Goal: Task Accomplishment & Management: Use online tool/utility

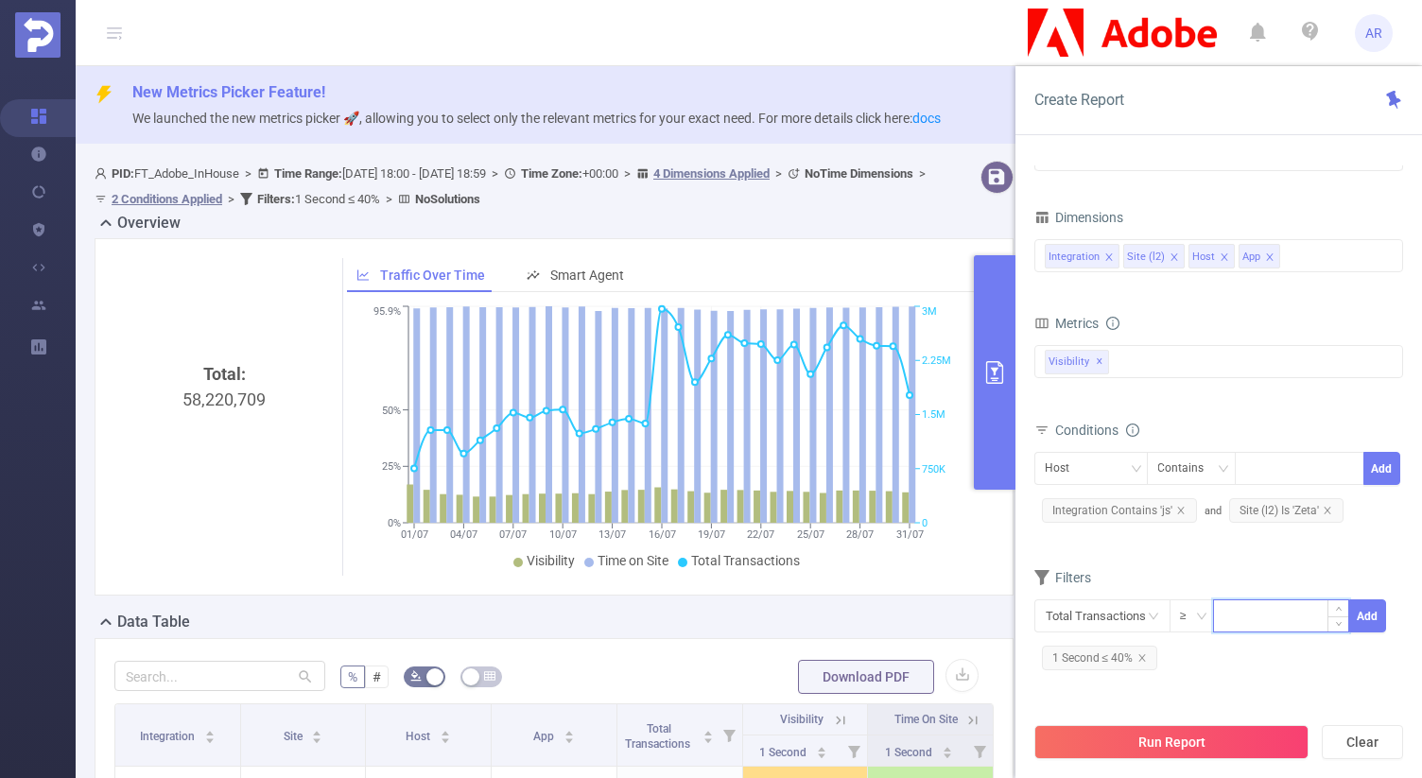
click at [1266, 614] on input at bounding box center [1281, 614] width 134 height 28
type input "10,000"
click at [1374, 616] on button "Add" at bounding box center [1367, 615] width 37 height 33
click at [1195, 739] on button "Run Report" at bounding box center [1171, 742] width 274 height 34
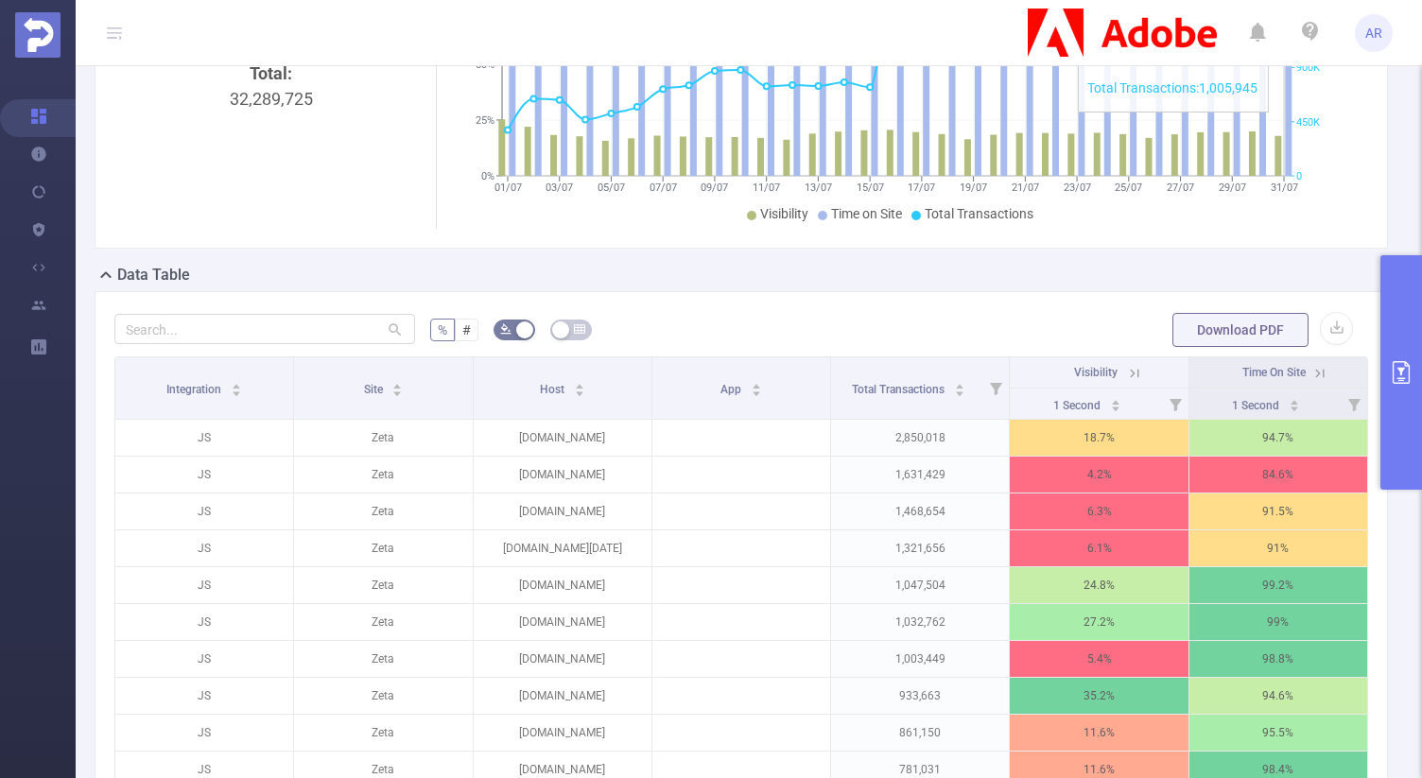
scroll to position [405, 0]
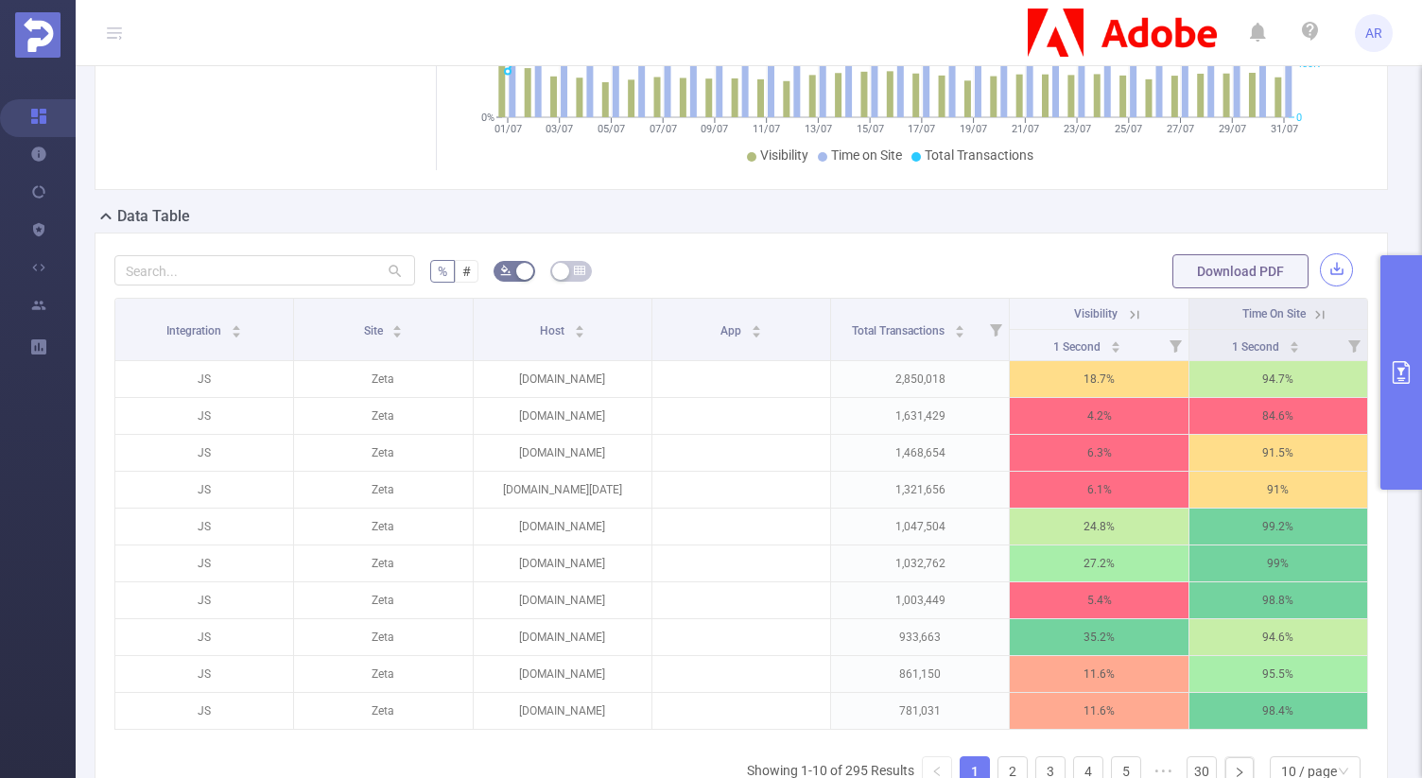
click at [1331, 270] on button "button" at bounding box center [1336, 269] width 33 height 33
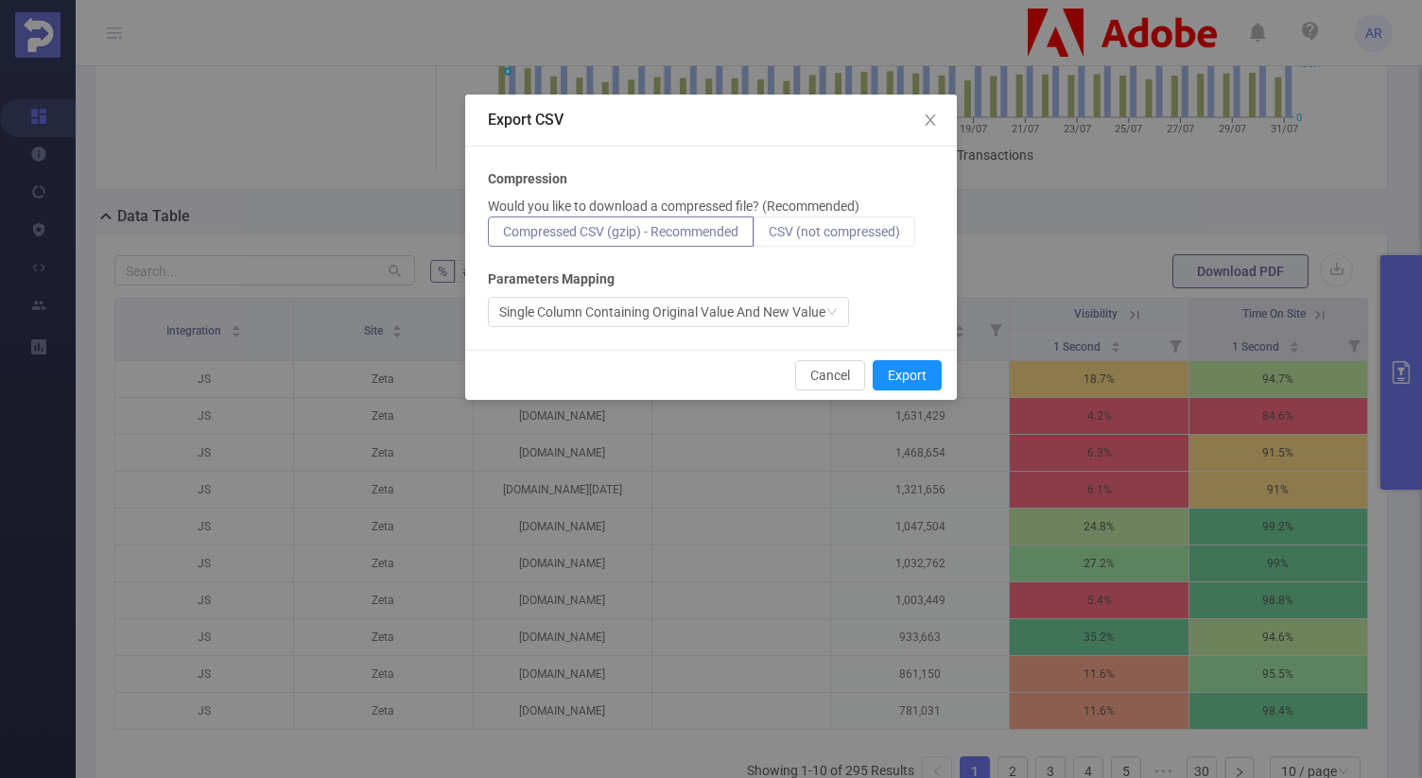
click at [852, 233] on span "CSV (not compressed)" at bounding box center [833, 231] width 131 height 15
click at [768, 236] on input "CSV (not compressed)" at bounding box center [768, 236] width 0 height 0
click at [895, 363] on button "Export" at bounding box center [906, 375] width 69 height 30
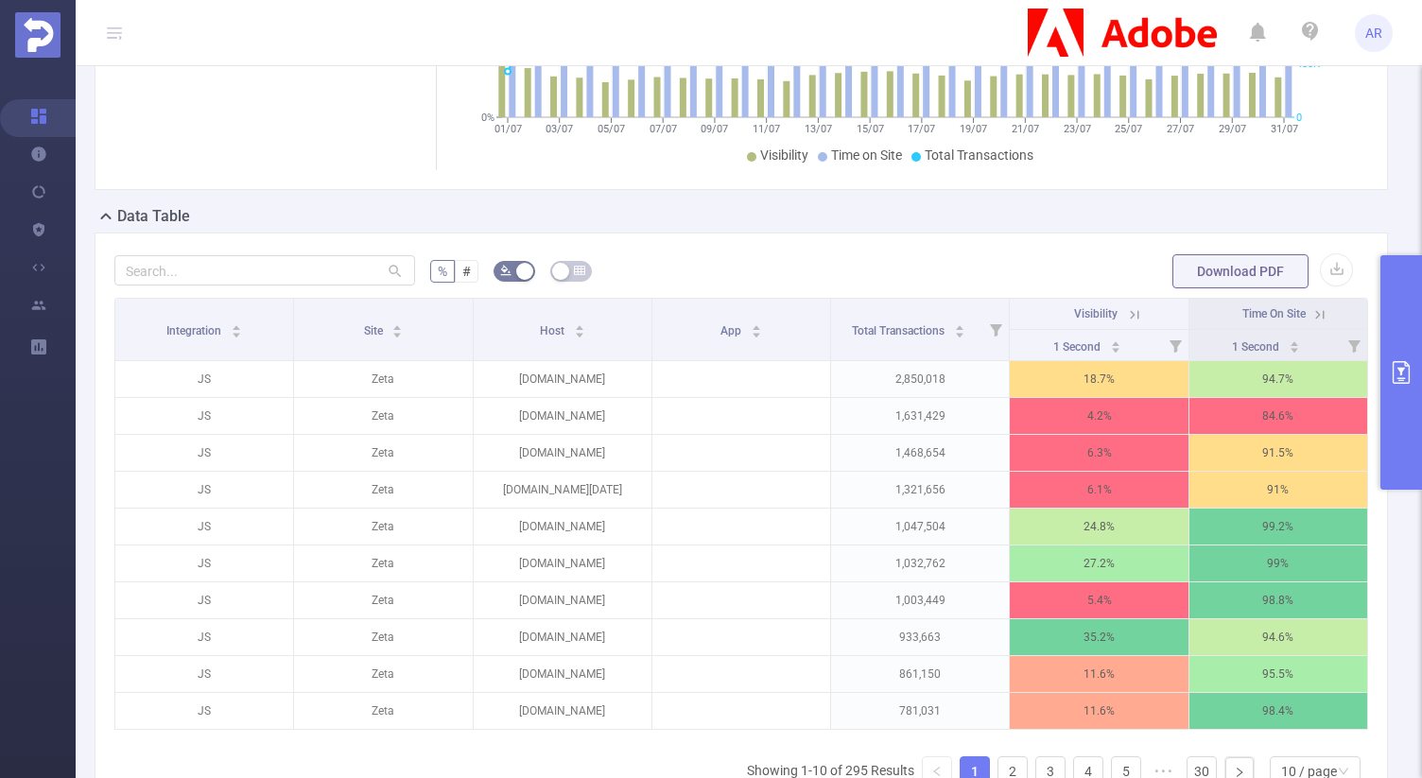
click at [1390, 341] on button "primary" at bounding box center [1401, 372] width 42 height 234
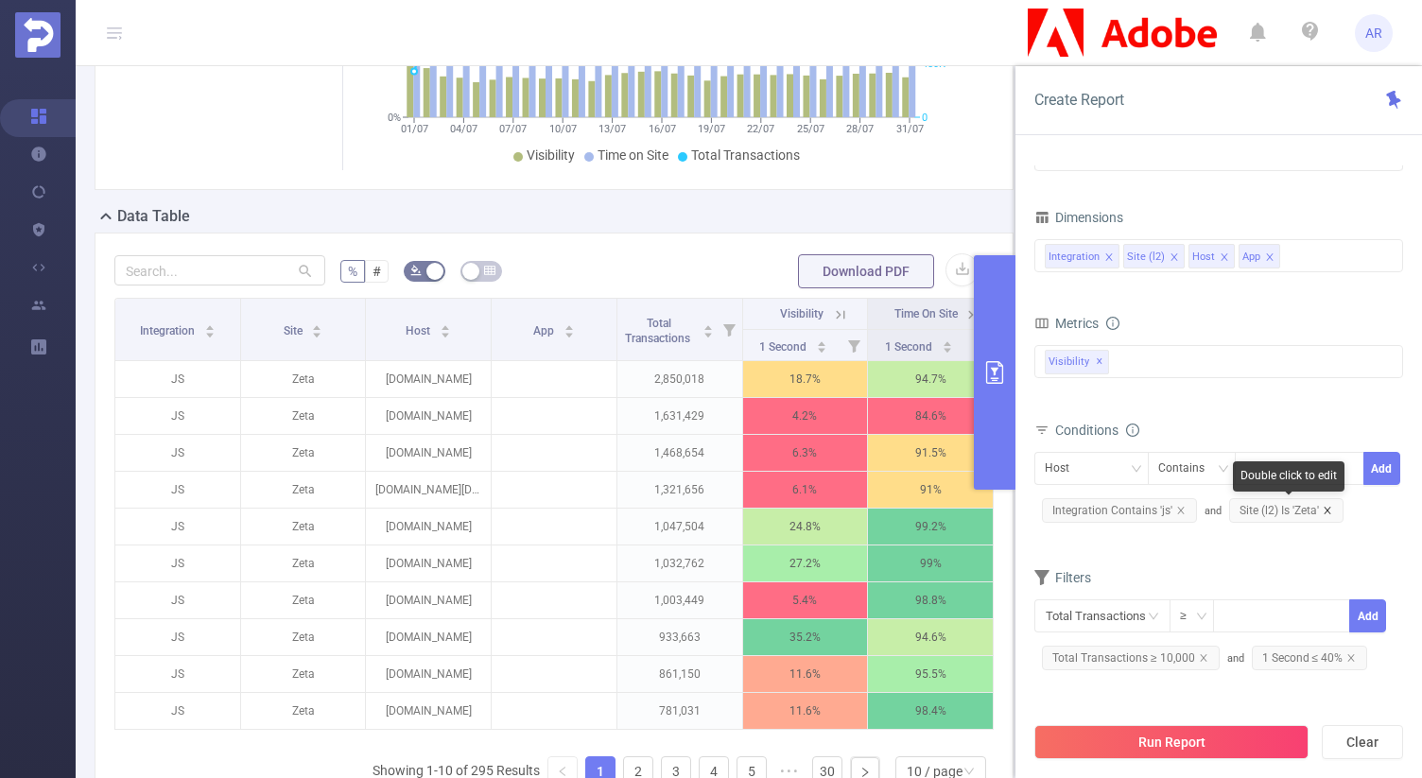
click at [1326, 506] on icon "icon: close" at bounding box center [1326, 510] width 9 height 9
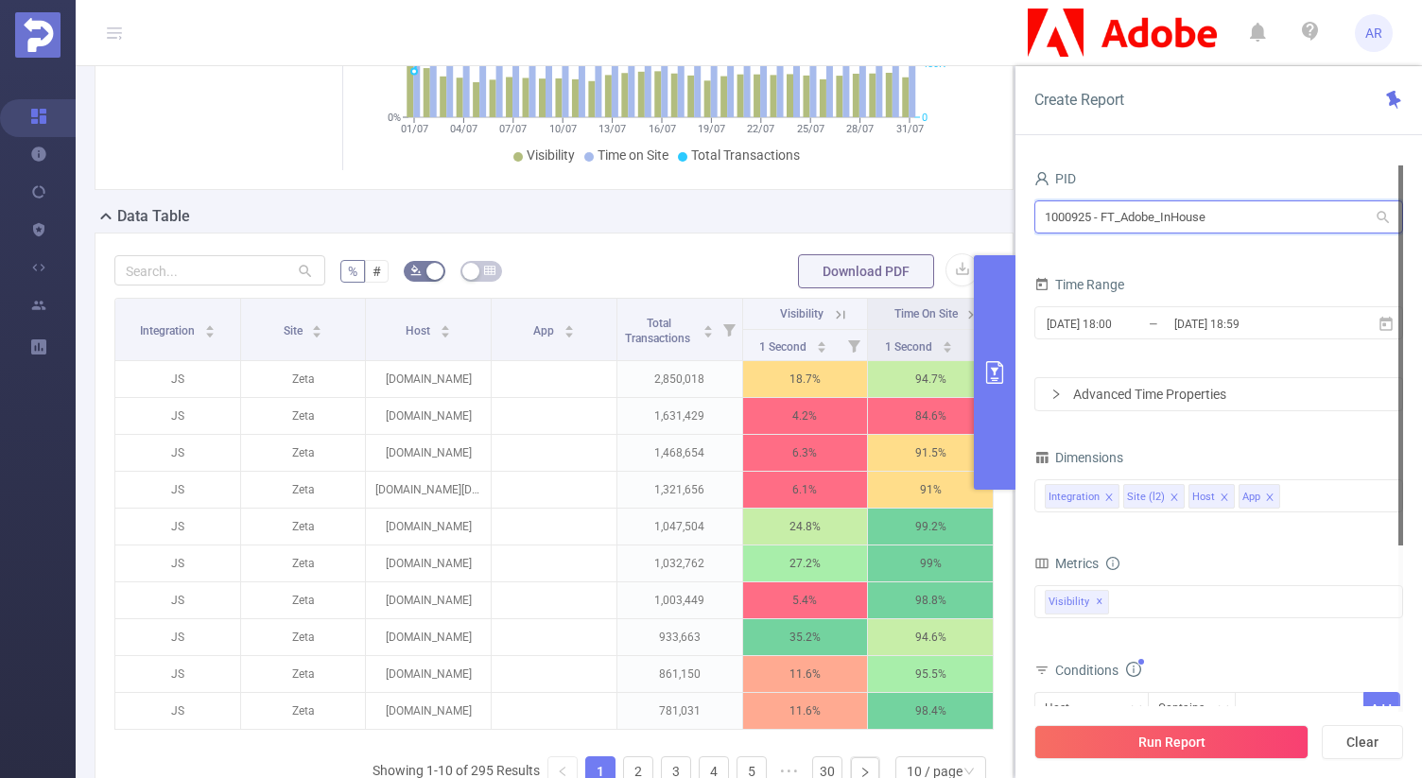
click at [1220, 227] on input "1000925 - FT_Adobe_InHouse" at bounding box center [1218, 216] width 369 height 33
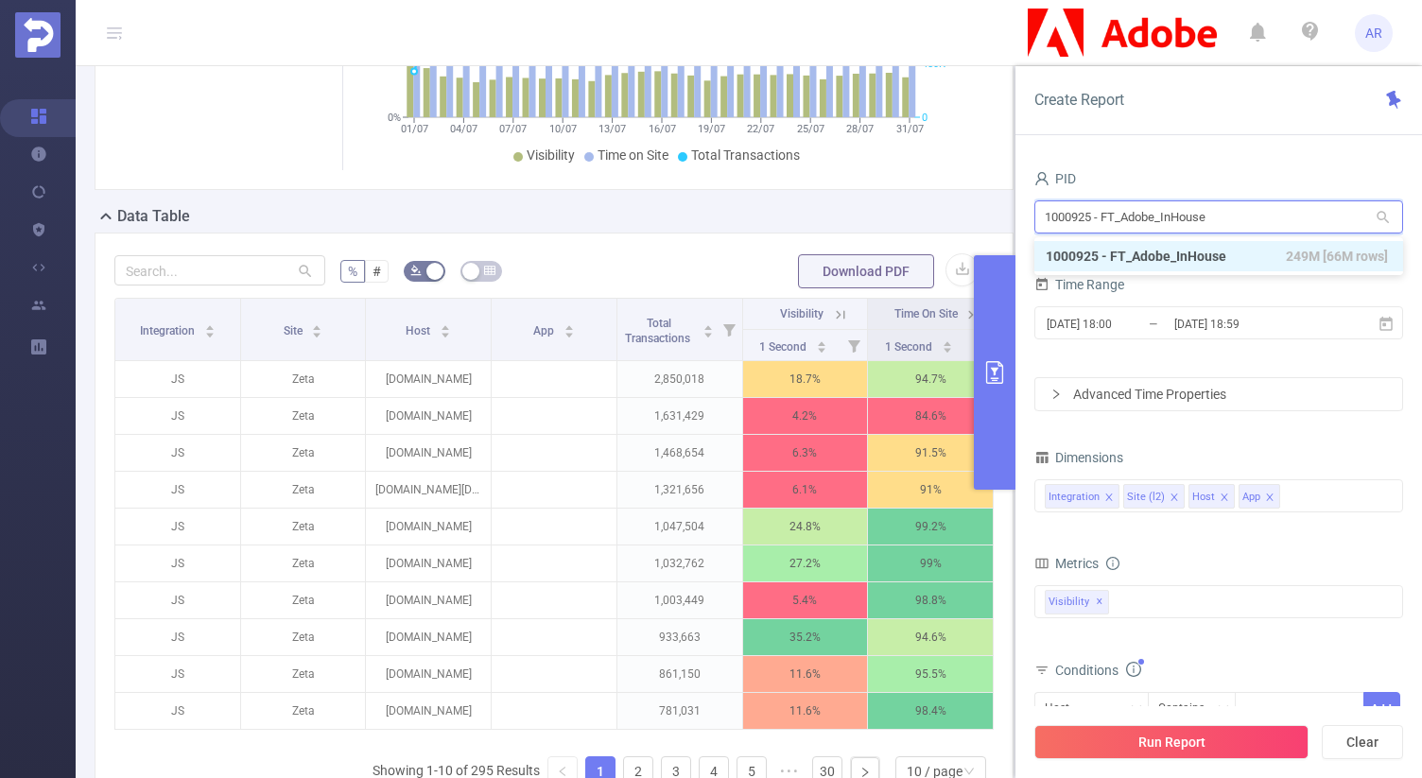
click at [1220, 227] on input "1000925 - FT_Adobe_InHouse" at bounding box center [1218, 216] width 369 height 33
type input "wave"
click at [1210, 249] on li "1000940 - FT_Adobe_Wavemaker 19M [7.85M rows]" at bounding box center [1218, 256] width 369 height 30
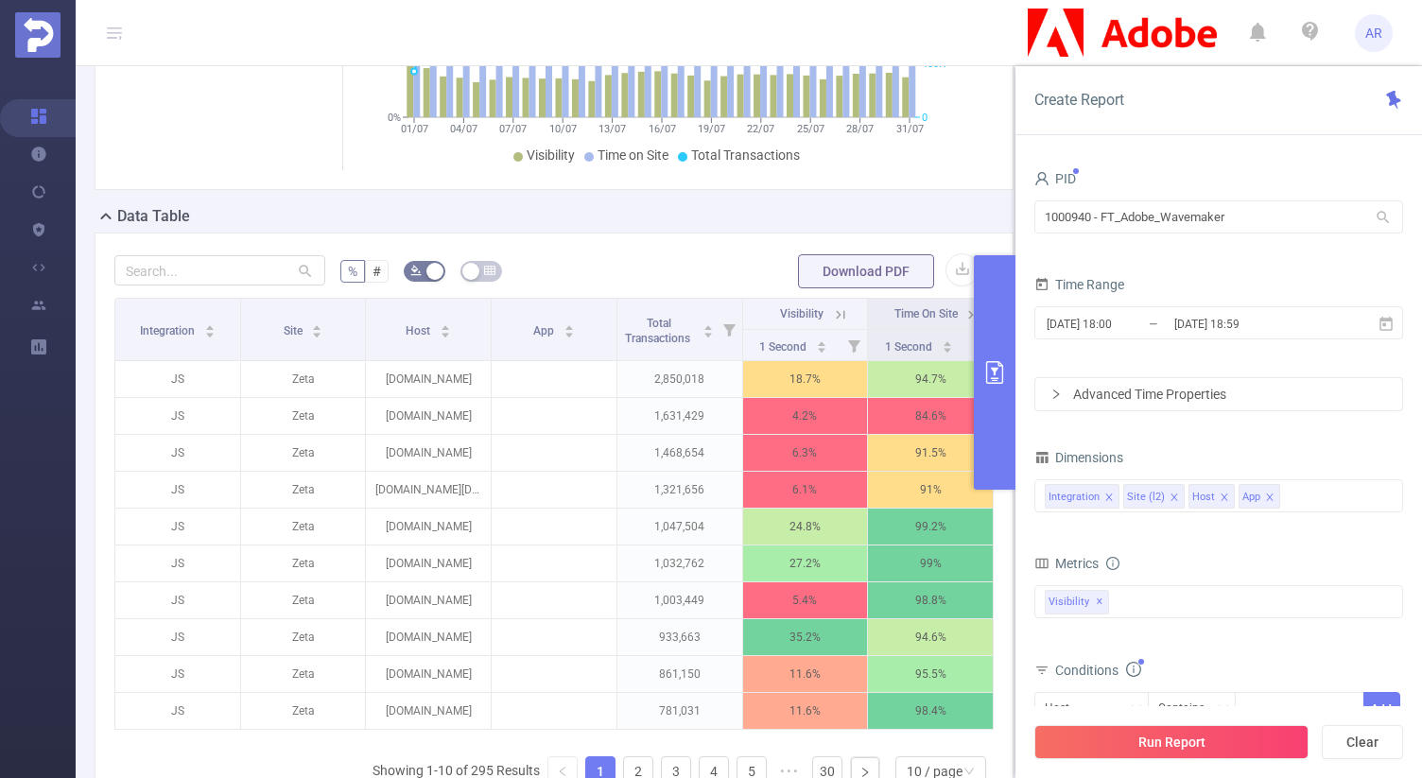
click at [1255, 174] on div "PID" at bounding box center [1218, 180] width 369 height 31
click at [1172, 200] on input "1000940 - FT_Adobe_Wavemaker" at bounding box center [1218, 216] width 369 height 33
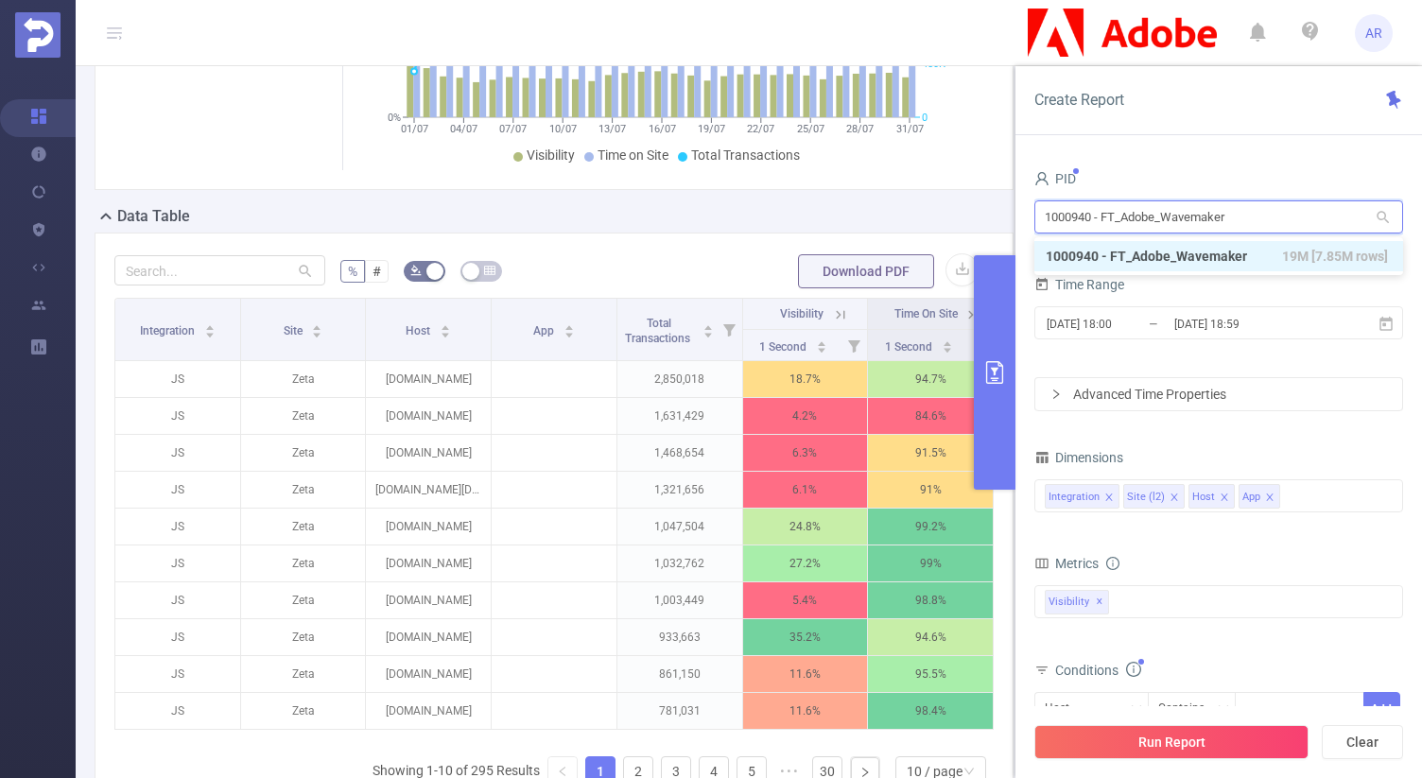
click at [1169, 215] on input "1000940 - FT_Adobe_Wavemaker" at bounding box center [1218, 216] width 369 height 33
type input "inhou"
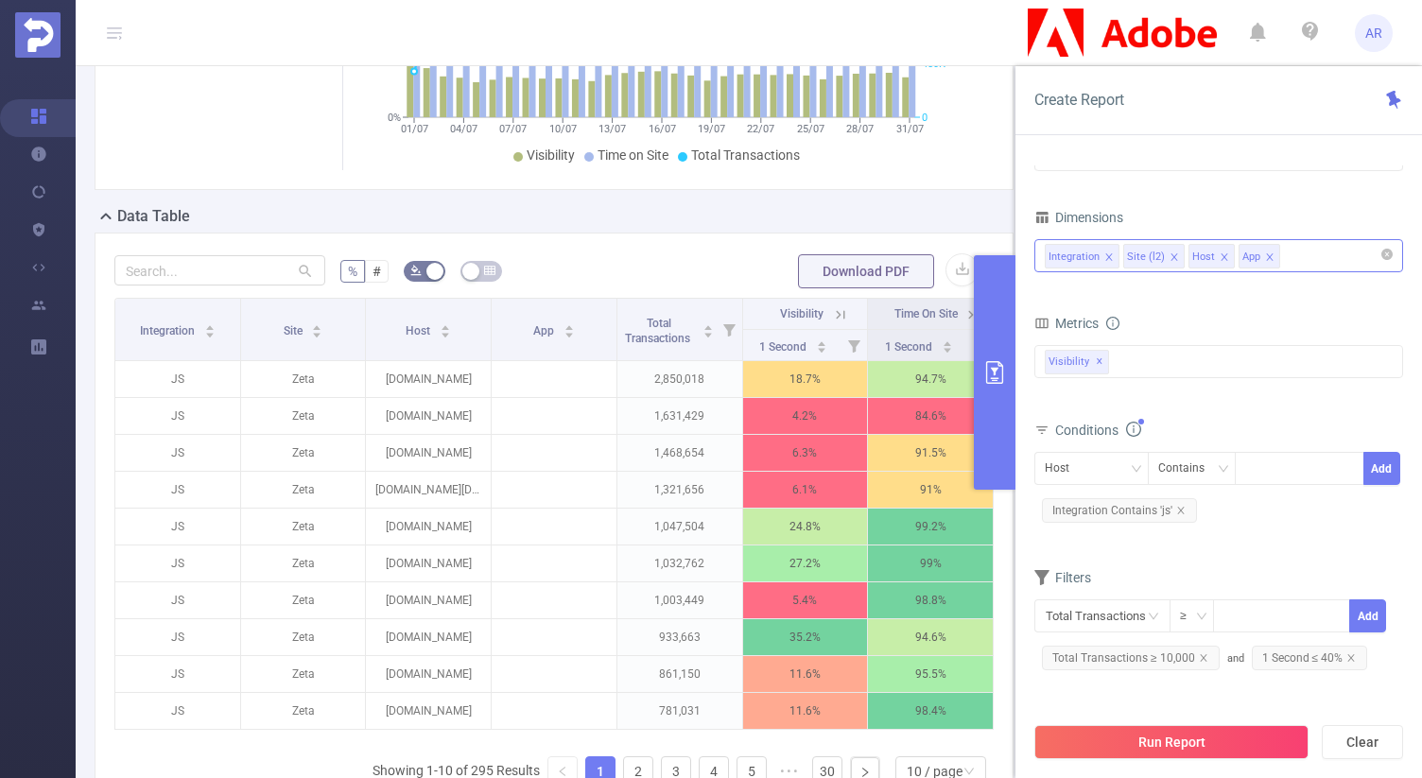
click at [1268, 257] on icon "icon: close" at bounding box center [1269, 256] width 9 height 9
click at [1219, 257] on icon "icon: close" at bounding box center [1223, 256] width 9 height 9
click at [1221, 257] on div "Integration Site (l2)" at bounding box center [1218, 255] width 348 height 31
click at [1232, 264] on div "Integration Site (l2)" at bounding box center [1218, 255] width 348 height 31
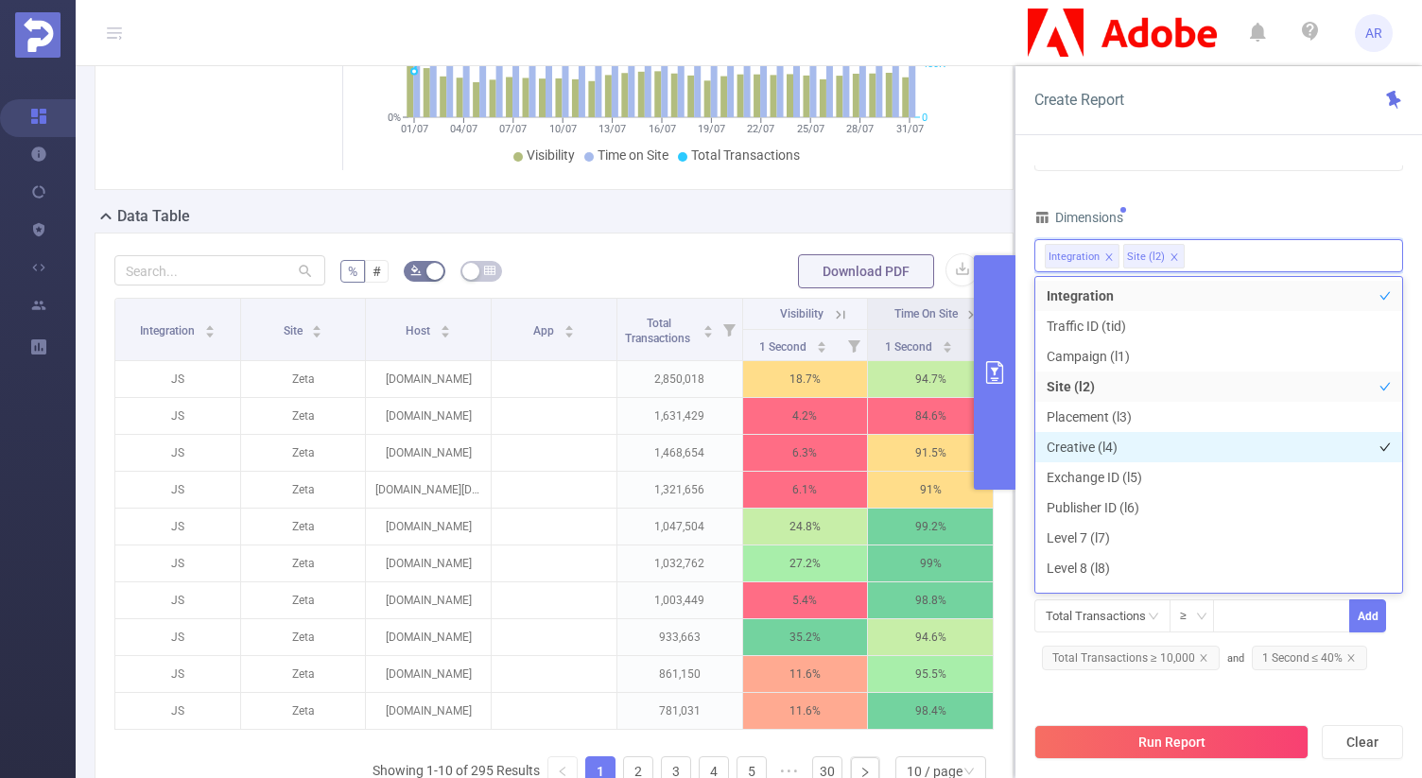
click at [1085, 440] on li "Creative (l4)" at bounding box center [1218, 447] width 367 height 30
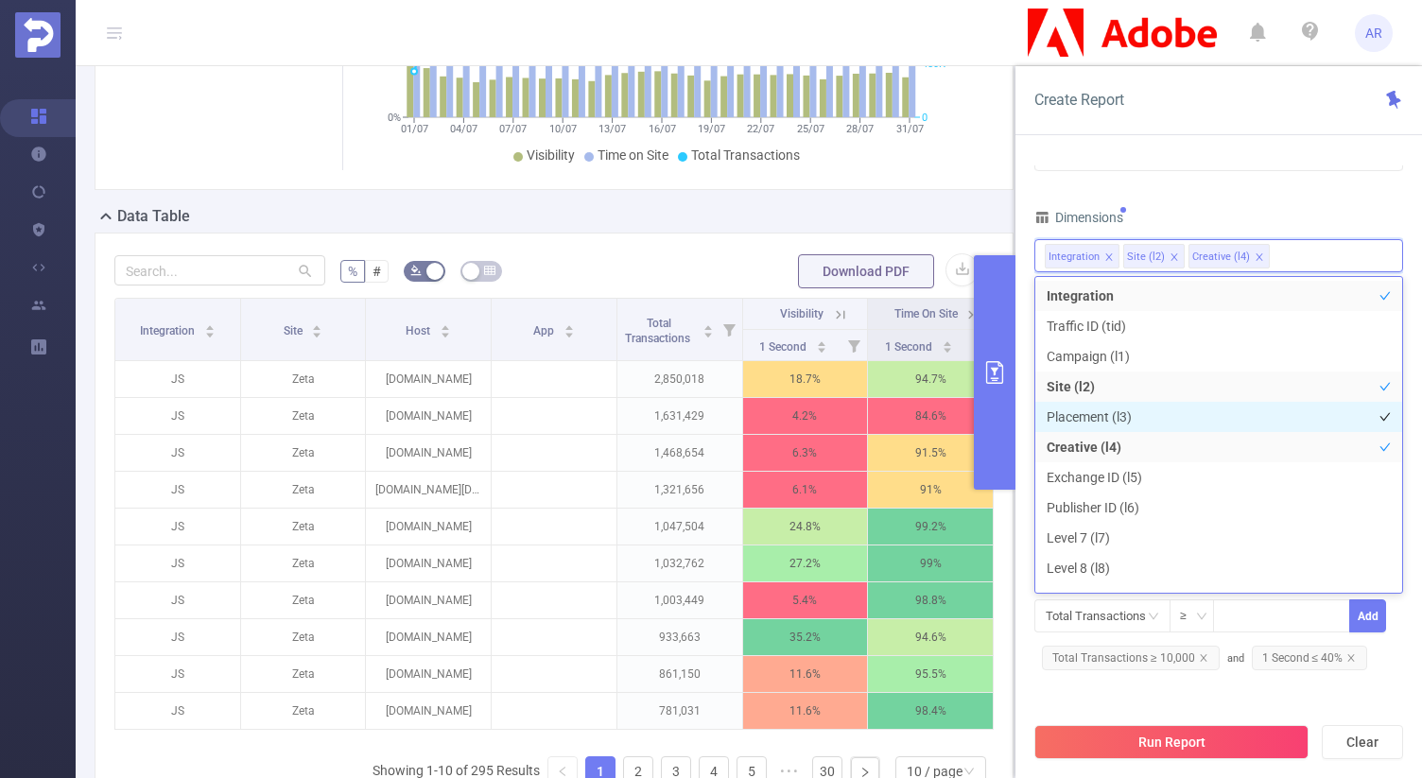
click at [1097, 422] on li "Placement (l3)" at bounding box center [1218, 417] width 367 height 30
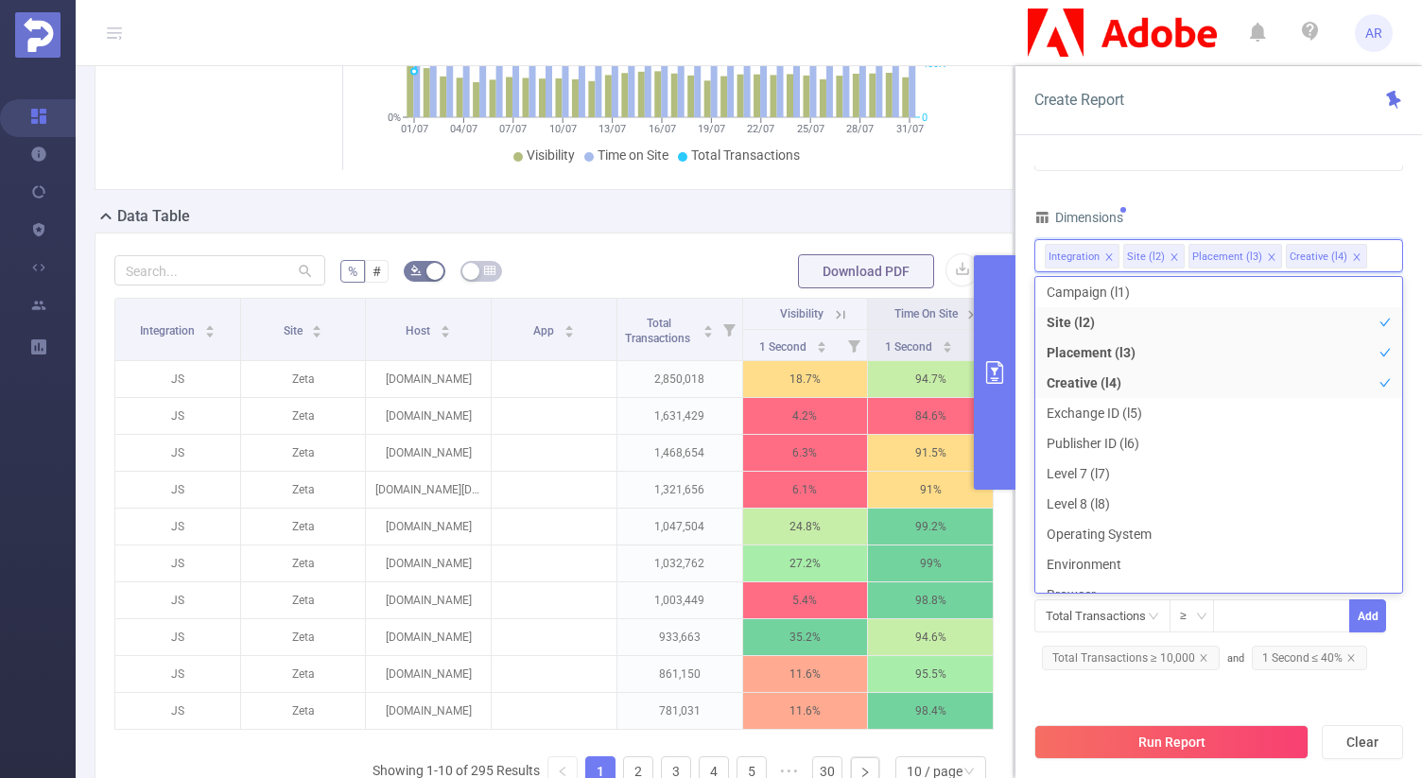
click at [1352, 258] on icon "icon: close" at bounding box center [1356, 256] width 9 height 9
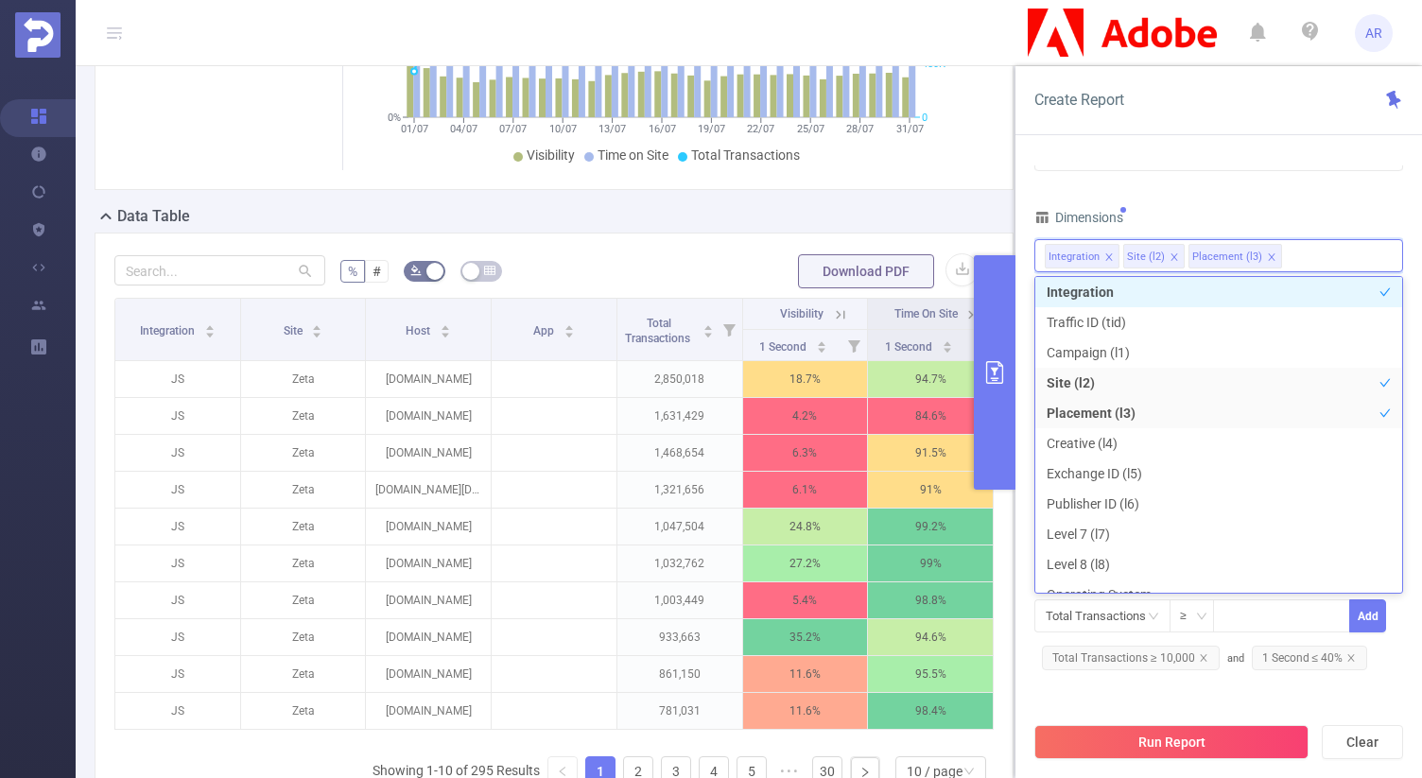
click at [1341, 212] on div "Dimensions" at bounding box center [1218, 219] width 369 height 31
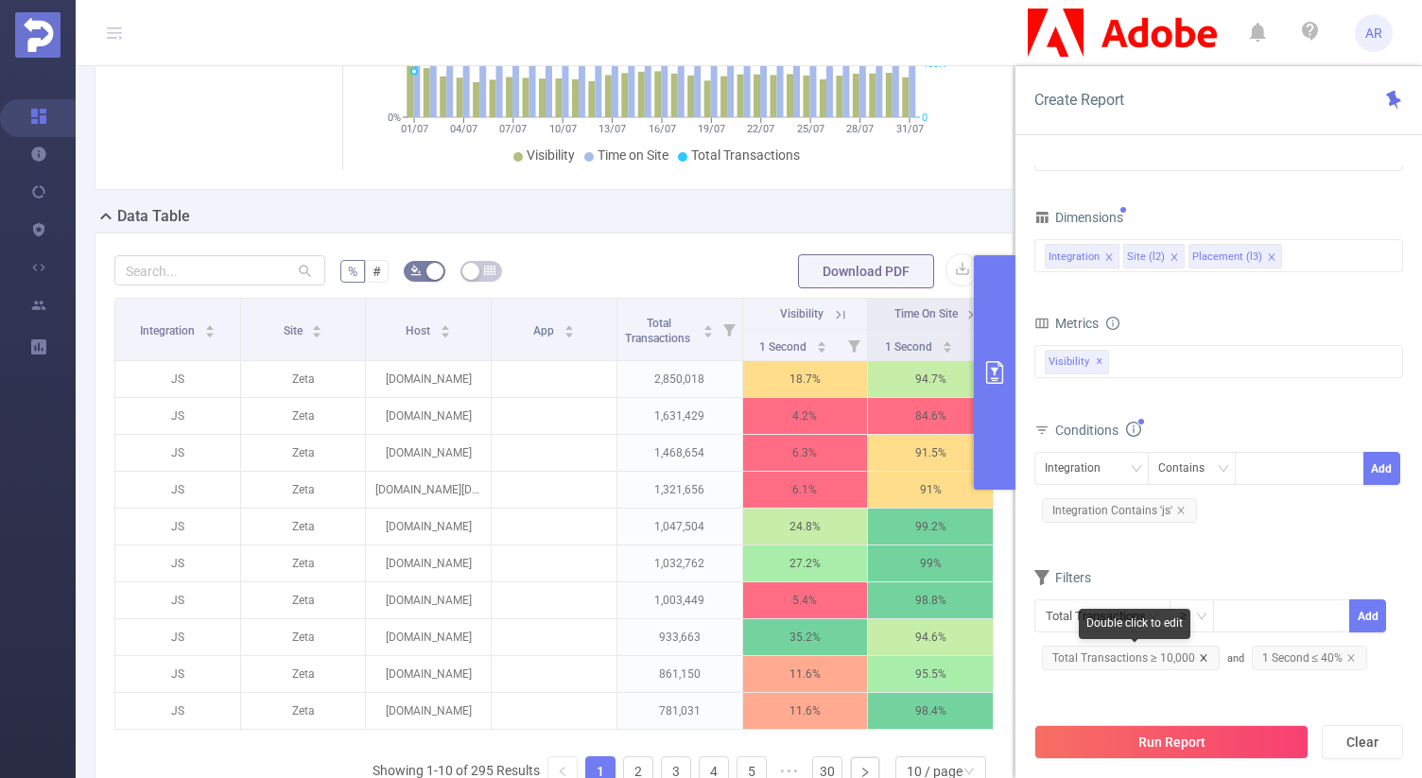
click at [1202, 658] on icon "icon: close" at bounding box center [1203, 657] width 9 height 9
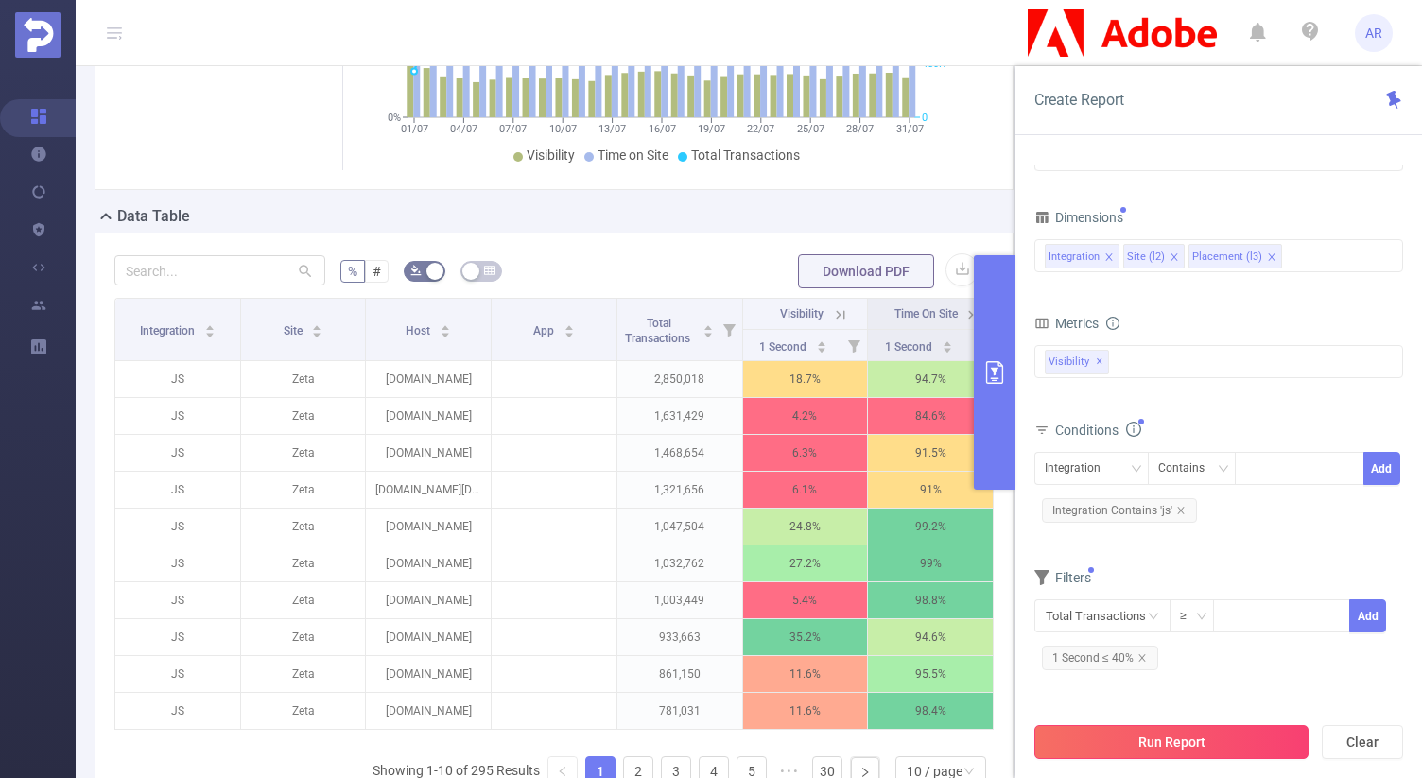
click at [1132, 741] on button "Run Report" at bounding box center [1171, 742] width 274 height 34
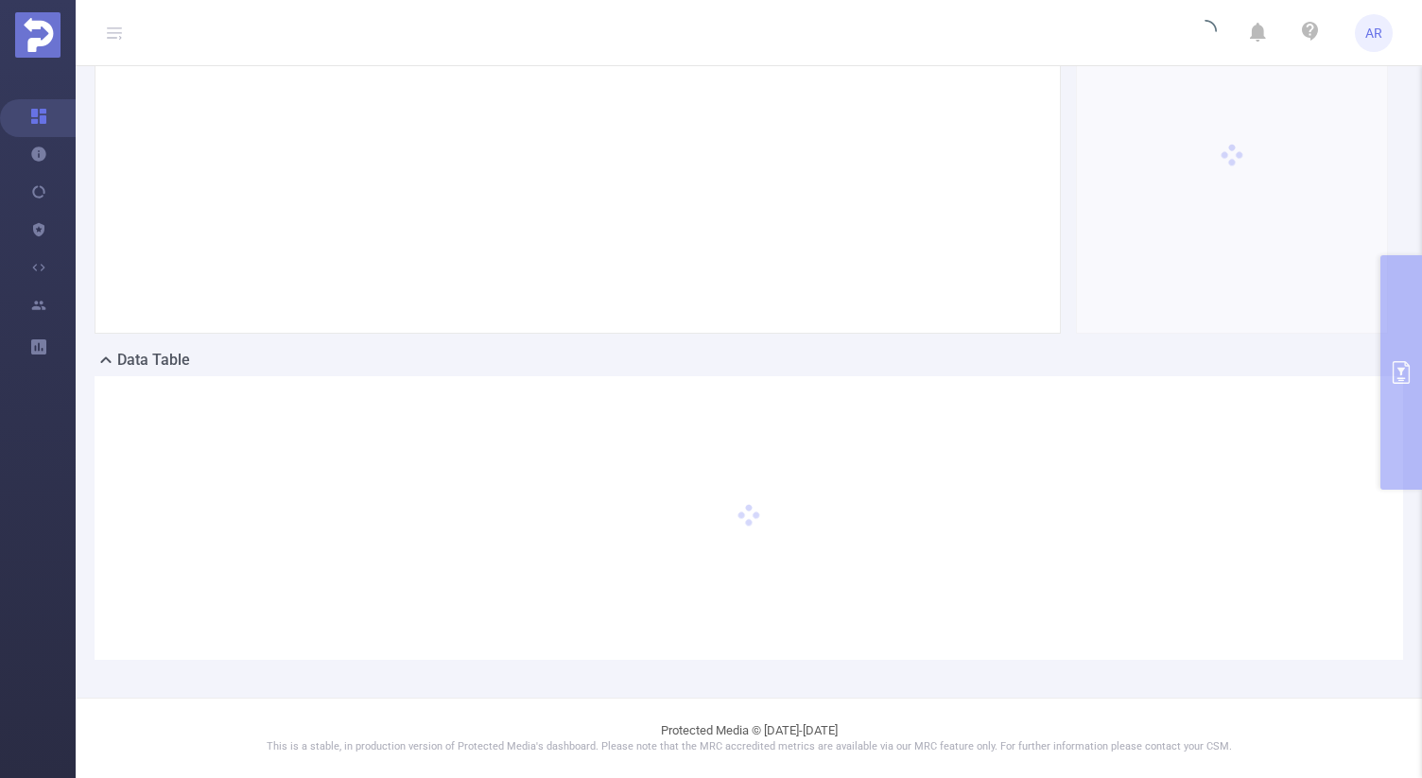
scroll to position [261, 0]
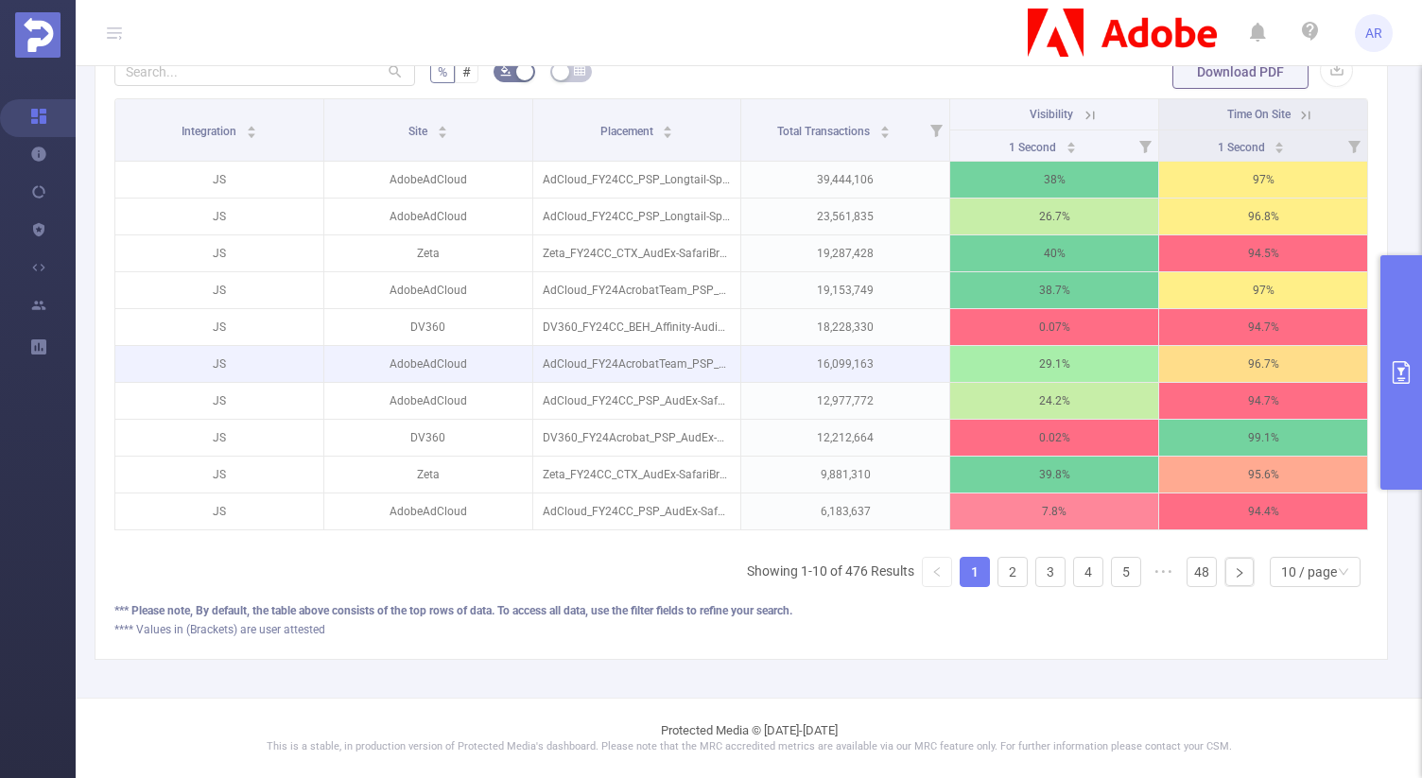
scroll to position [618, 0]
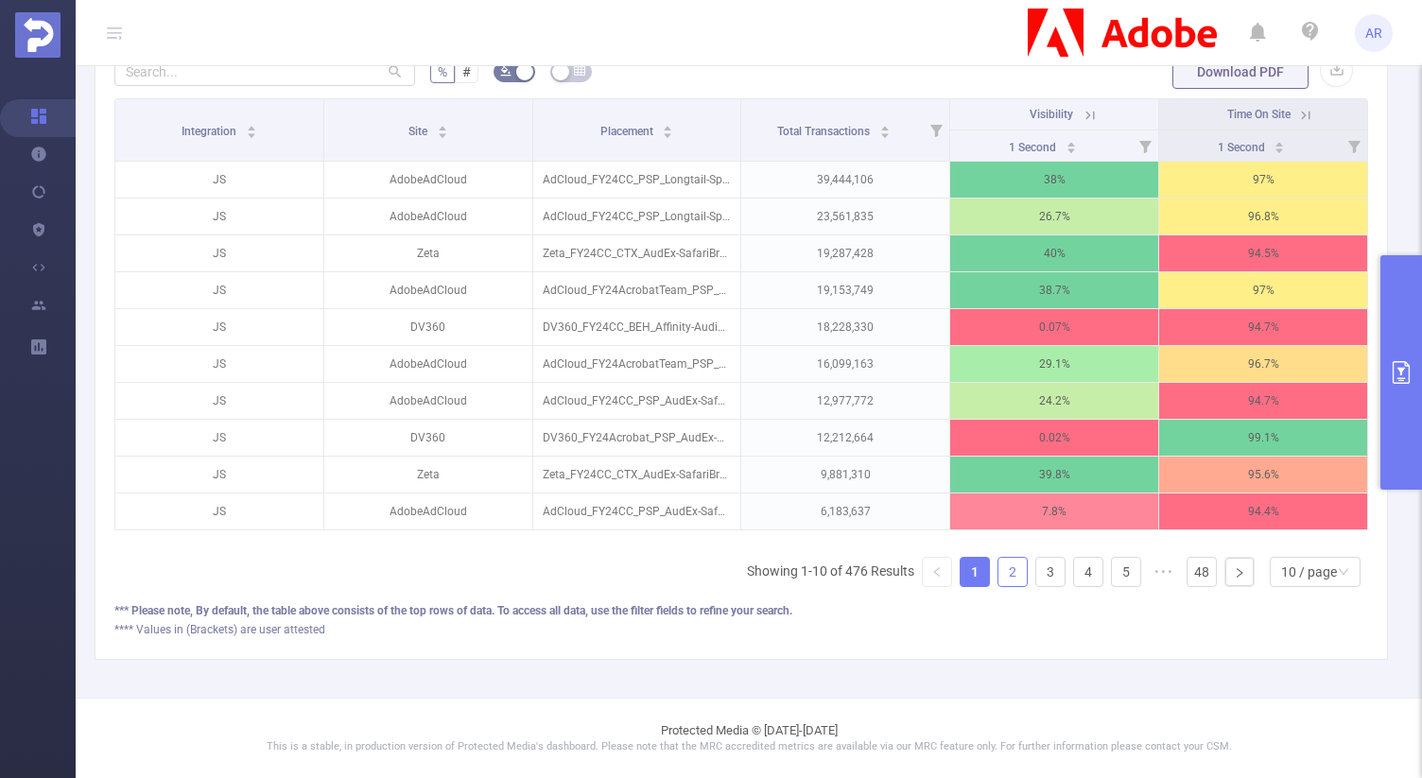
click at [1005, 580] on link "2" at bounding box center [1012, 572] width 28 height 28
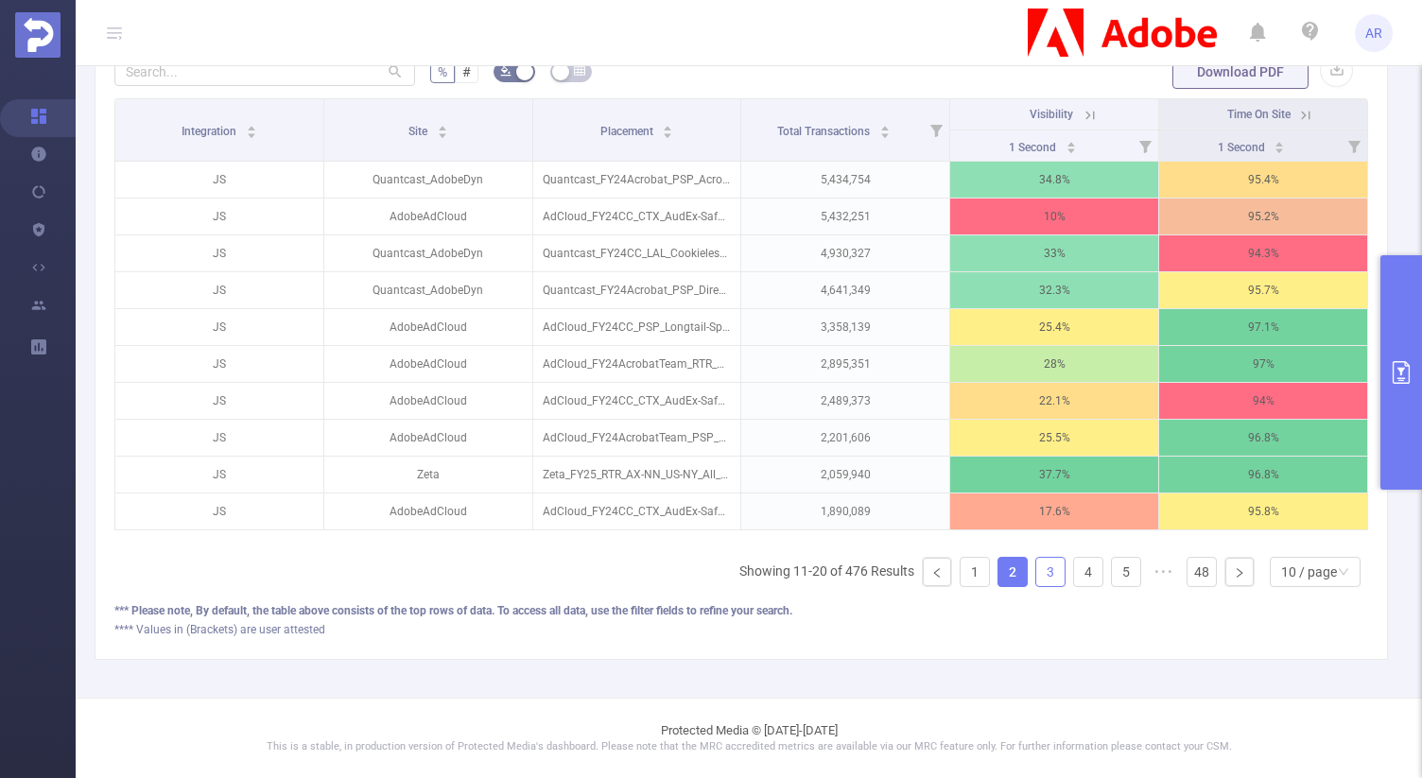
click at [1036, 571] on link "3" at bounding box center [1050, 572] width 28 height 28
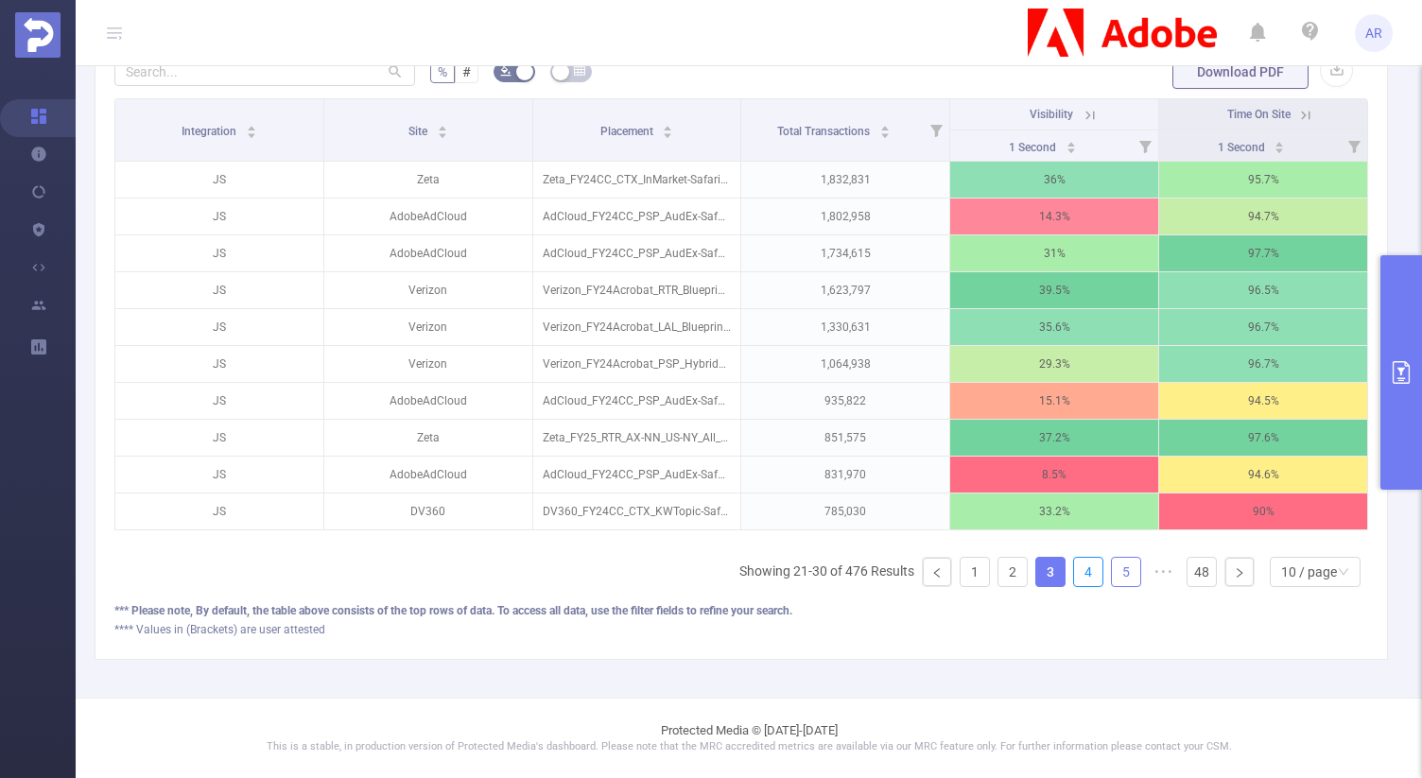
click at [1074, 573] on link "4" at bounding box center [1088, 572] width 28 height 28
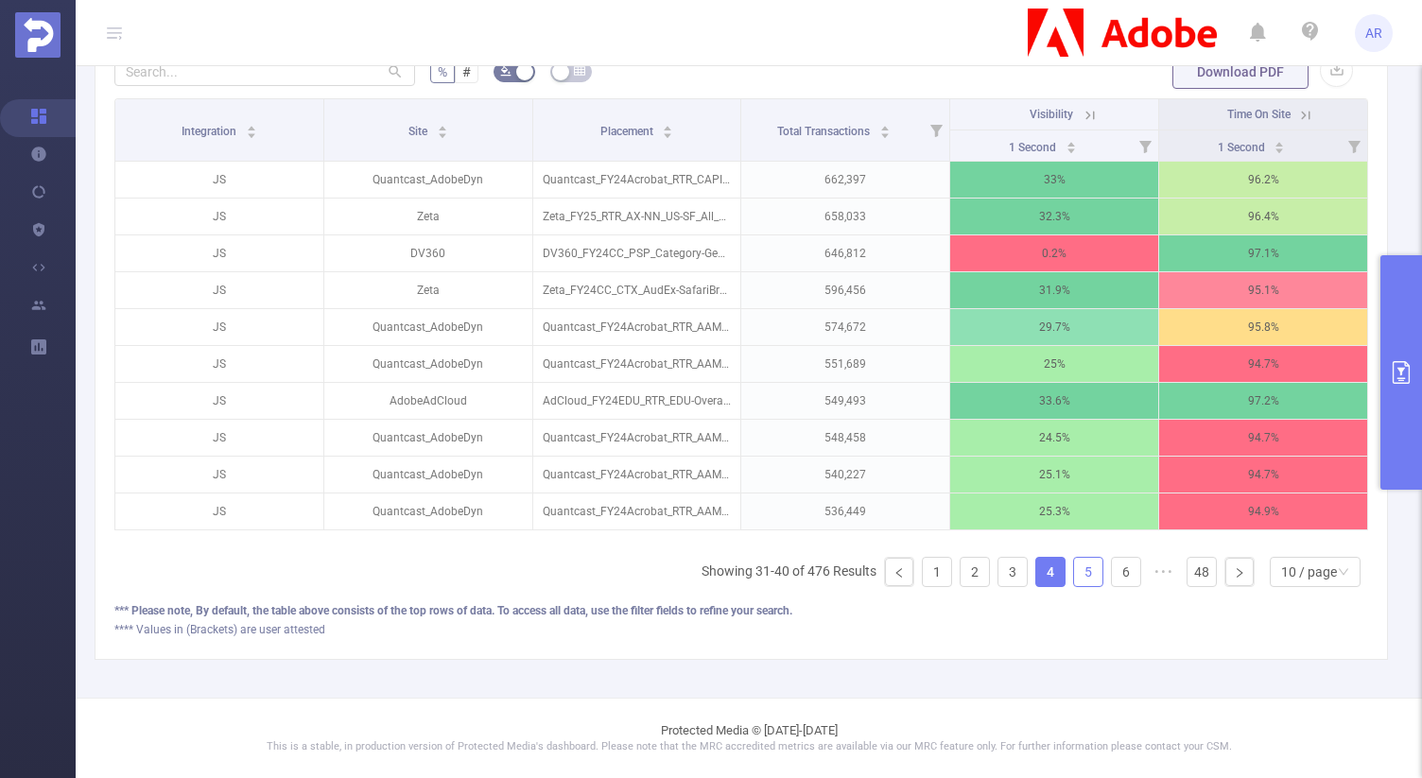
click at [1078, 573] on link "5" at bounding box center [1088, 572] width 28 height 28
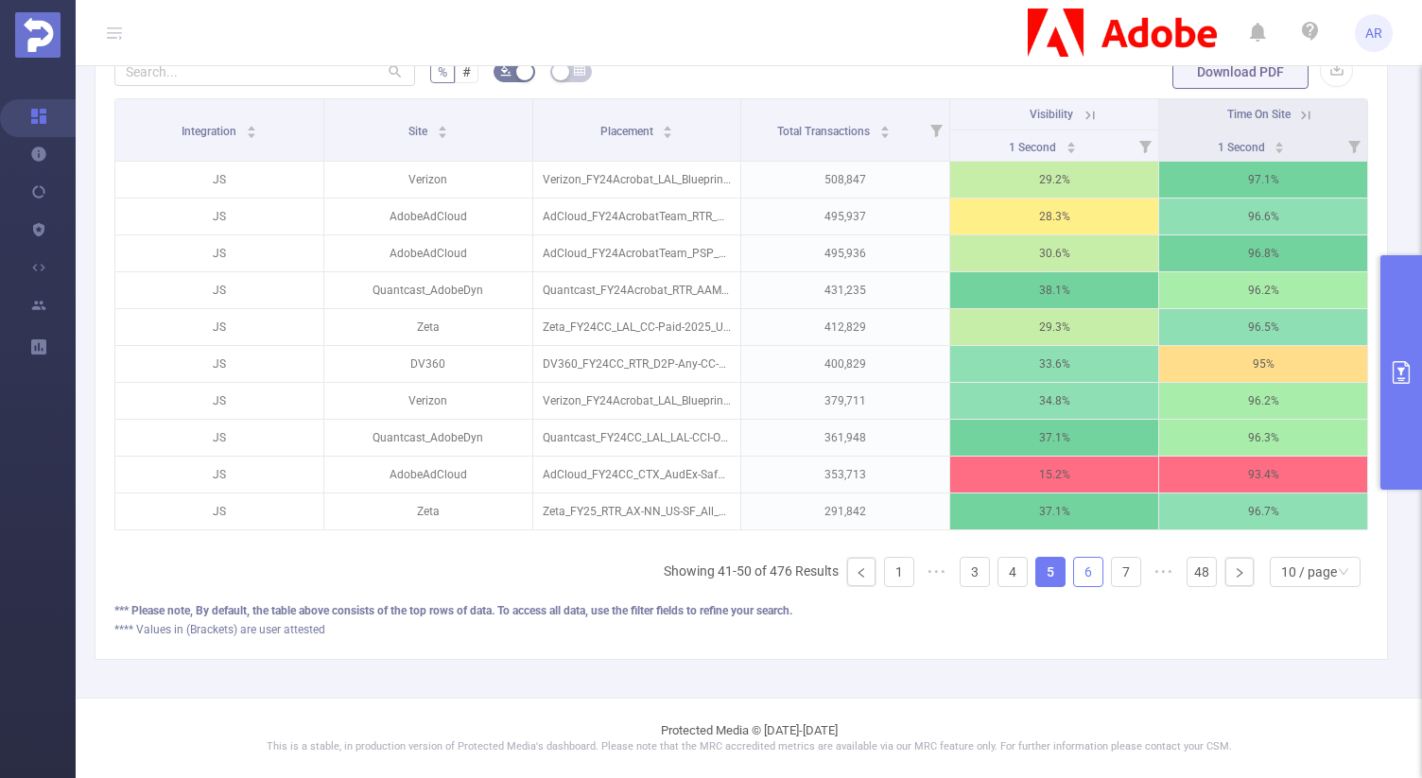
click at [1084, 574] on link "6" at bounding box center [1088, 572] width 28 height 28
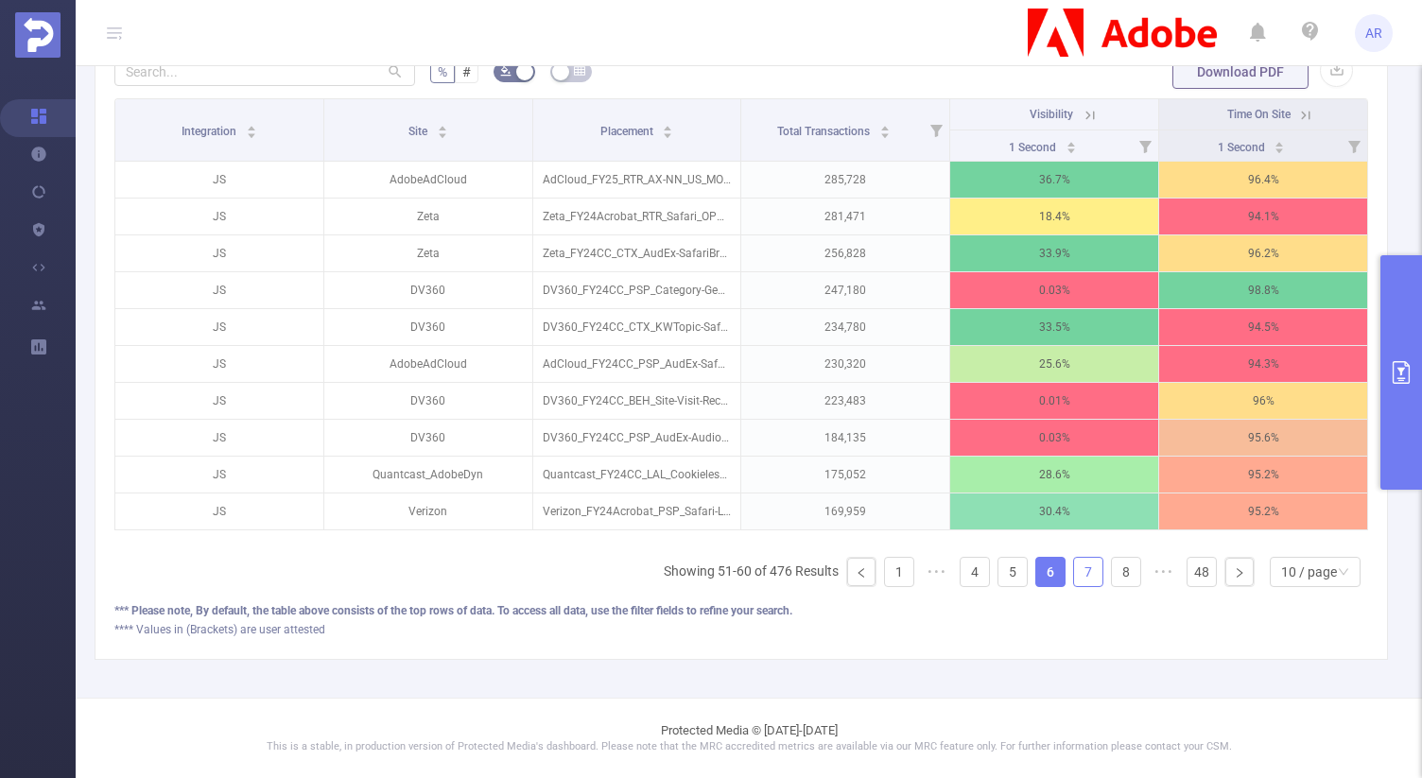
click at [1074, 575] on link "7" at bounding box center [1088, 572] width 28 height 28
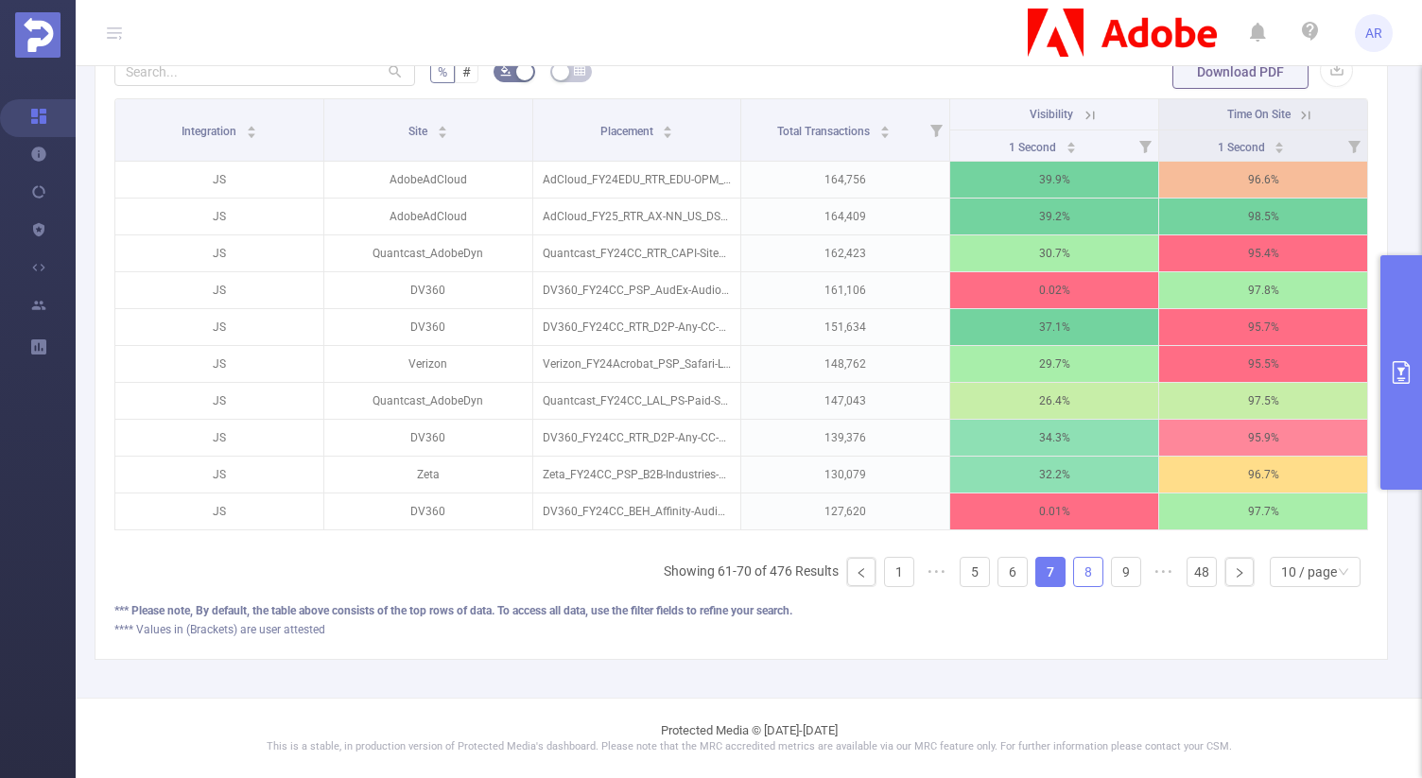
click at [1081, 567] on link "8" at bounding box center [1088, 572] width 28 height 28
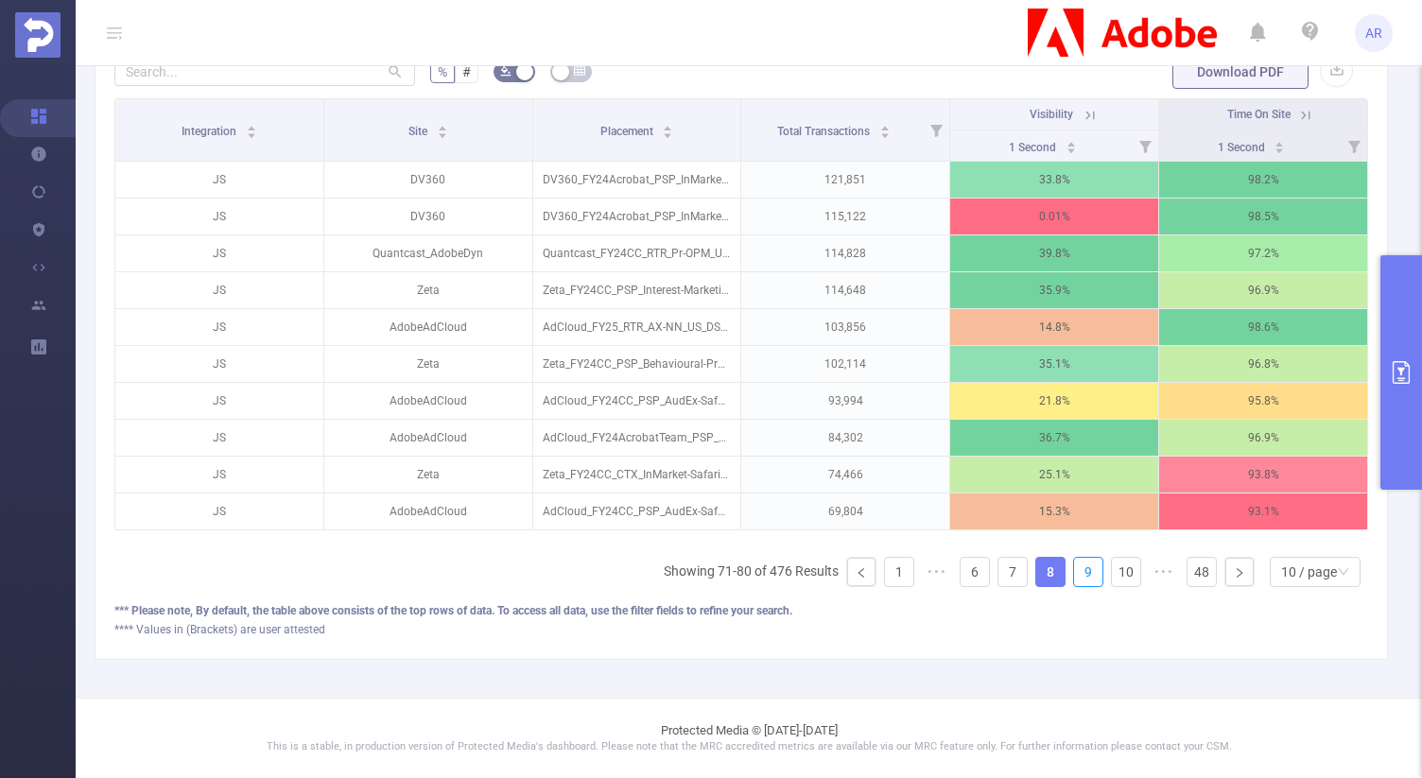
click at [1081, 567] on link "9" at bounding box center [1088, 572] width 28 height 28
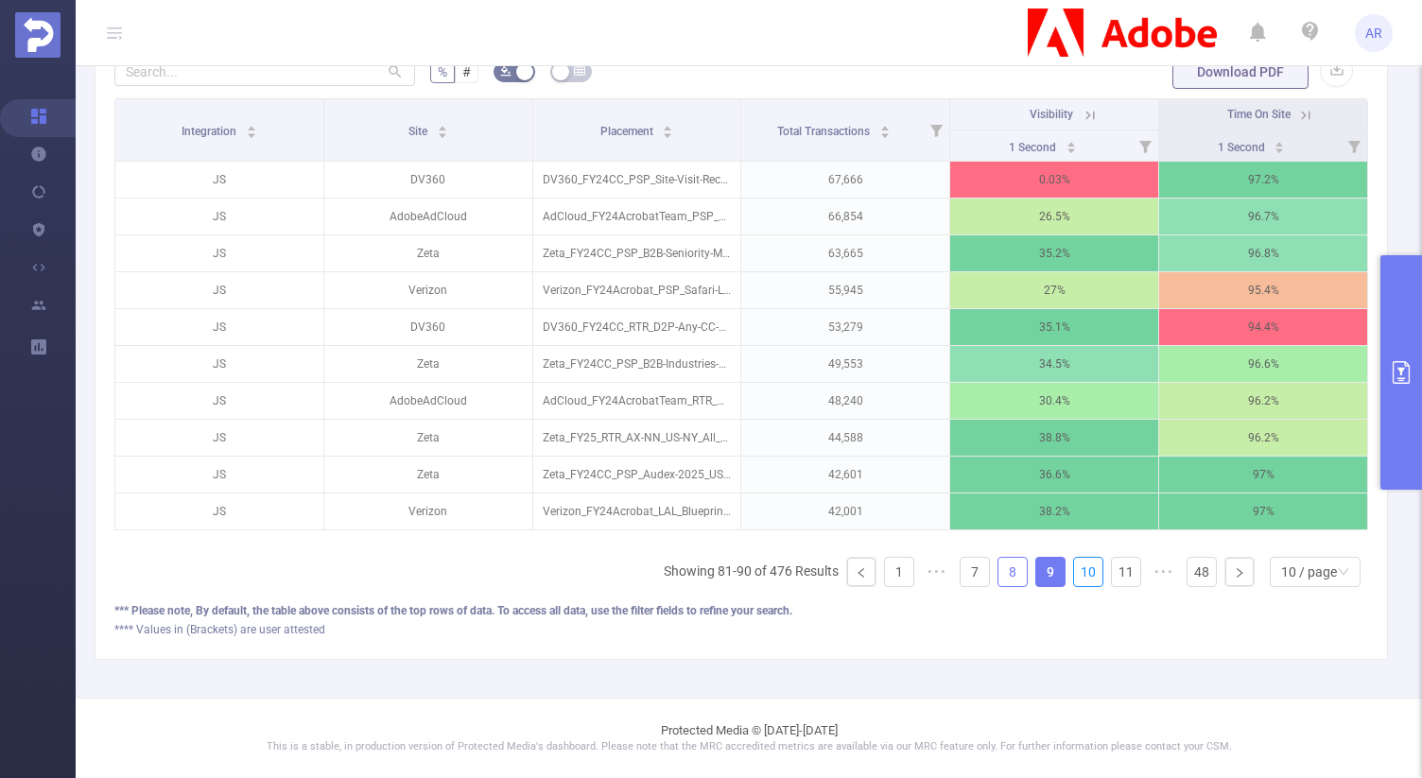
click at [1081, 567] on link "10" at bounding box center [1088, 572] width 28 height 28
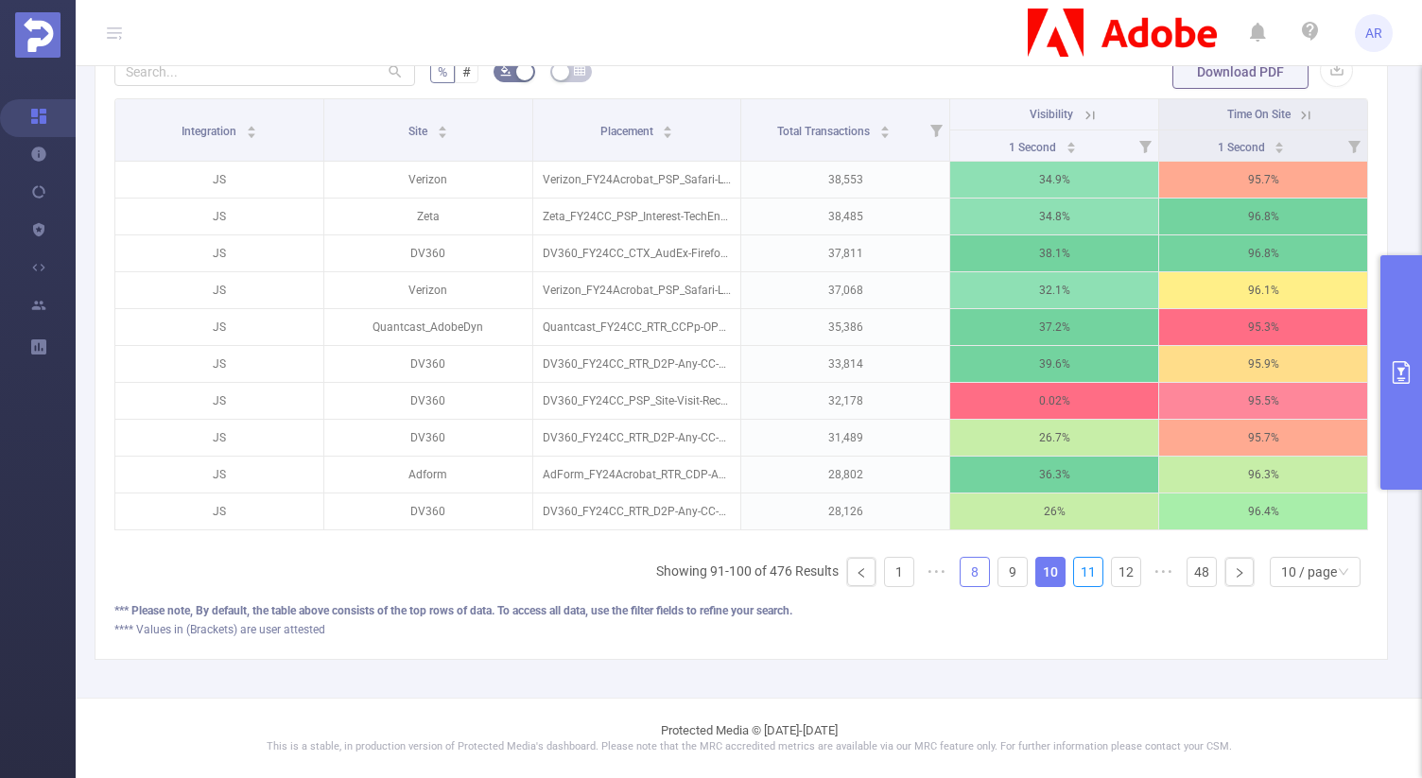
click at [1081, 567] on link "11" at bounding box center [1088, 572] width 28 height 28
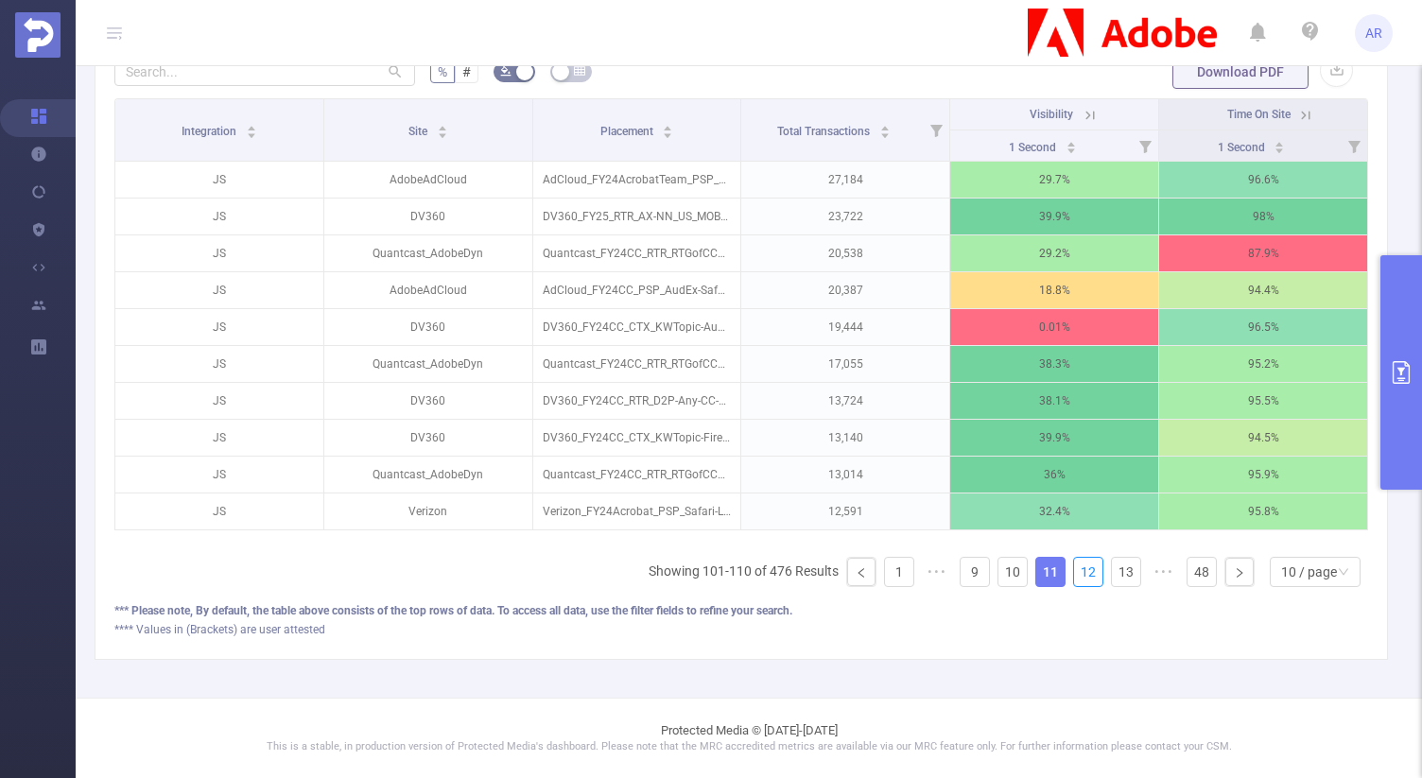
click at [1081, 567] on link "12" at bounding box center [1088, 572] width 28 height 28
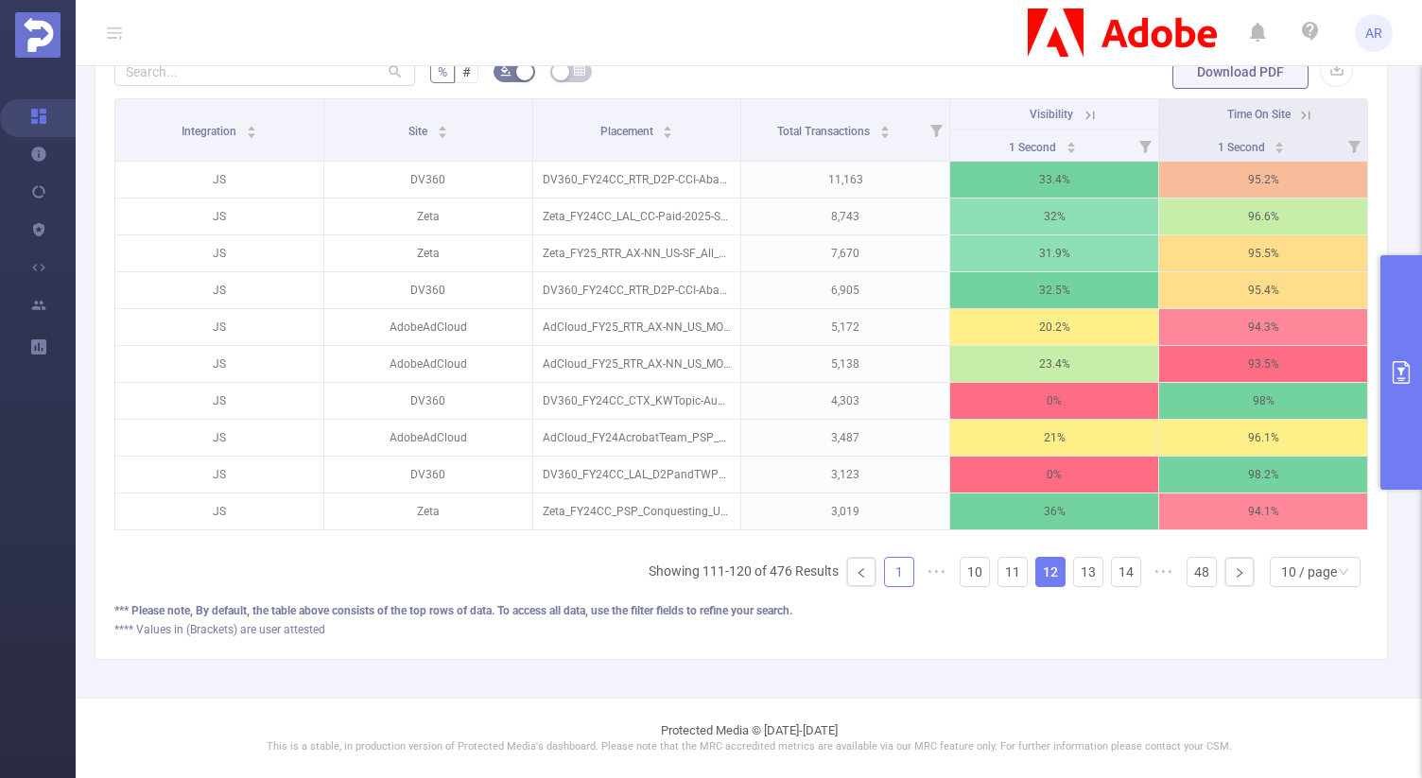
click at [885, 567] on link "1" at bounding box center [899, 572] width 28 height 28
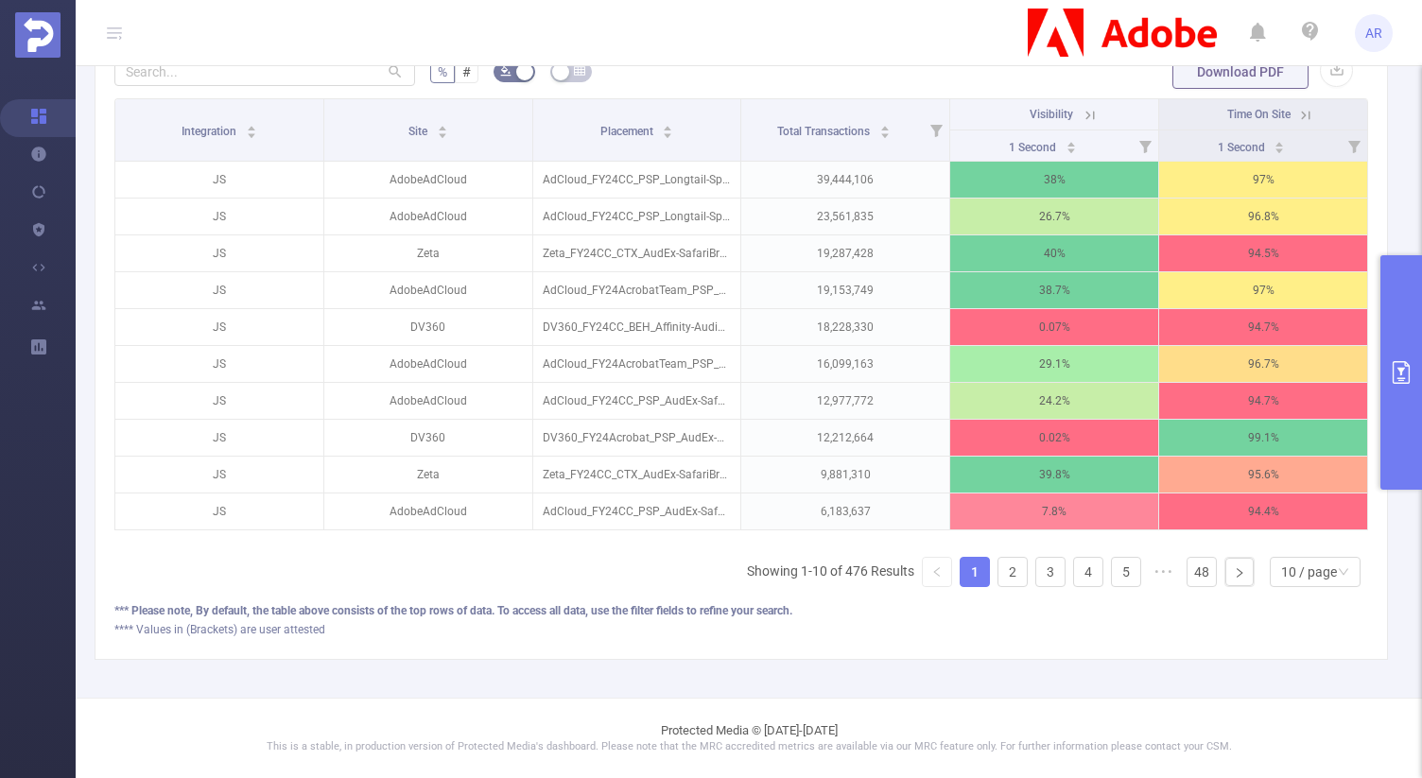
click at [1396, 298] on button "primary" at bounding box center [1401, 372] width 42 height 234
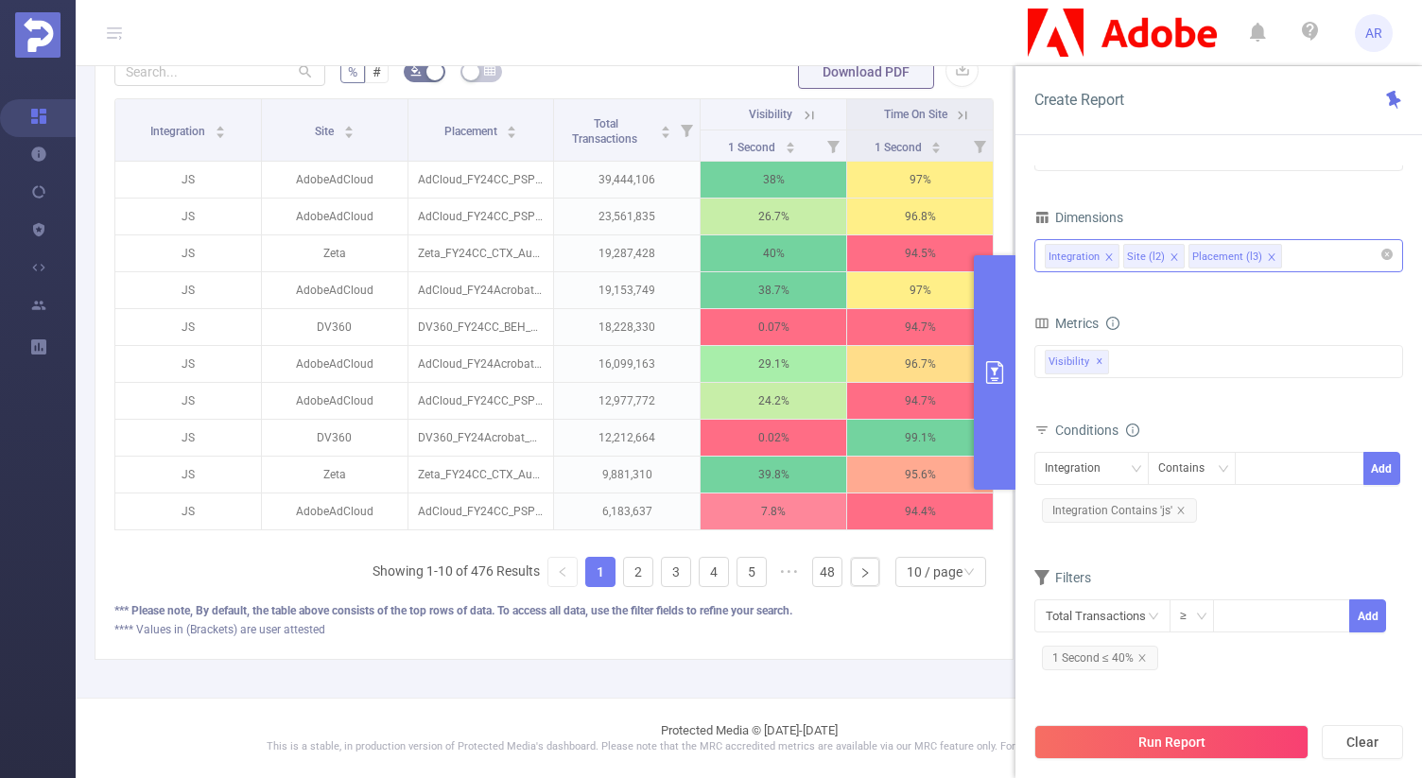
click at [1292, 259] on div "Integration Site (l2) Placement (l3)" at bounding box center [1218, 255] width 348 height 31
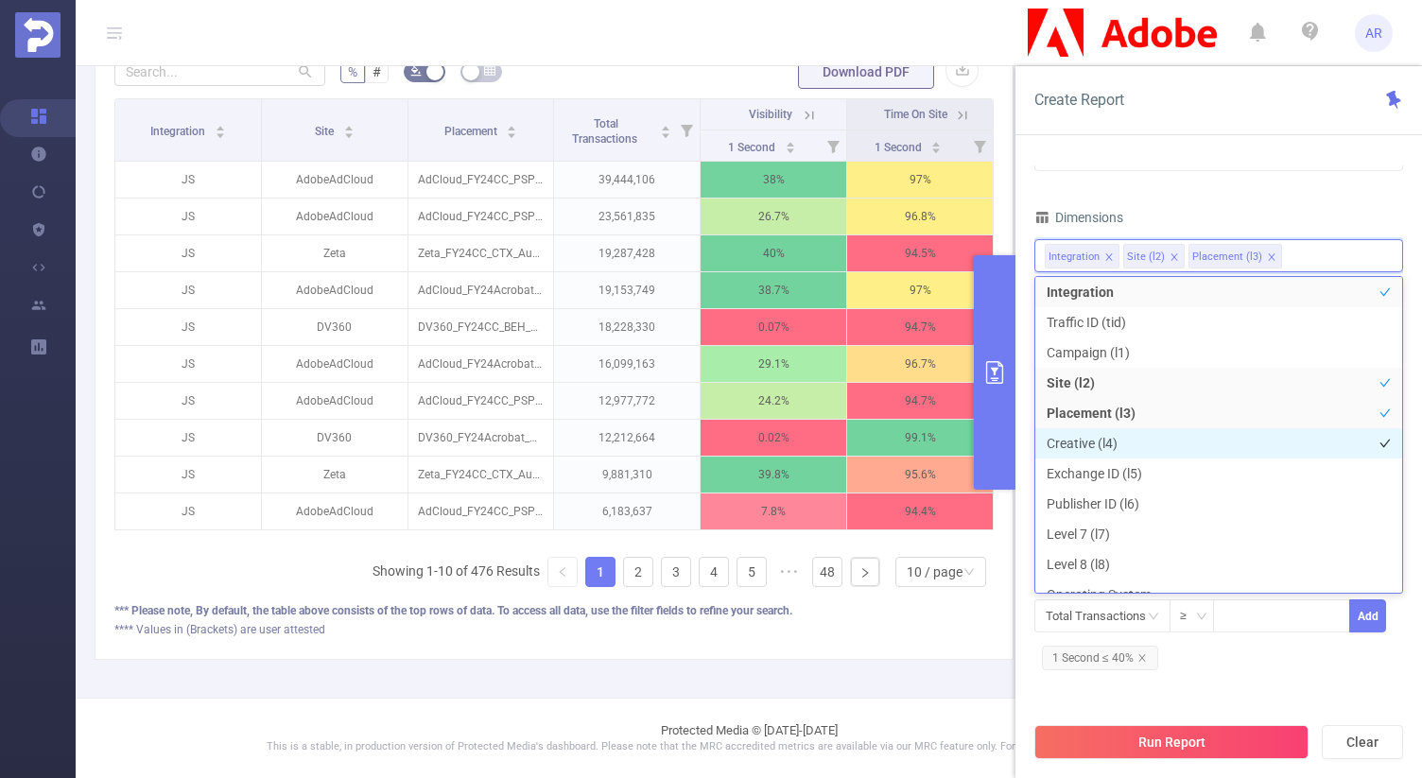
click at [1121, 453] on li "Creative (l4)" at bounding box center [1218, 443] width 367 height 30
click at [1202, 668] on div "Total Transactions ≥ Add 1 Second ≤ 40%" at bounding box center [1218, 636] width 369 height 75
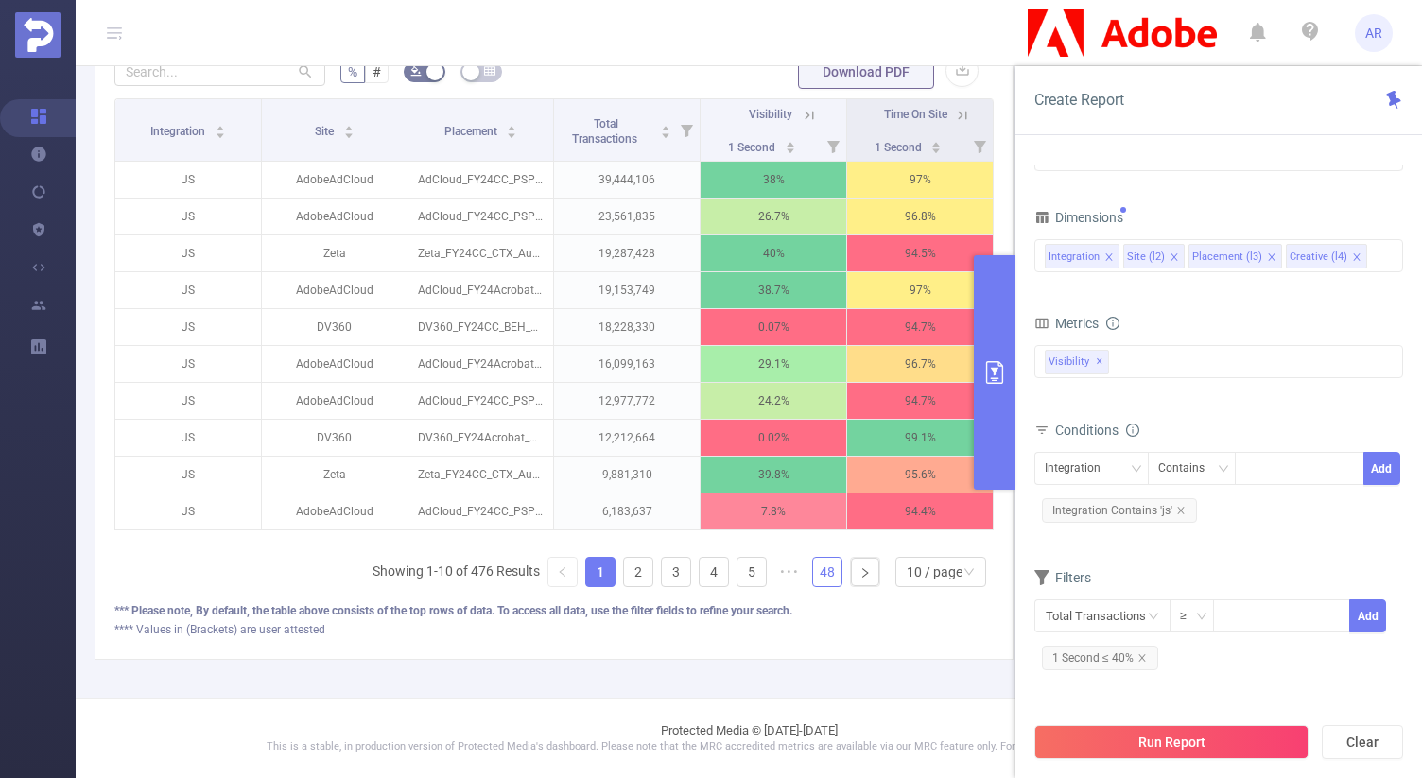
click at [813, 574] on link "48" at bounding box center [827, 572] width 28 height 28
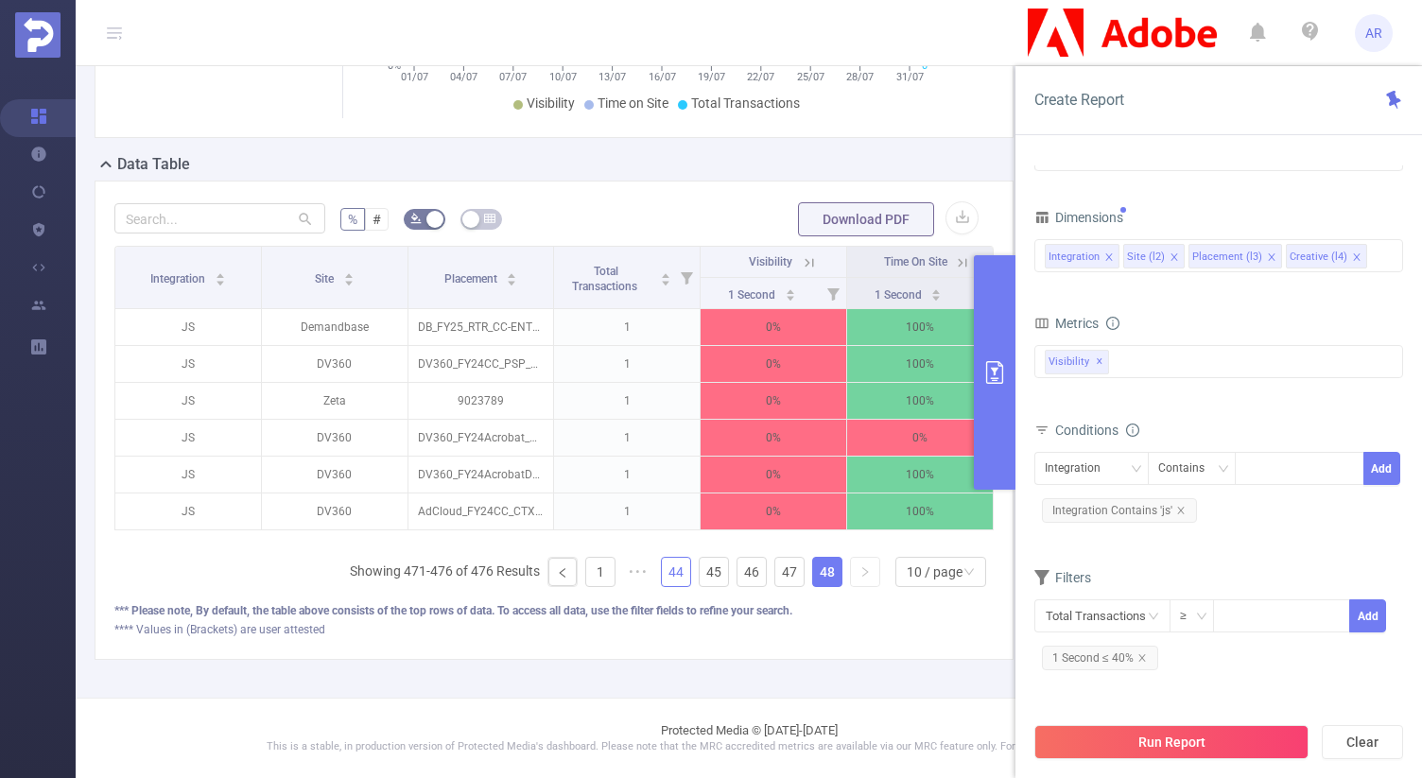
click at [662, 578] on link "44" at bounding box center [676, 572] width 28 height 28
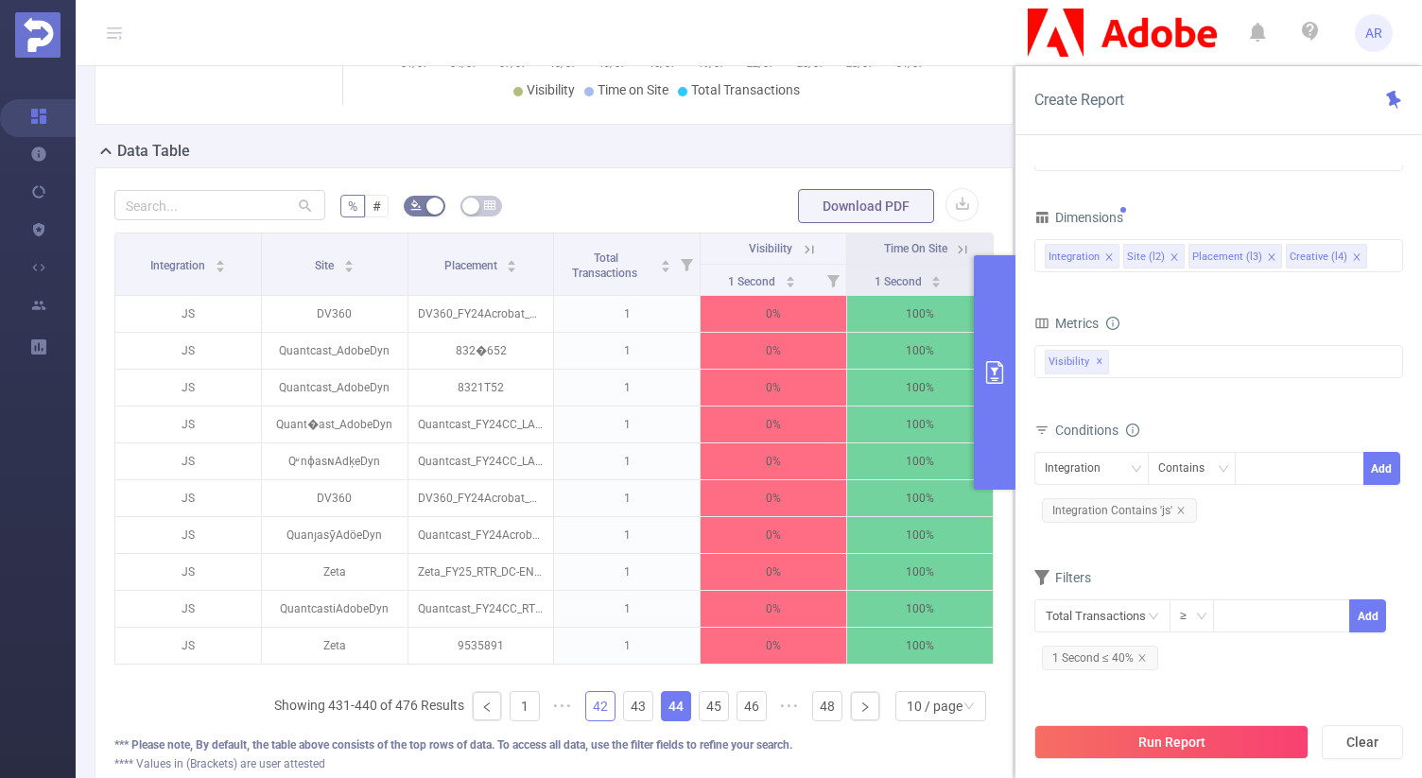
click at [585, 720] on li "42" at bounding box center [600, 706] width 30 height 30
click at [549, 719] on span "•••" at bounding box center [562, 706] width 30 height 30
click at [553, 715] on span "•••" at bounding box center [562, 706] width 30 height 30
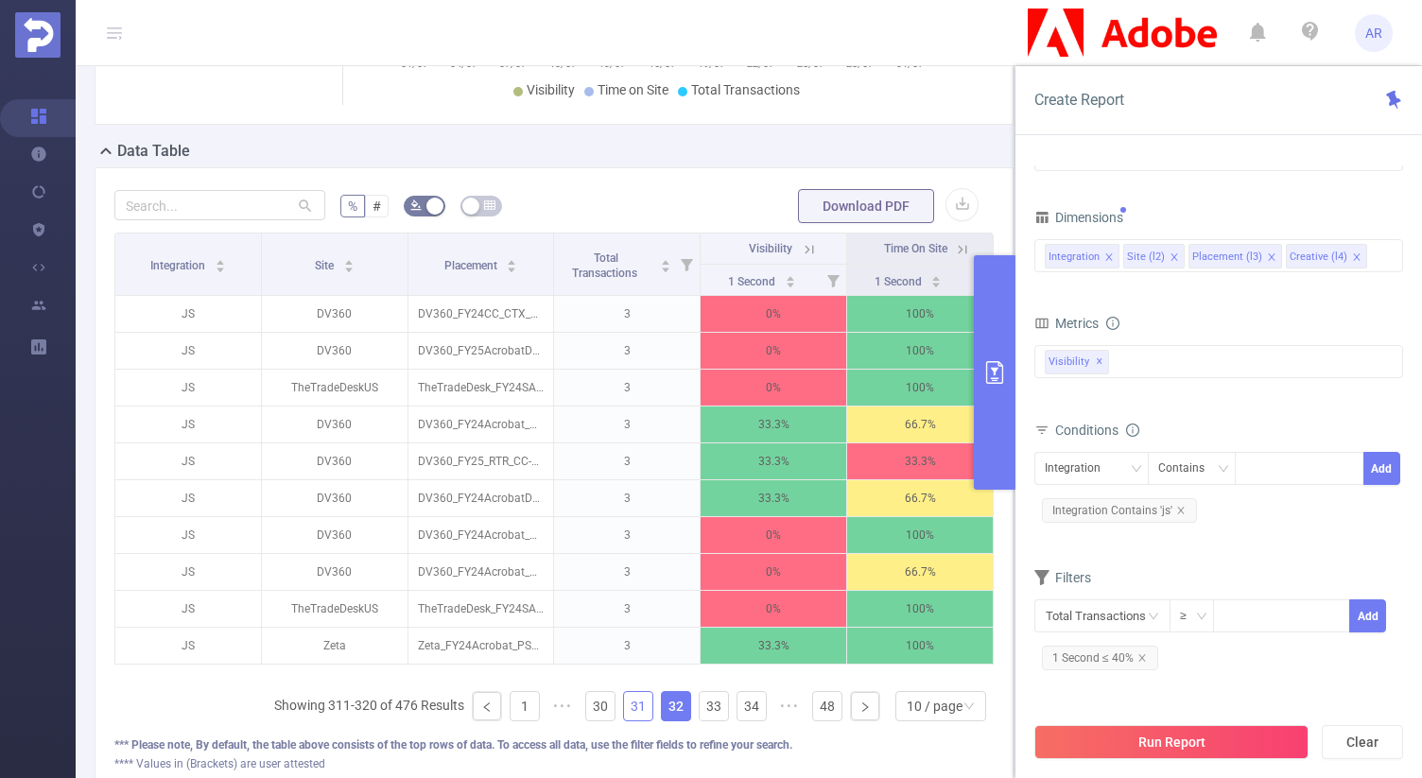
click at [630, 720] on link "31" at bounding box center [638, 706] width 28 height 28
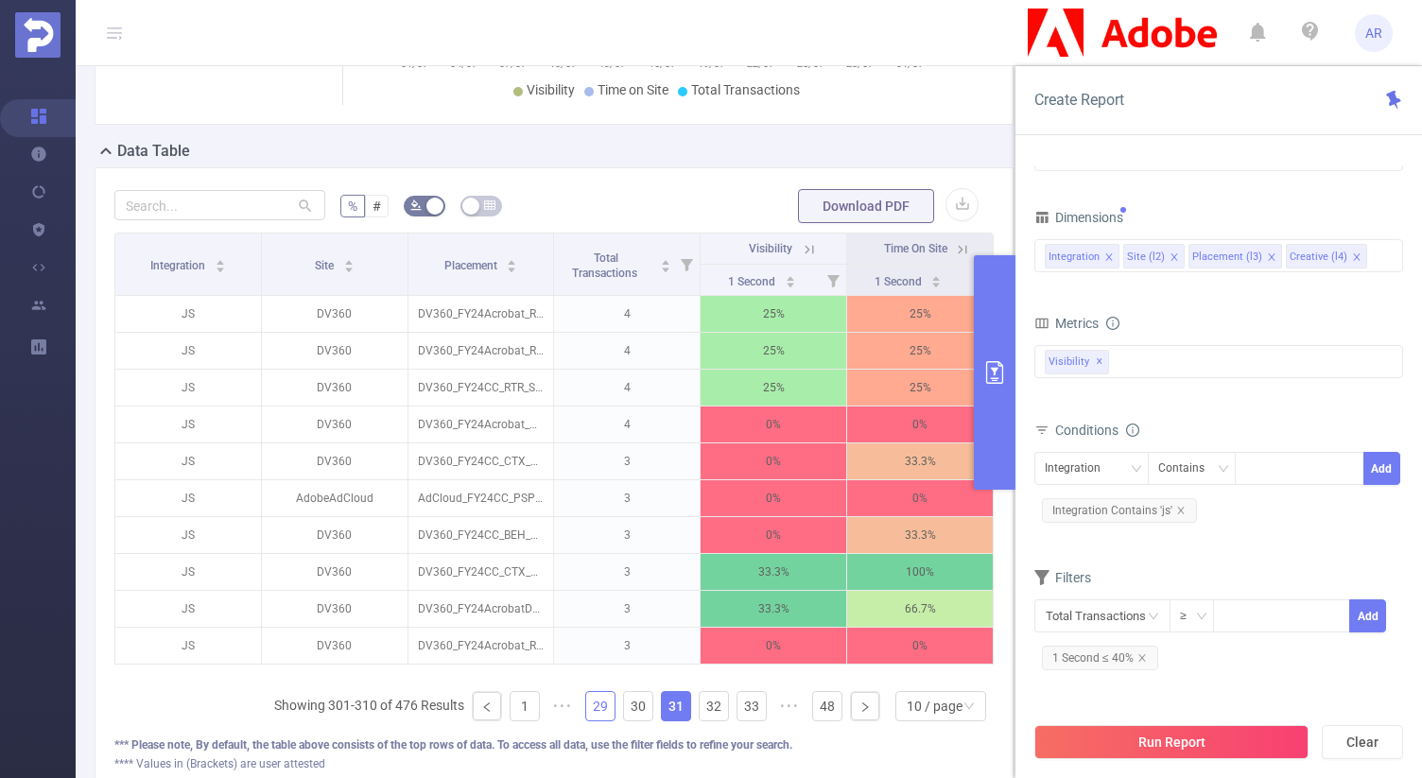
click at [589, 720] on link "29" at bounding box center [600, 706] width 28 height 28
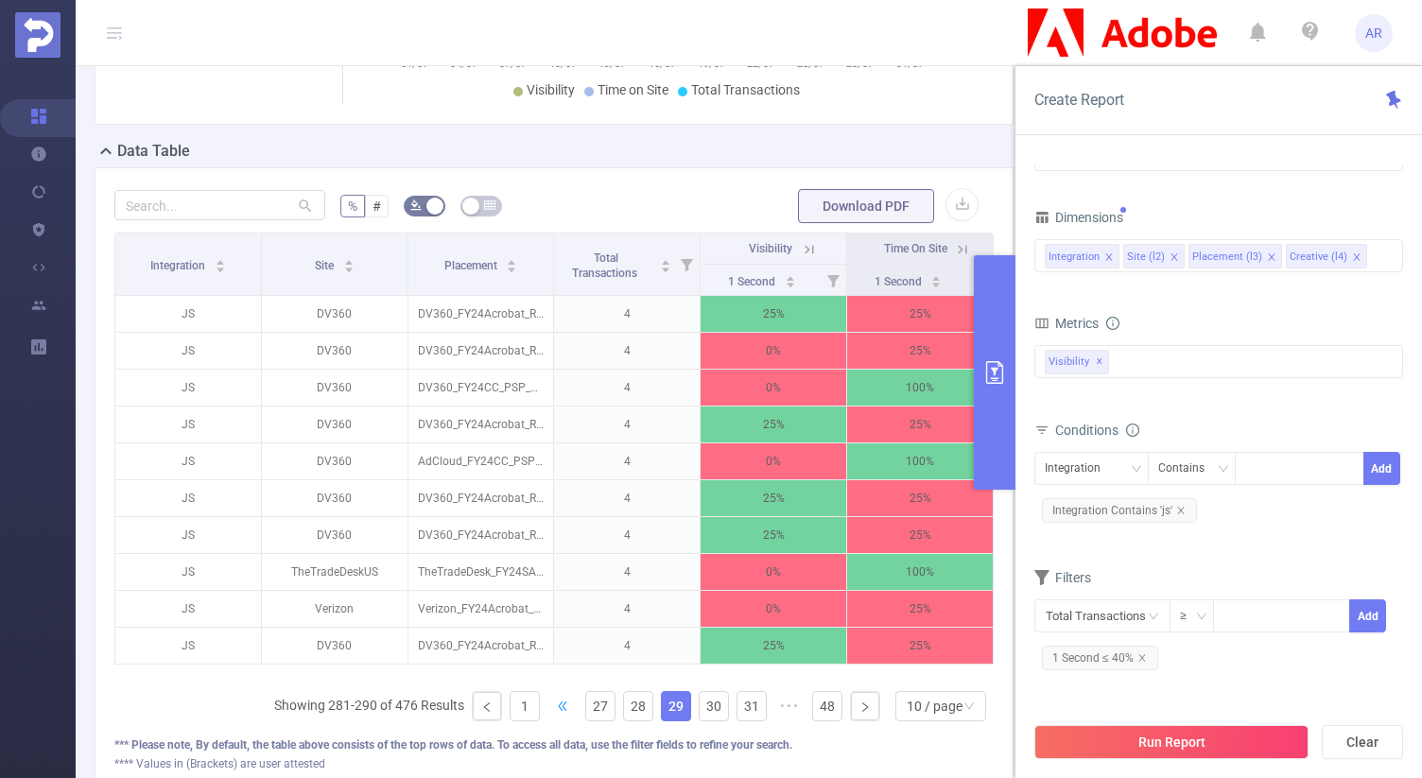
click at [547, 715] on span "•••" at bounding box center [562, 706] width 30 height 30
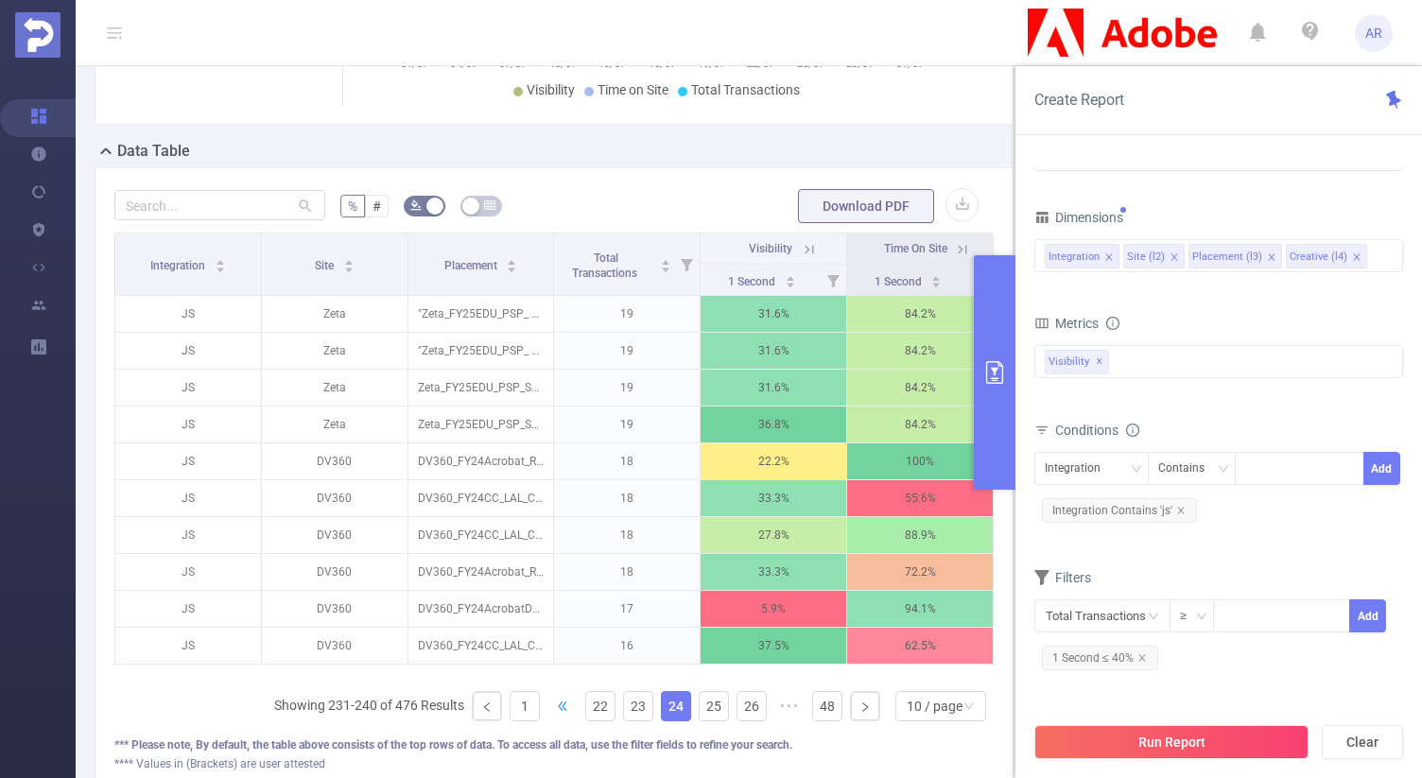
click at [547, 714] on span "•••" at bounding box center [562, 706] width 30 height 30
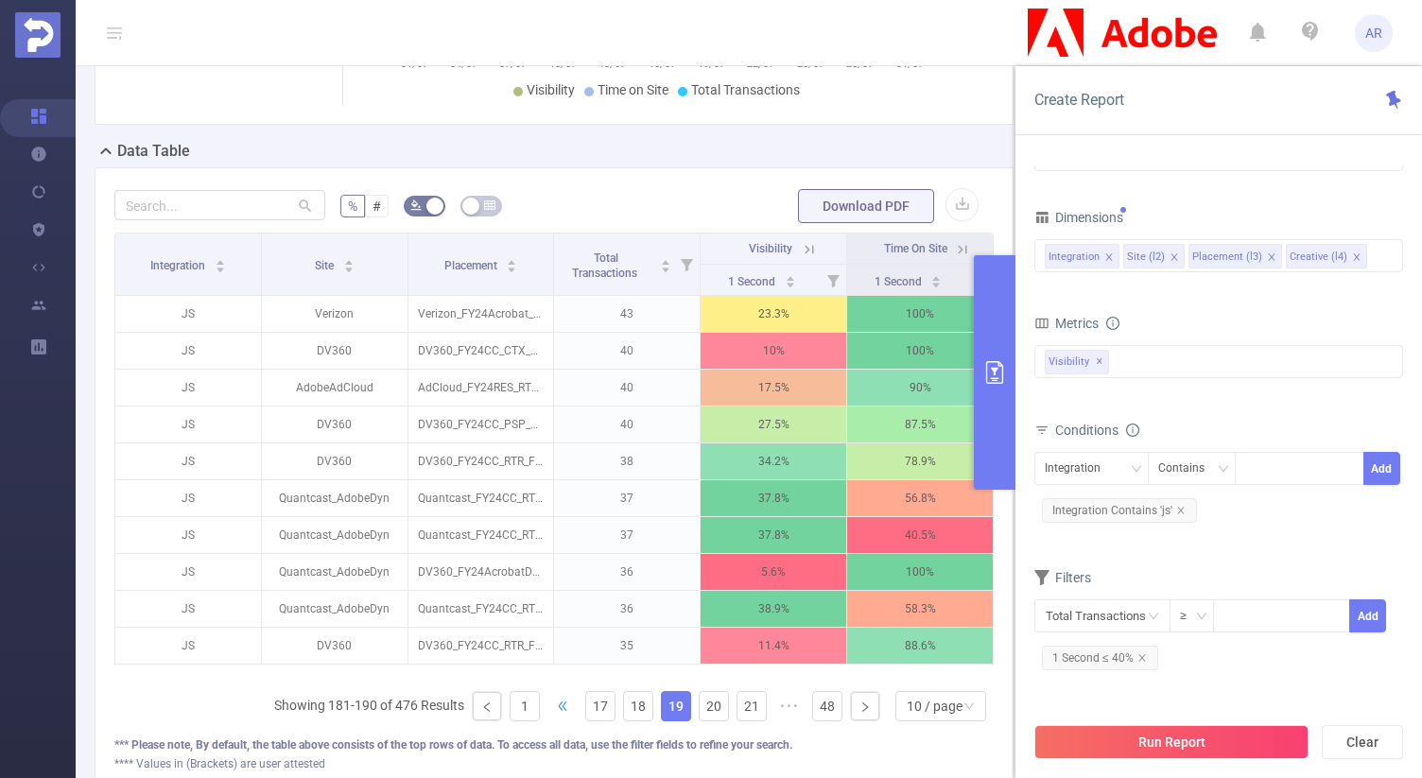
click at [547, 714] on span "•••" at bounding box center [562, 706] width 30 height 30
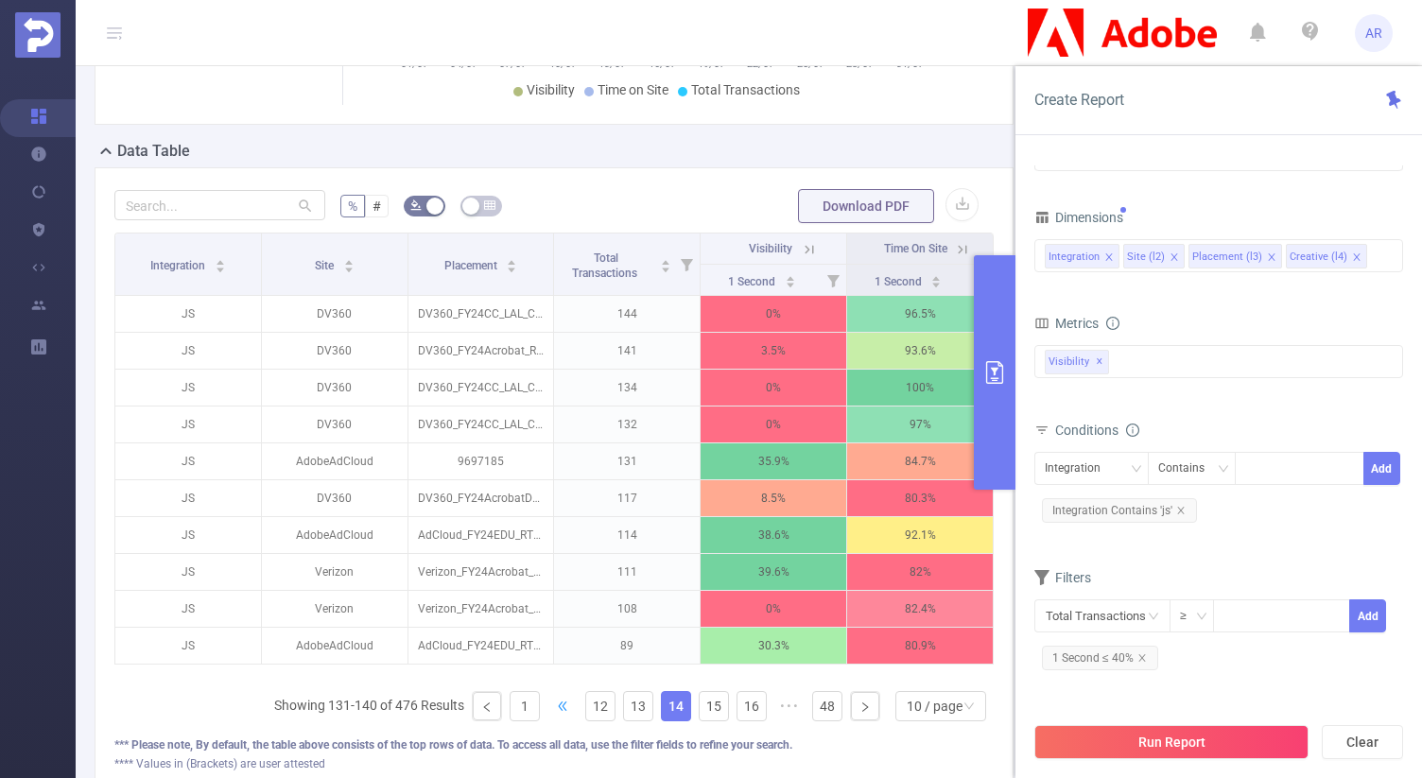
click at [547, 714] on span "•••" at bounding box center [562, 706] width 30 height 30
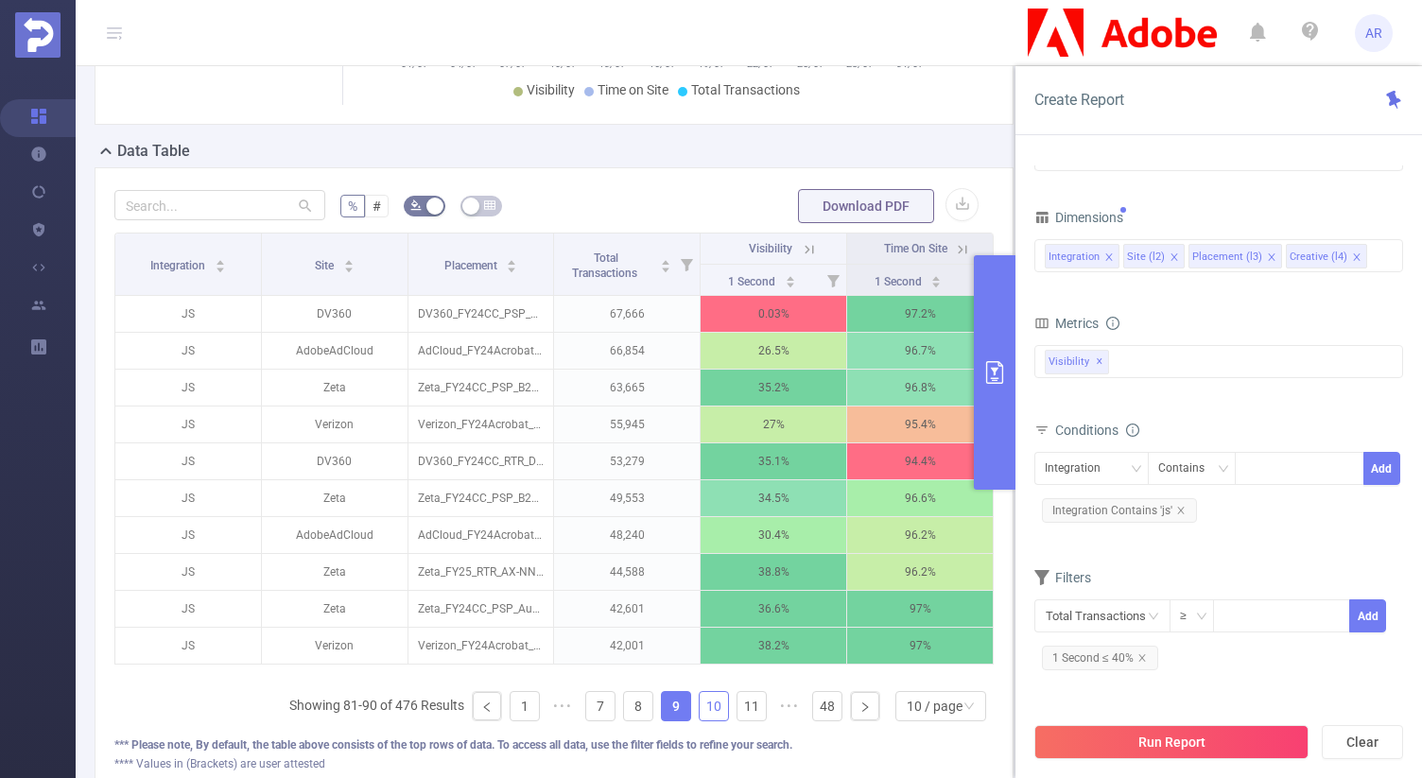
click at [699, 708] on link "10" at bounding box center [713, 706] width 28 height 28
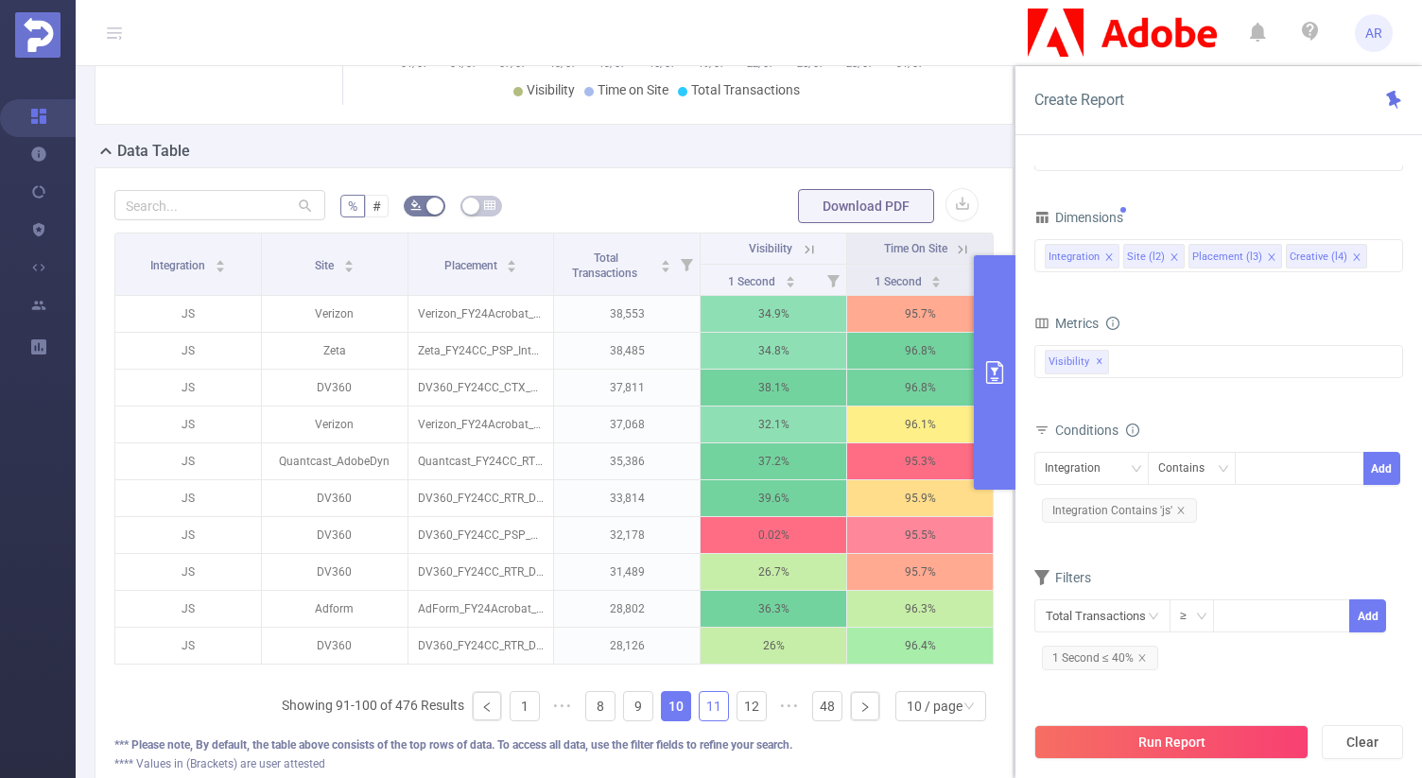
click at [710, 720] on link "11" at bounding box center [713, 706] width 28 height 28
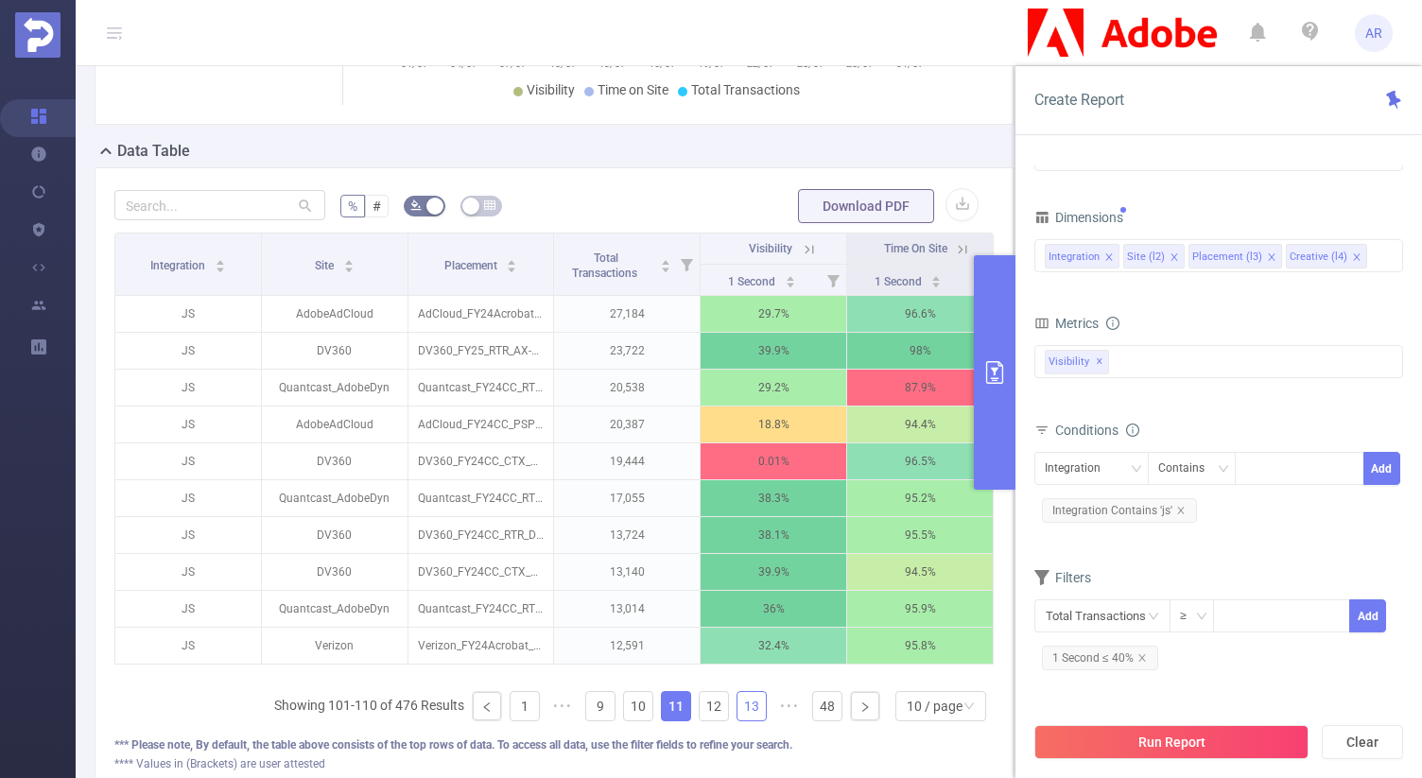
click at [737, 714] on link "13" at bounding box center [751, 706] width 28 height 28
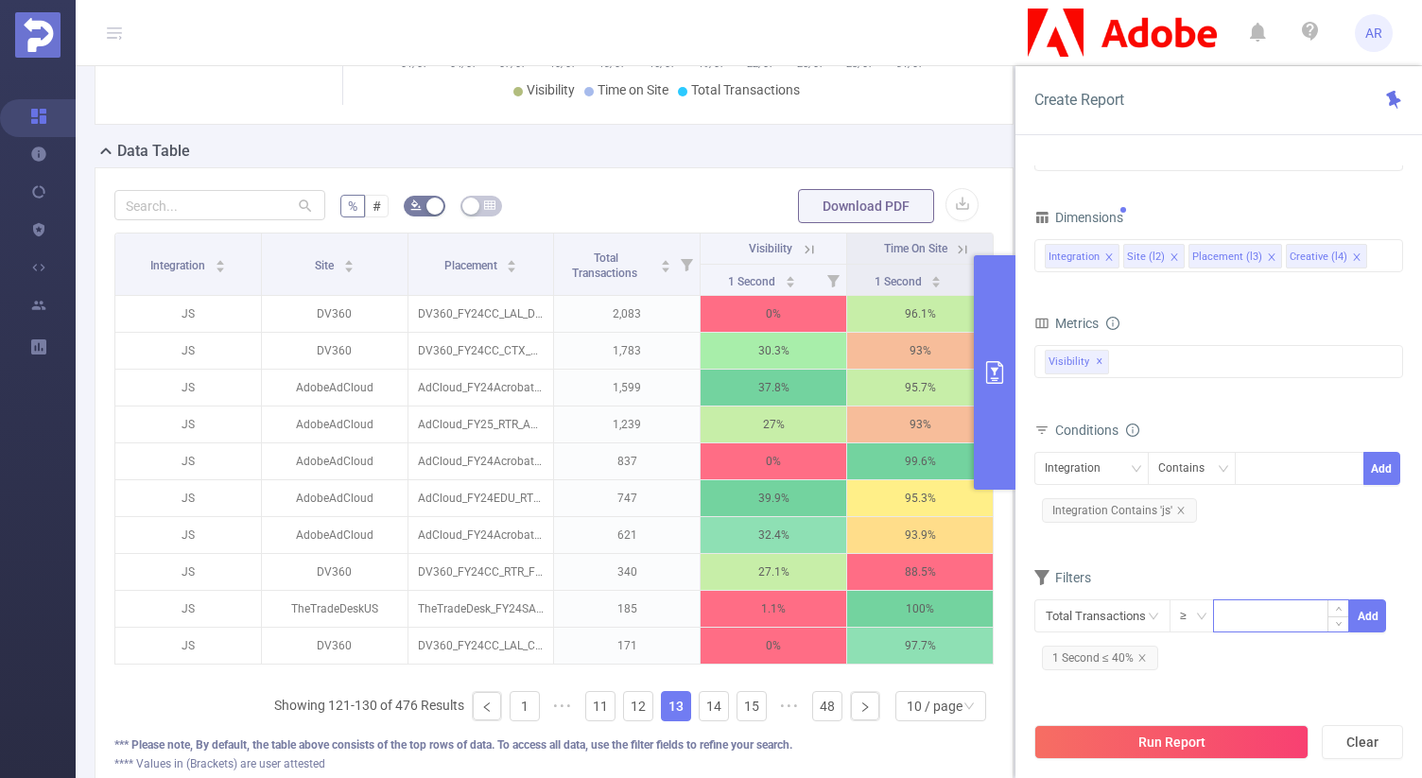
click at [1220, 618] on input at bounding box center [1281, 614] width 134 height 28
type input "2,000"
click at [1373, 617] on button "Add" at bounding box center [1367, 615] width 37 height 33
click at [1145, 745] on button "Run Report" at bounding box center [1171, 742] width 274 height 34
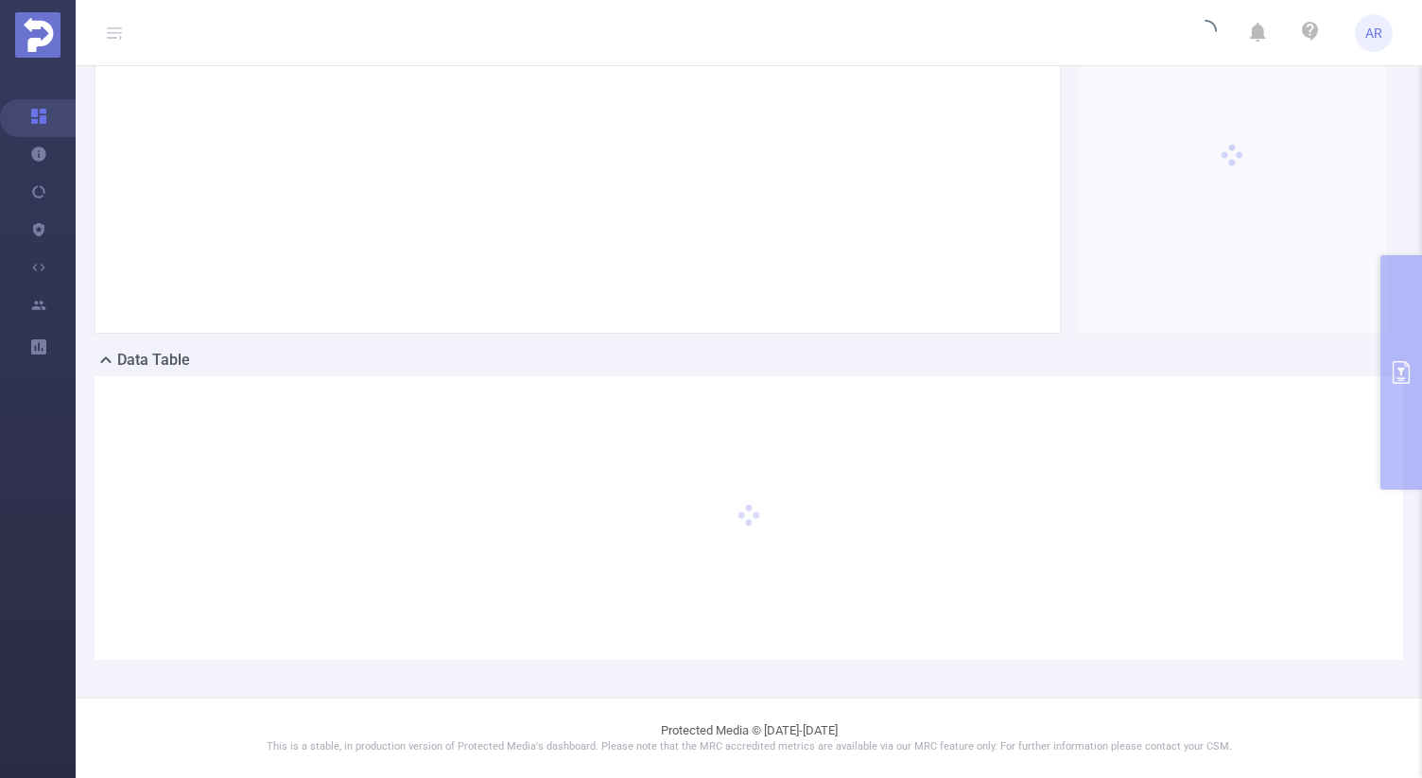
scroll to position [261, 0]
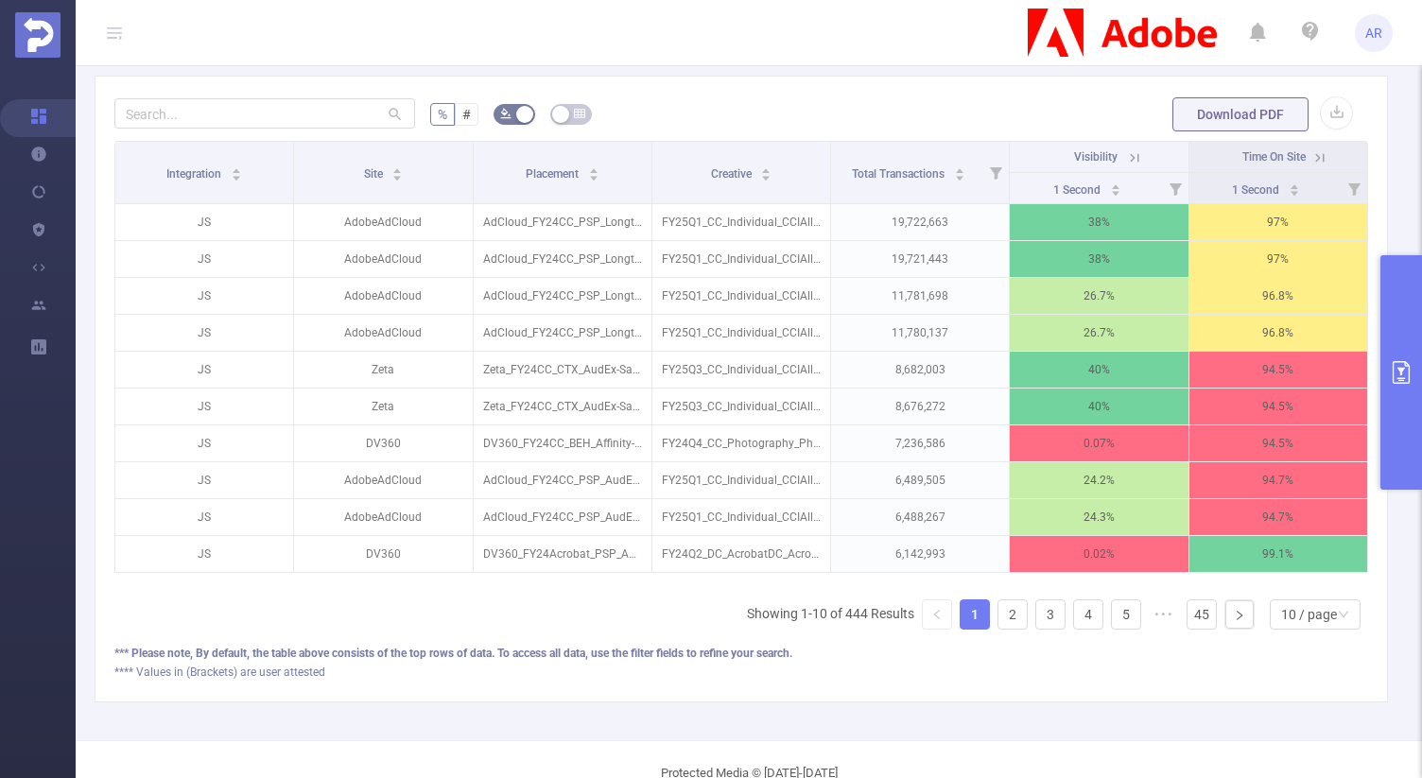
scroll to position [458, 0]
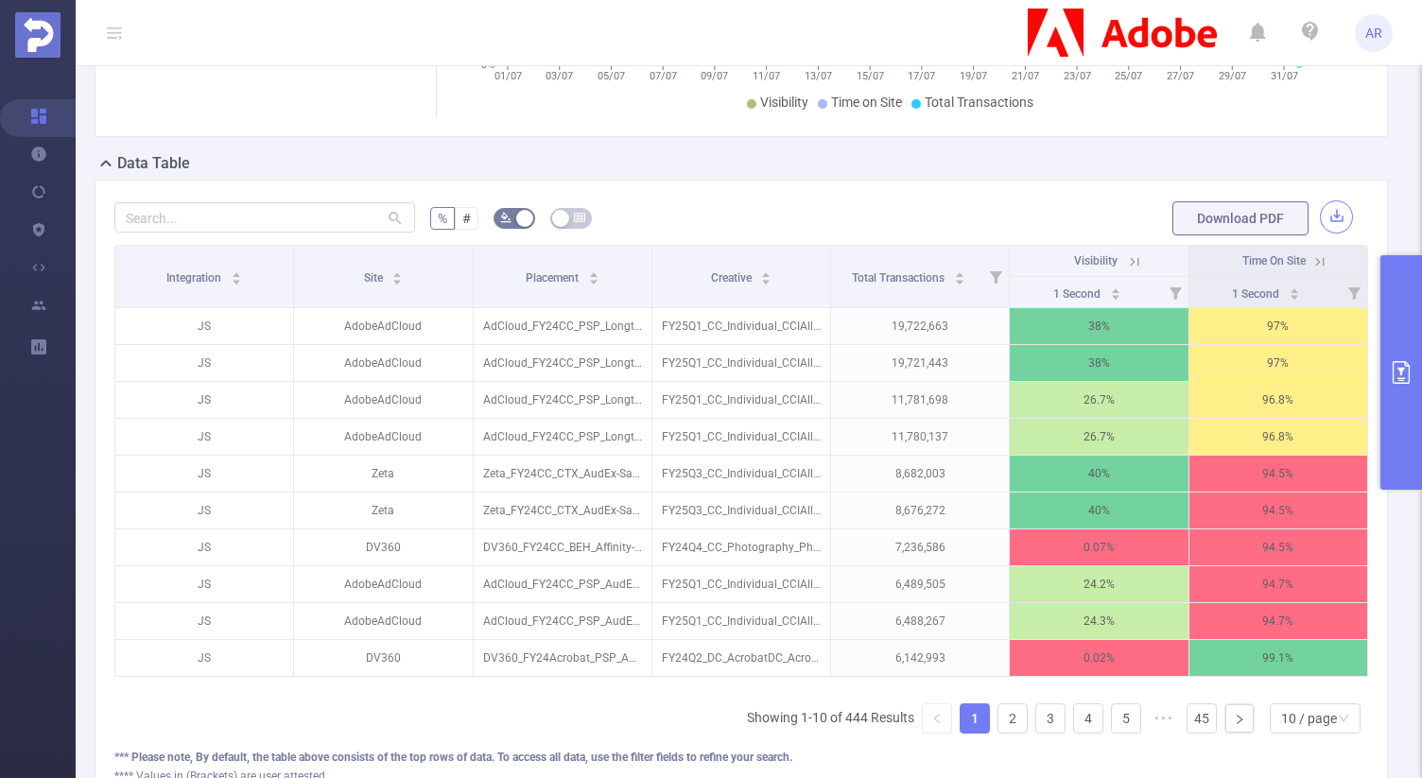
click at [1333, 216] on button "button" at bounding box center [1336, 216] width 33 height 33
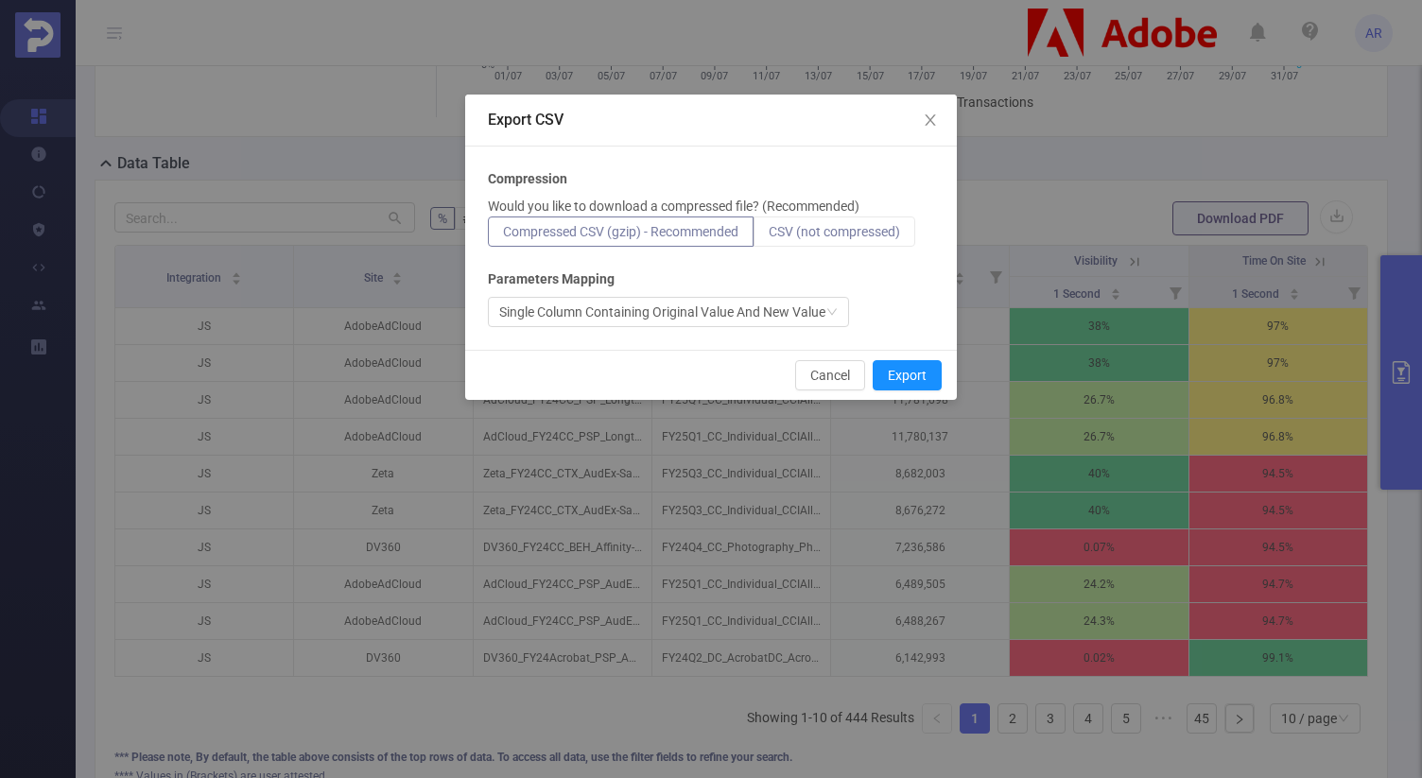
click at [819, 233] on span "CSV (not compressed)" at bounding box center [833, 231] width 131 height 15
click at [768, 236] on input "CSV (not compressed)" at bounding box center [768, 236] width 0 height 0
click at [914, 380] on button "Export" at bounding box center [906, 375] width 69 height 30
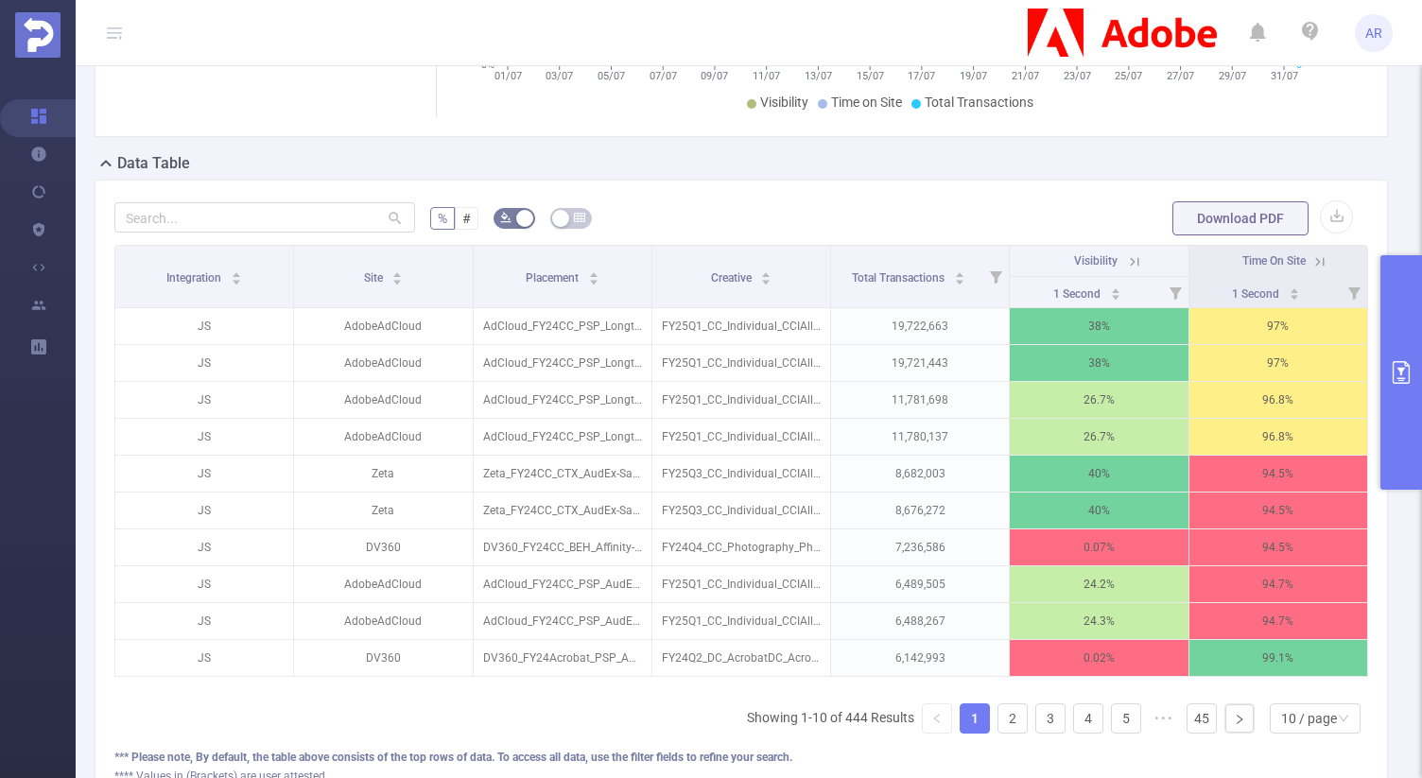
click at [1418, 371] on button "primary" at bounding box center [1401, 372] width 42 height 234
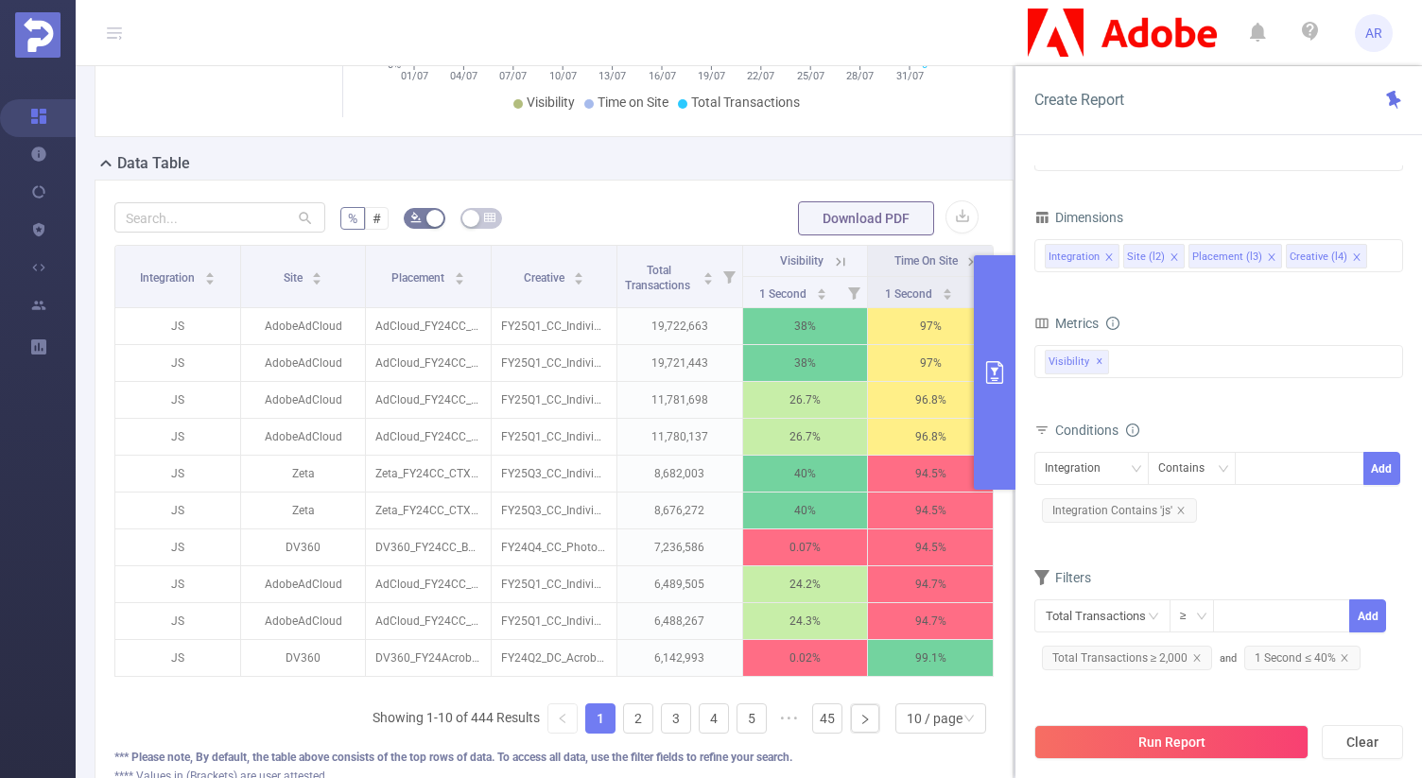
click at [1352, 255] on icon "icon: close" at bounding box center [1356, 256] width 9 height 9
click at [1268, 257] on icon "icon: close" at bounding box center [1271, 256] width 9 height 9
click at [1268, 257] on div "Integration Site (l2)" at bounding box center [1218, 255] width 348 height 31
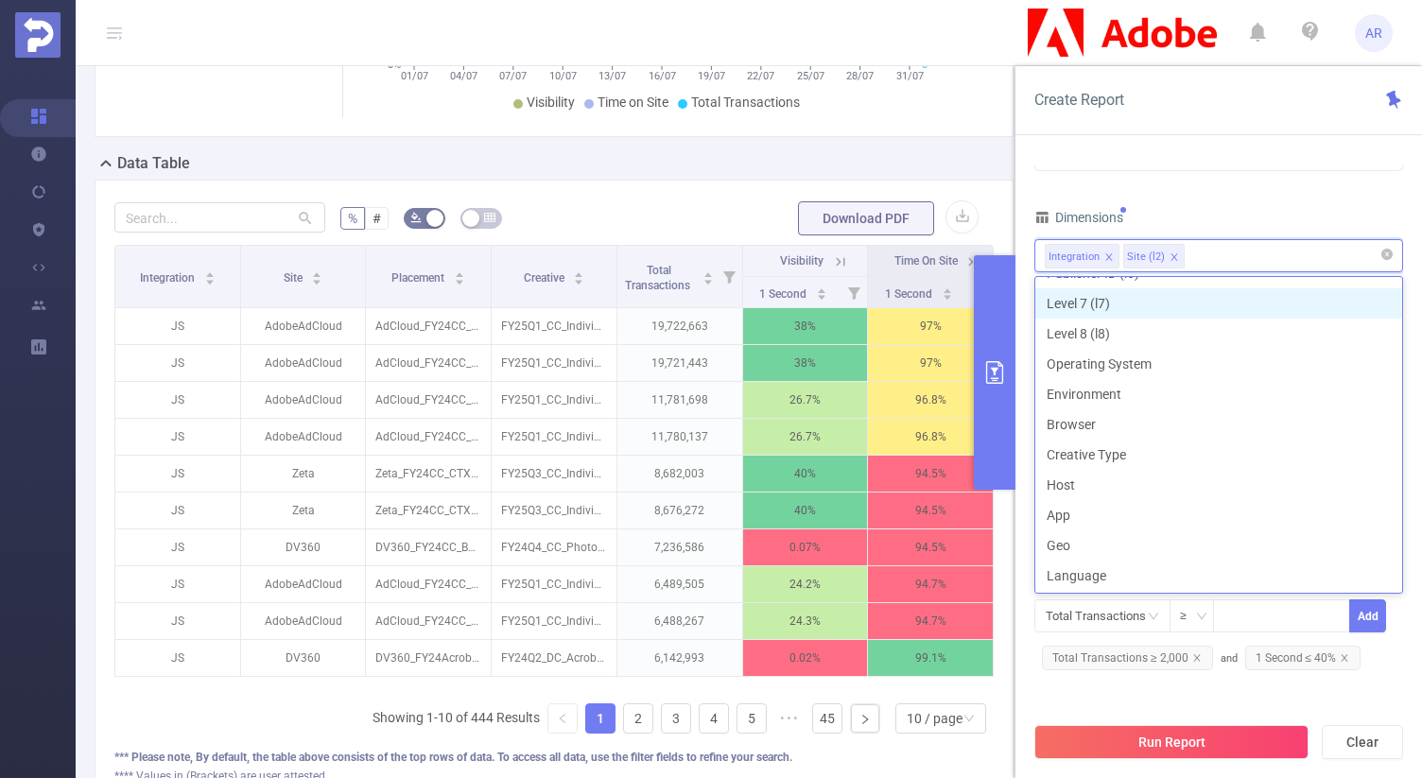
scroll to position [216, 0]
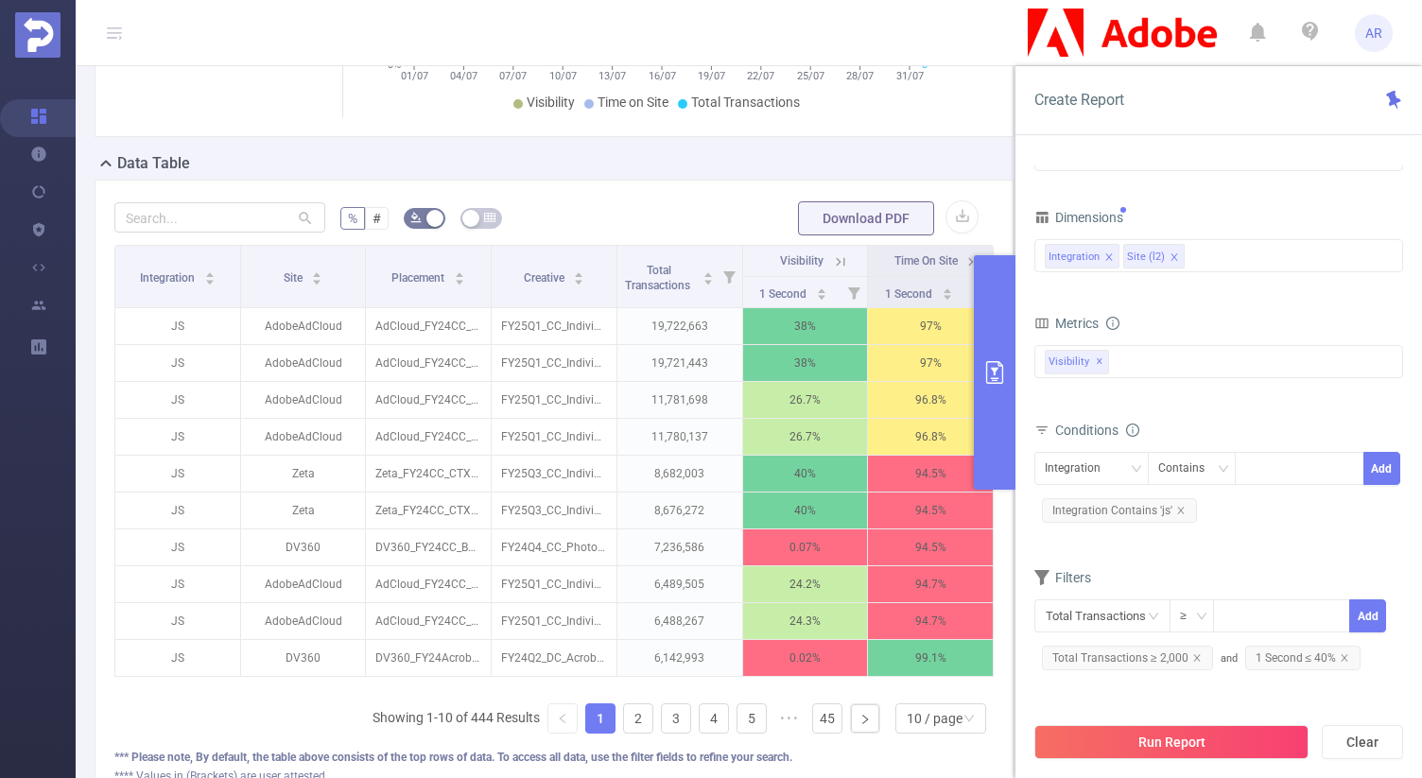
click at [1243, 215] on div "Dimensions" at bounding box center [1218, 219] width 369 height 31
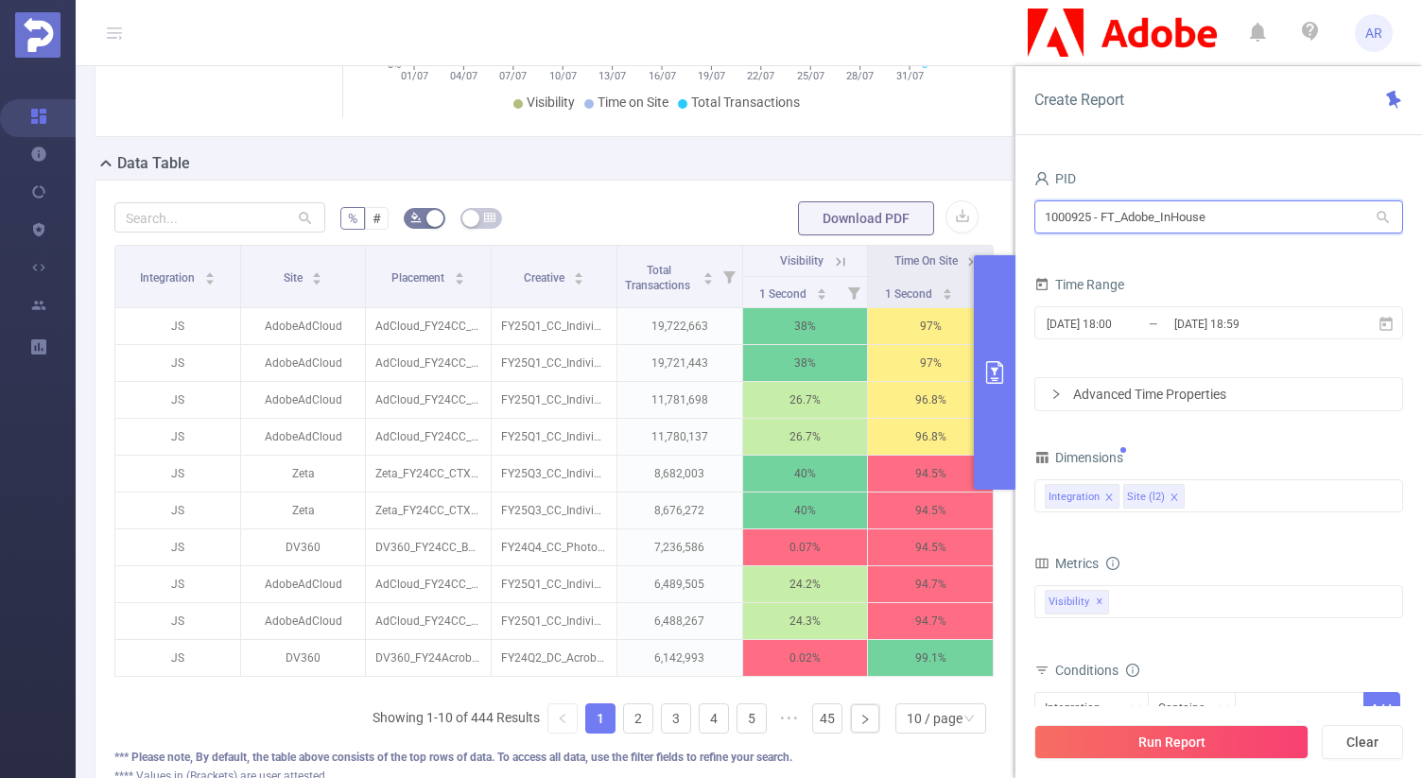
click at [1191, 225] on input "1000925 - FT_Adobe_InHouse" at bounding box center [1218, 216] width 369 height 33
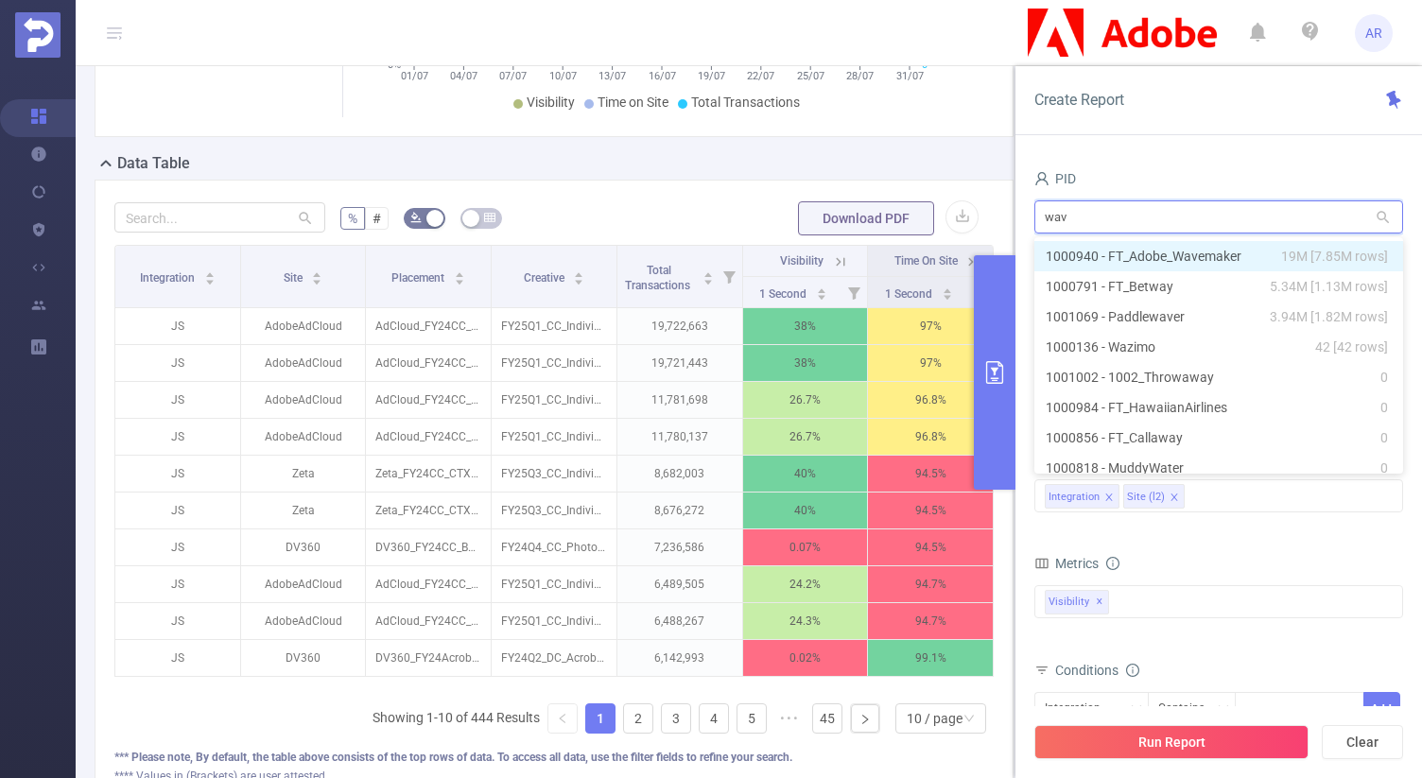
type input "wave"
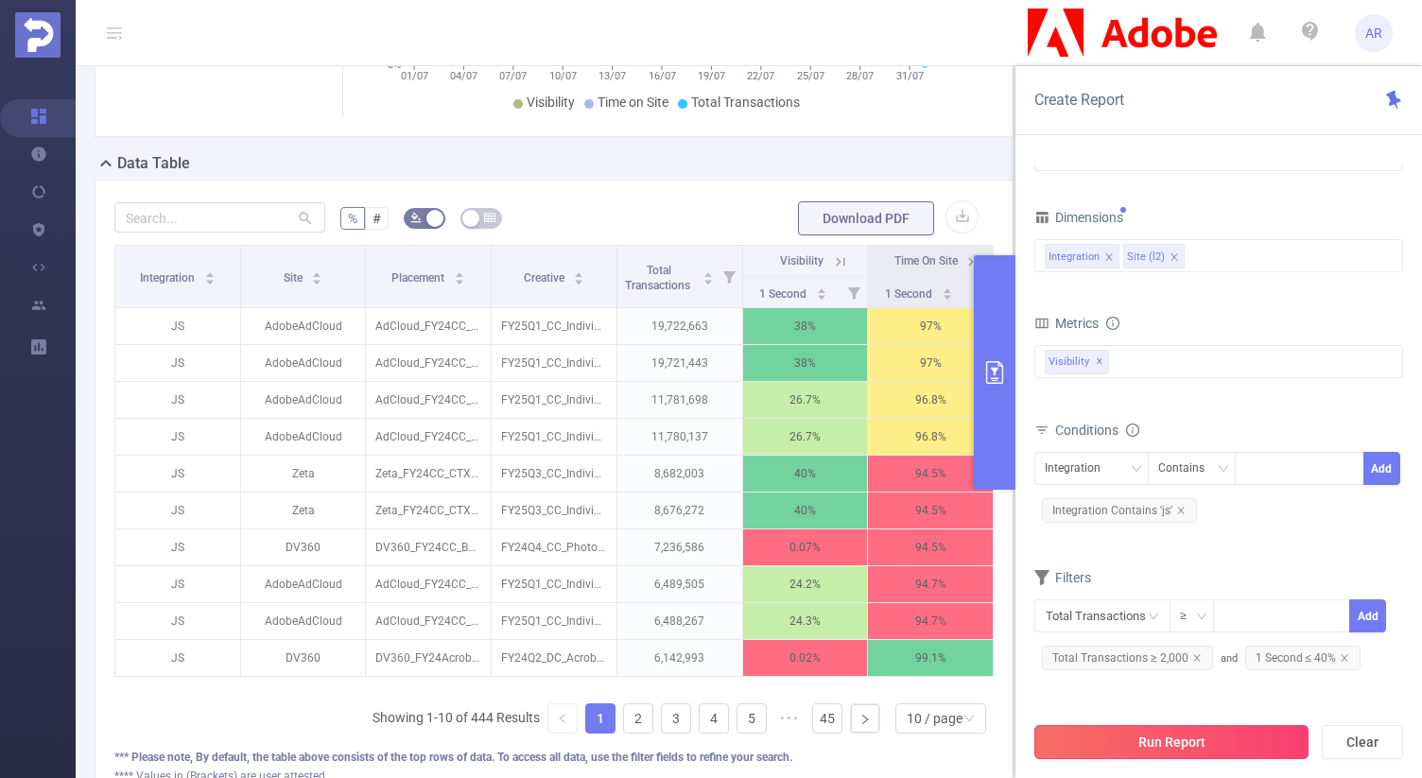
click at [1084, 735] on button "Run Report" at bounding box center [1171, 742] width 274 height 34
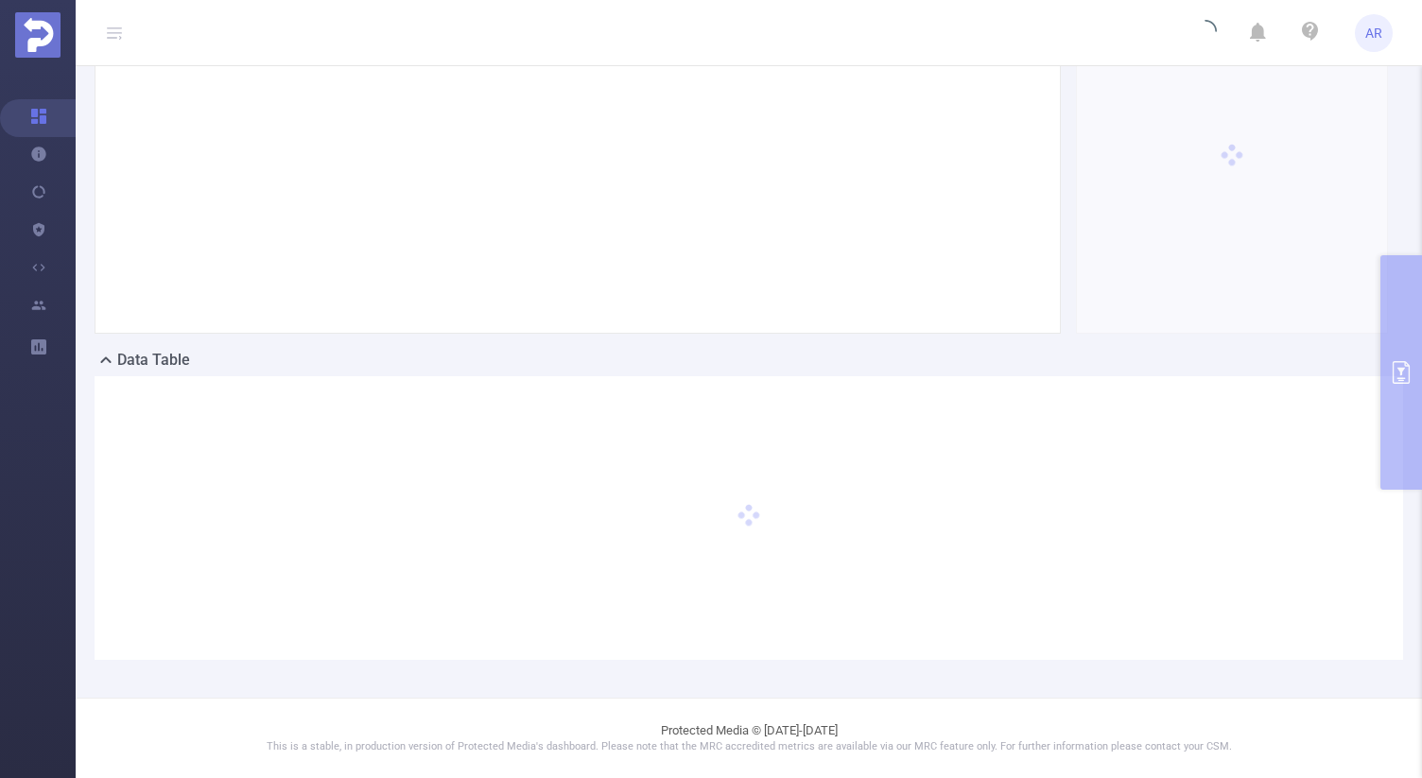
scroll to position [261, 0]
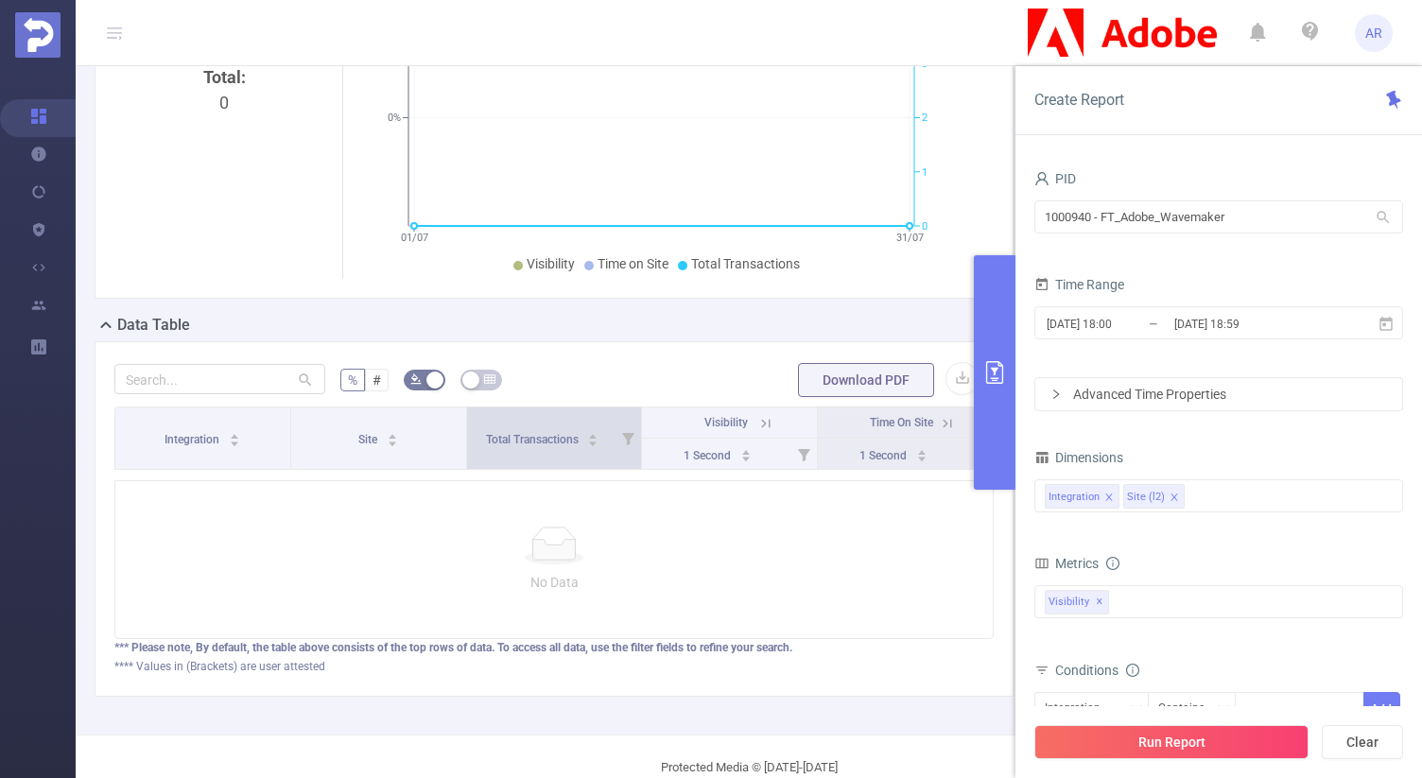
scroll to position [301, 0]
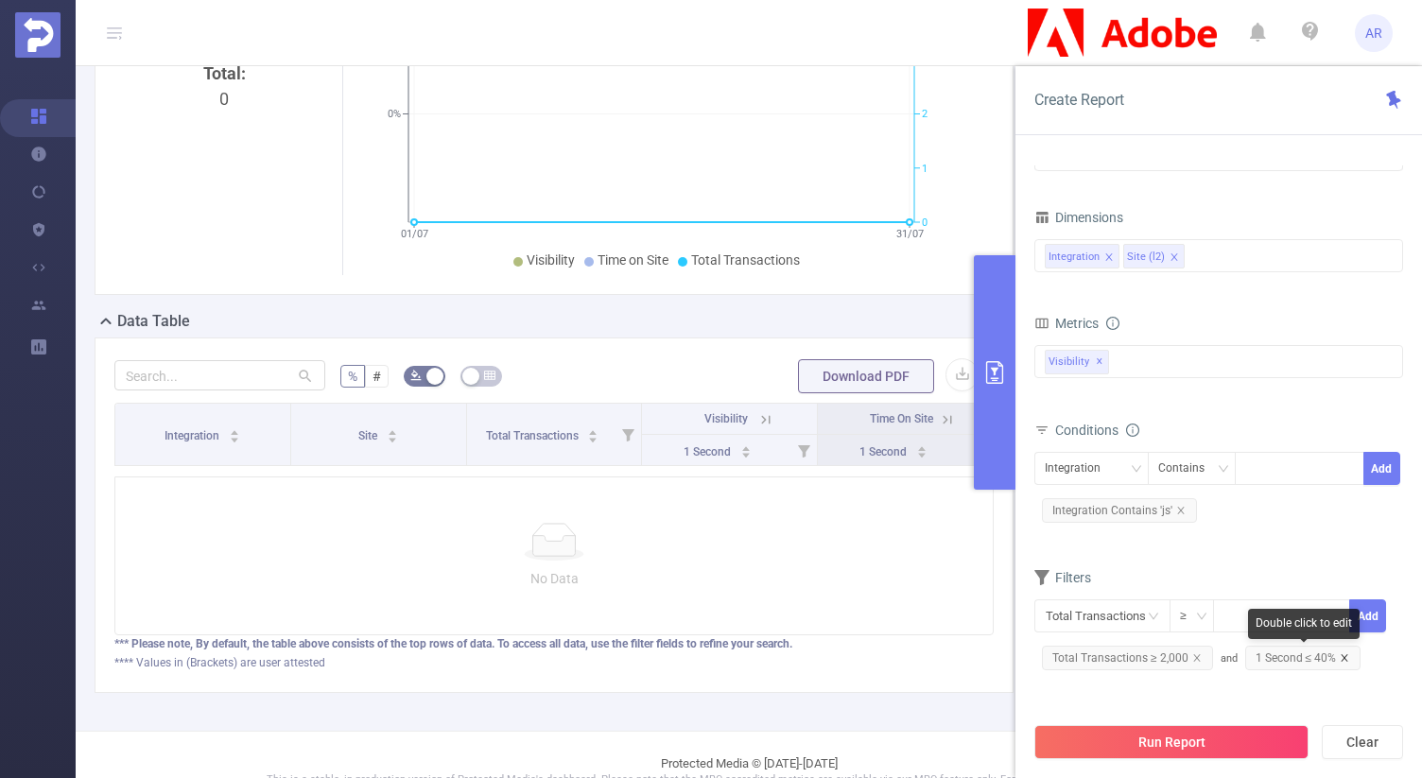
click at [1339, 659] on icon "icon: close" at bounding box center [1343, 657] width 9 height 9
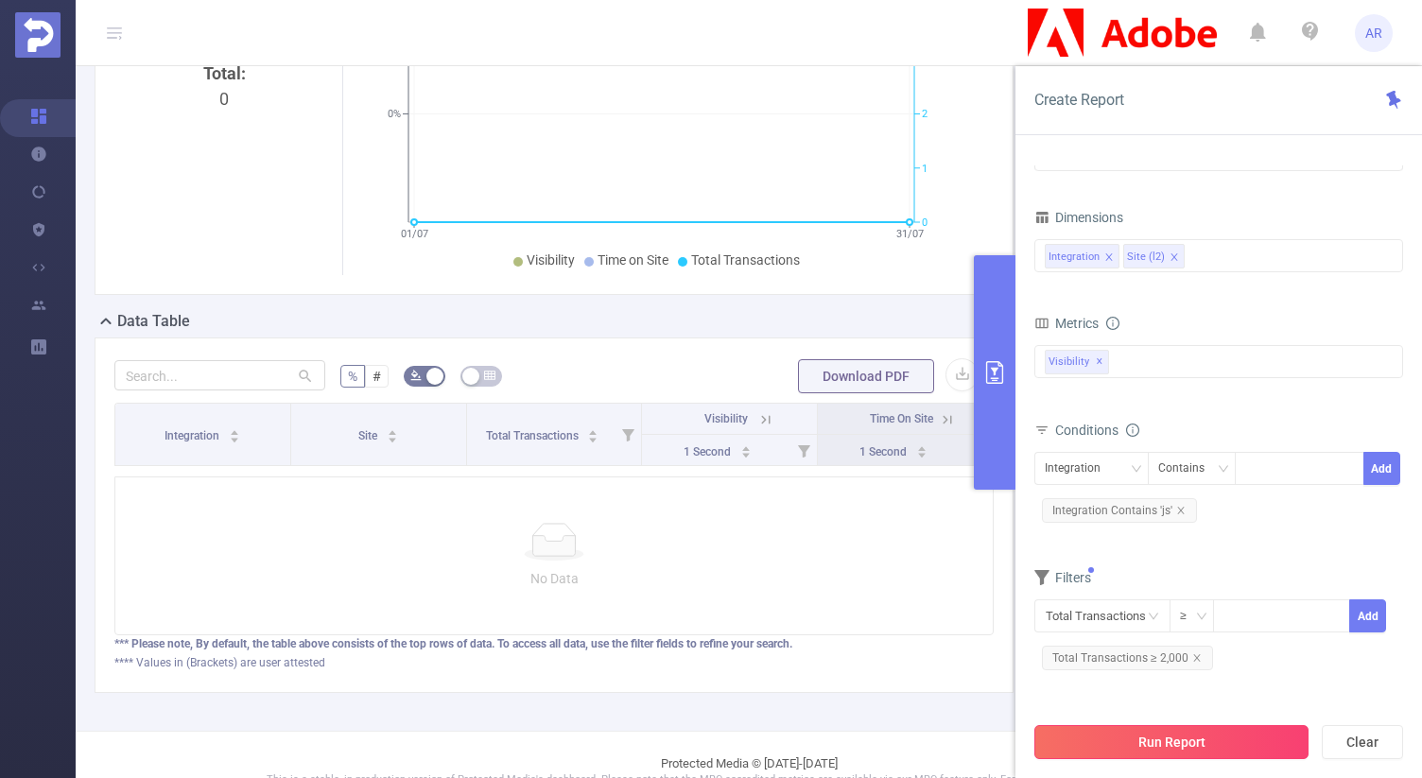
click at [1194, 739] on button "Run Report" at bounding box center [1171, 742] width 274 height 34
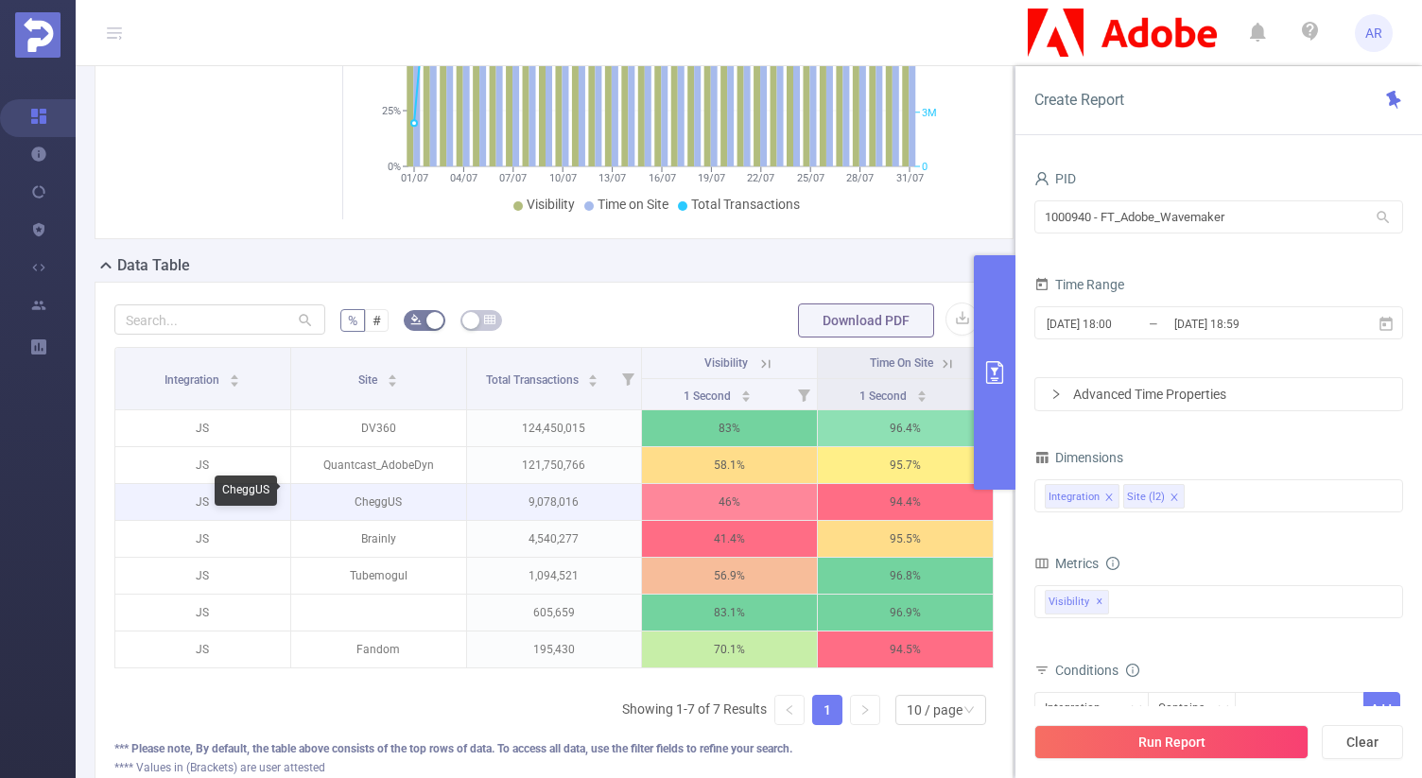
scroll to position [353, 0]
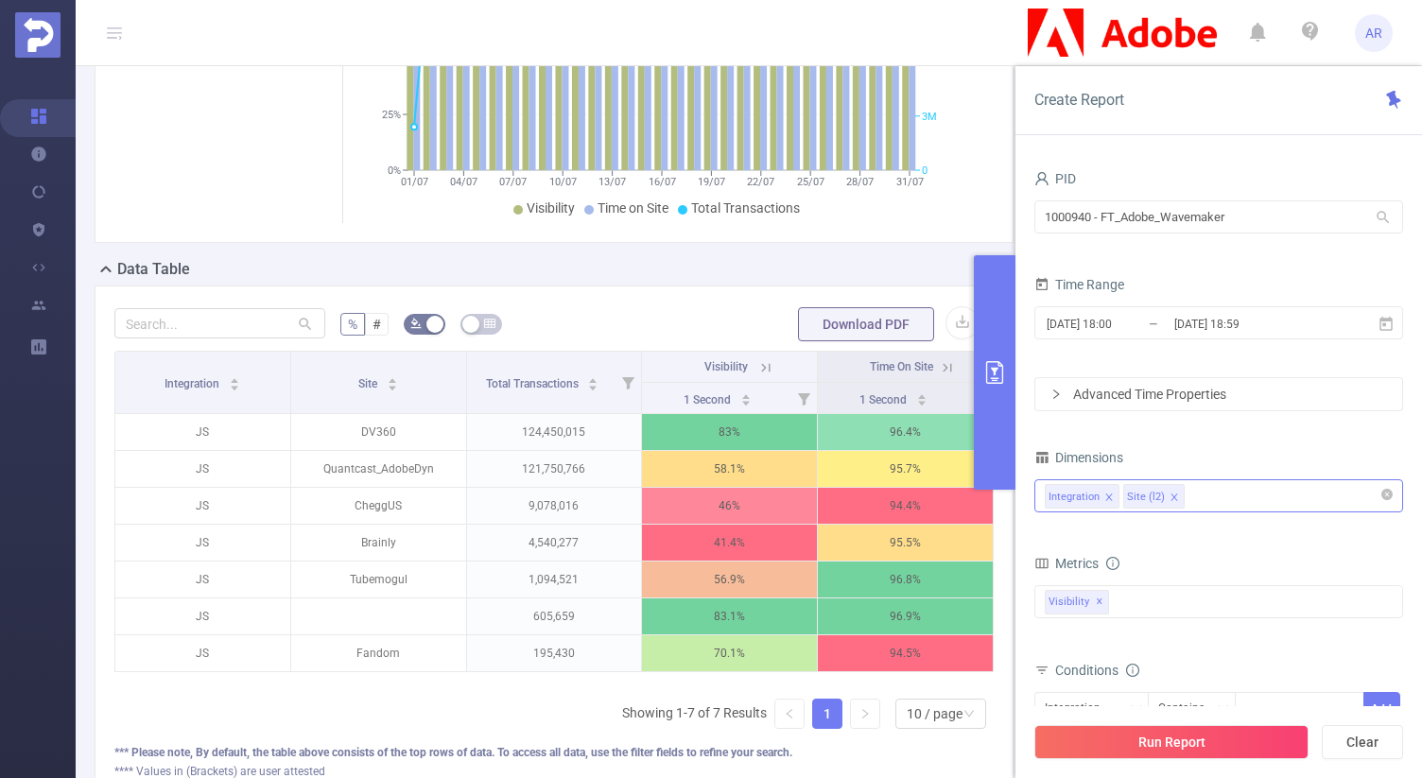
click at [1234, 507] on div "Integration Site (l2)" at bounding box center [1218, 495] width 348 height 31
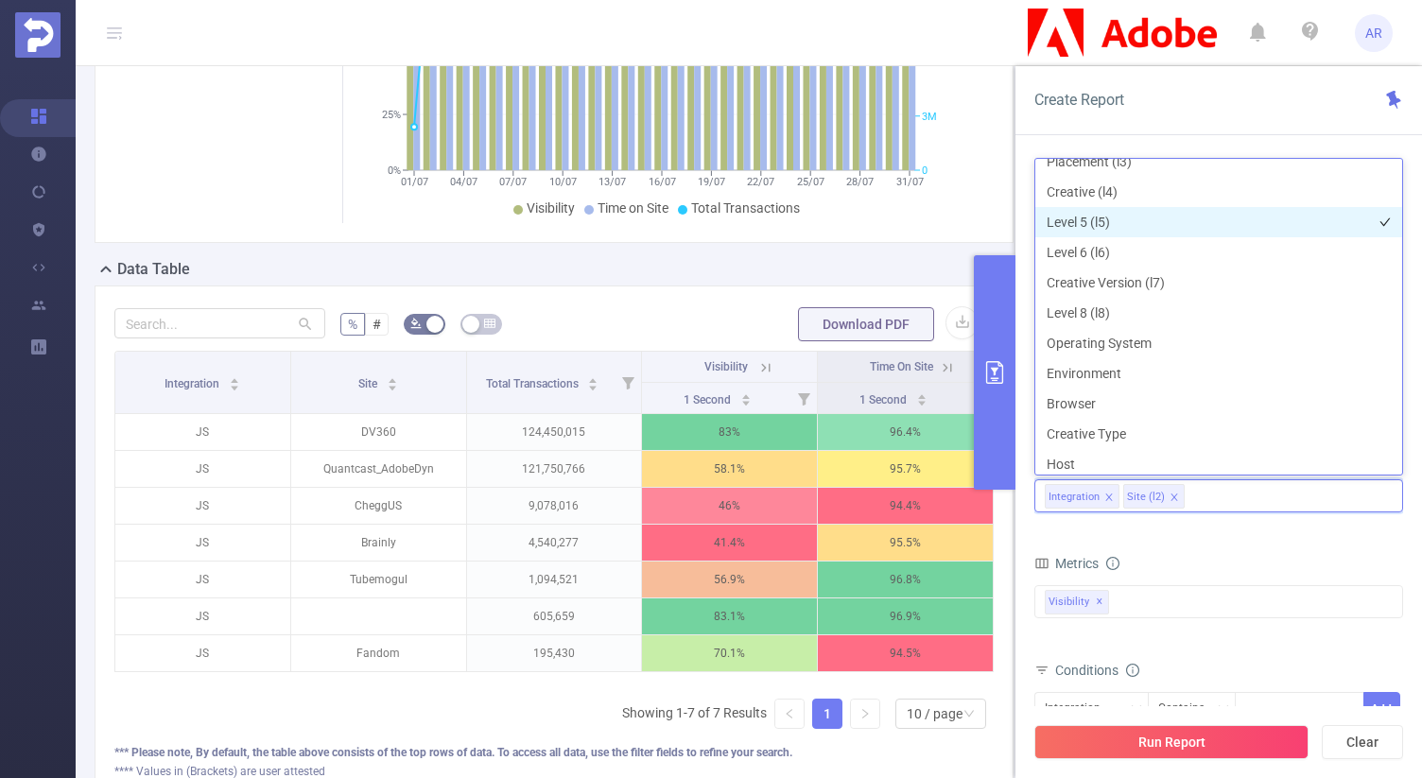
scroll to position [226, 0]
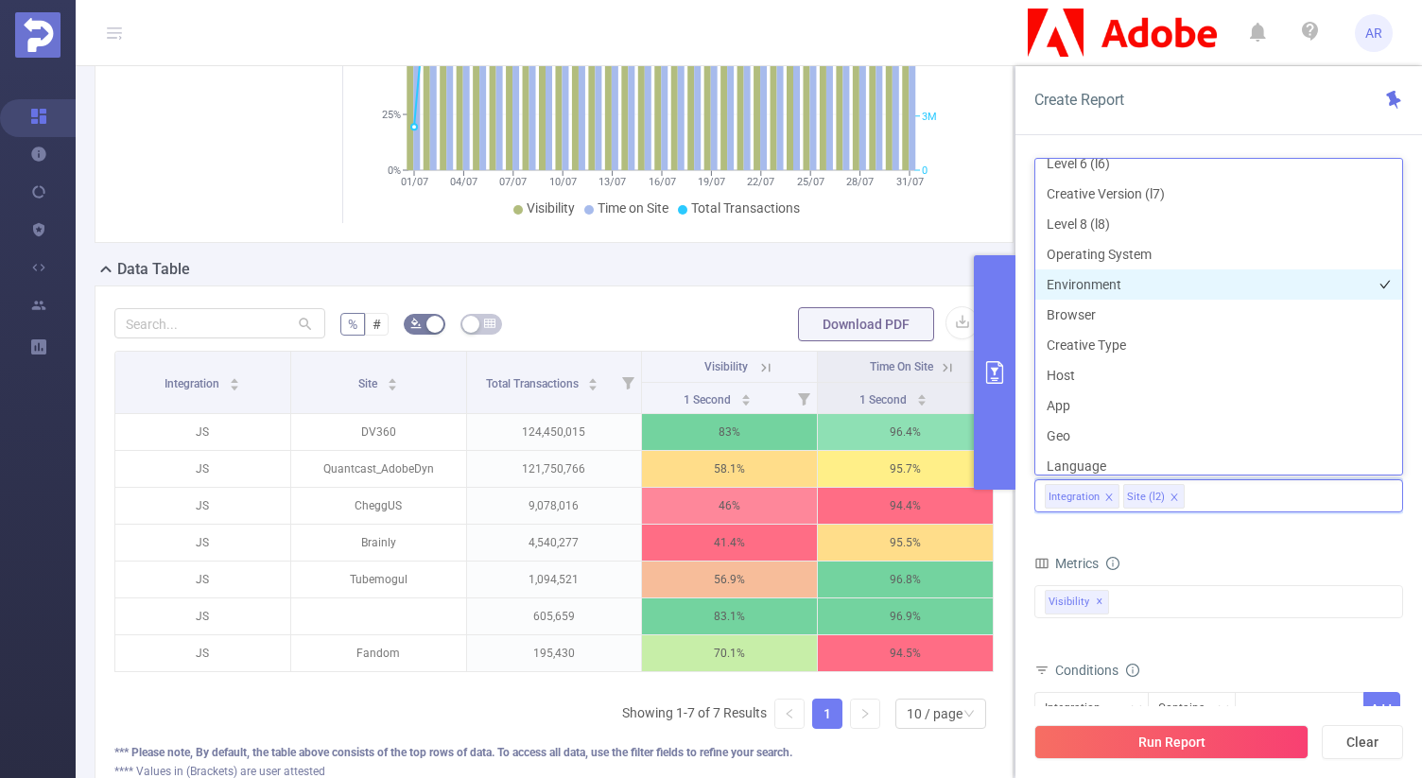
click at [1110, 285] on li "Environment" at bounding box center [1218, 284] width 367 height 30
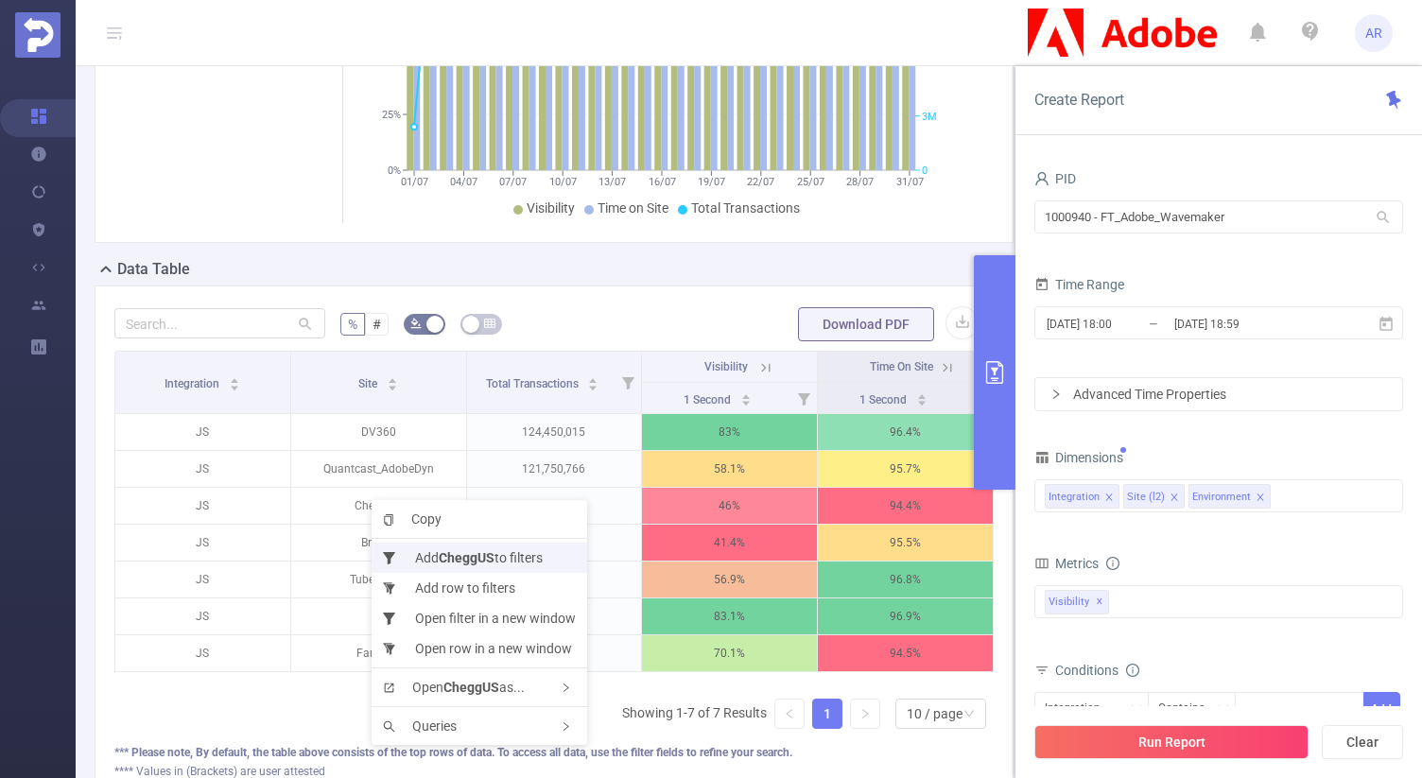
click at [463, 552] on b "CheggUS" at bounding box center [467, 557] width 56 height 15
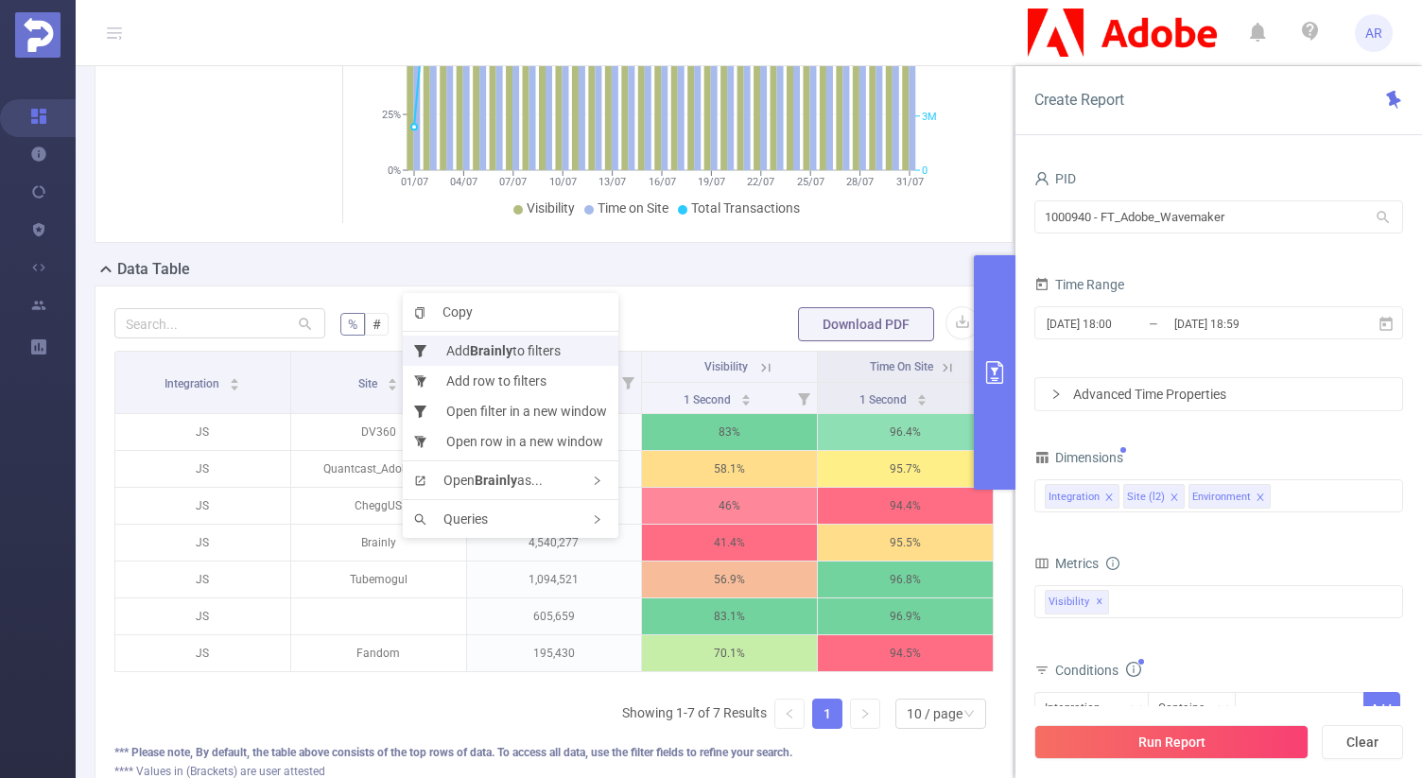
click at [574, 350] on li "Add Brainly to filters" at bounding box center [511, 351] width 216 height 30
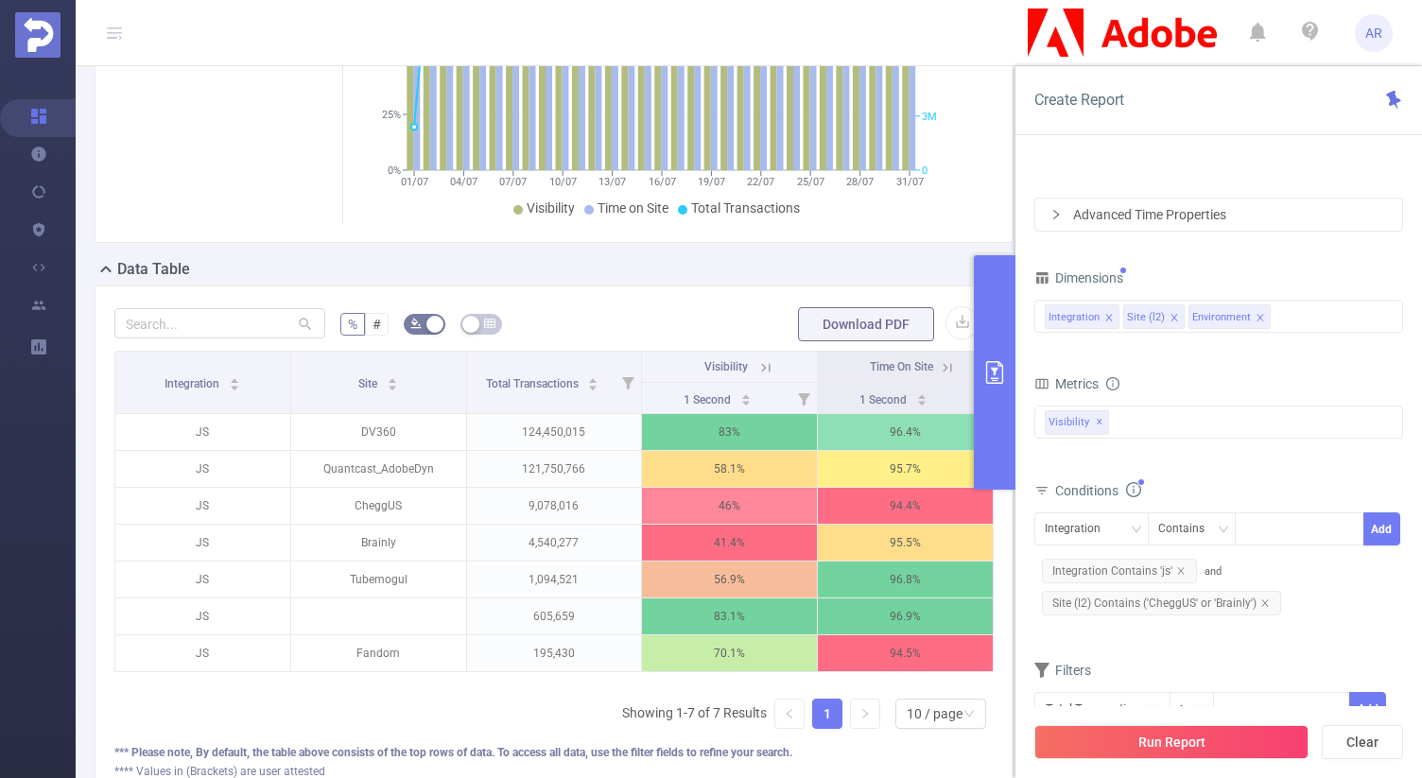
click at [1251, 742] on button "Run Report" at bounding box center [1171, 742] width 274 height 34
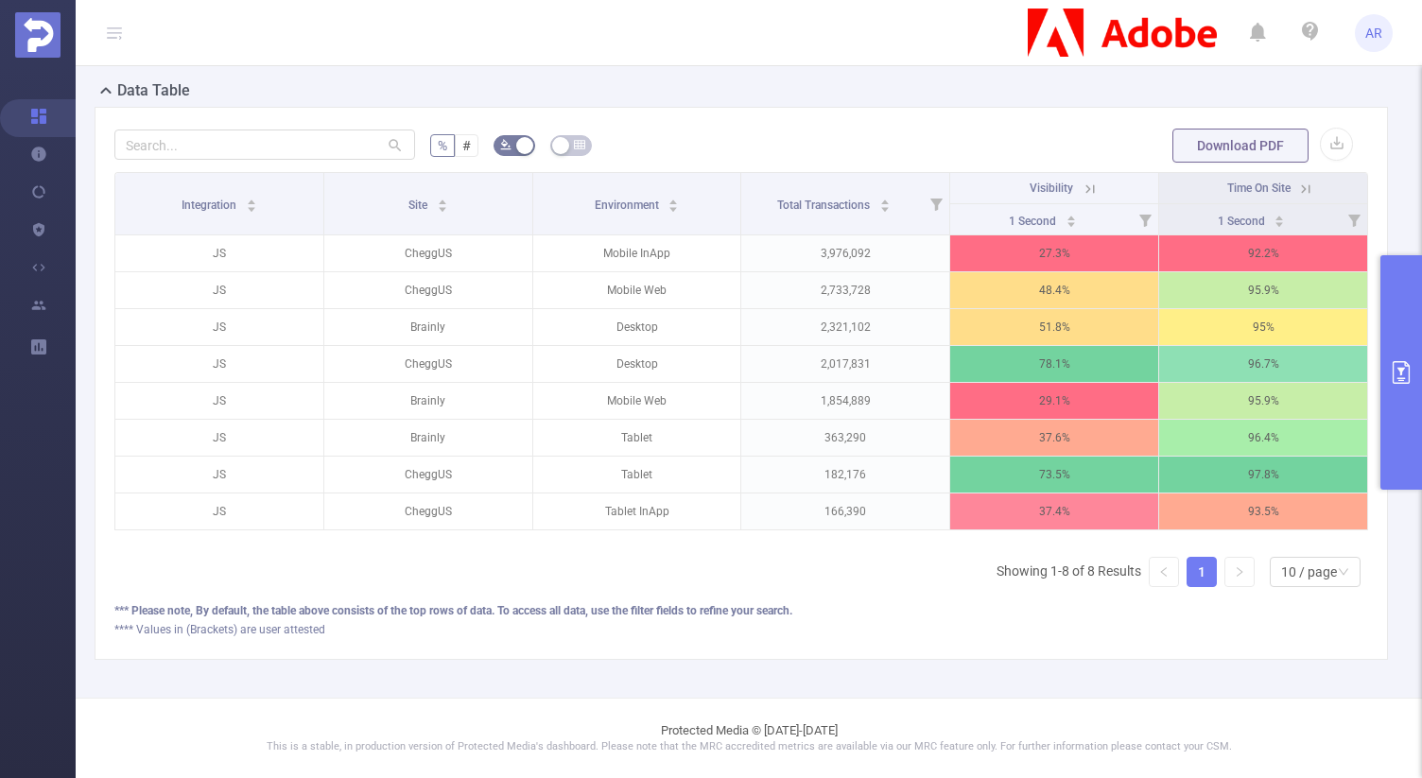
scroll to position [544, 0]
click at [1399, 362] on icon "primary" at bounding box center [1400, 372] width 17 height 23
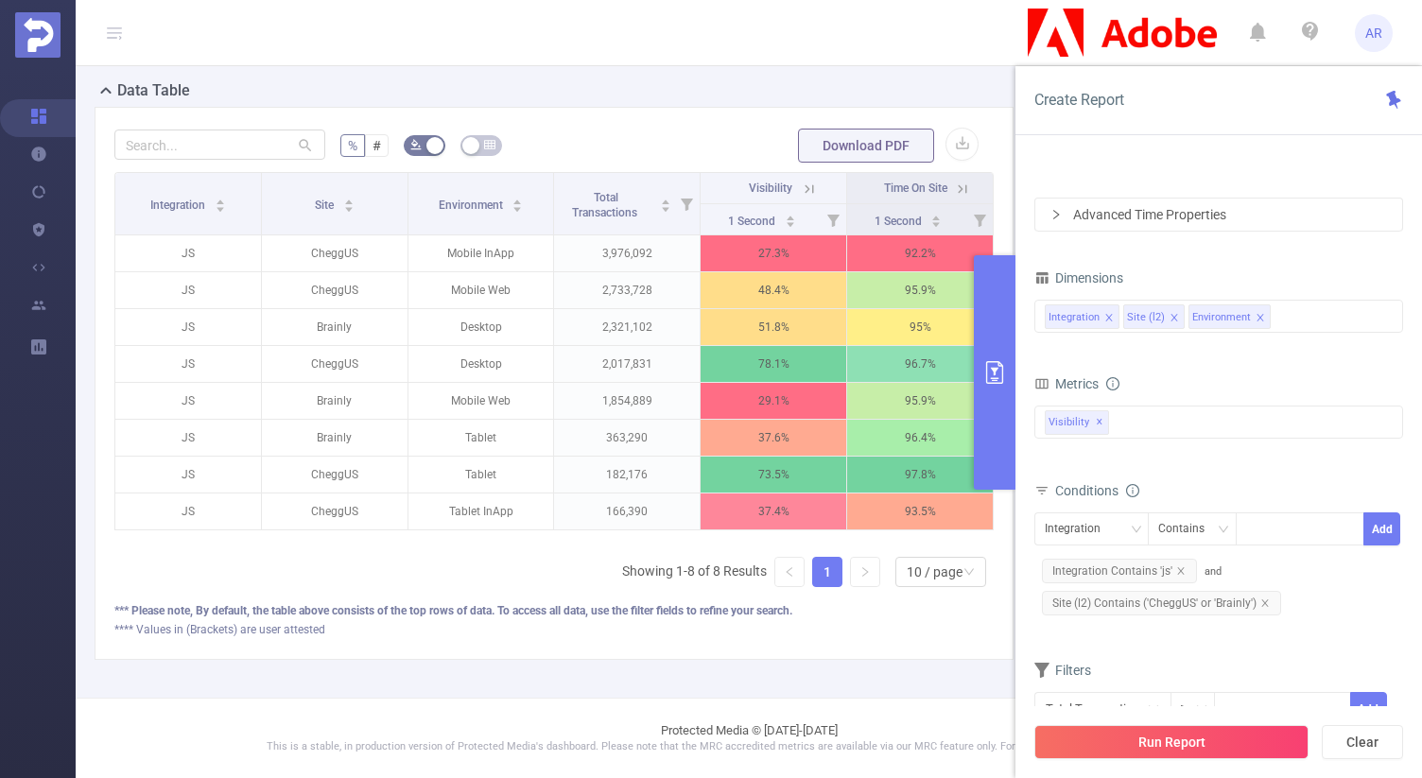
click at [1255, 315] on icon "icon: close" at bounding box center [1259, 317] width 9 height 9
click at [1253, 315] on div "Integration Site (l2)" at bounding box center [1218, 316] width 348 height 31
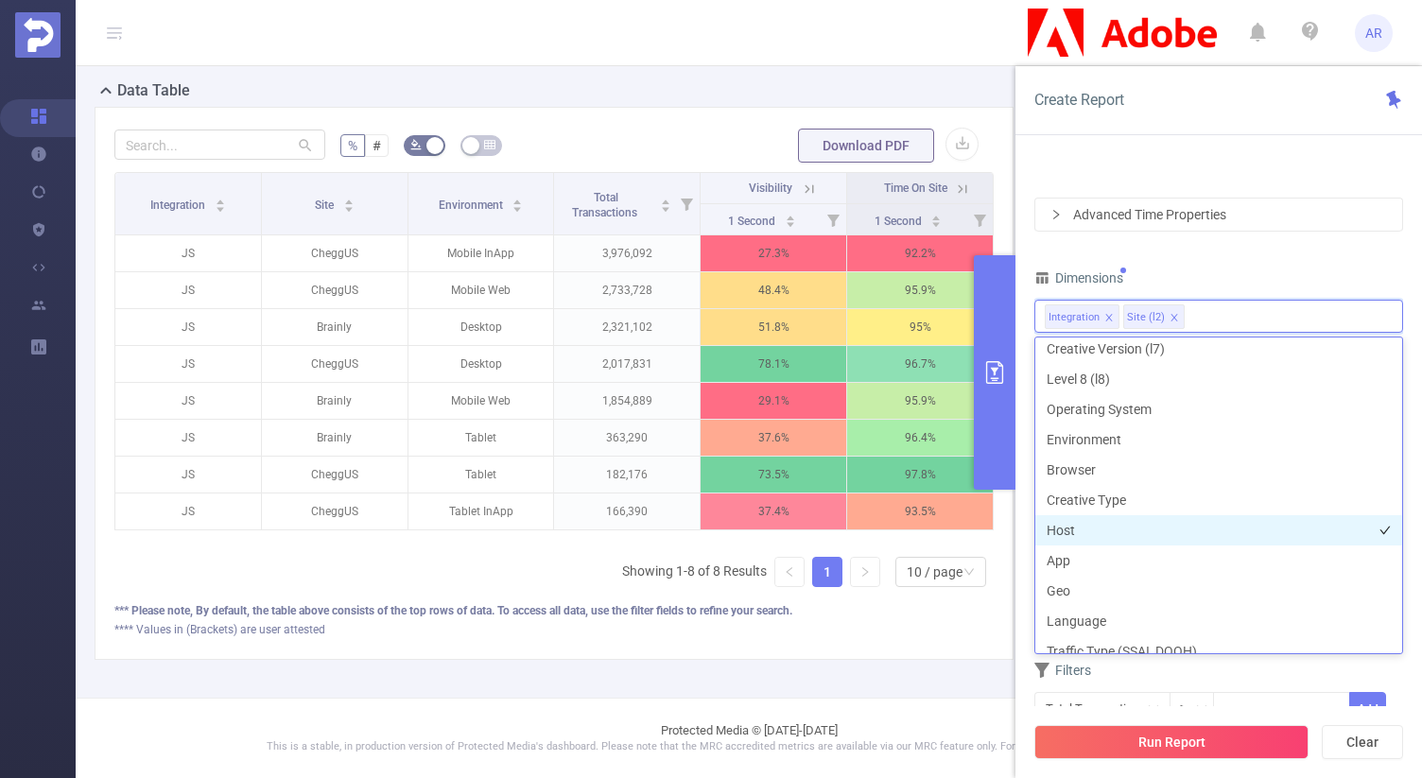
scroll to position [253, 0]
click at [1092, 526] on li "Host" at bounding box center [1218, 526] width 367 height 30
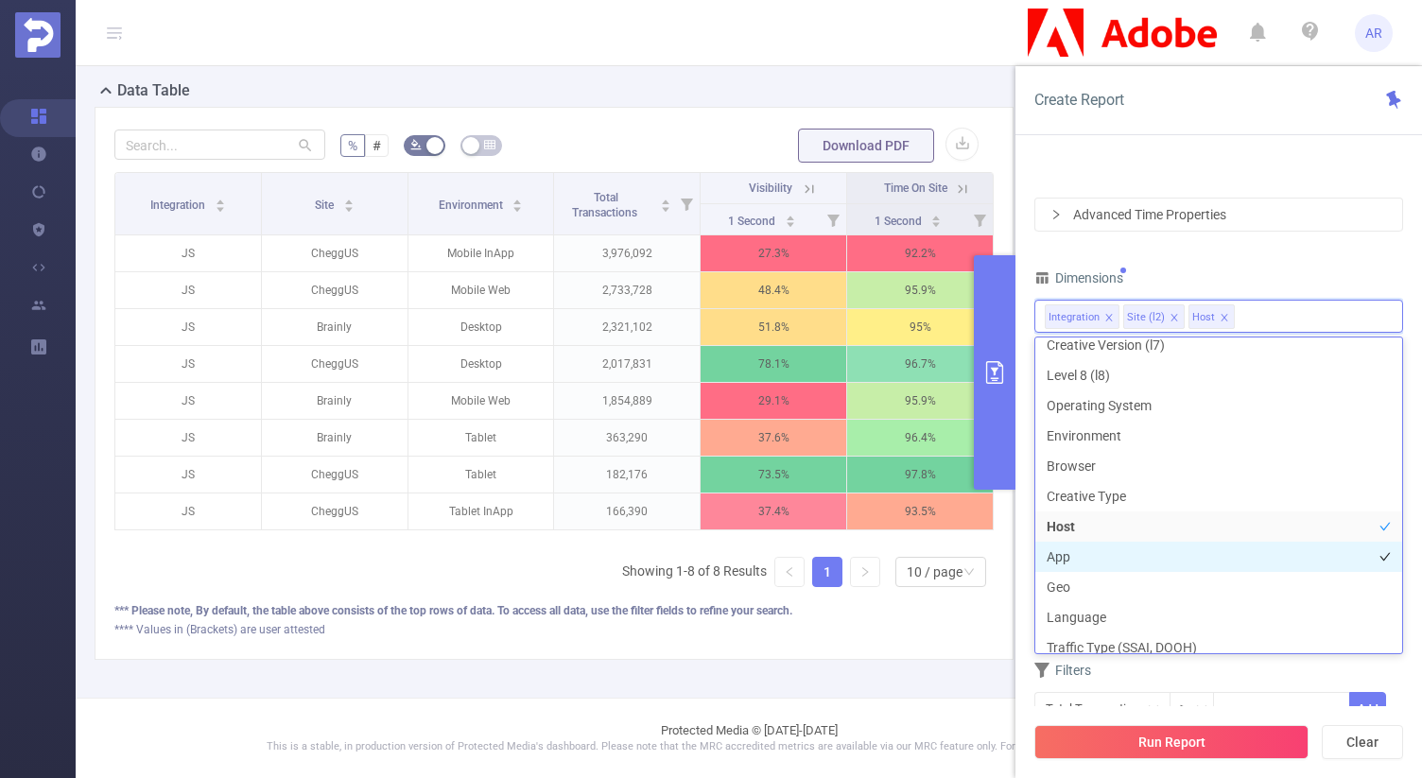
click at [1078, 549] on li "App" at bounding box center [1218, 557] width 367 height 30
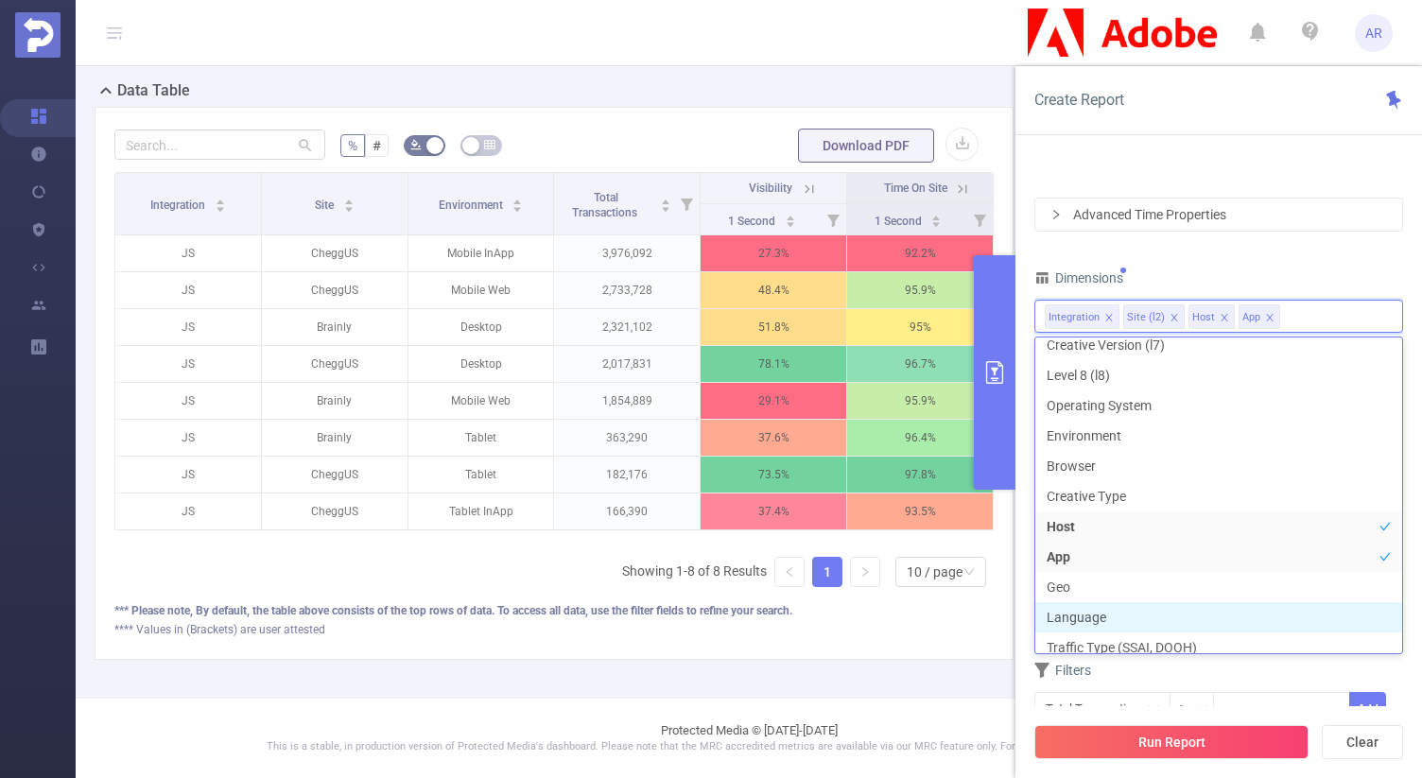
scroll to position [263, 0]
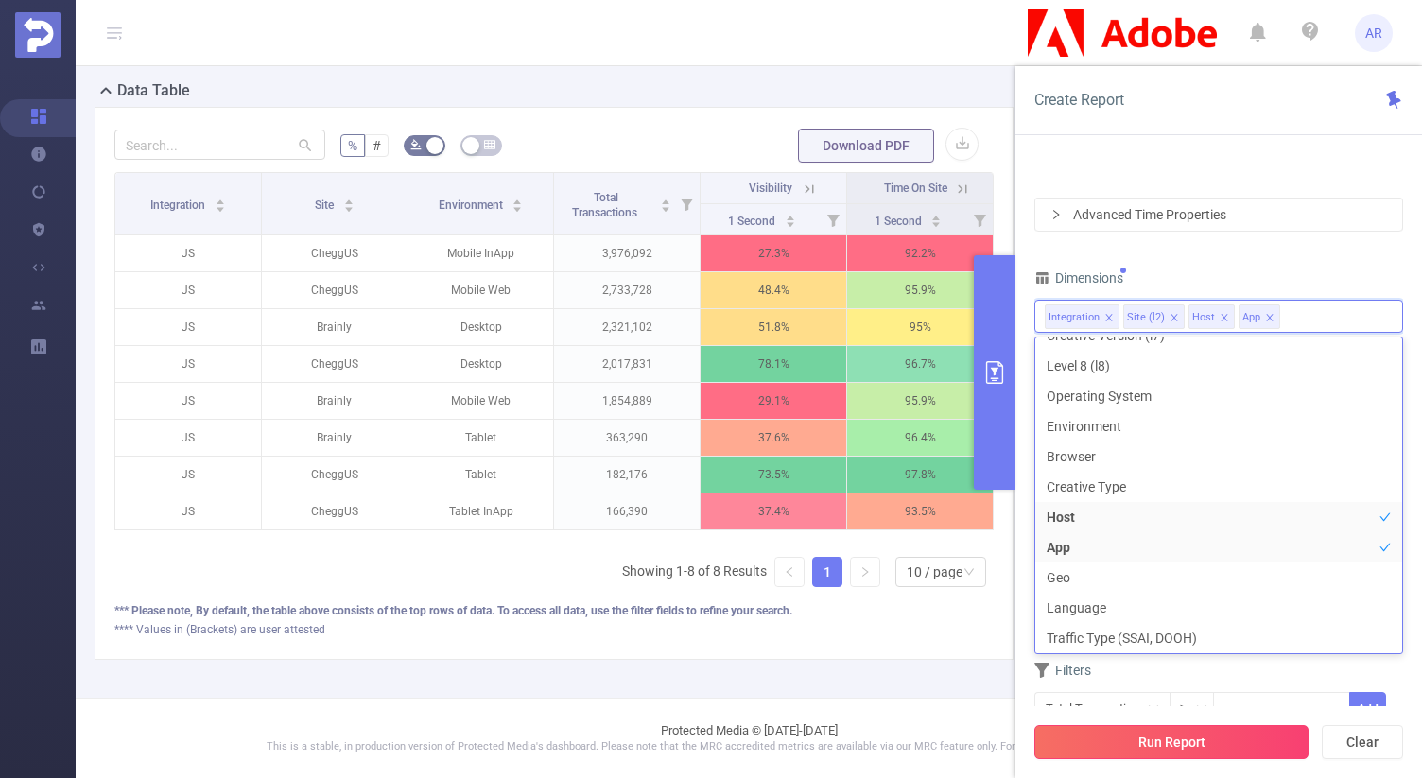
click at [1113, 733] on button "Run Report" at bounding box center [1171, 742] width 274 height 34
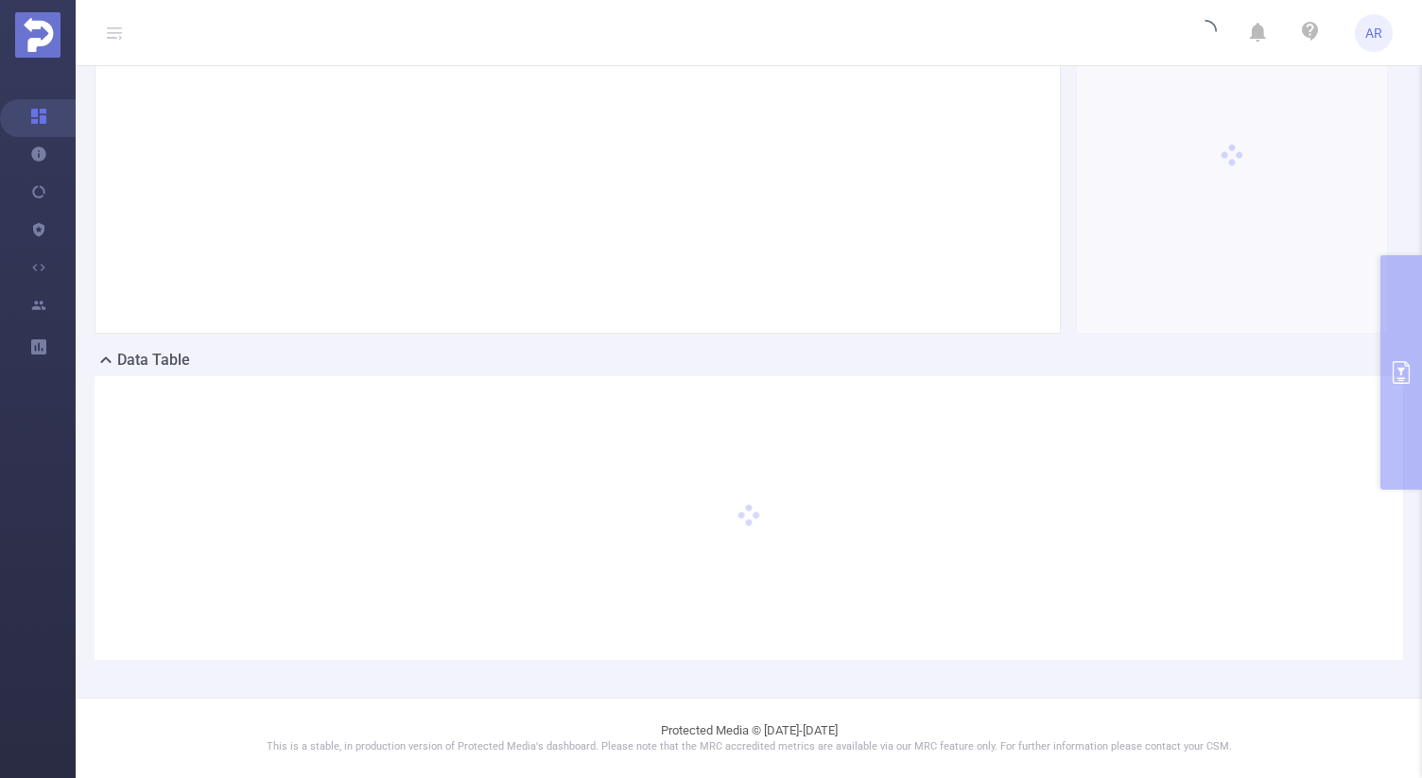
scroll to position [261, 0]
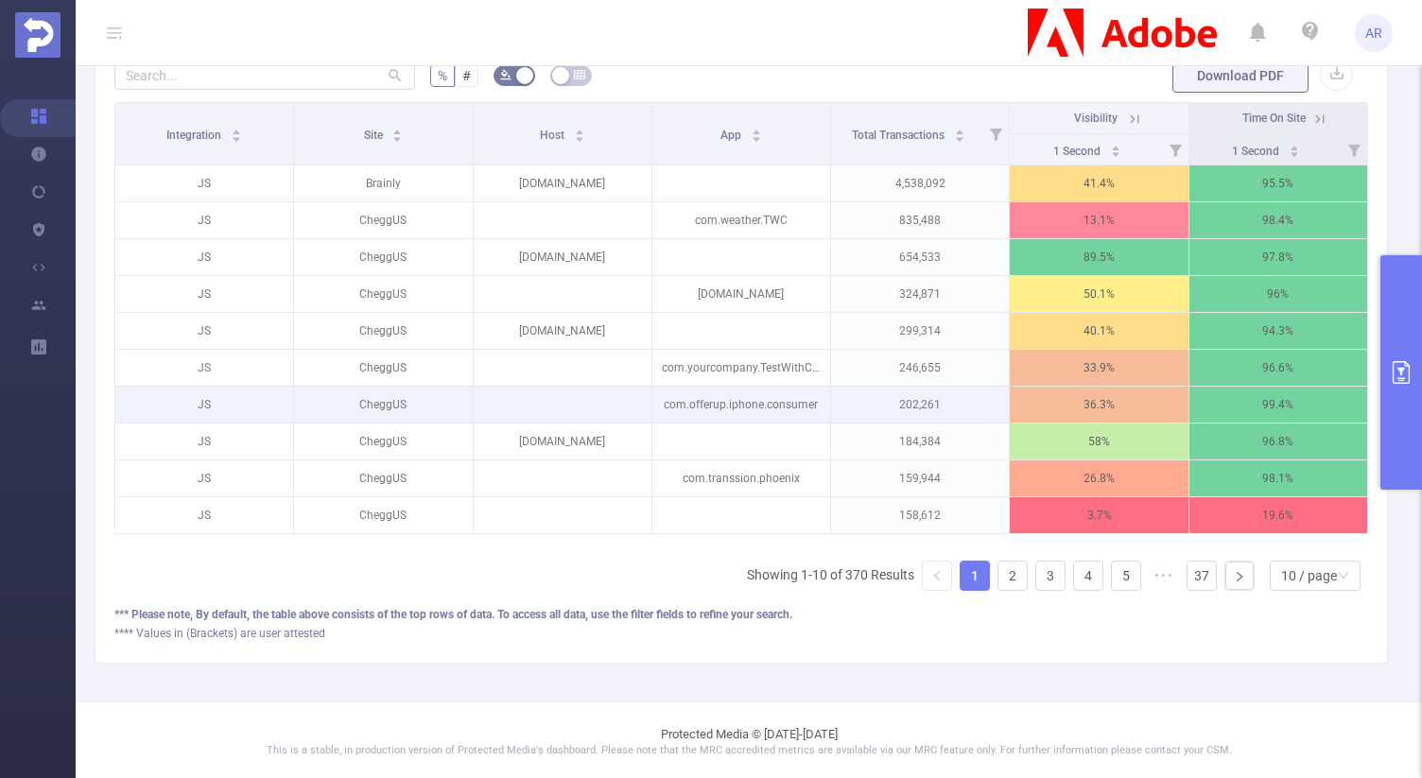
scroll to position [617, 0]
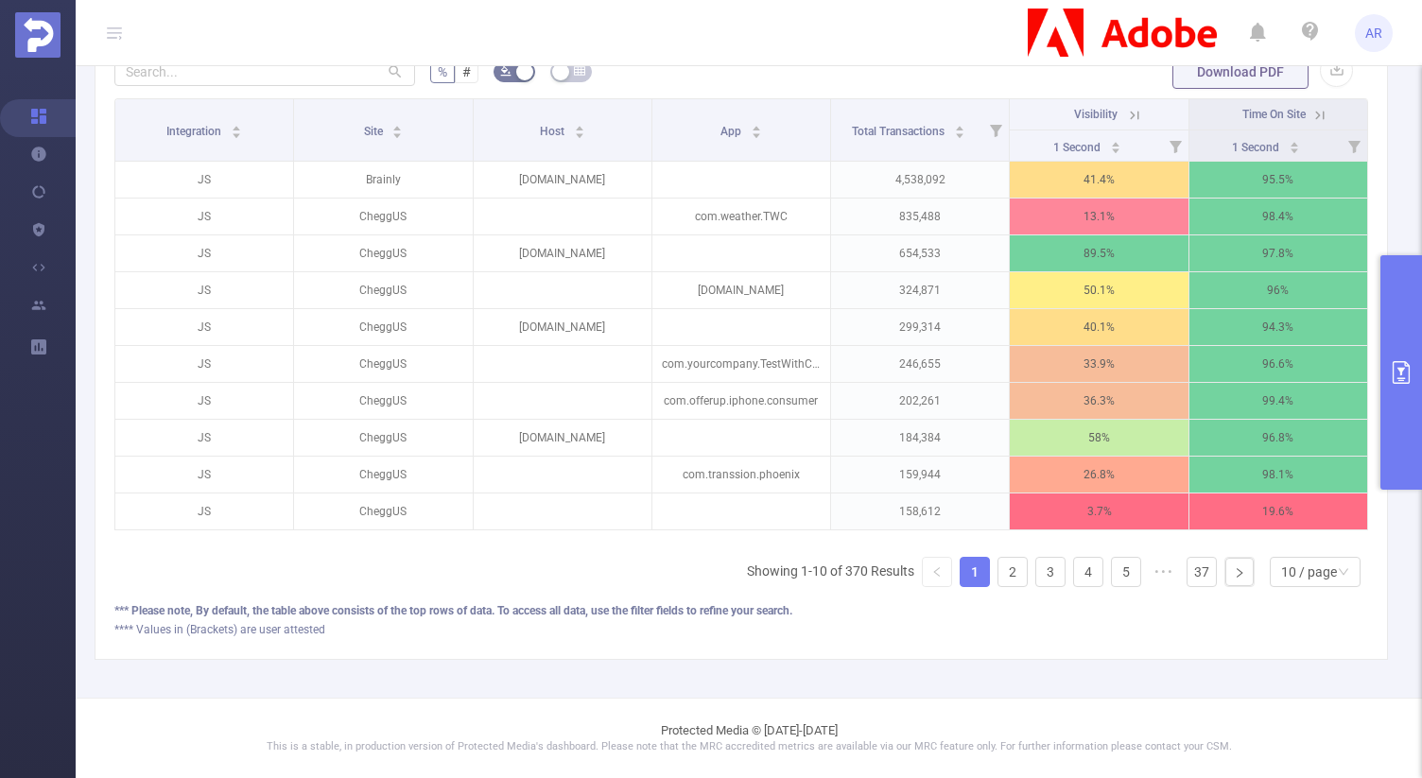
click at [1393, 420] on button "primary" at bounding box center [1401, 372] width 42 height 234
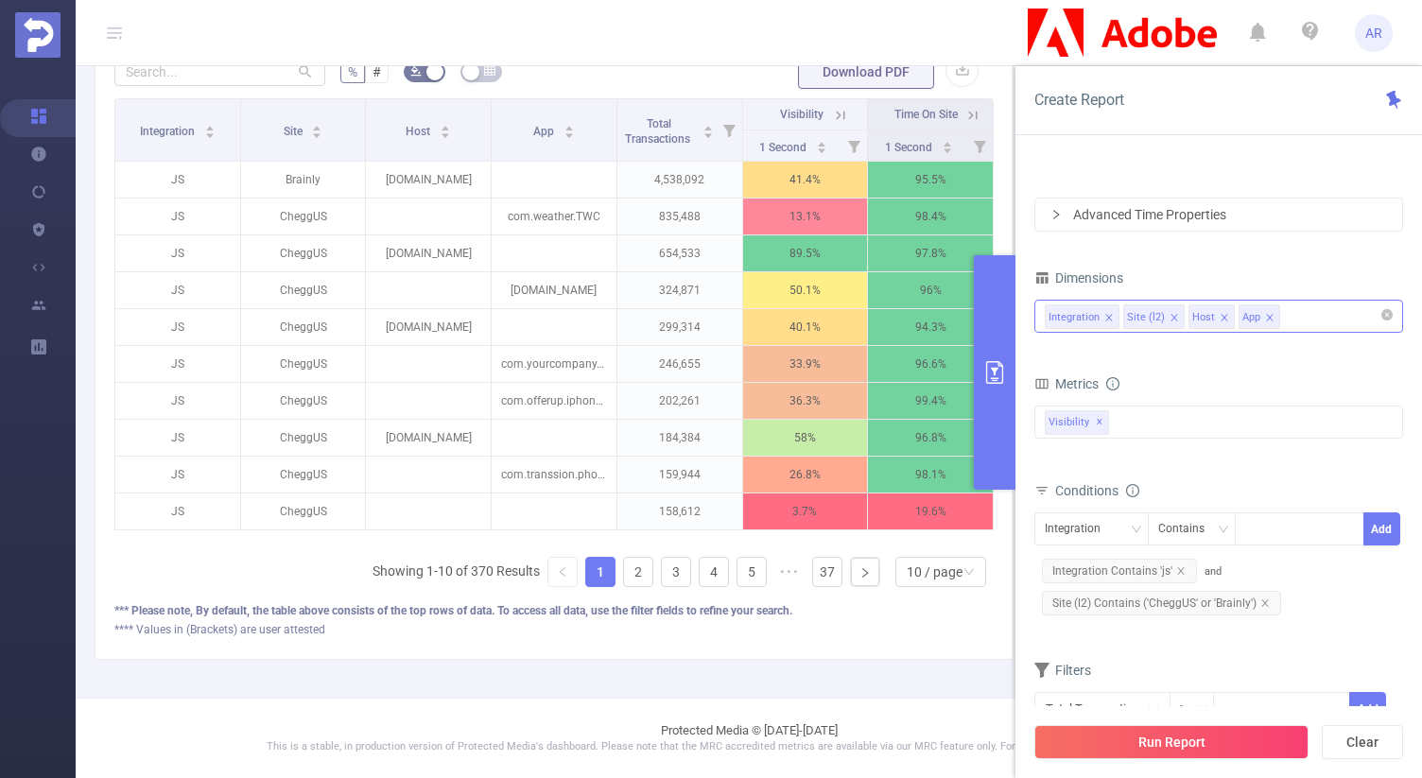
click at [1330, 319] on div "Integration Site (l2) Host App" at bounding box center [1218, 316] width 348 height 31
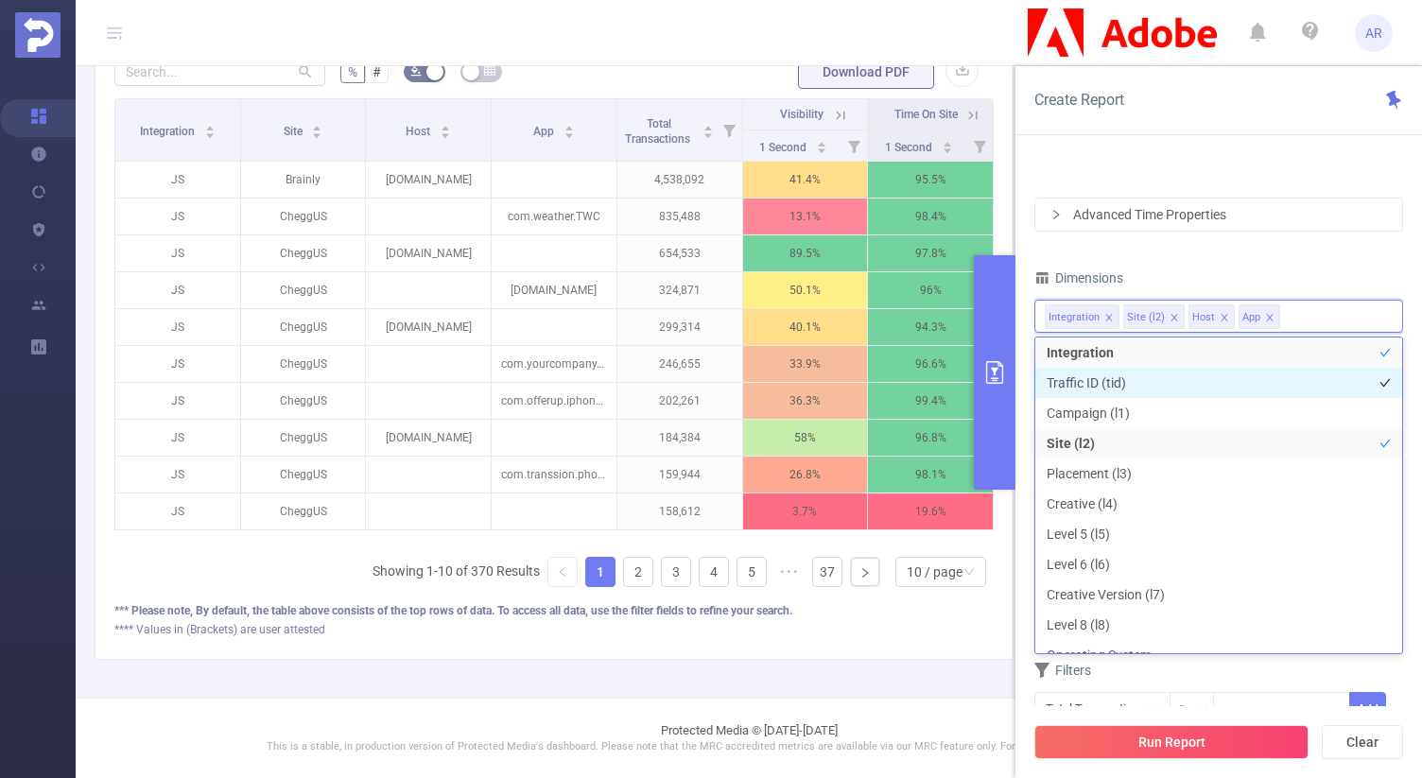
click at [1153, 391] on li "Traffic ID (tid)" at bounding box center [1218, 383] width 367 height 30
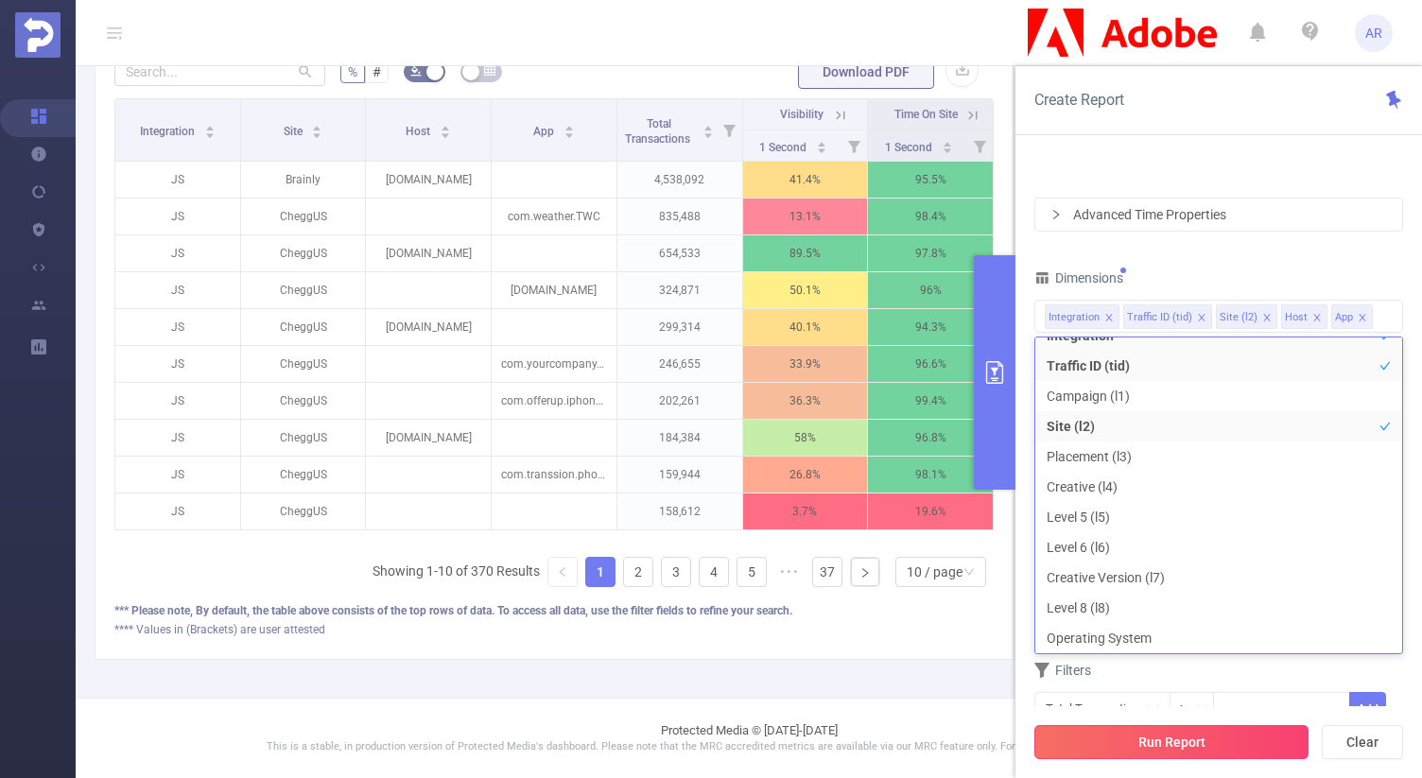
click at [1130, 746] on button "Run Report" at bounding box center [1171, 742] width 274 height 34
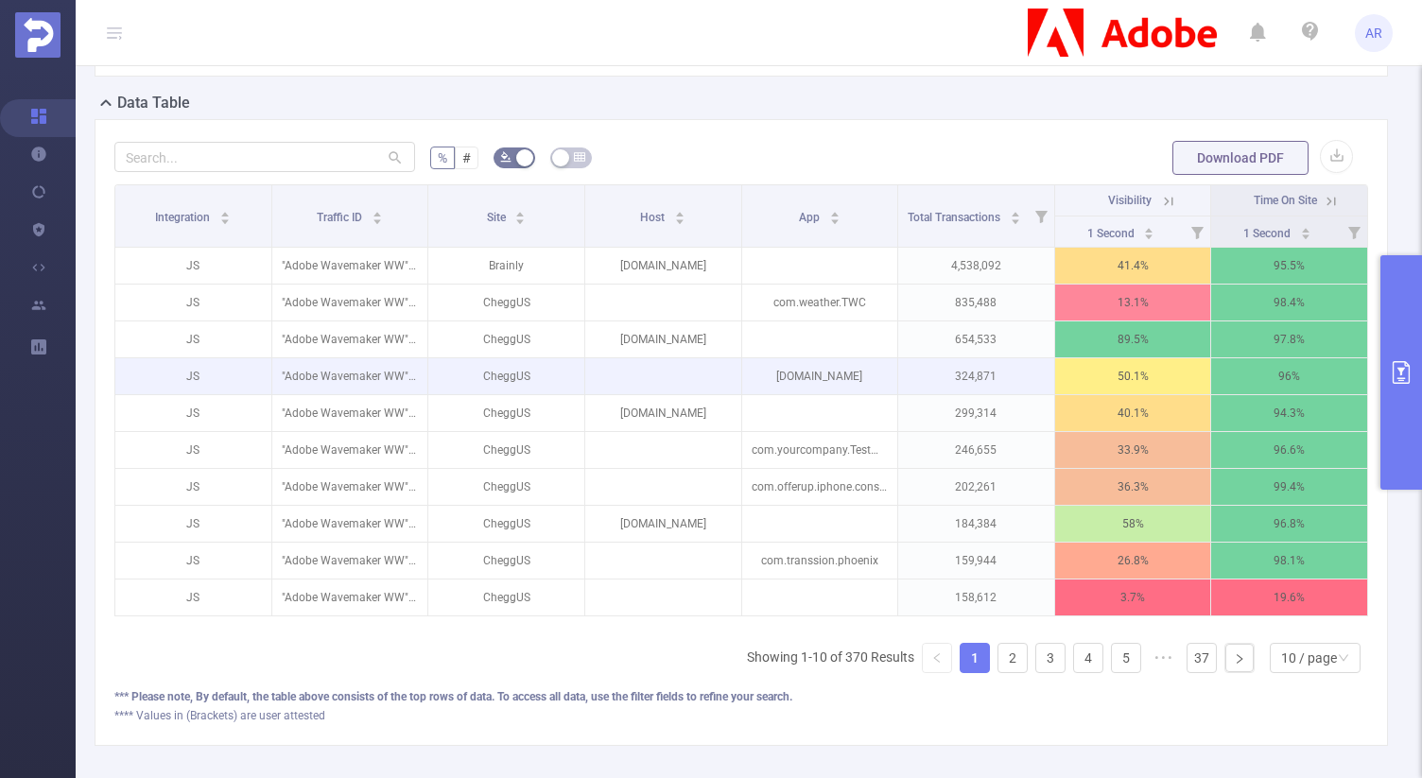
scroll to position [618, 0]
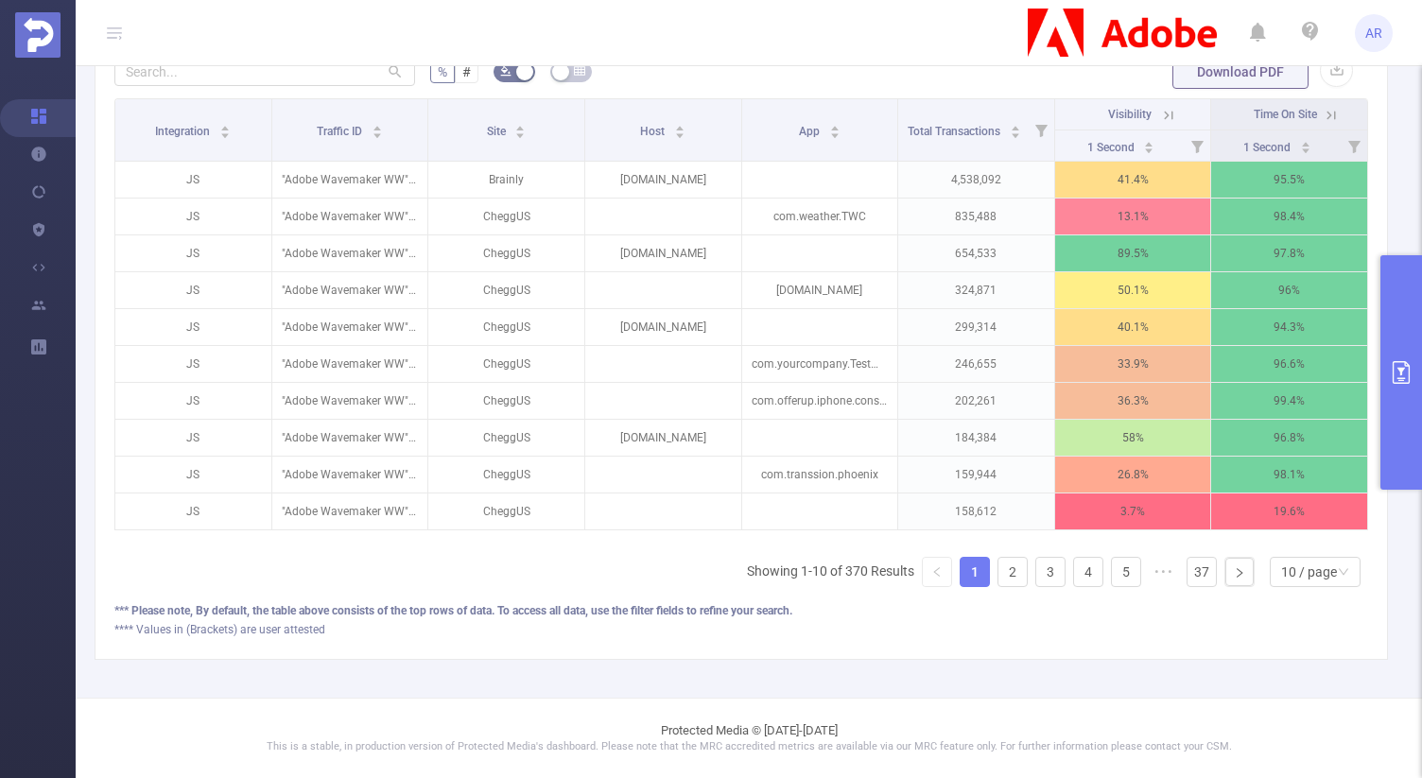
click at [1398, 300] on button "primary" at bounding box center [1401, 372] width 42 height 234
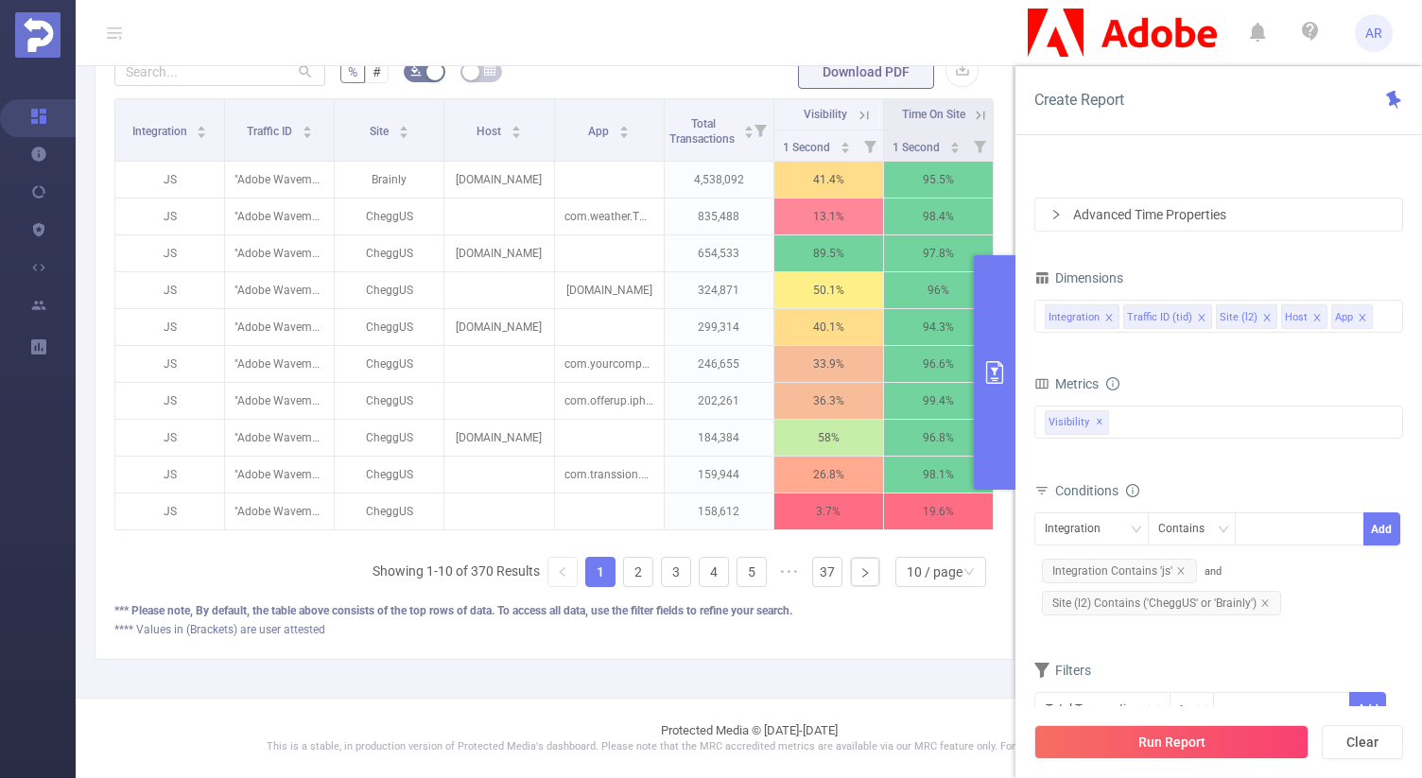
click at [1197, 317] on icon "icon: close" at bounding box center [1201, 317] width 9 height 9
click at [1312, 319] on div "Integration Site (l2) Host App" at bounding box center [1218, 316] width 348 height 31
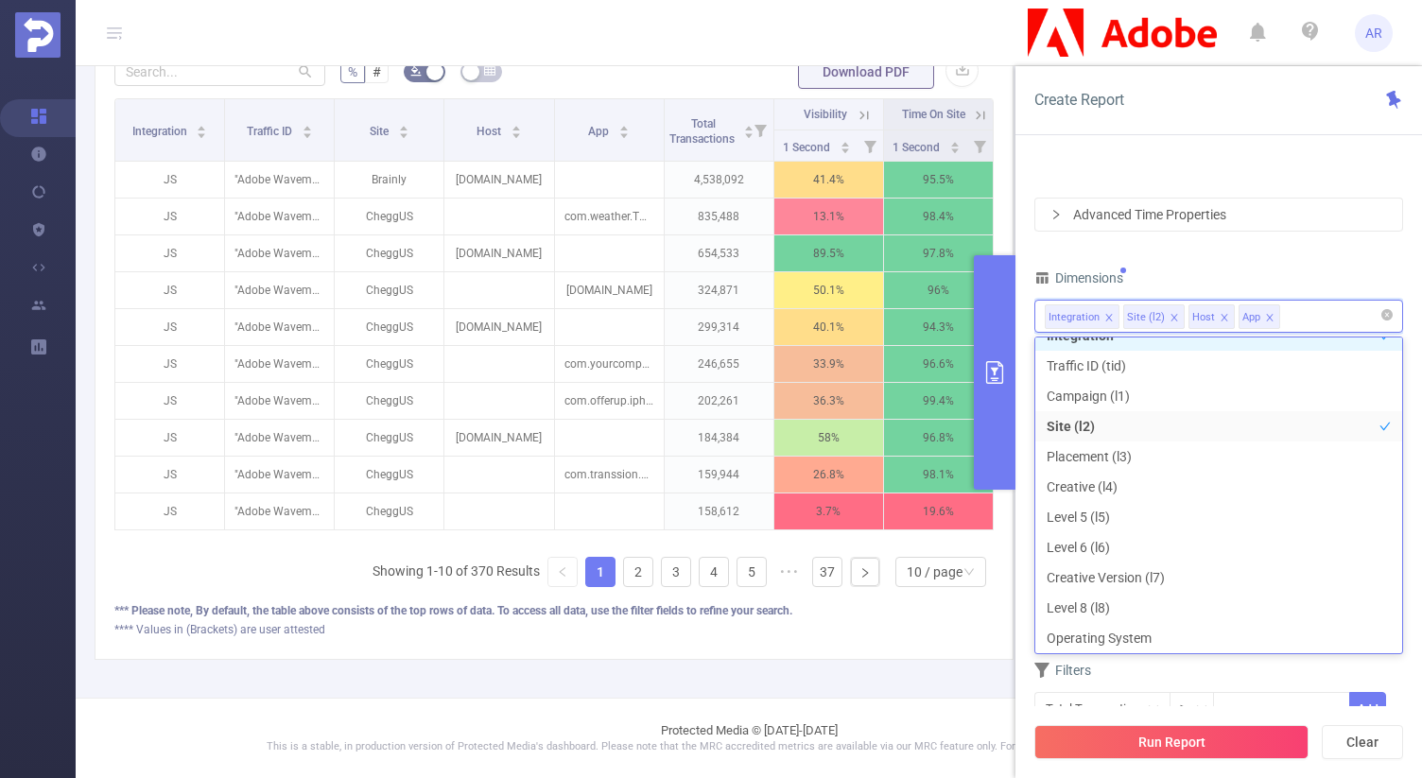
scroll to position [4, 0]
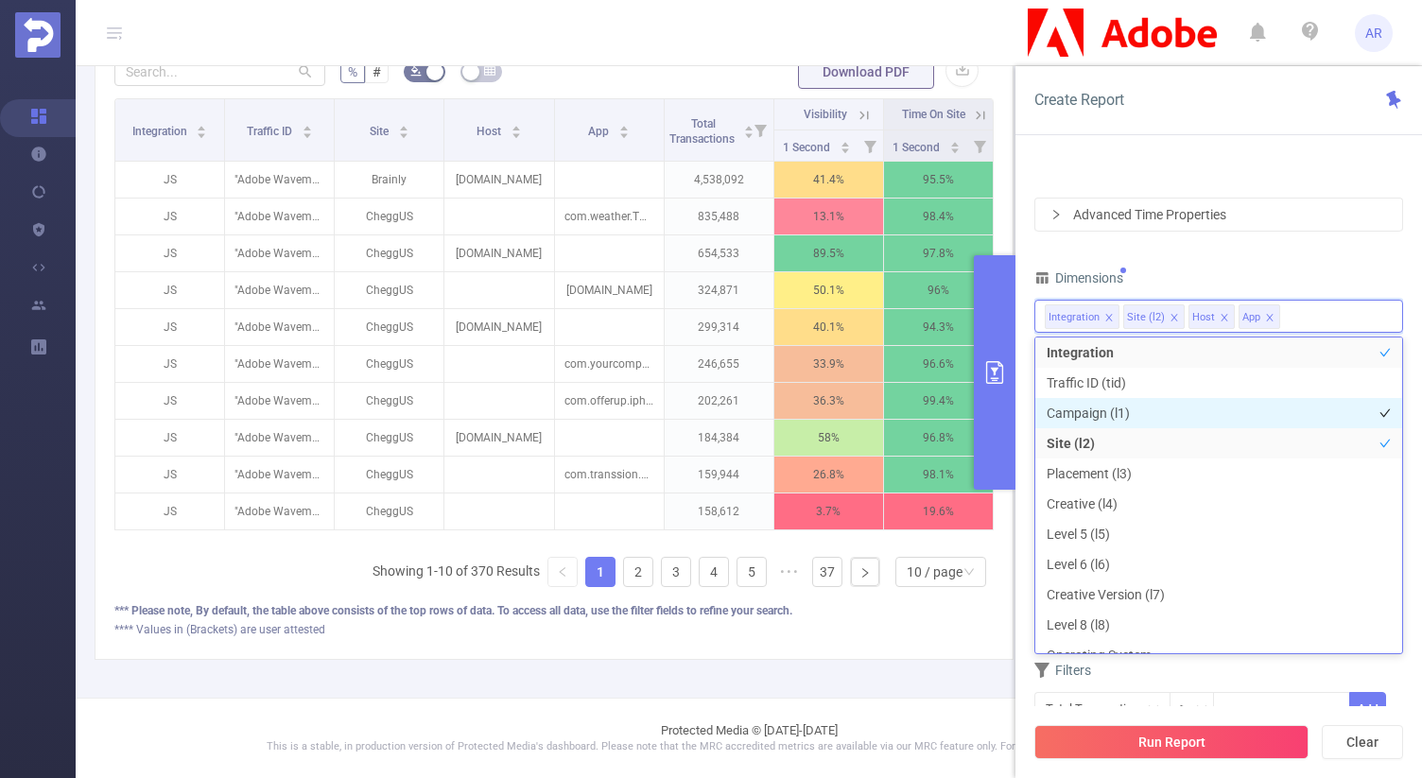
click at [1092, 408] on li "Campaign (l1)" at bounding box center [1218, 413] width 367 height 30
click at [1296, 274] on div "Dimensions" at bounding box center [1218, 280] width 369 height 31
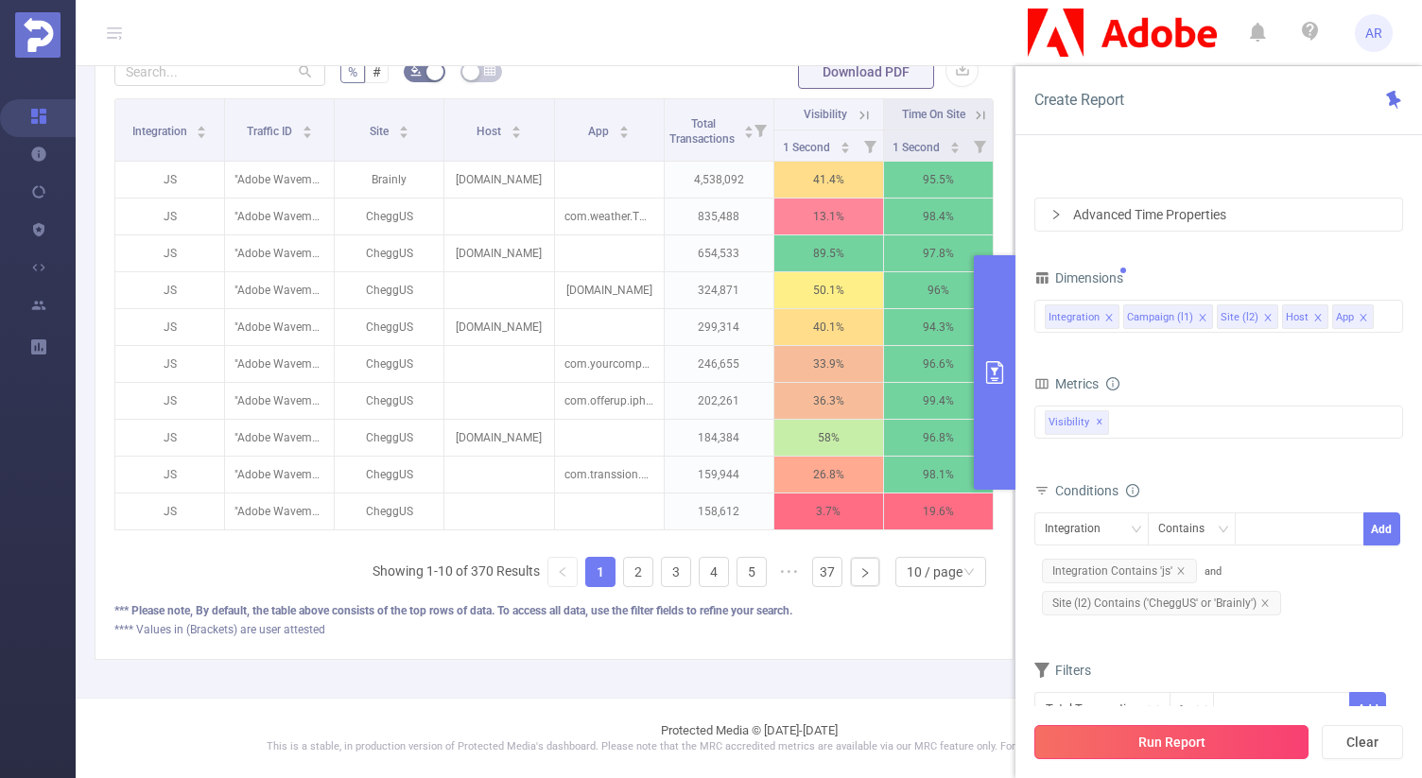
click at [1209, 741] on button "Run Report" at bounding box center [1171, 742] width 274 height 34
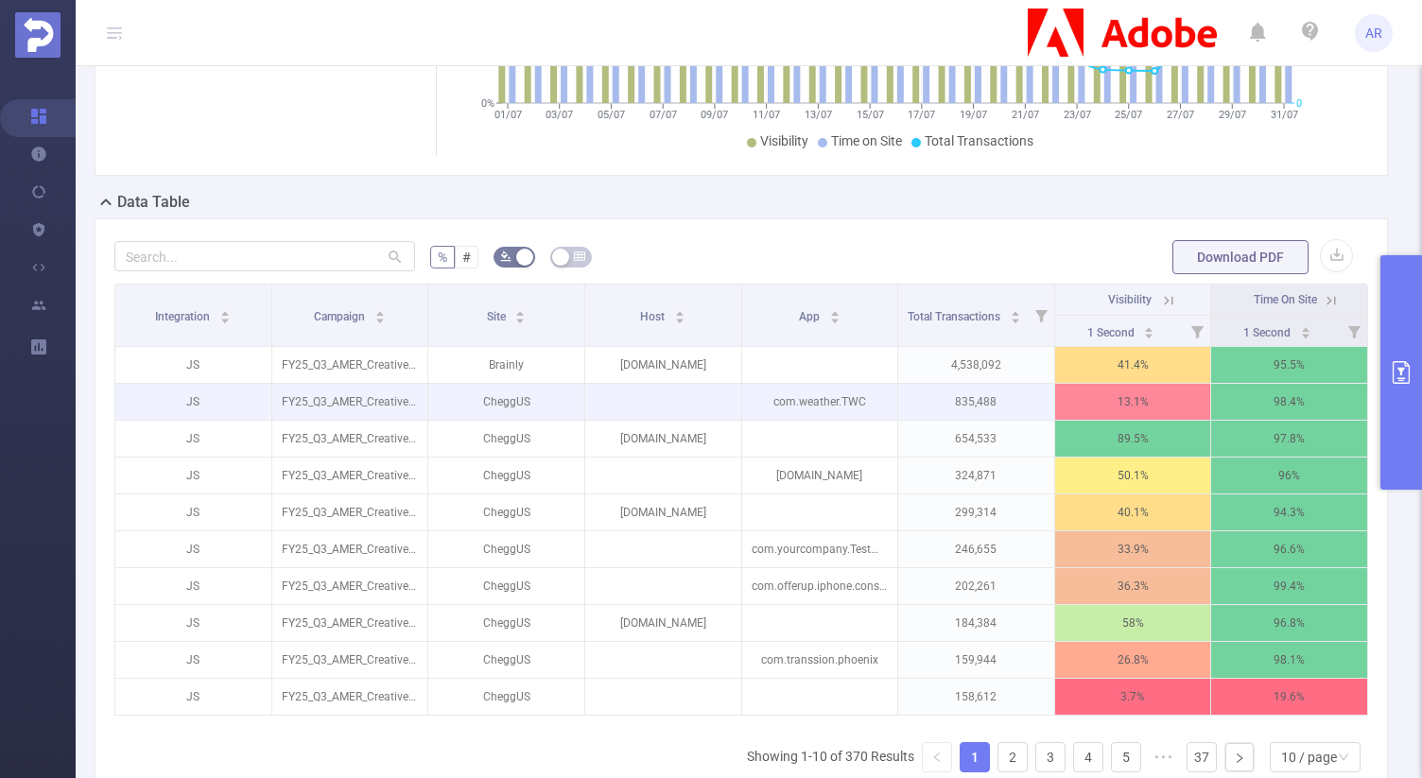
scroll to position [421, 0]
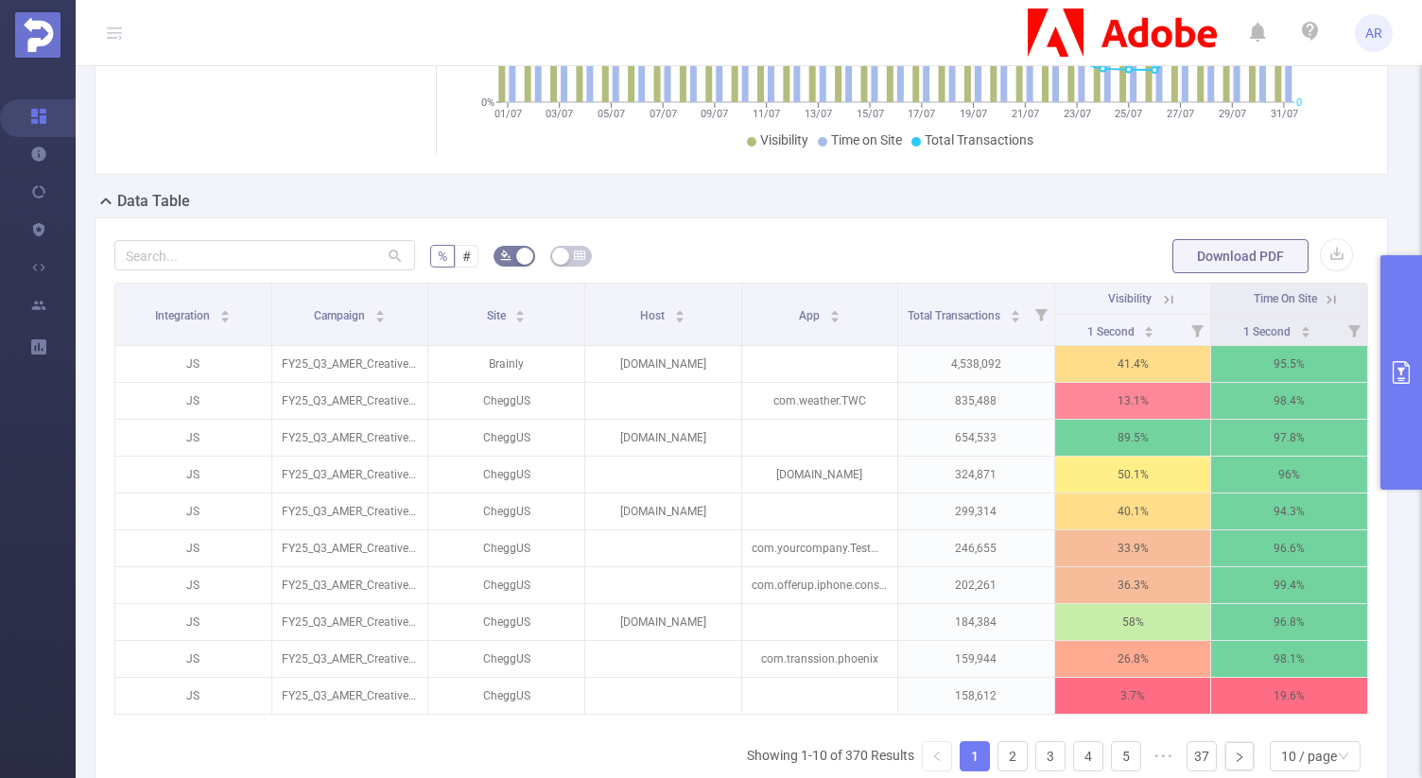
click at [1390, 418] on button "primary" at bounding box center [1401, 372] width 42 height 234
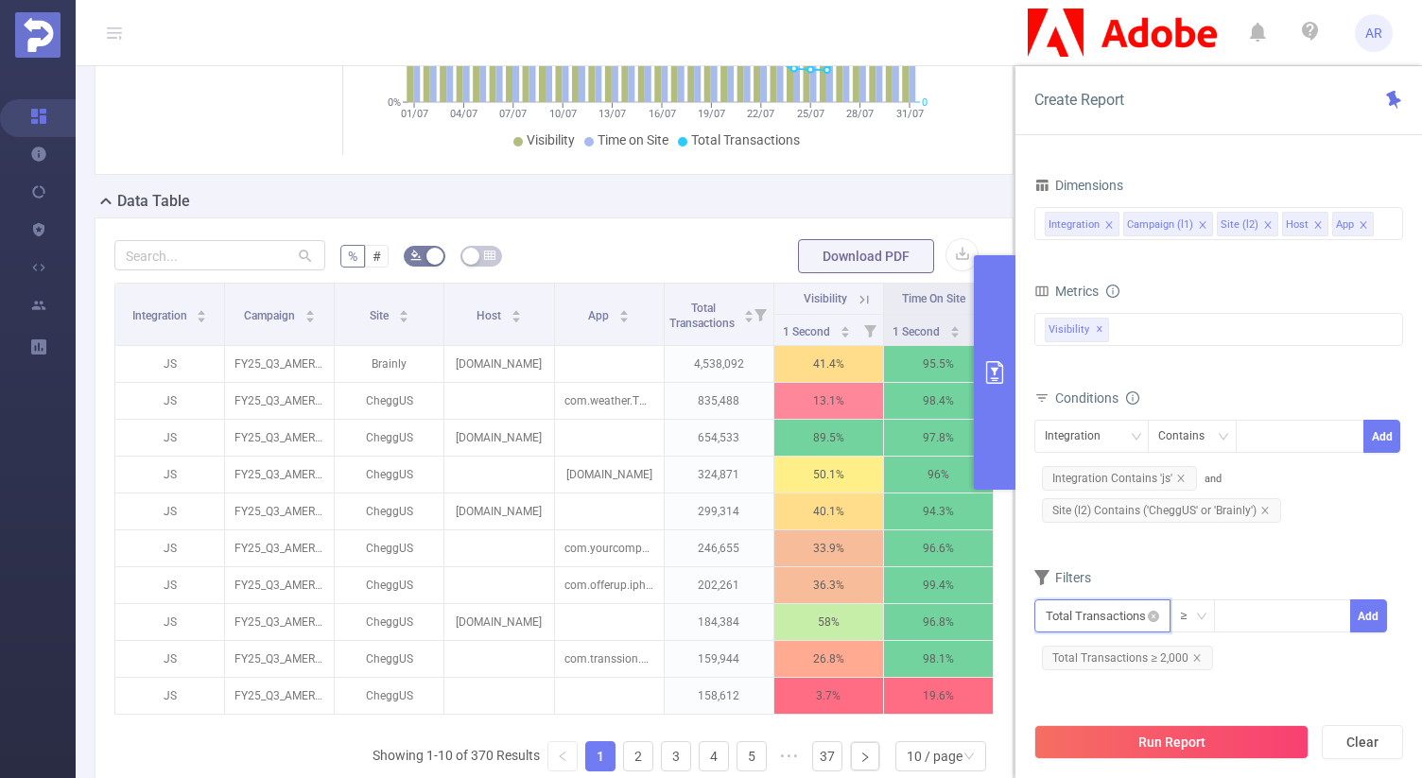
click at [1115, 615] on input "text" at bounding box center [1102, 615] width 136 height 33
click at [1113, 466] on li "Visibility" at bounding box center [1102, 474] width 136 height 30
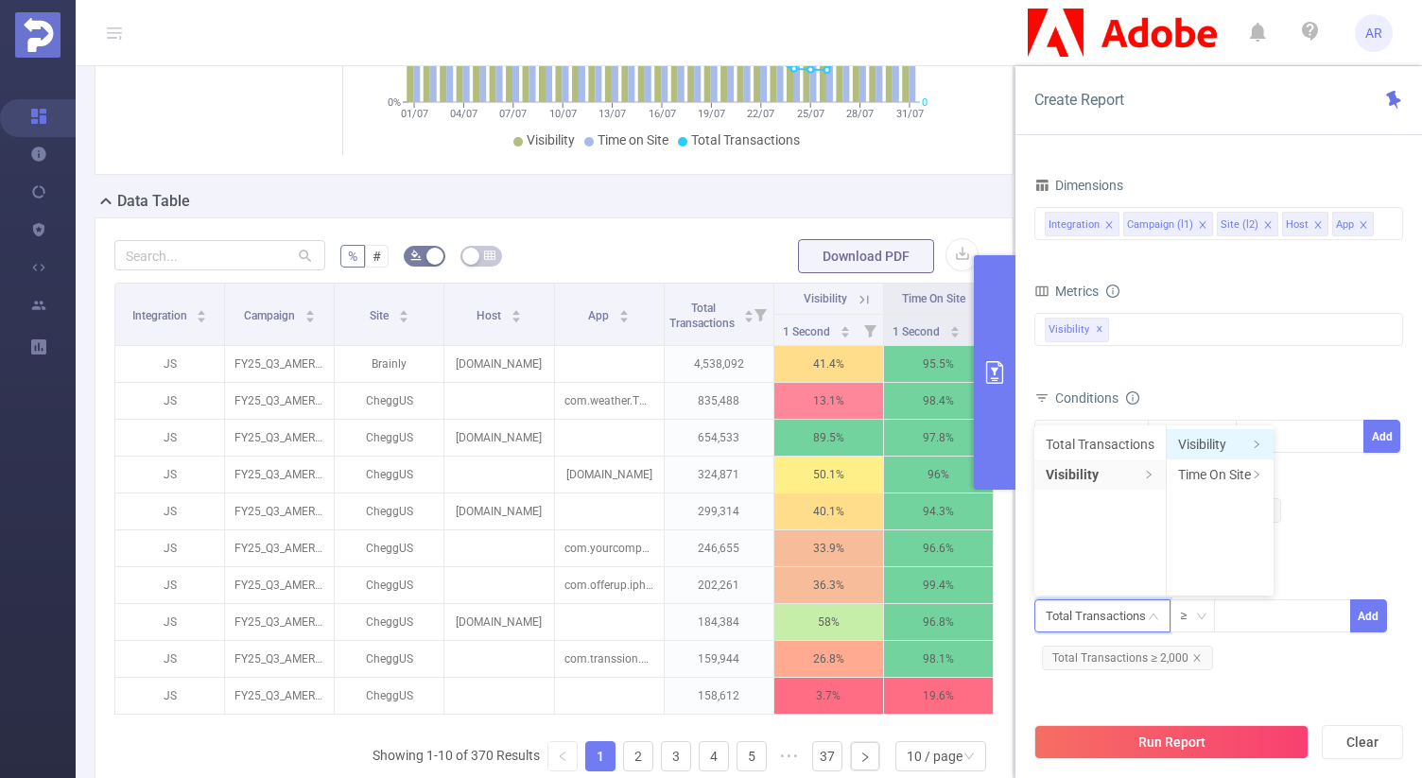
click at [1204, 443] on li "Visibility" at bounding box center [1219, 444] width 107 height 30
click at [1315, 444] on li "1 Second" at bounding box center [1334, 444] width 120 height 30
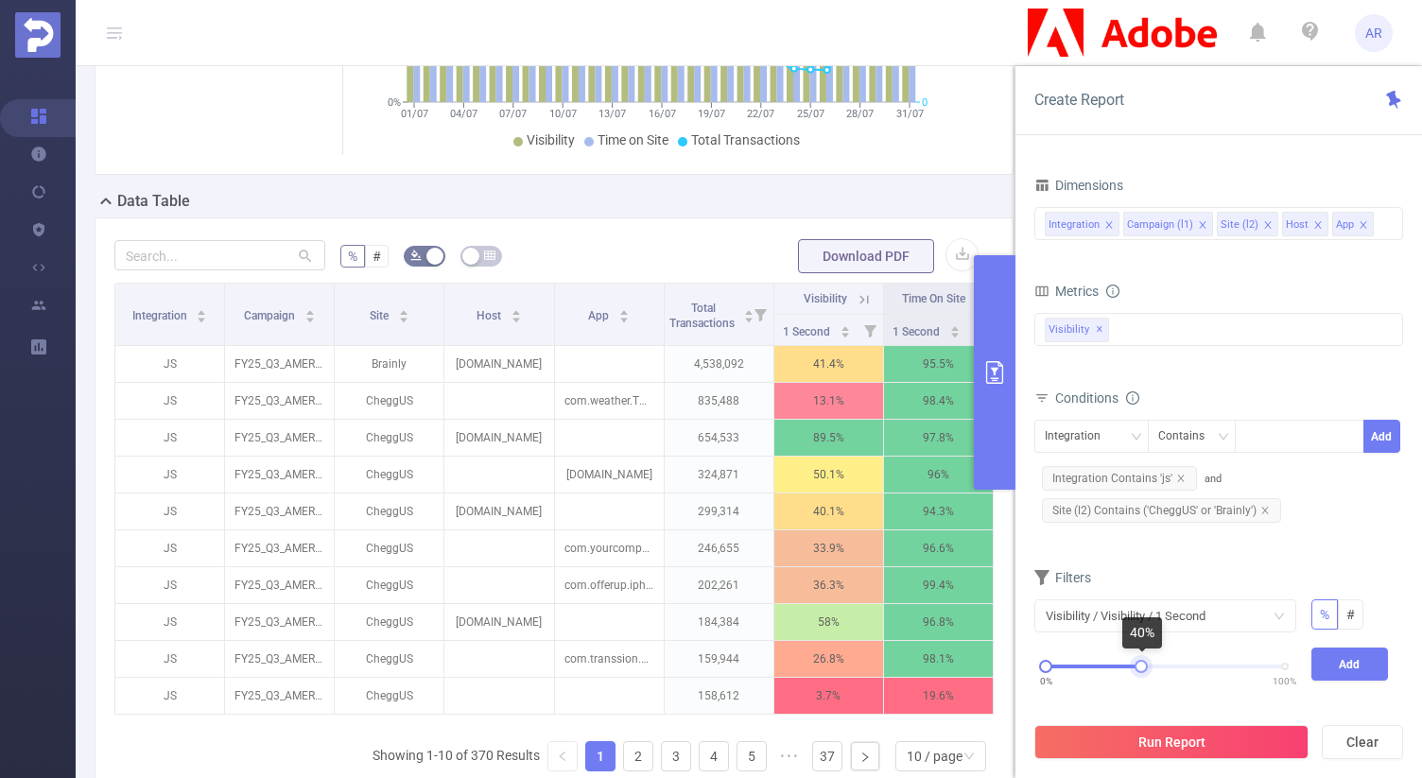
drag, startPoint x: 1280, startPoint y: 664, endPoint x: 1137, endPoint y: 666, distance: 142.8
click at [1137, 666] on div at bounding box center [1140, 666] width 13 height 13
click at [1343, 667] on button "Add" at bounding box center [1350, 663] width 78 height 33
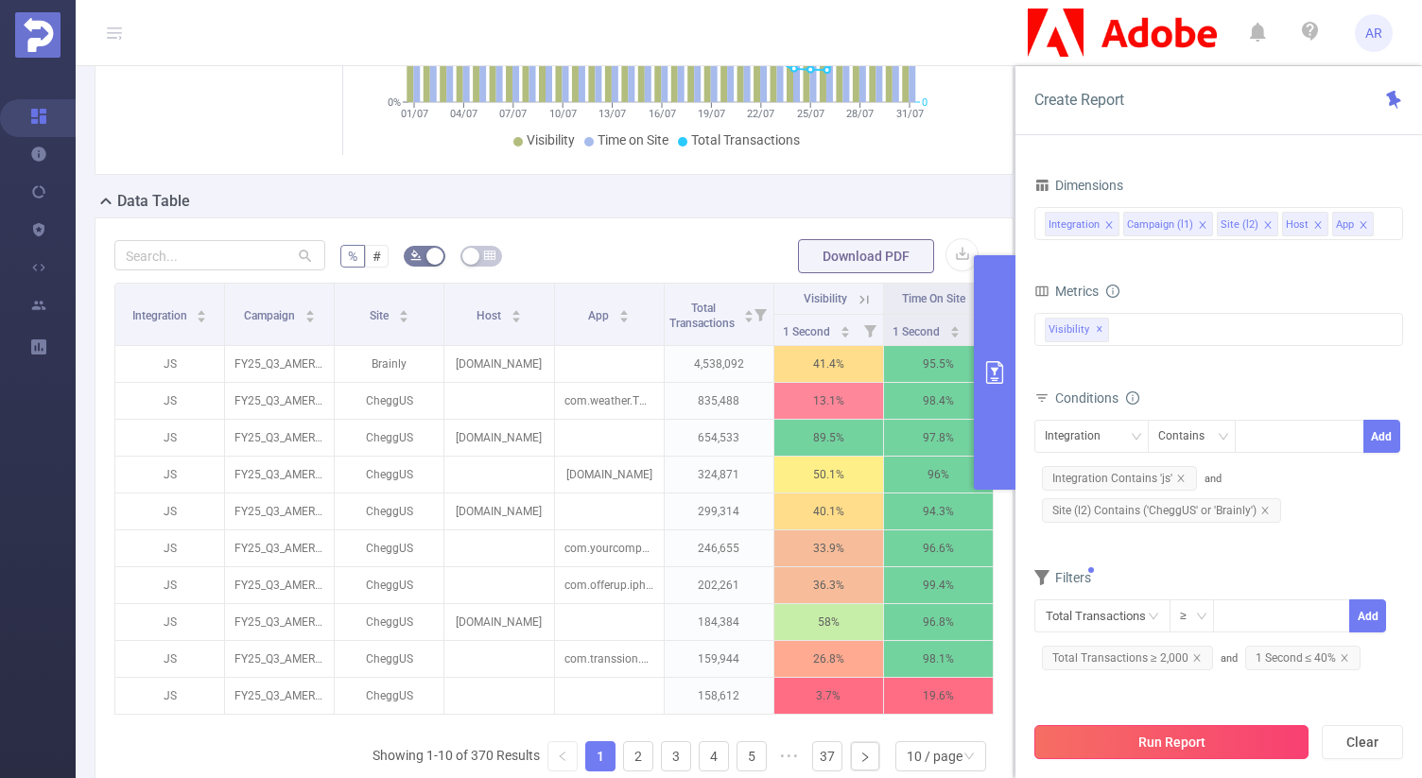
click at [1182, 739] on button "Run Report" at bounding box center [1171, 742] width 274 height 34
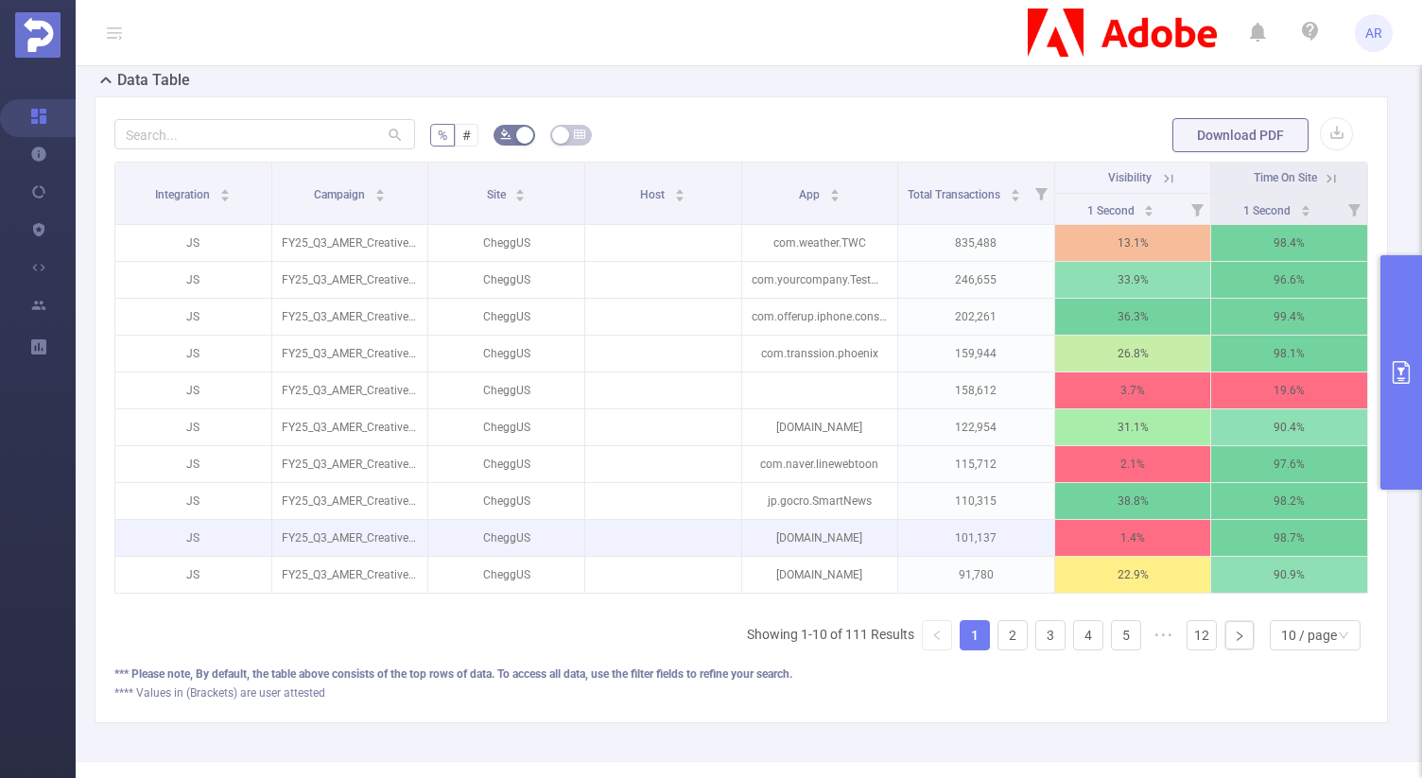
scroll to position [527, 0]
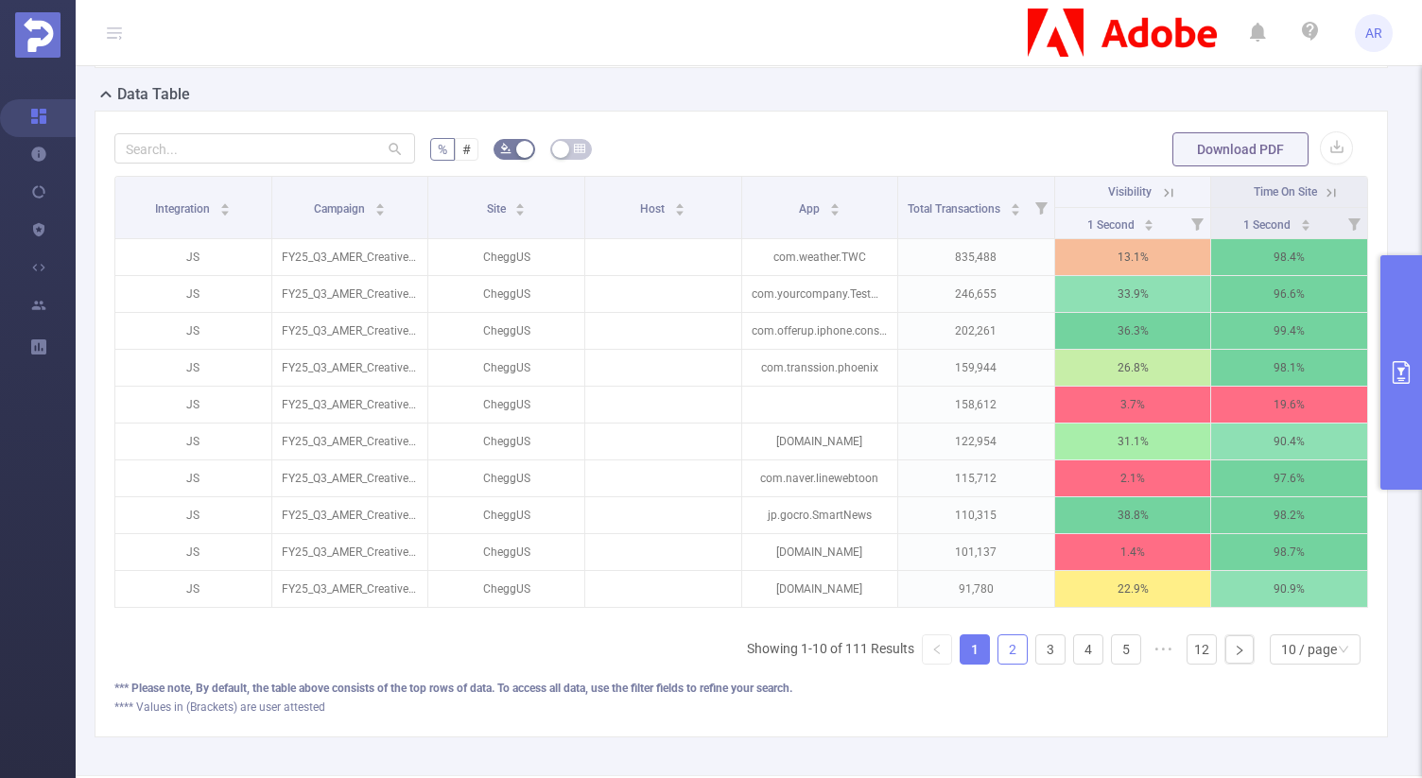
click at [1007, 656] on link "2" at bounding box center [1012, 649] width 28 height 28
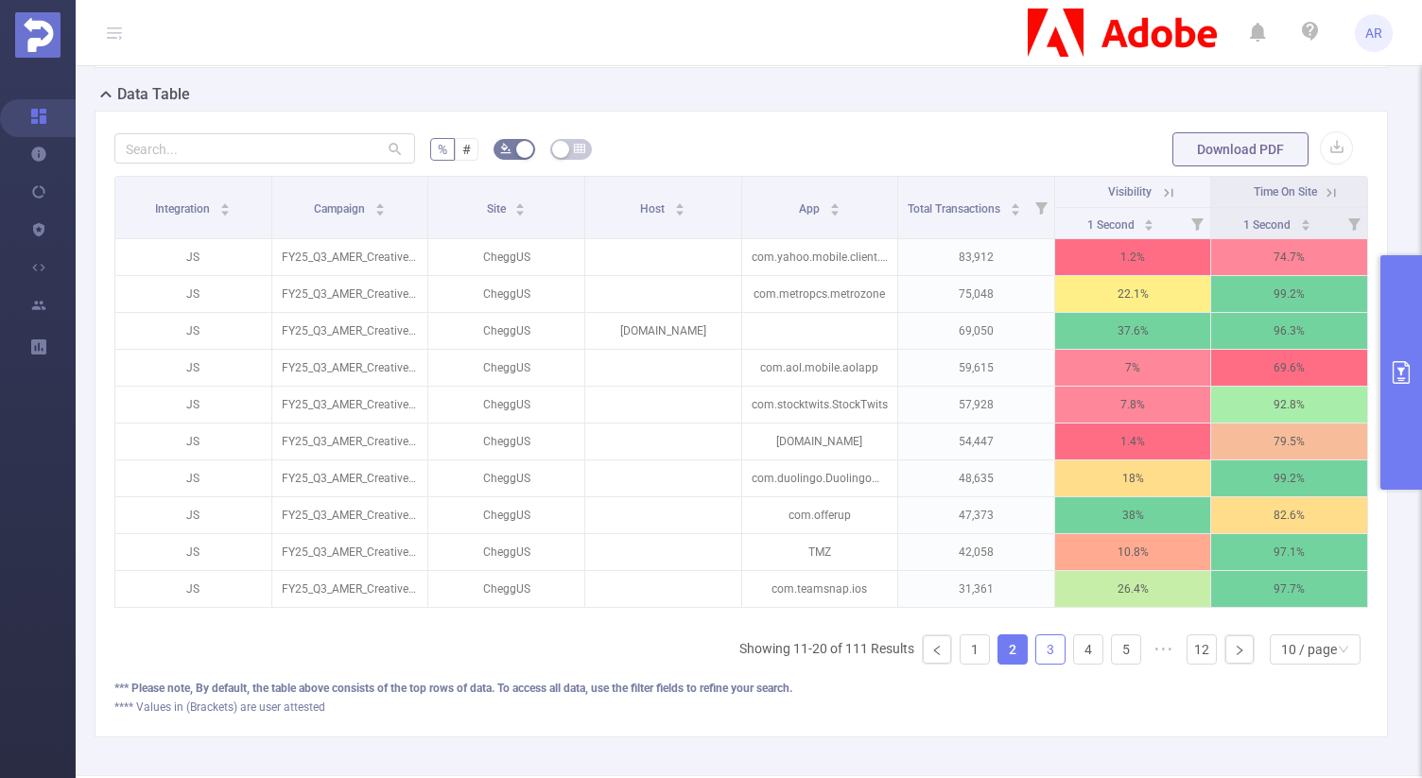
click at [1036, 656] on link "3" at bounding box center [1050, 649] width 28 height 28
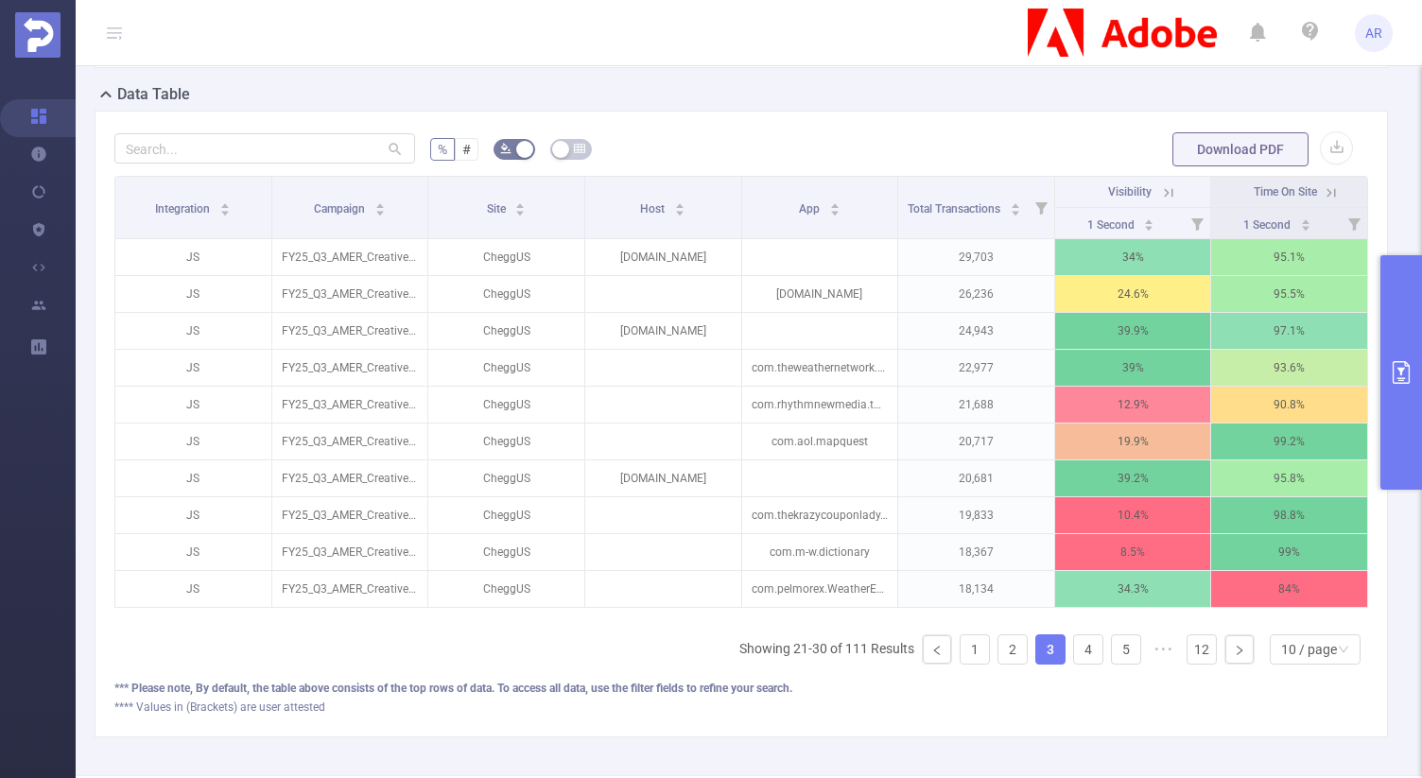
click at [1088, 663] on ul "Showing 21-30 of 111 Results 1 2 3 4 5 ••• 12 10 / page" at bounding box center [1053, 649] width 629 height 30
click at [1074, 664] on link "4" at bounding box center [1088, 649] width 28 height 28
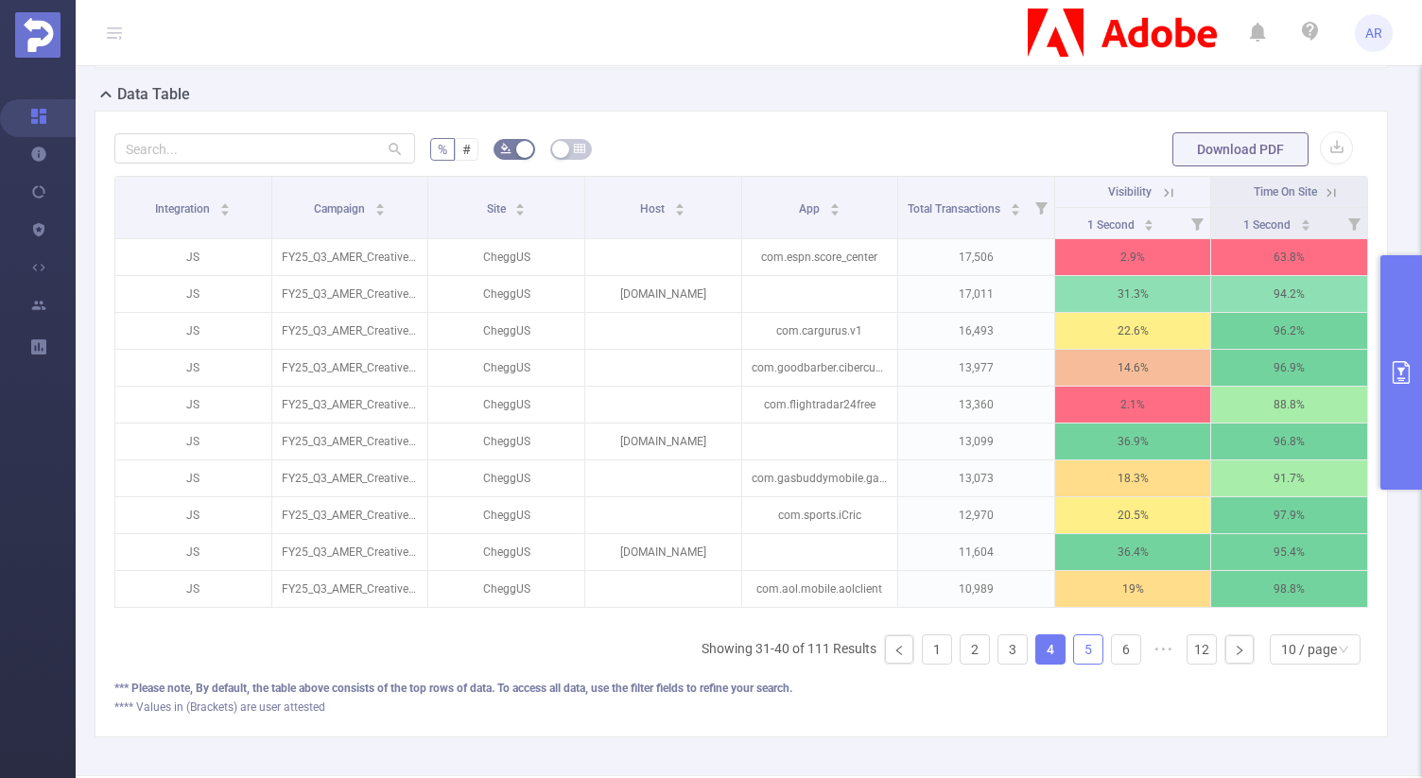
click at [1074, 664] on link "5" at bounding box center [1088, 649] width 28 height 28
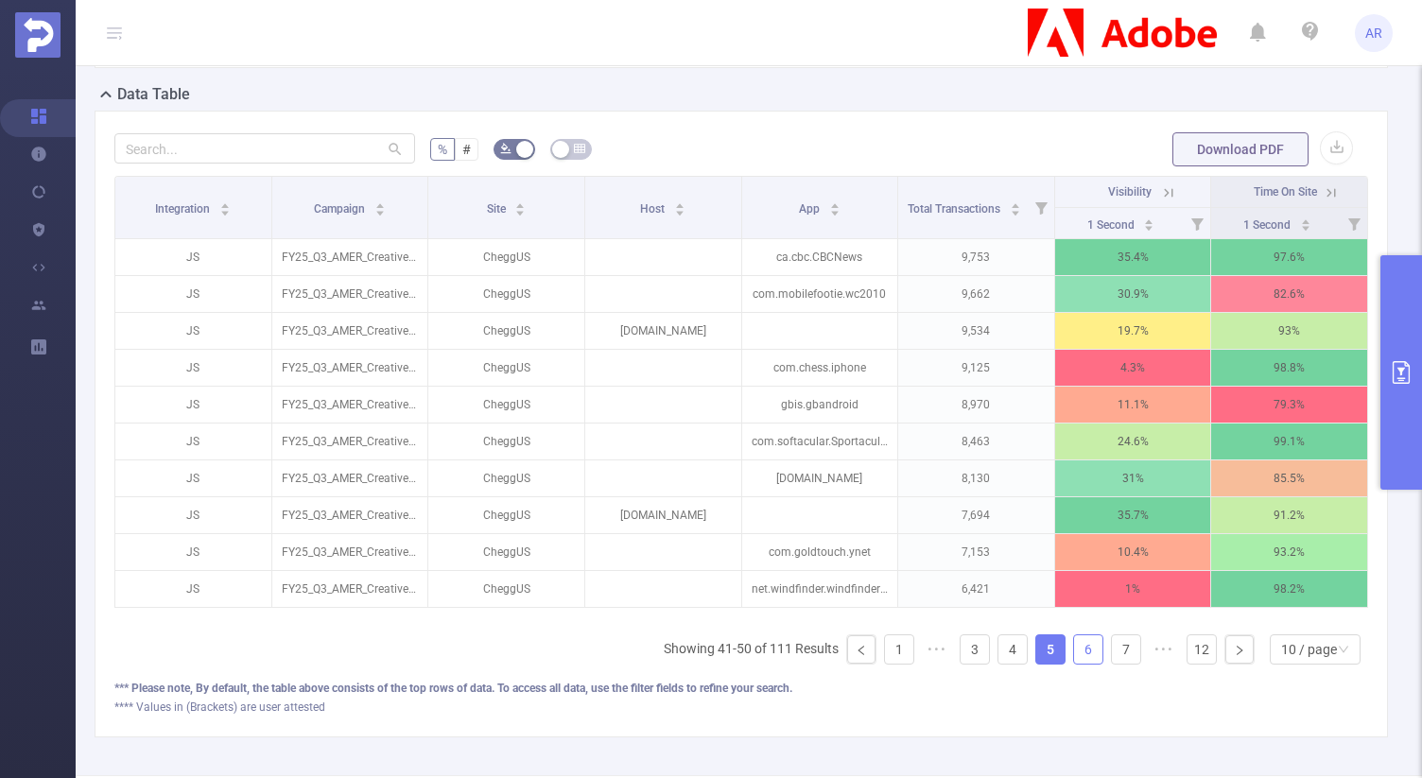
click at [1085, 664] on link "6" at bounding box center [1088, 649] width 28 height 28
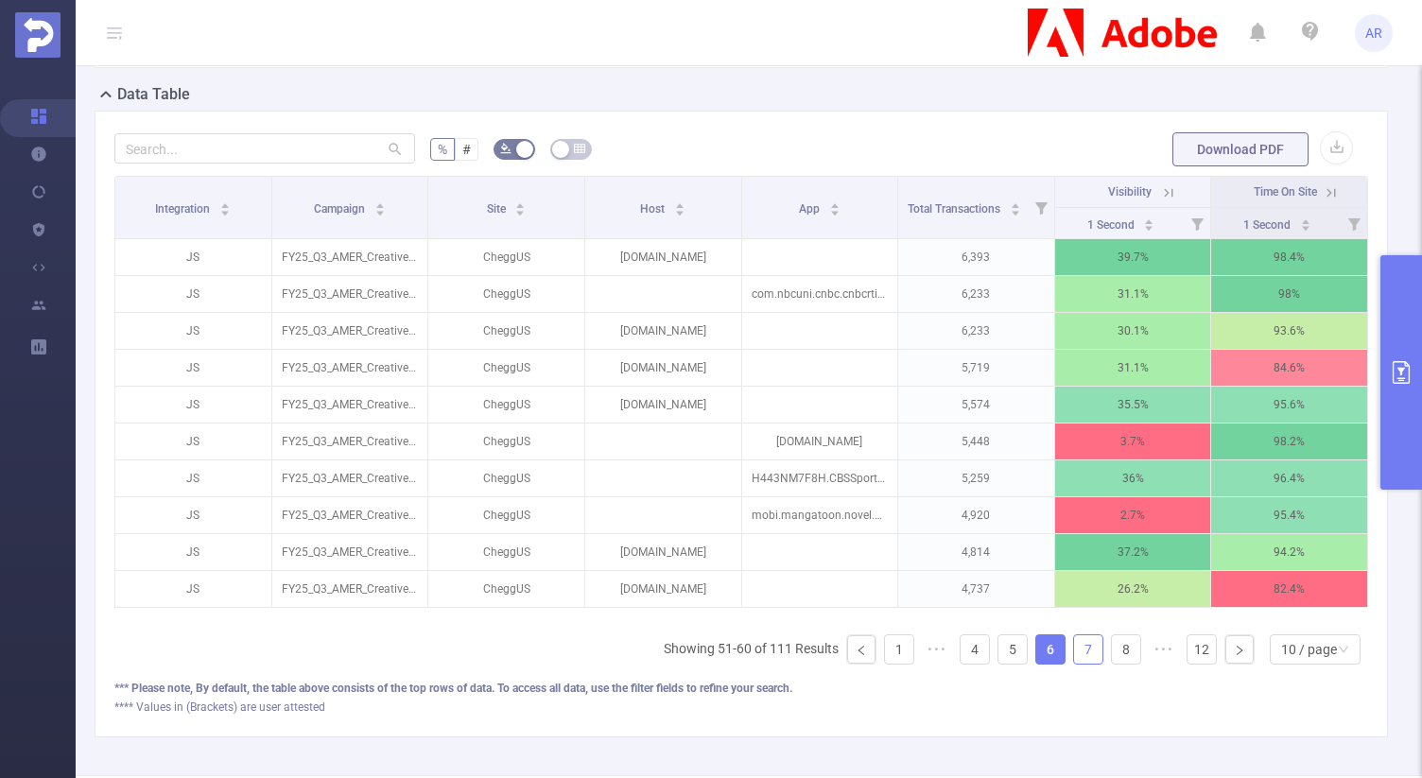
click at [1083, 664] on link "7" at bounding box center [1088, 649] width 28 height 28
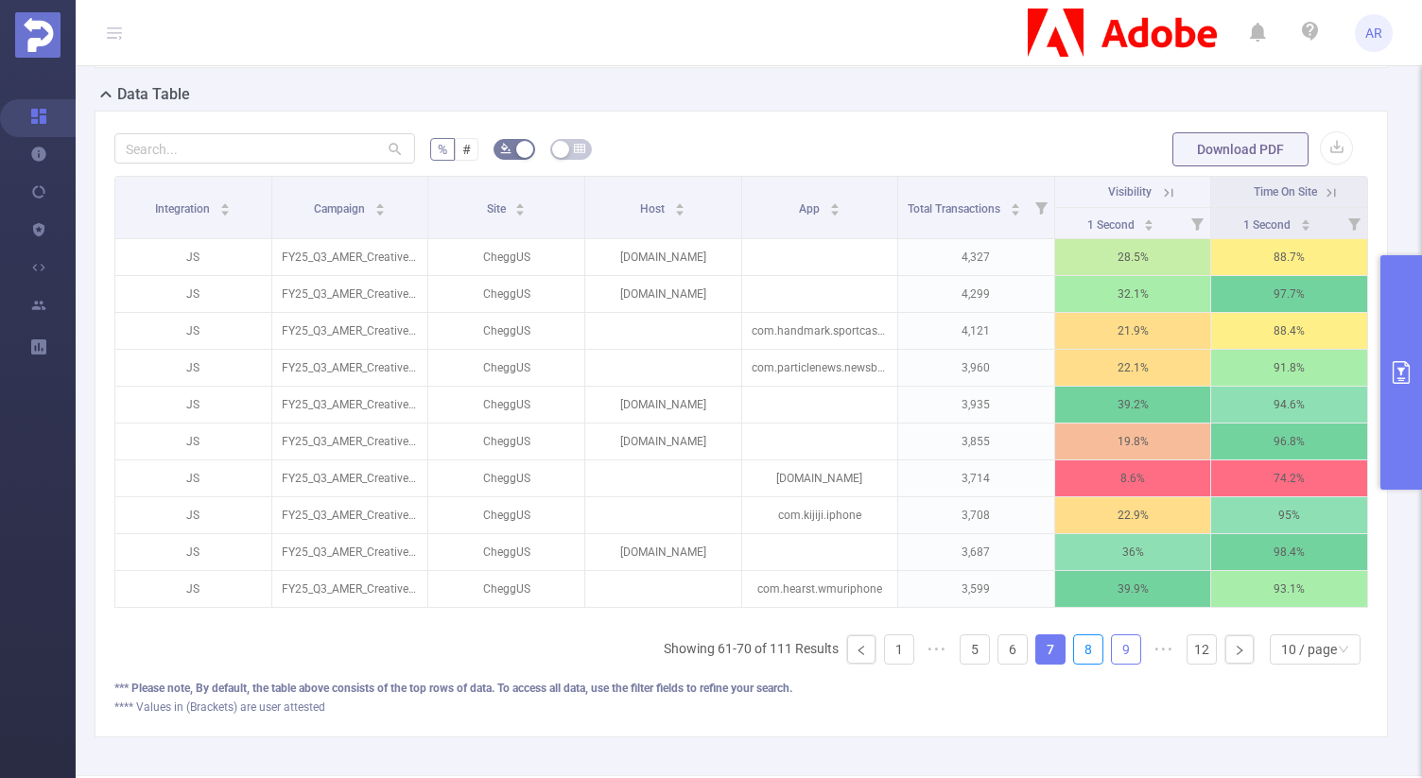
click at [1084, 660] on link "8" at bounding box center [1088, 649] width 28 height 28
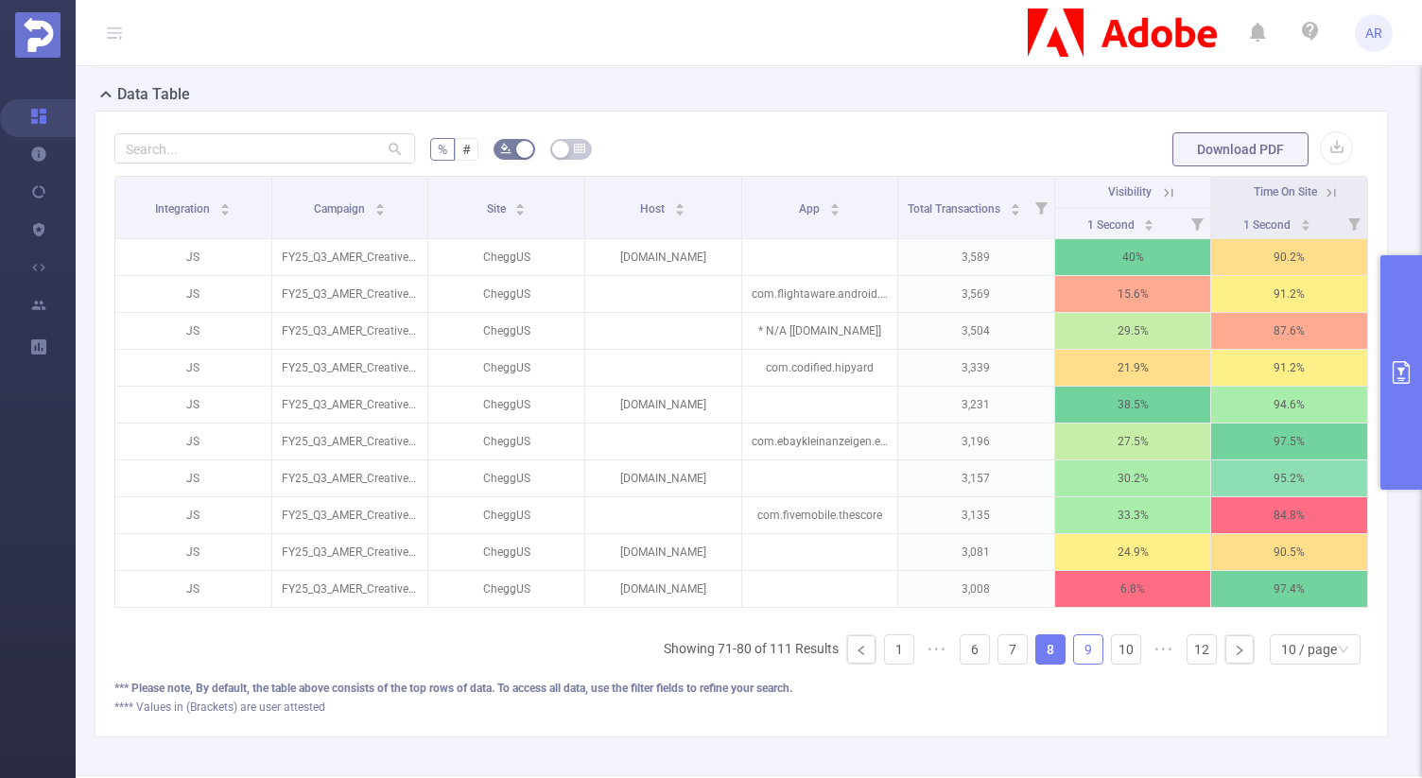
click at [1084, 663] on link "9" at bounding box center [1088, 649] width 28 height 28
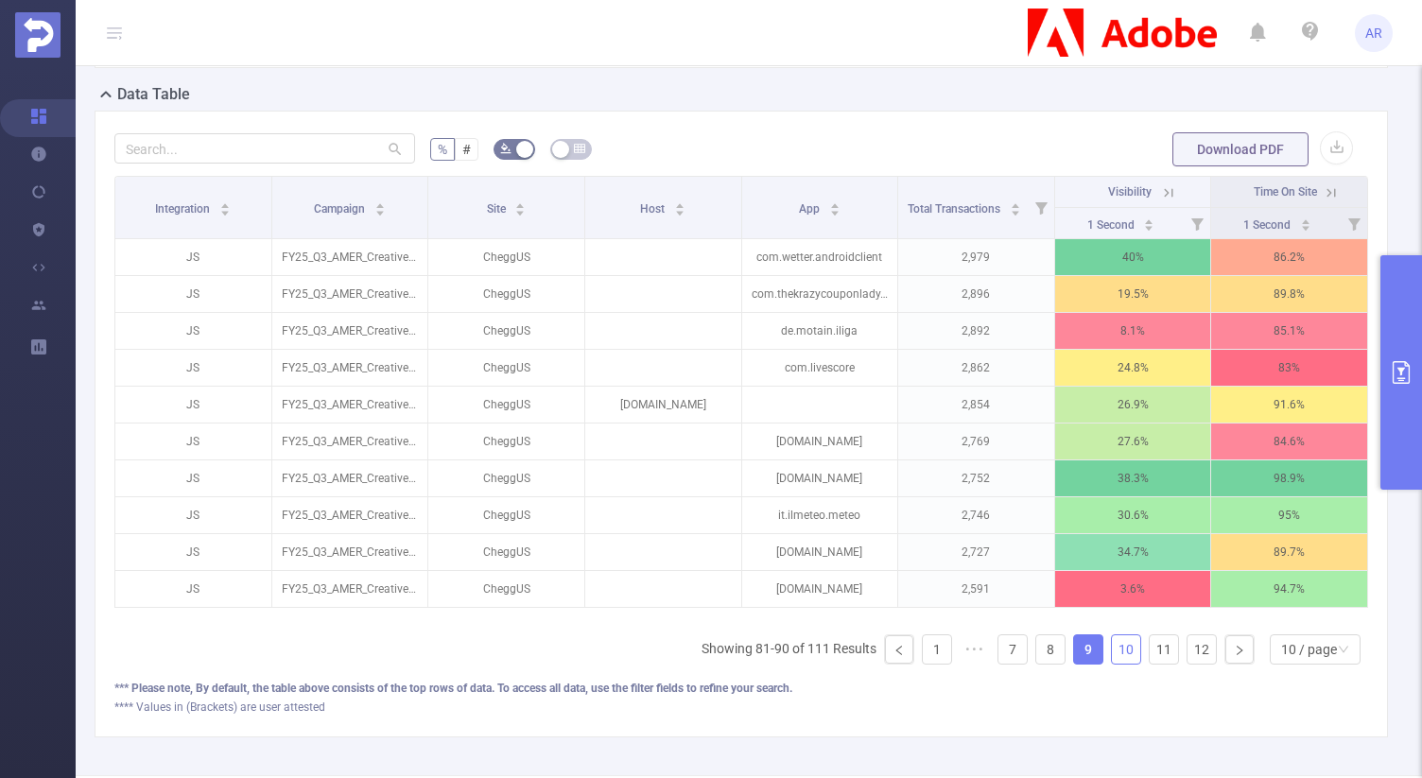
click at [1113, 658] on link "10" at bounding box center [1126, 649] width 28 height 28
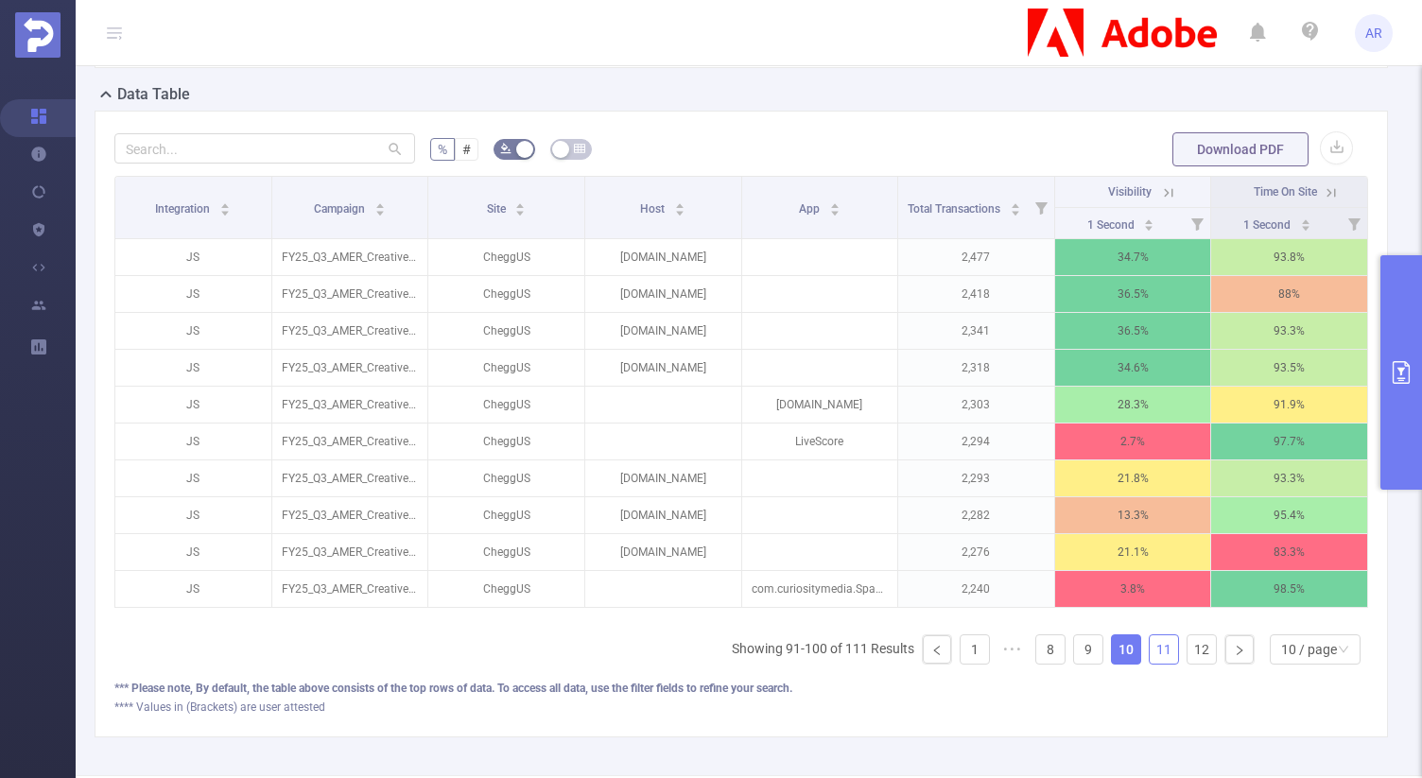
click at [1149, 656] on link "11" at bounding box center [1163, 649] width 28 height 28
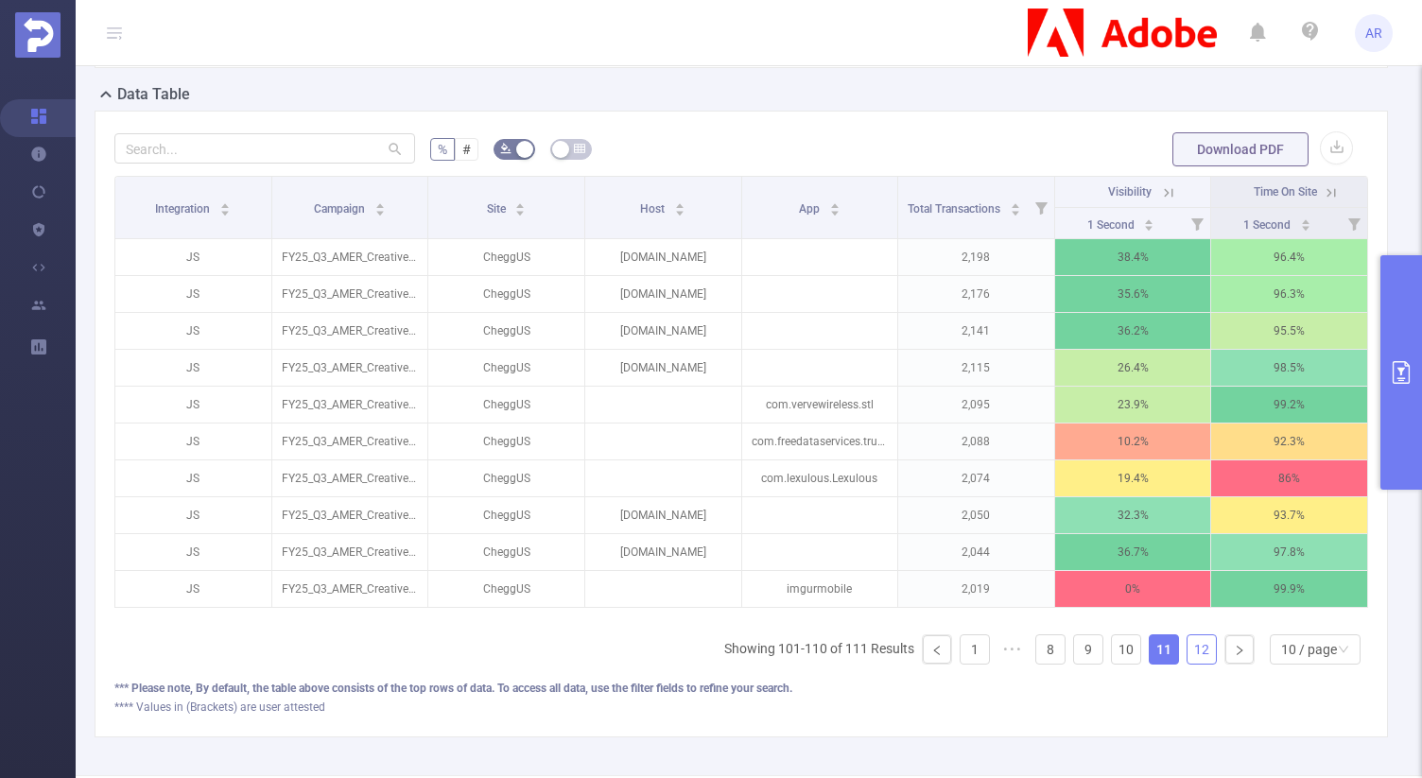
click at [1187, 664] on link "12" at bounding box center [1201, 649] width 28 height 28
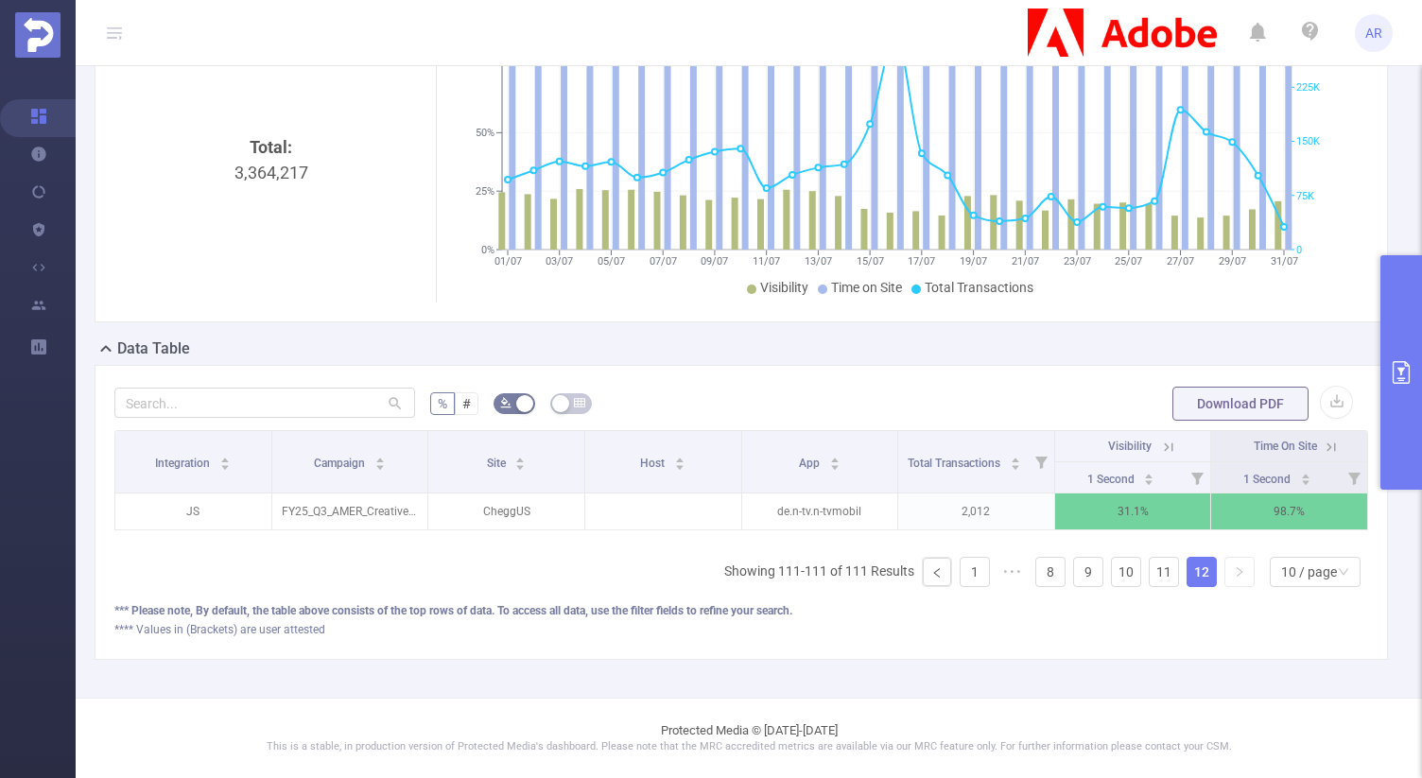
scroll to position [286, 0]
click at [1149, 578] on link "11" at bounding box center [1163, 572] width 28 height 28
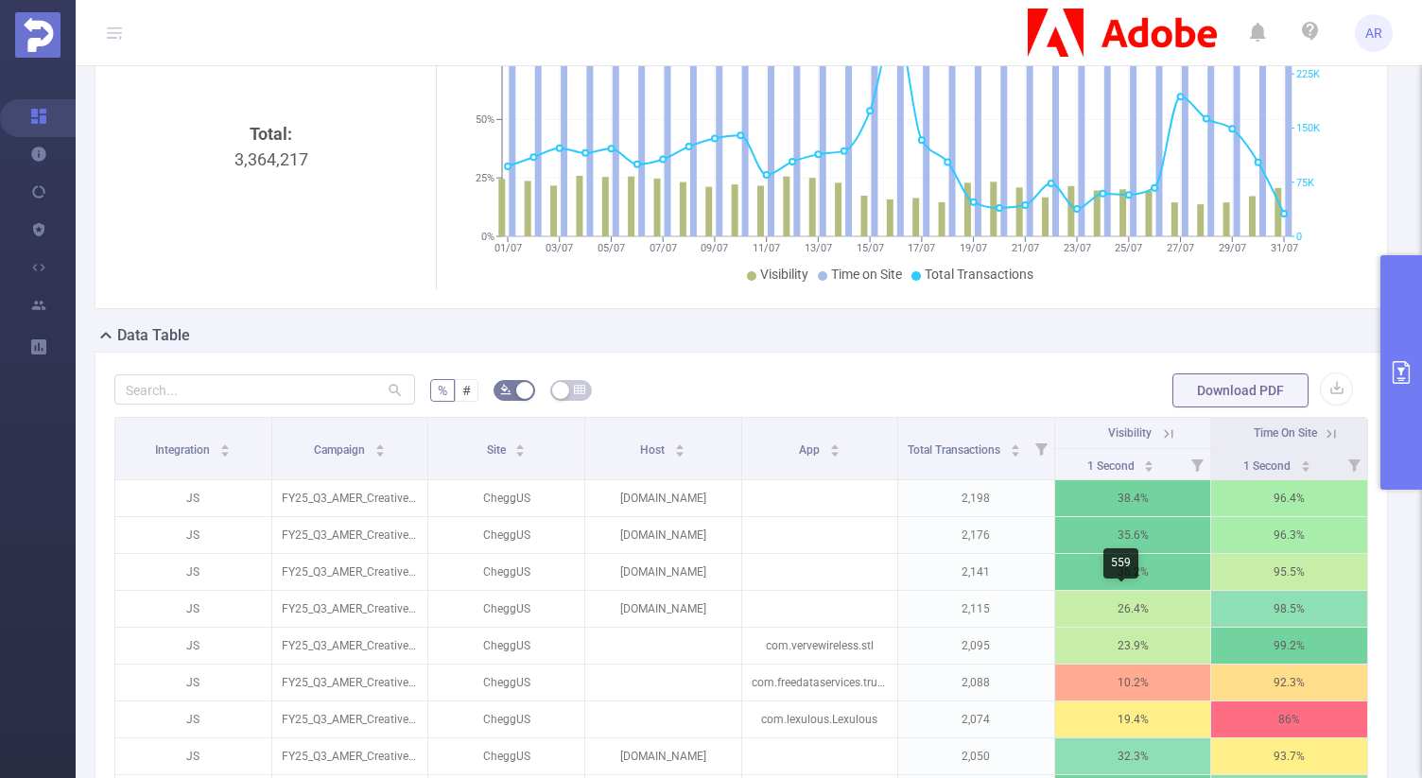
scroll to position [618, 0]
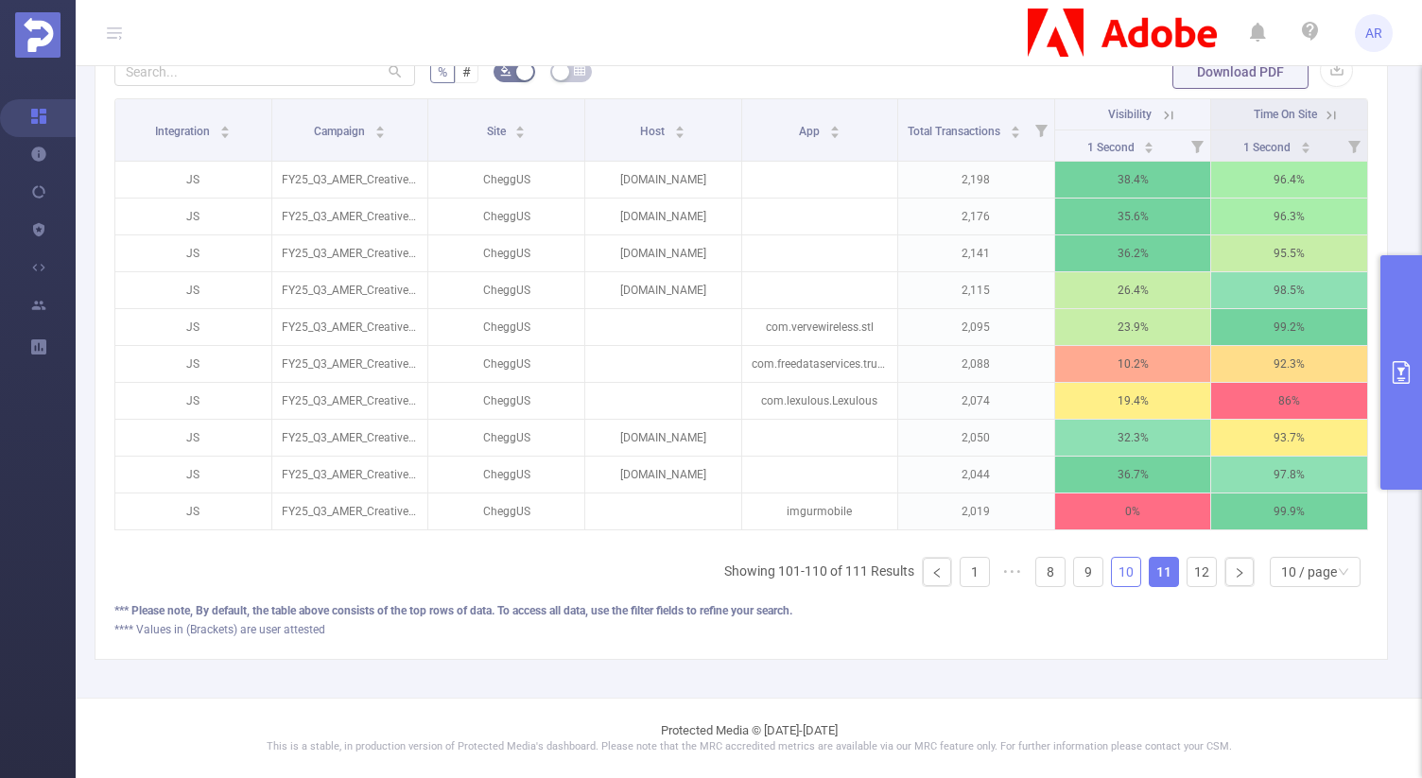
click at [1113, 577] on link "10" at bounding box center [1126, 572] width 28 height 28
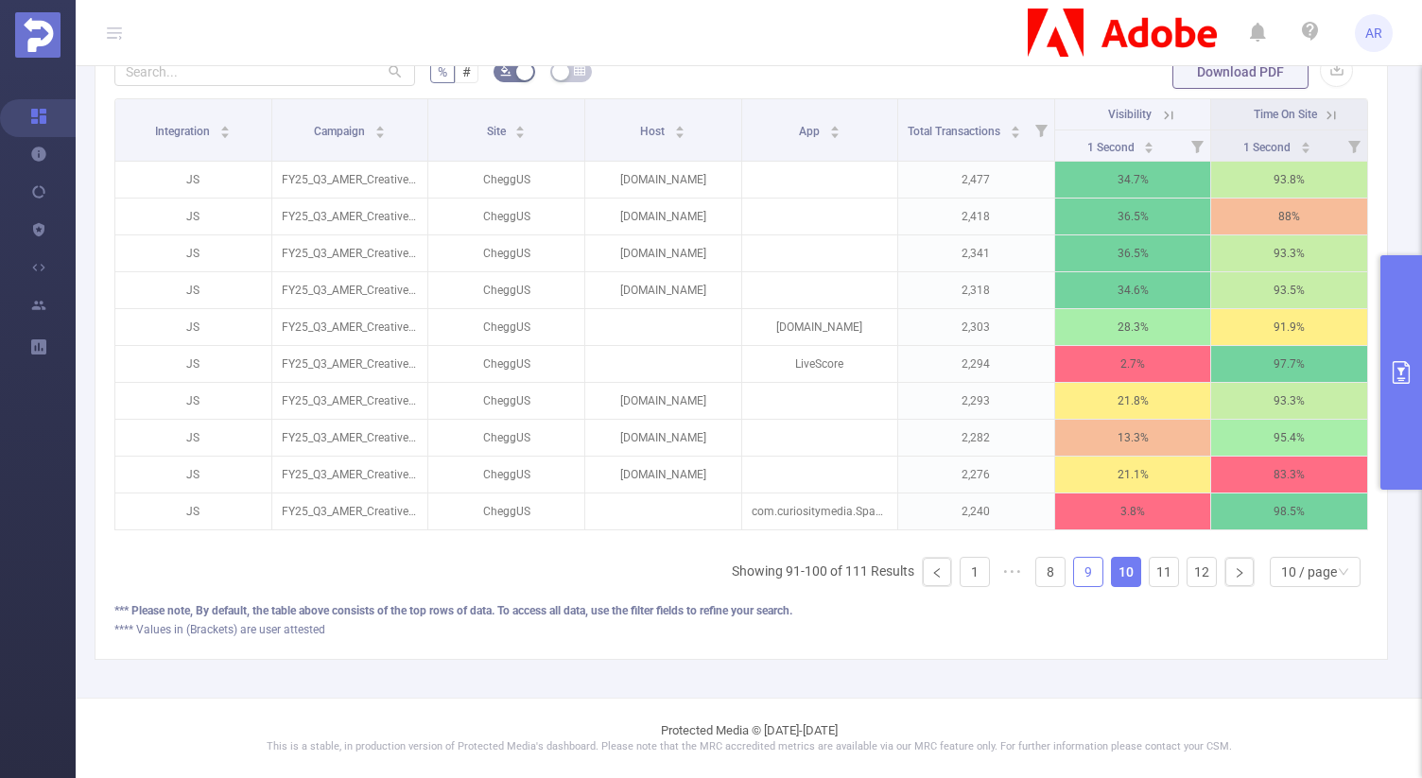
click at [1080, 576] on link "9" at bounding box center [1088, 572] width 28 height 28
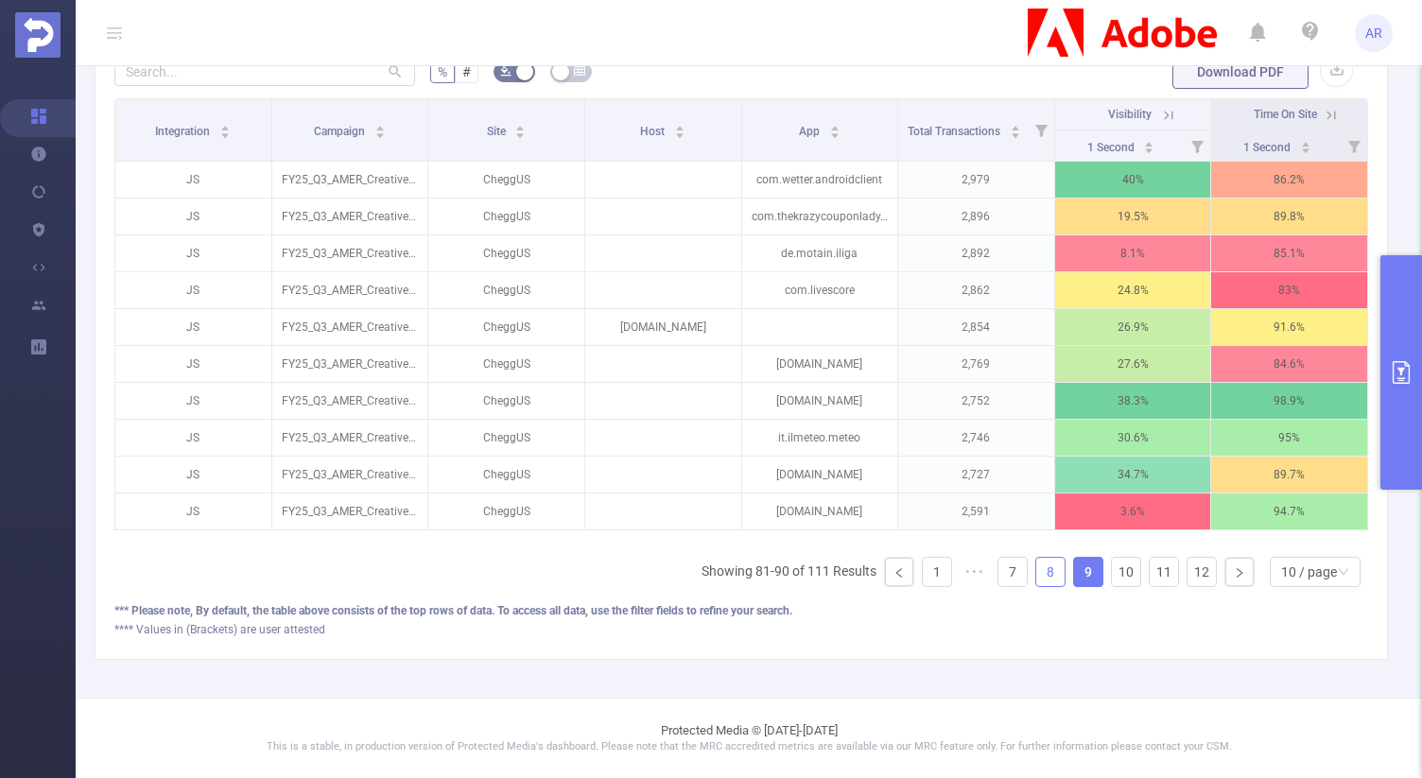
click at [1036, 569] on link "8" at bounding box center [1050, 572] width 28 height 28
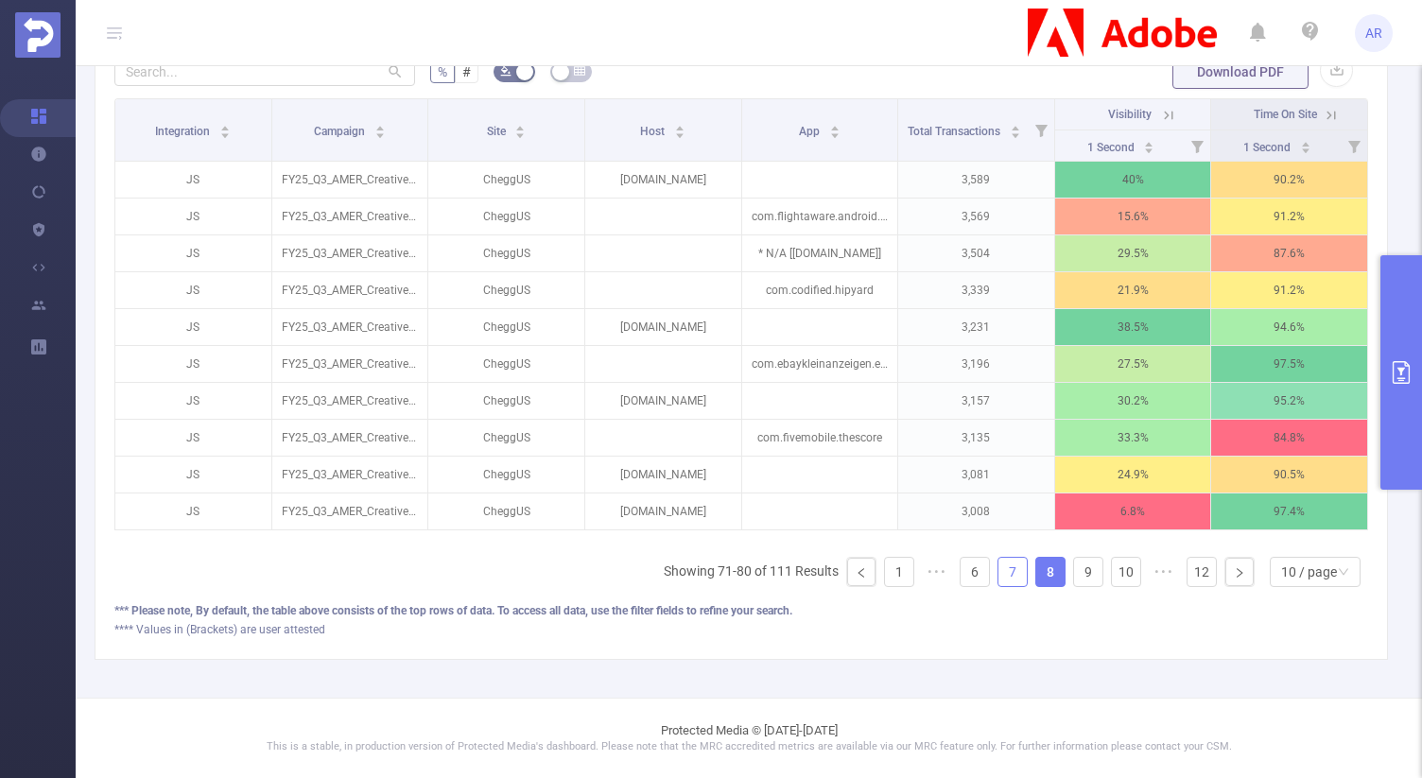
click at [998, 576] on link "7" at bounding box center [1012, 572] width 28 height 28
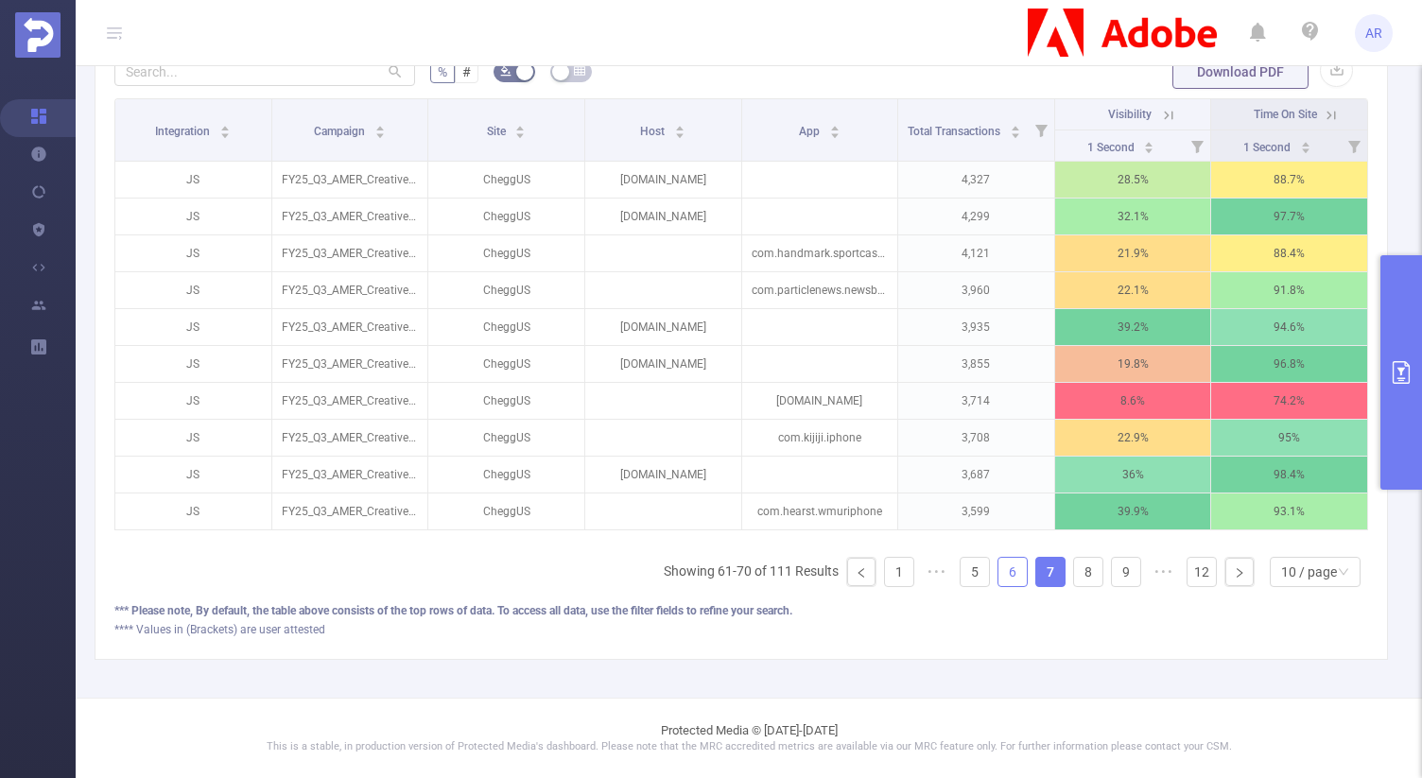
click at [998, 576] on link "6" at bounding box center [1012, 572] width 28 height 28
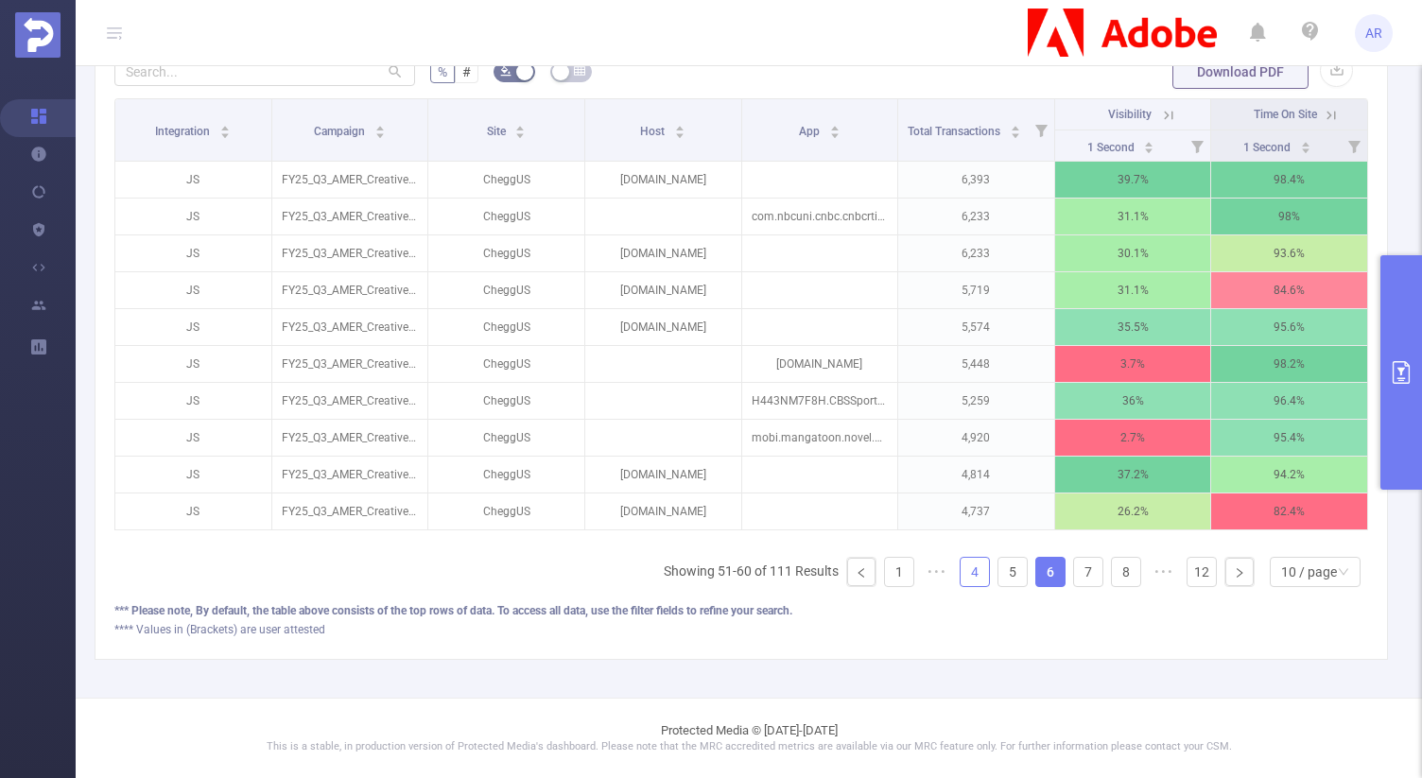
click at [970, 573] on link "4" at bounding box center [974, 572] width 28 height 28
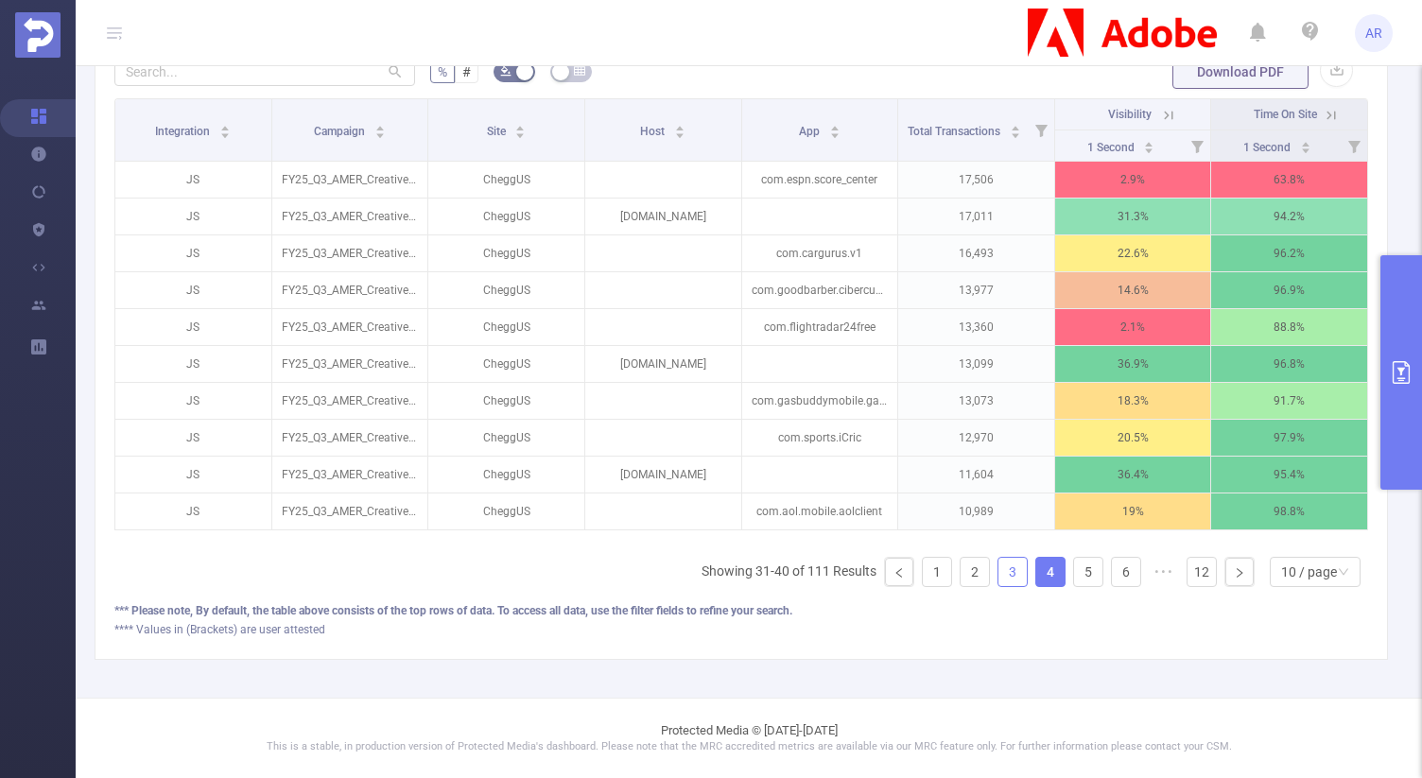
click at [1007, 576] on link "3" at bounding box center [1012, 572] width 28 height 28
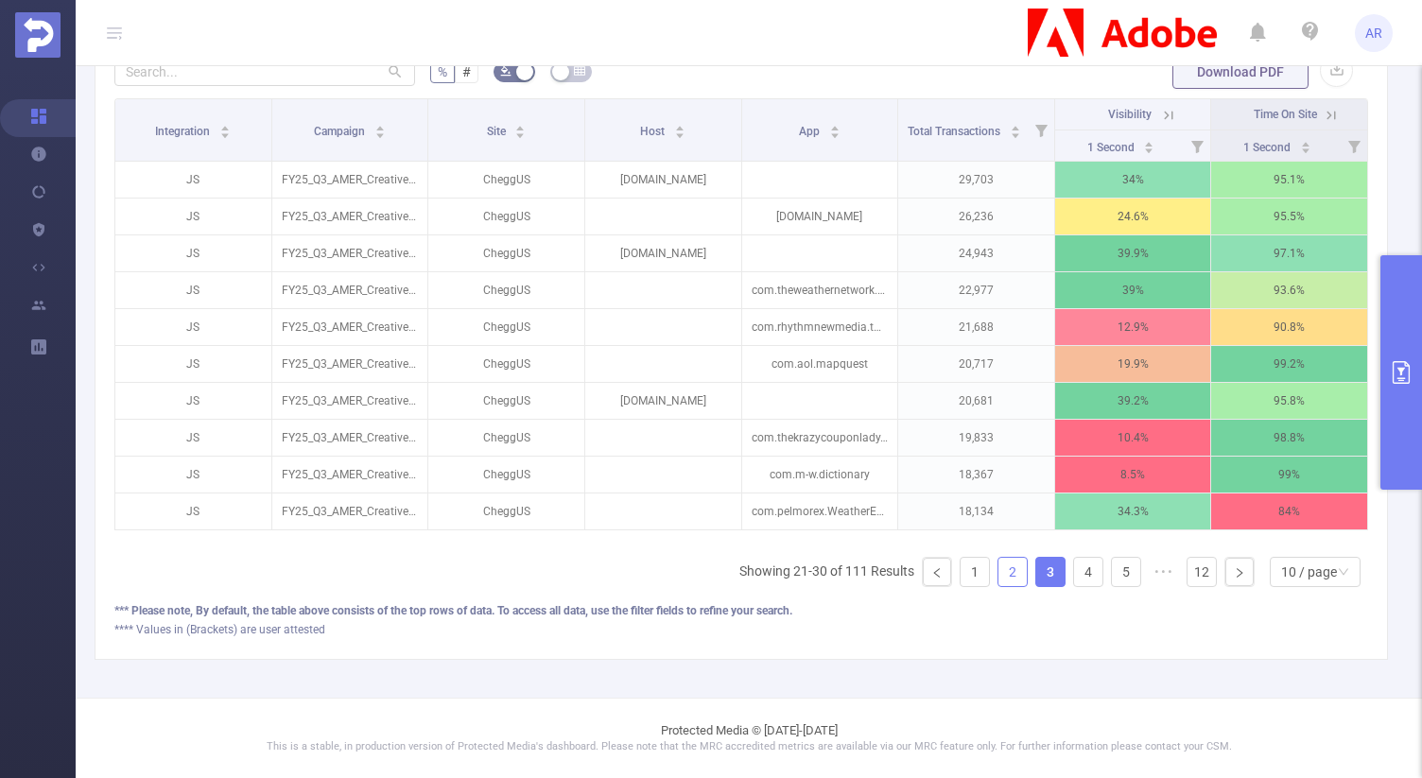
click at [998, 575] on link "2" at bounding box center [1012, 572] width 28 height 28
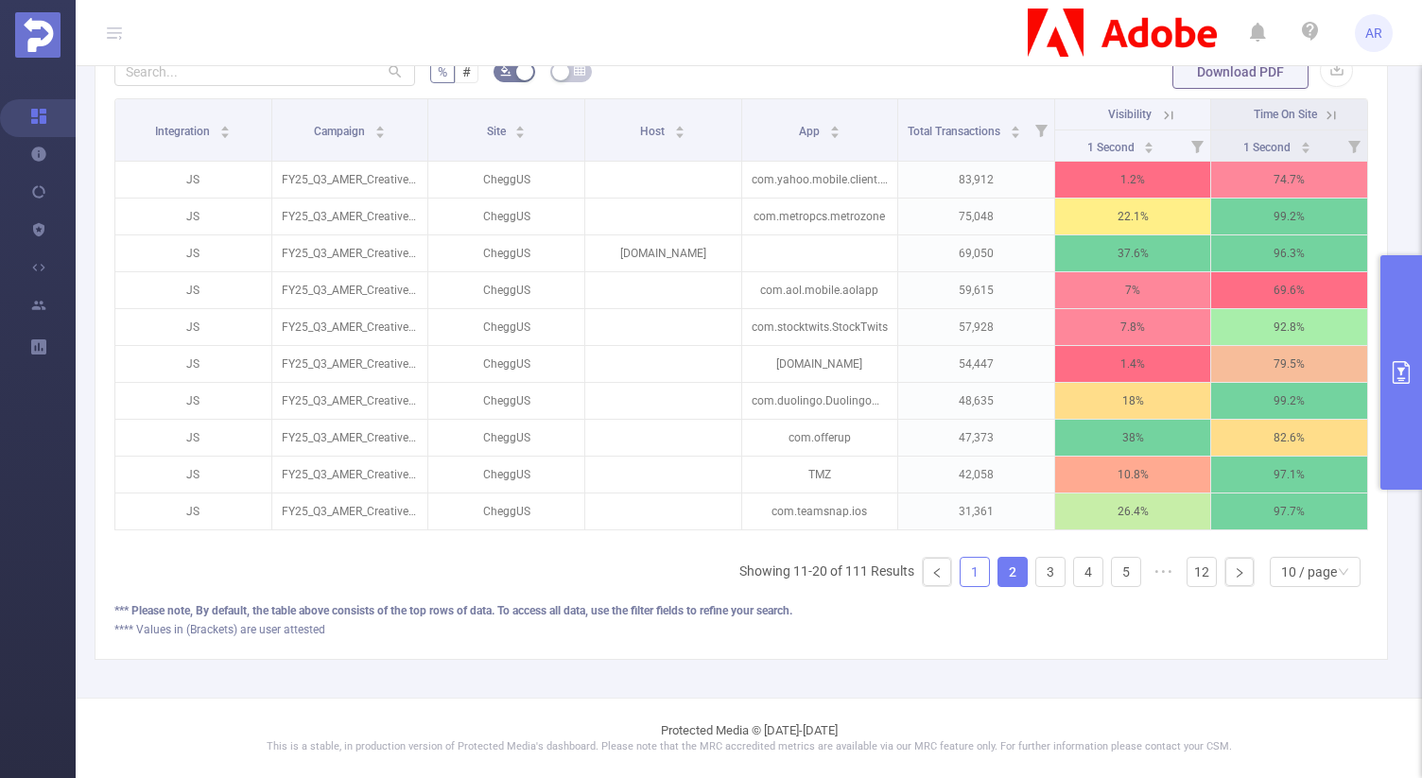
click at [960, 574] on link "1" at bounding box center [974, 572] width 28 height 28
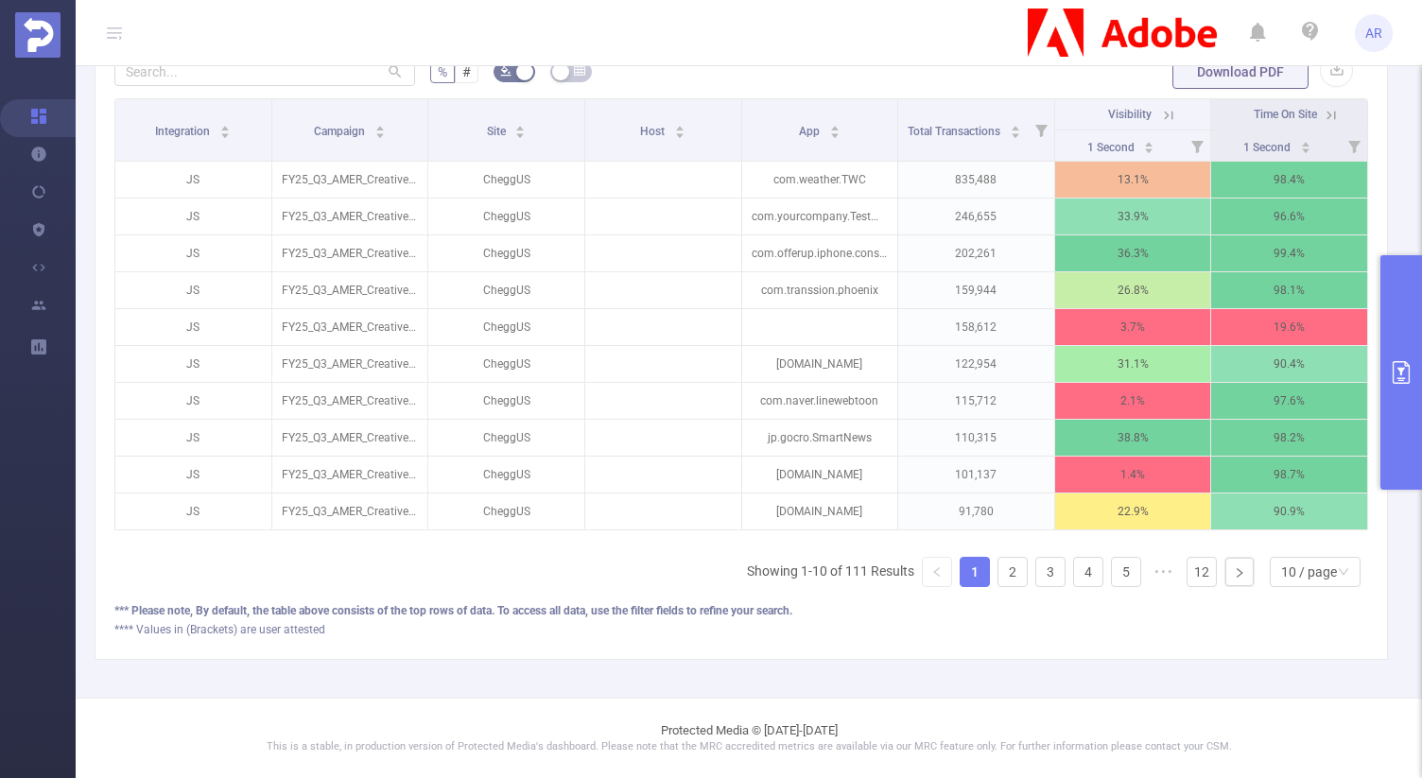
click at [1400, 377] on icon "primary" at bounding box center [1400, 372] width 17 height 23
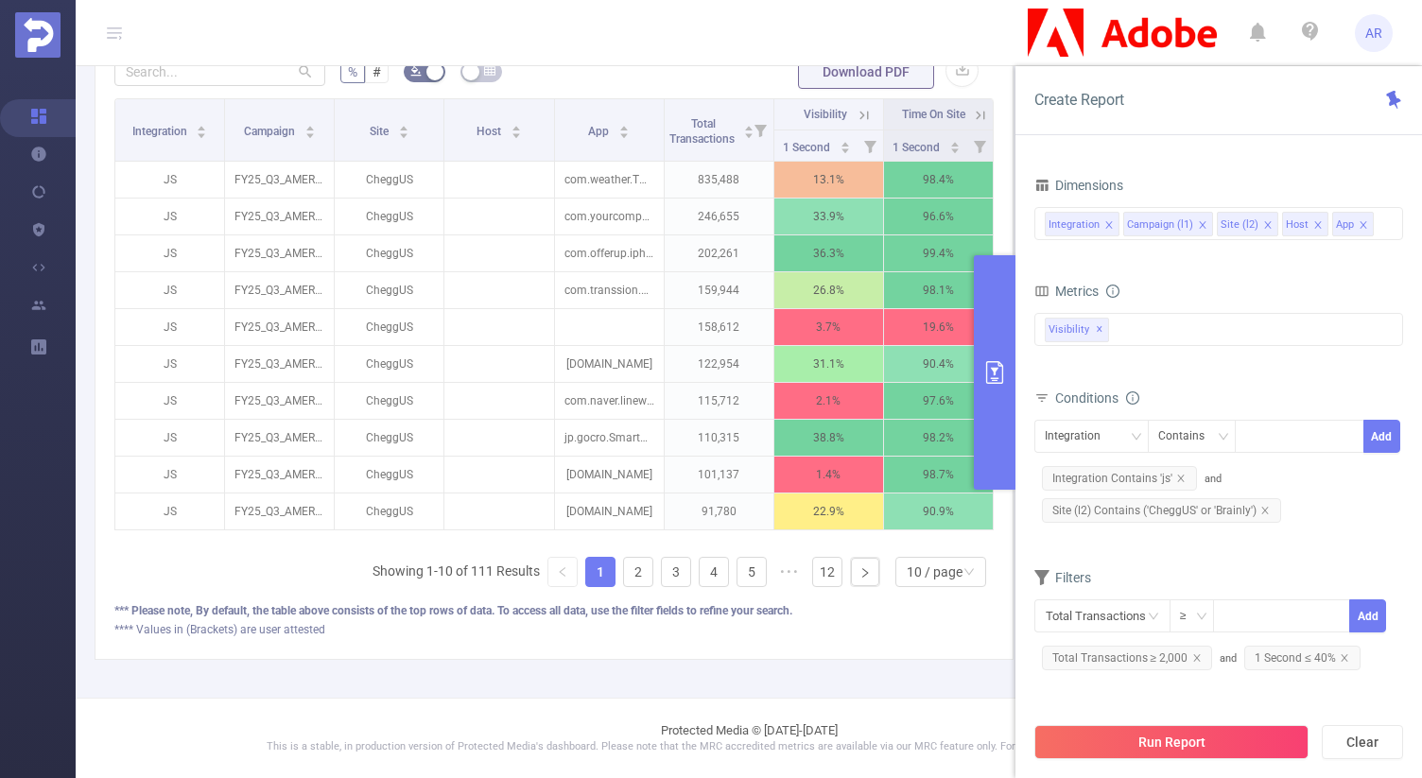
click at [1148, 555] on form "Dimensions Integration Campaign (l1) Site (l2) Host App Metrics 1 Second 2 Seco…" at bounding box center [1218, 430] width 369 height 517
click at [930, 639] on div "% # Download PDF Integration Campaign Site Host App Total Transactions Visibili…" at bounding box center [554, 346] width 919 height 627
click at [1008, 426] on button "primary" at bounding box center [995, 372] width 42 height 234
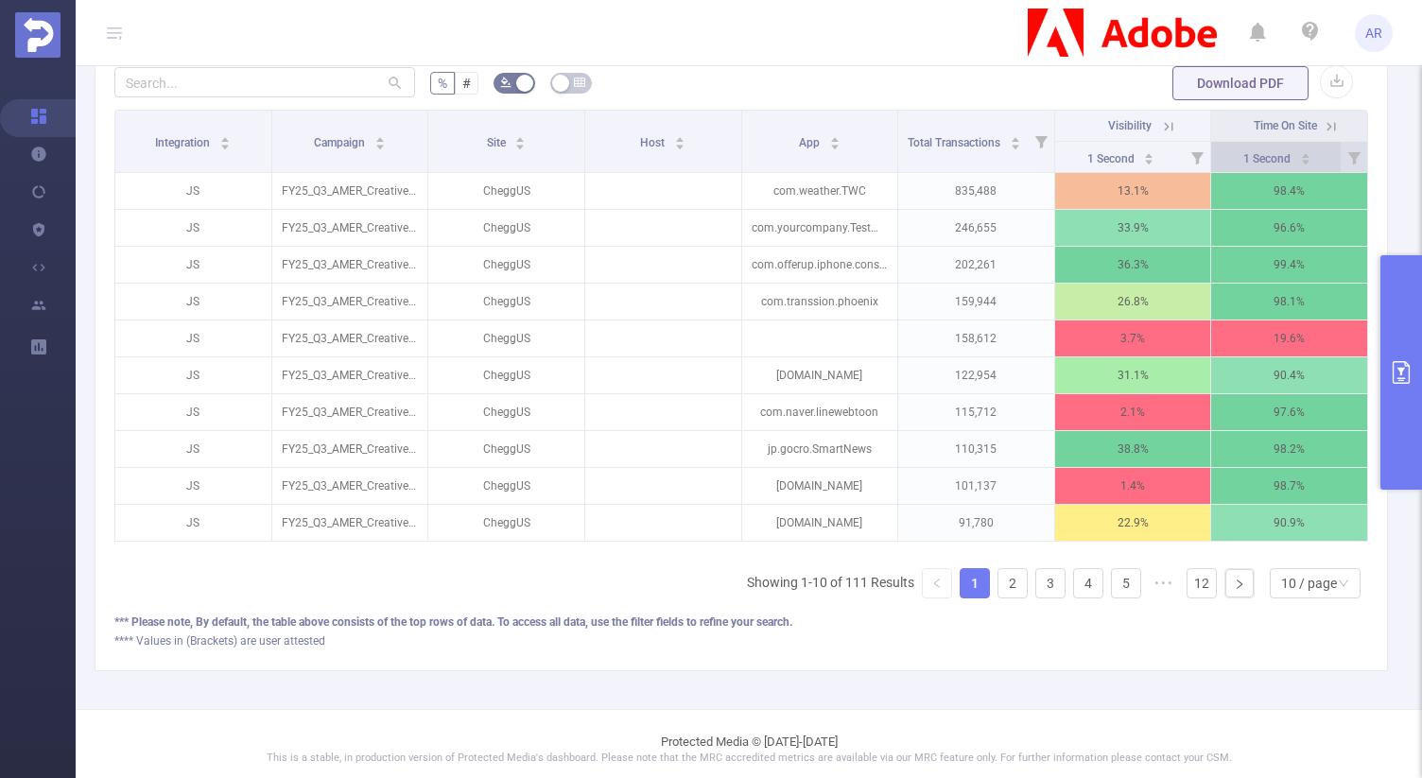
scroll to position [552, 0]
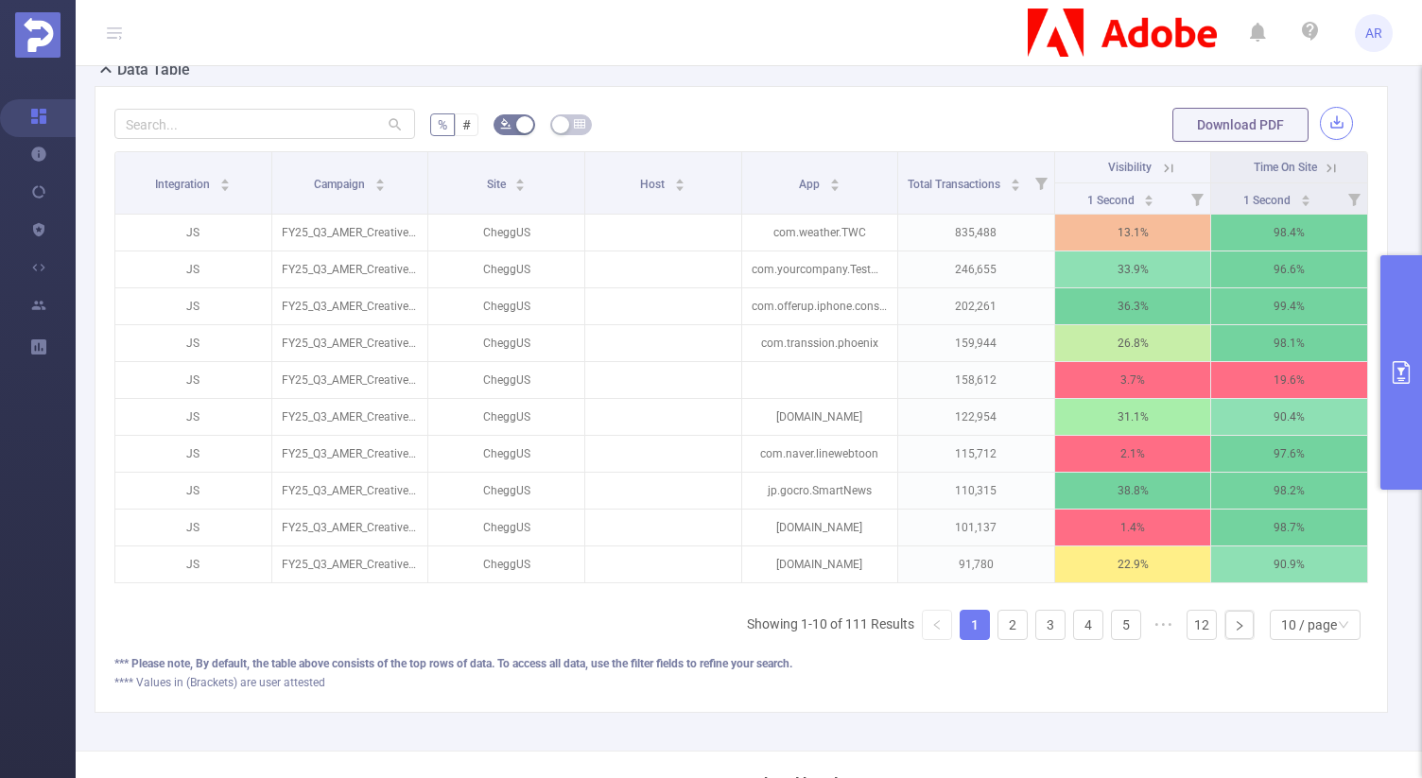
click at [1320, 132] on button "button" at bounding box center [1336, 123] width 33 height 33
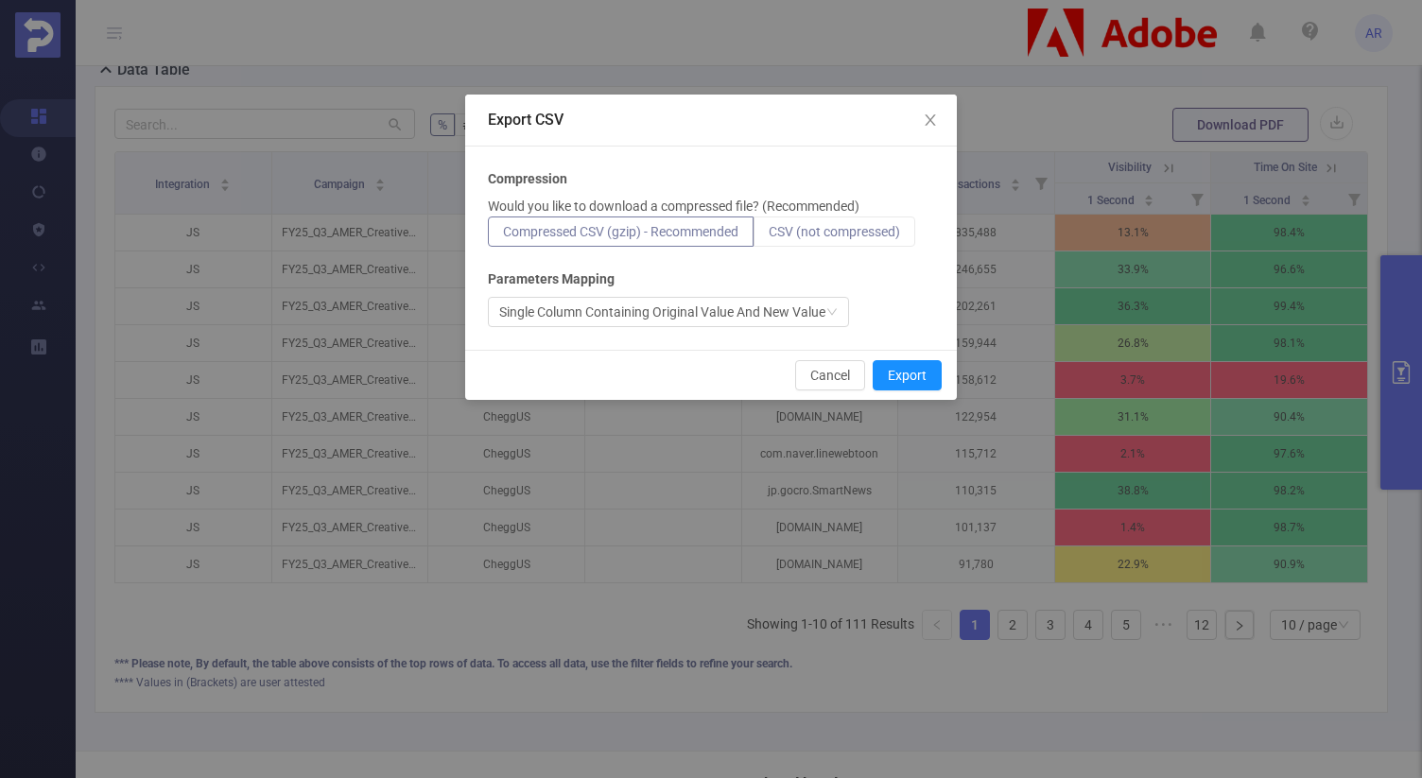
click at [888, 226] on span "CSV (not compressed)" at bounding box center [833, 231] width 131 height 15
click at [768, 236] on input "CSV (not compressed)" at bounding box center [768, 236] width 0 height 0
click at [917, 375] on button "Export" at bounding box center [906, 375] width 69 height 30
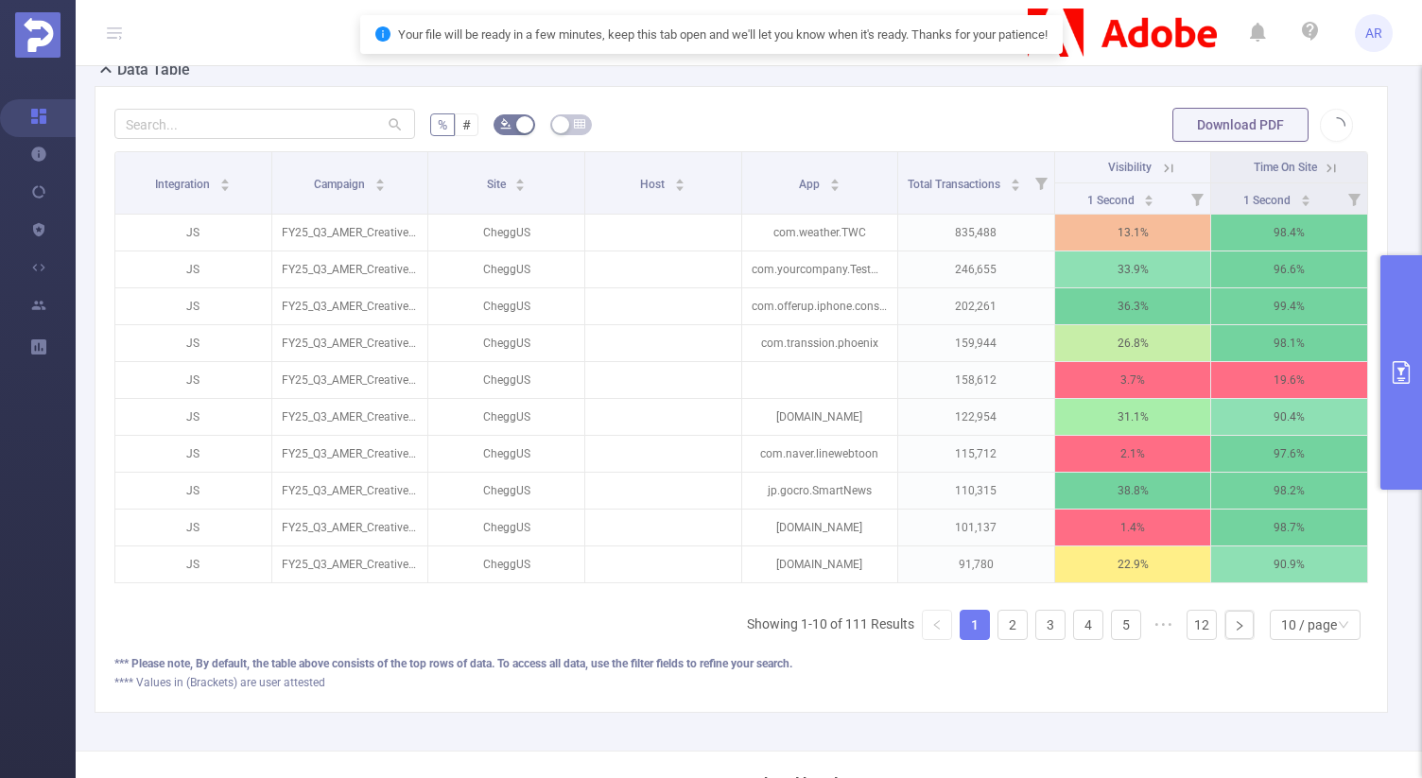
click at [1389, 317] on button "primary" at bounding box center [1401, 372] width 42 height 234
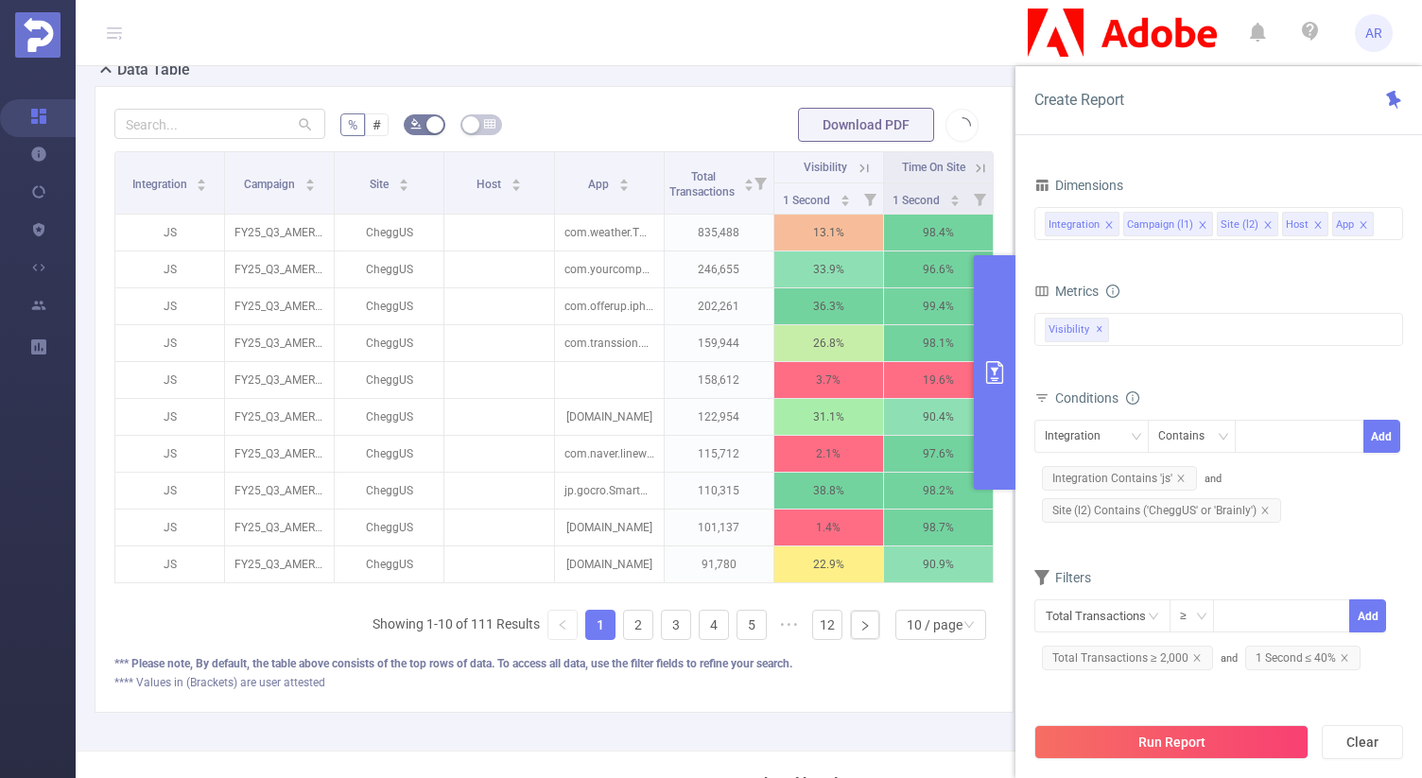
click at [1317, 225] on icon "icon: close" at bounding box center [1317, 224] width 9 height 9
click at [1316, 225] on li "App" at bounding box center [1303, 224] width 42 height 25
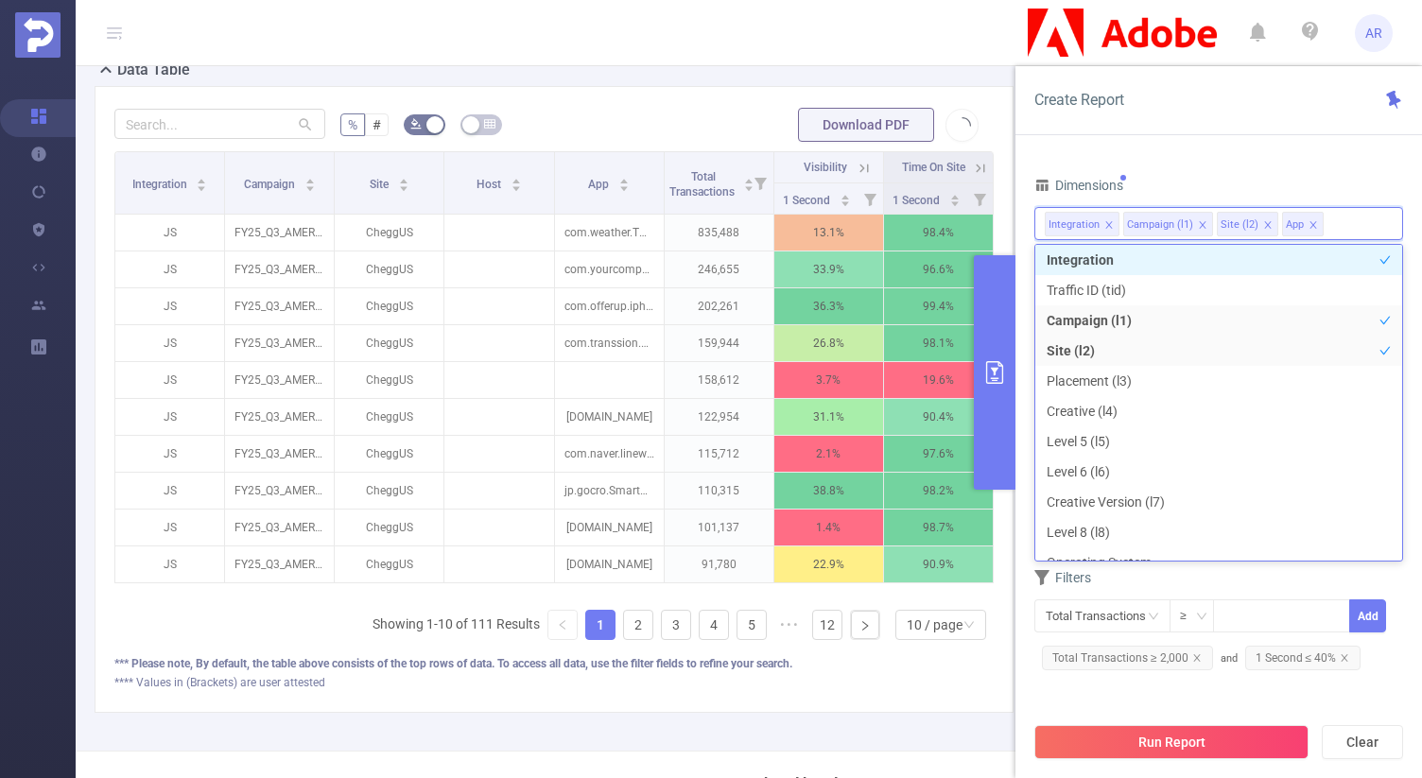
click at [1312, 225] on icon "icon: close" at bounding box center [1312, 224] width 9 height 9
click at [1283, 228] on input at bounding box center [1286, 224] width 9 height 25
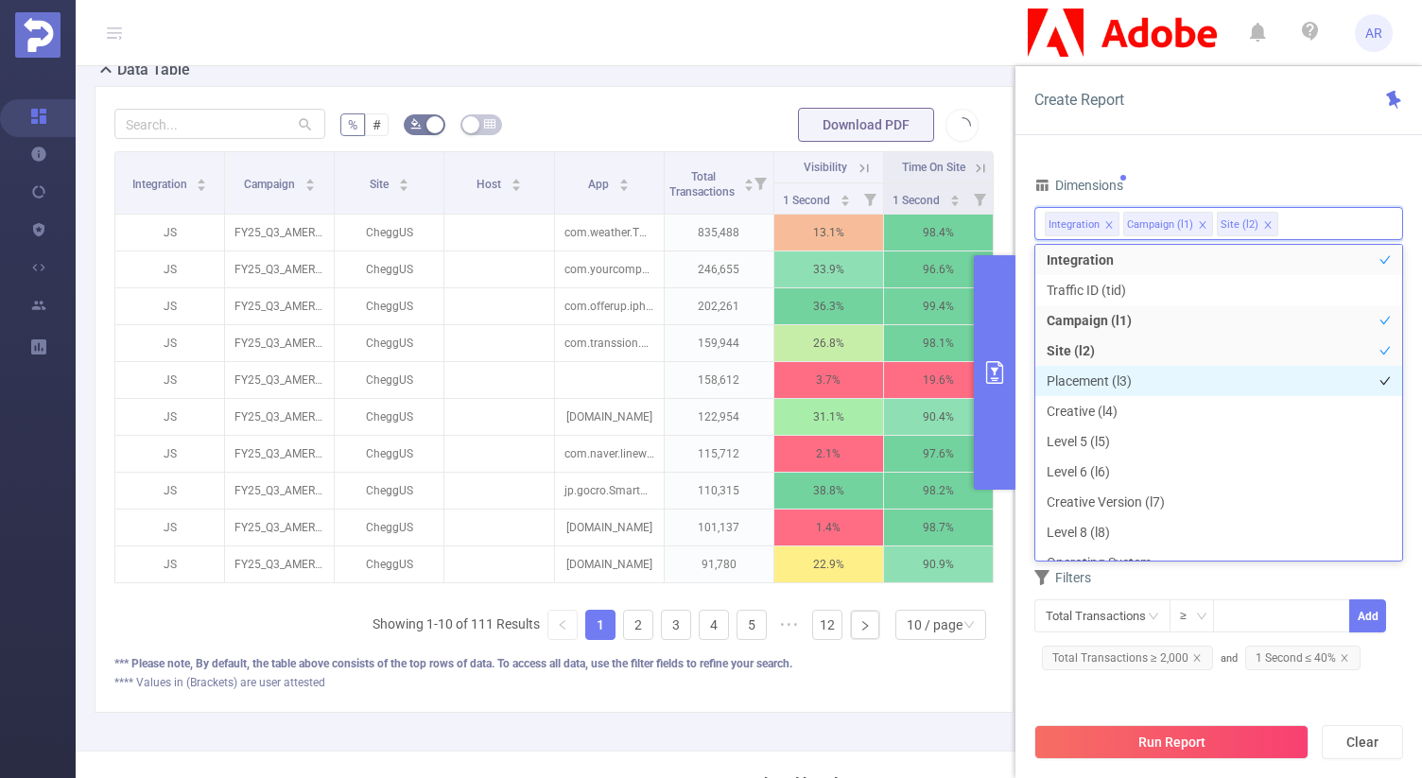
click at [1137, 375] on li "Placement (l3)" at bounding box center [1218, 381] width 367 height 30
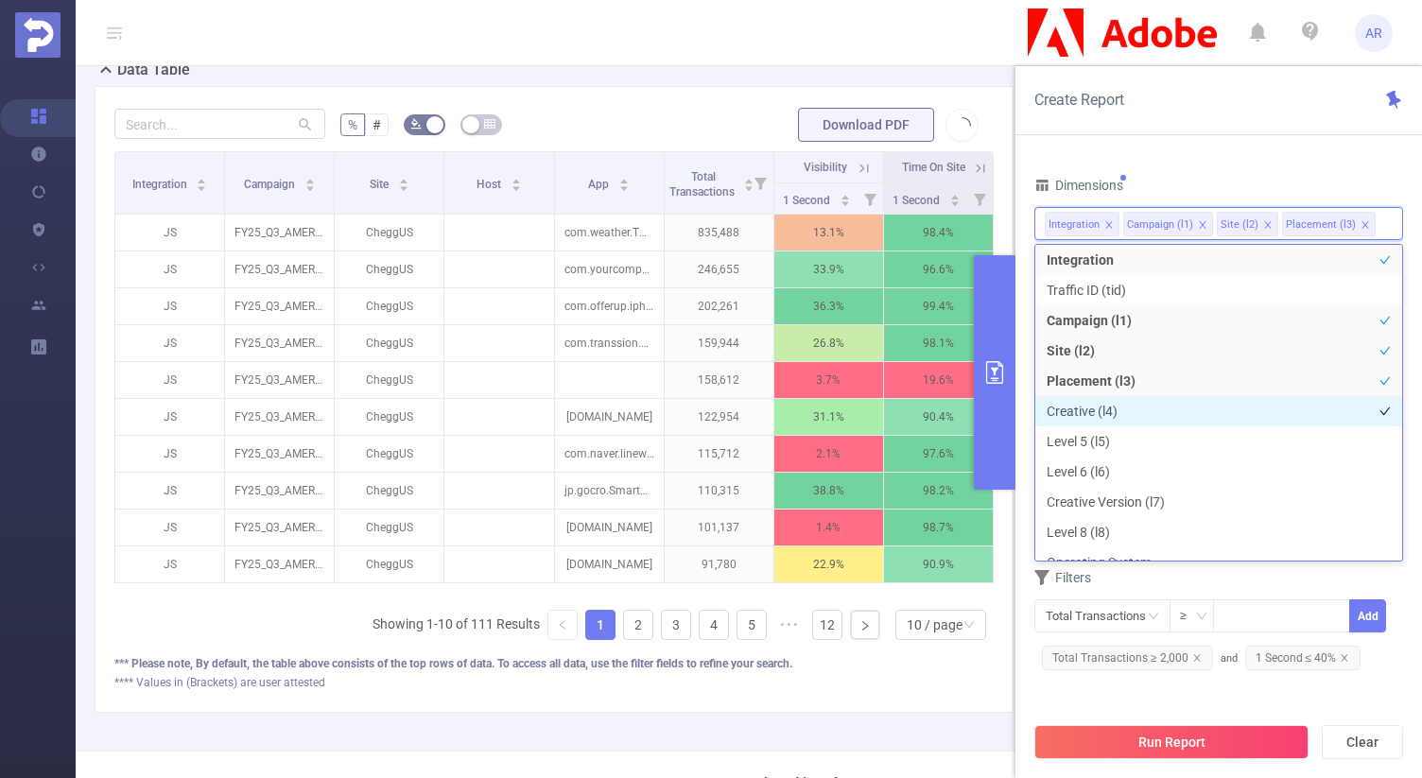
click at [1130, 398] on li "Creative (l4)" at bounding box center [1218, 411] width 367 height 30
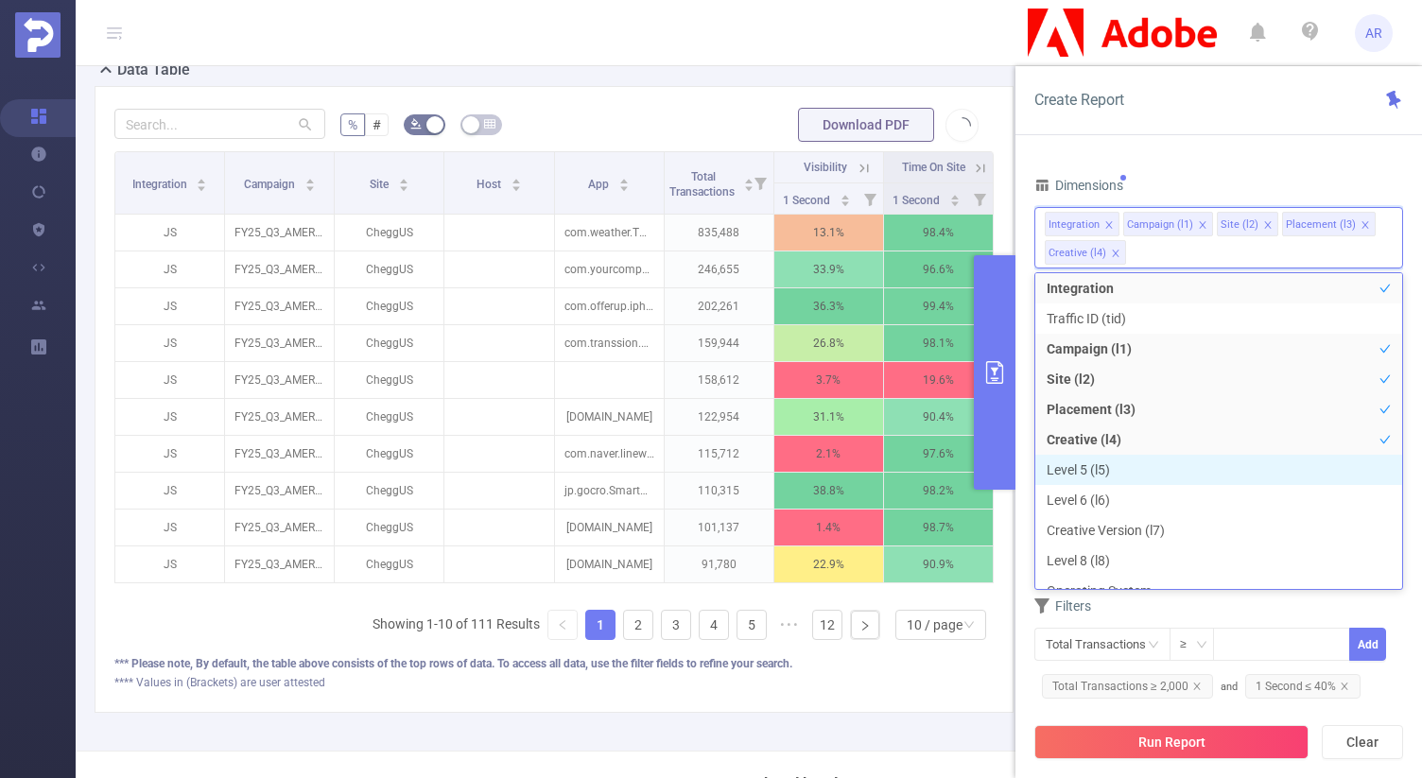
scroll to position [21, 0]
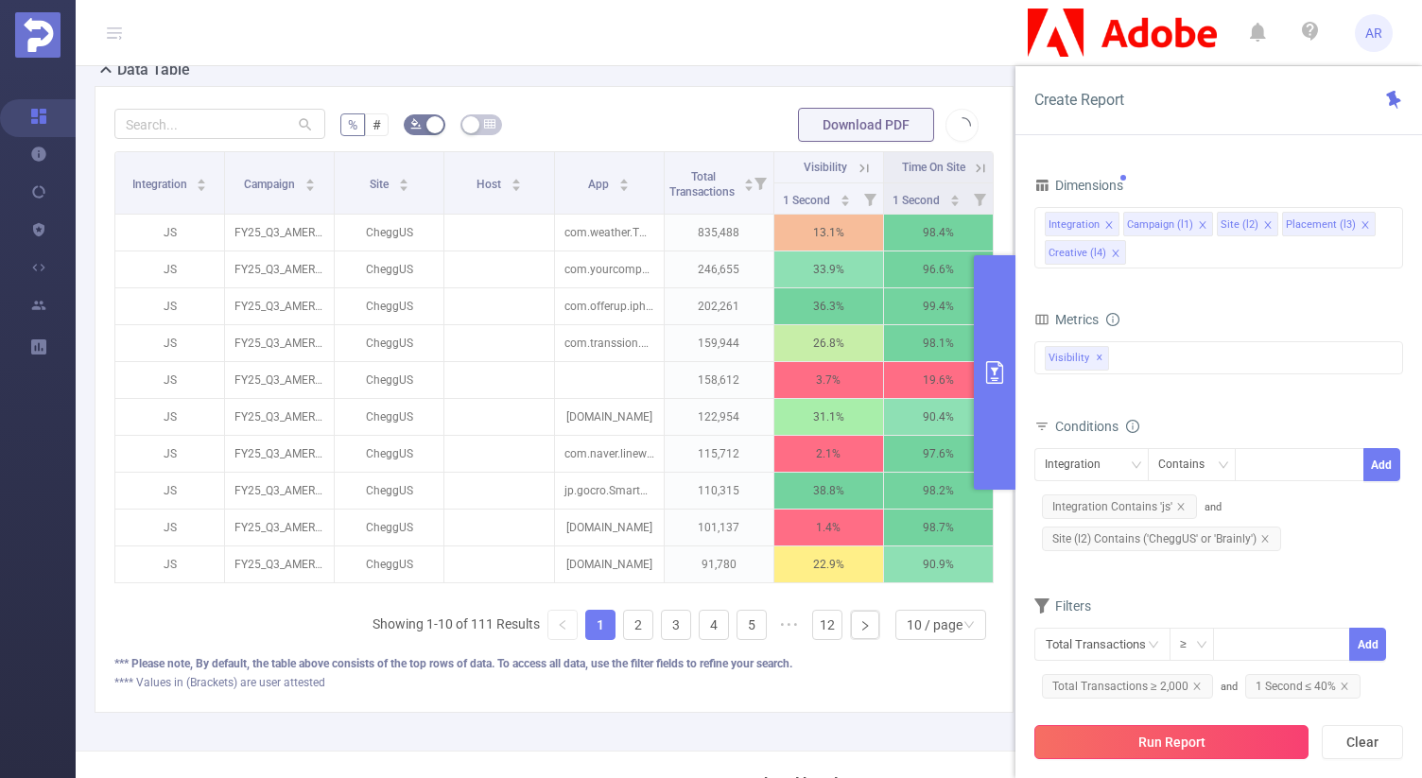
click at [1132, 740] on button "Run Report" at bounding box center [1171, 742] width 274 height 34
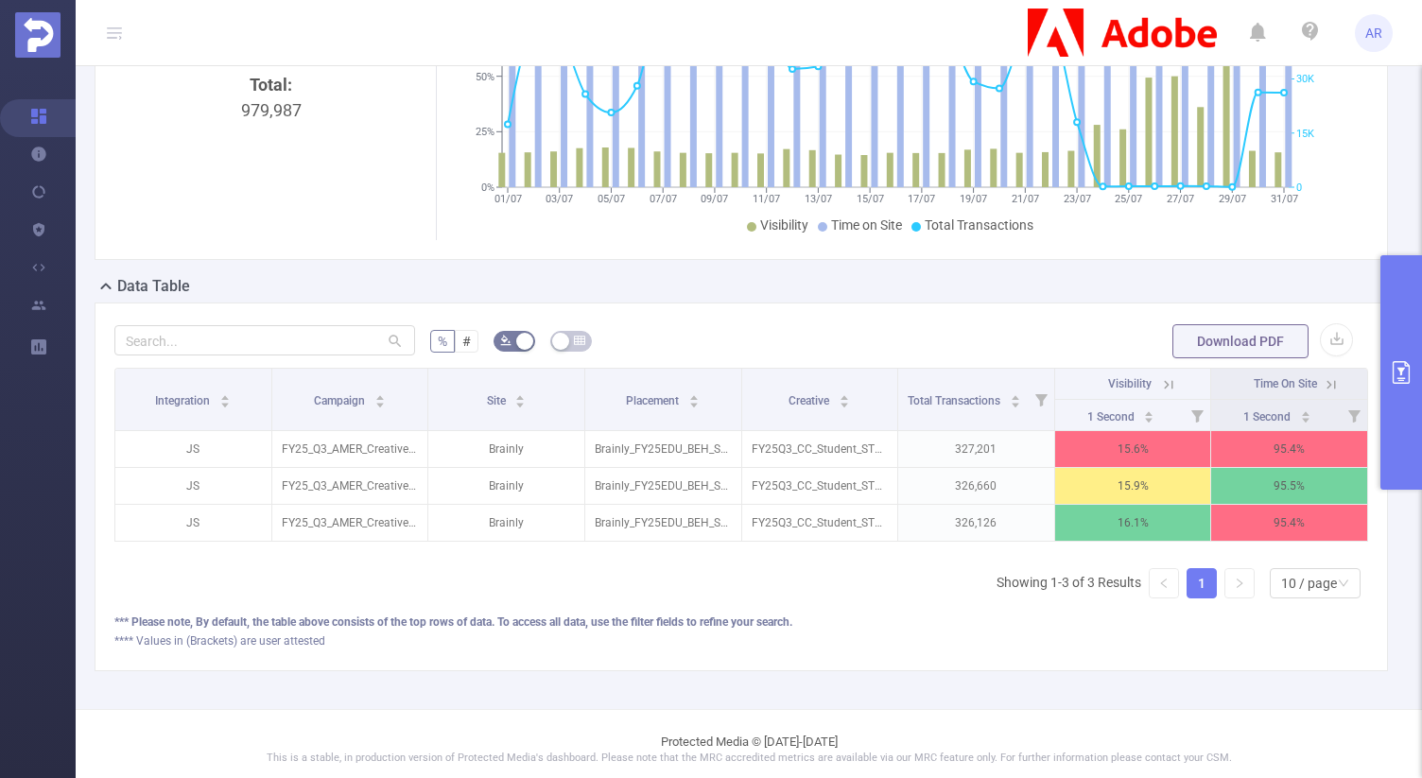
scroll to position [336, 0]
click at [1395, 348] on button "primary" at bounding box center [1401, 372] width 42 height 234
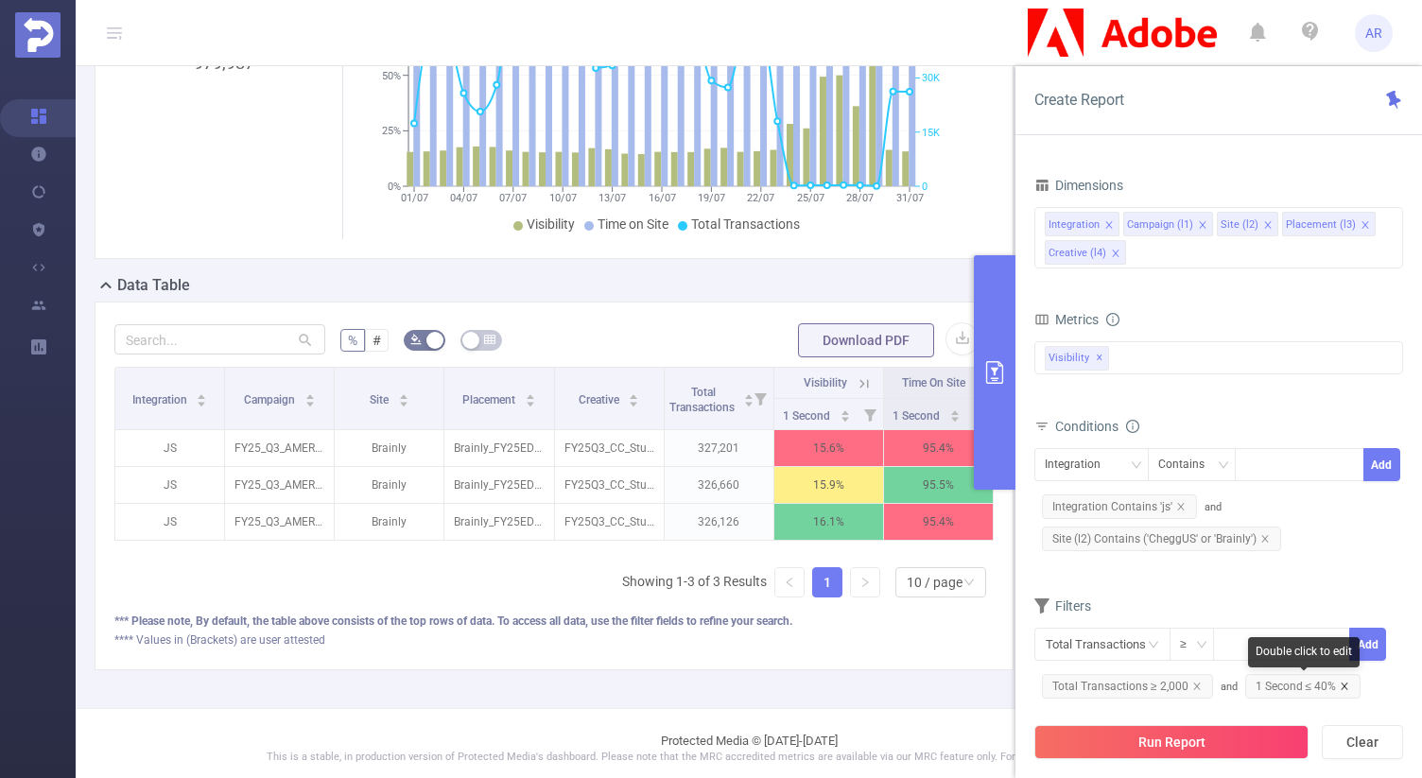
click at [1342, 688] on icon "icon: close" at bounding box center [1343, 686] width 9 height 9
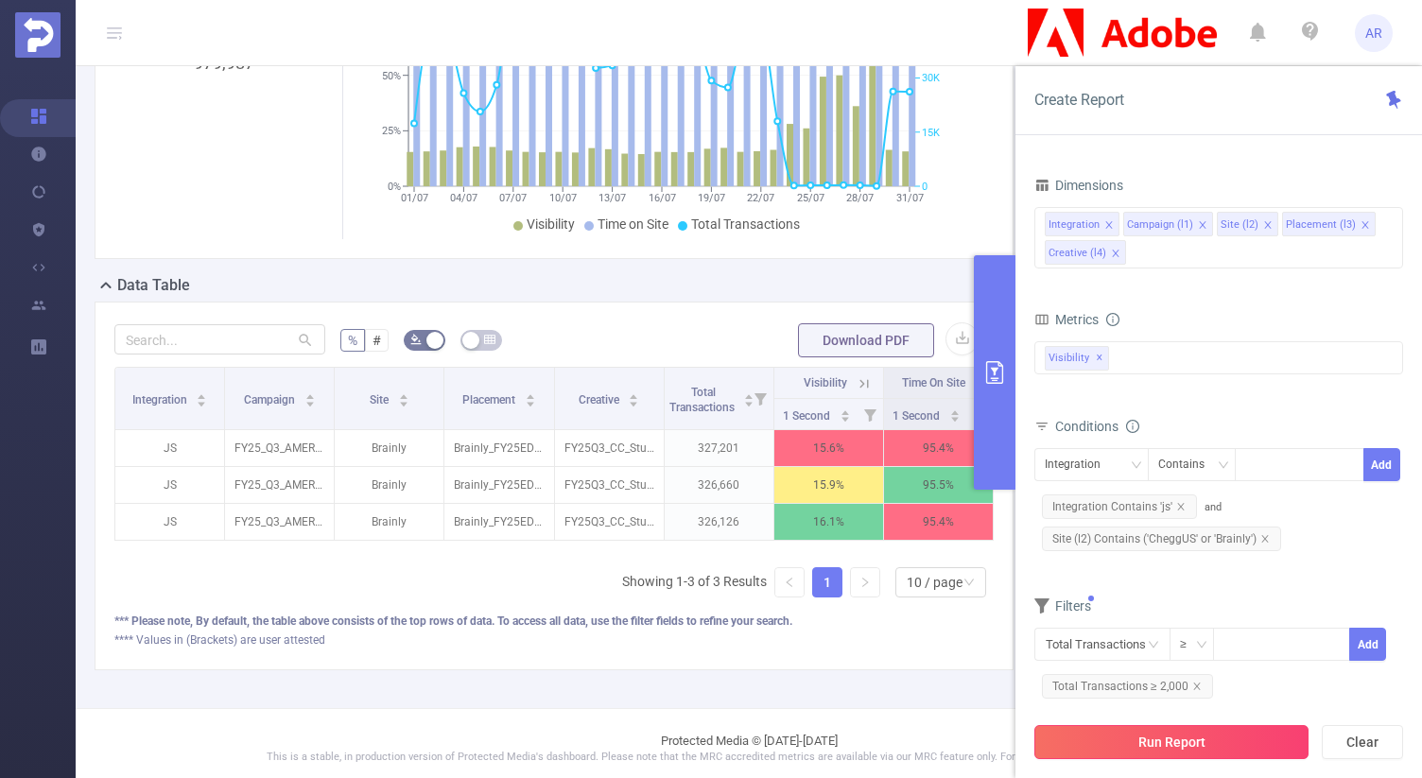
click at [1203, 750] on button "Run Report" at bounding box center [1171, 742] width 274 height 34
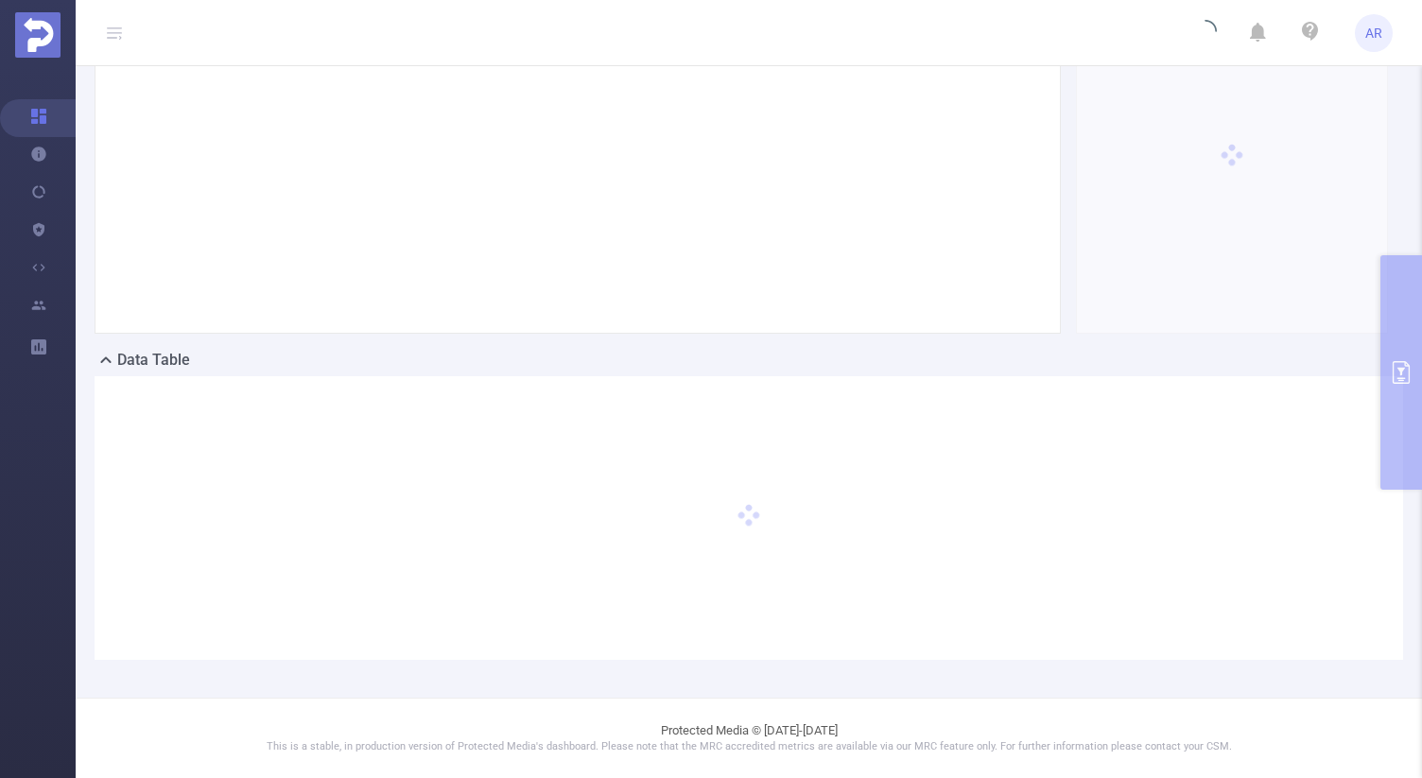
scroll to position [261, 0]
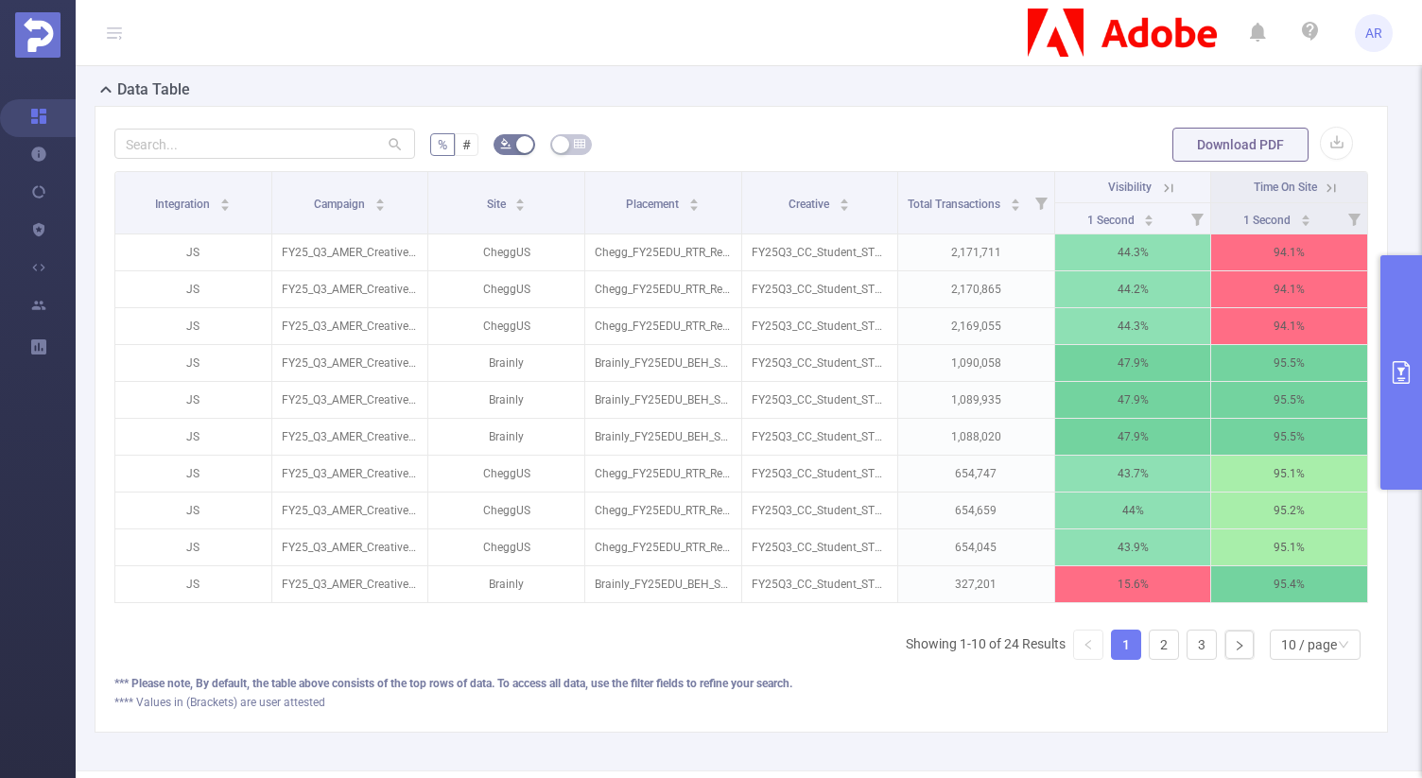
scroll to position [540, 0]
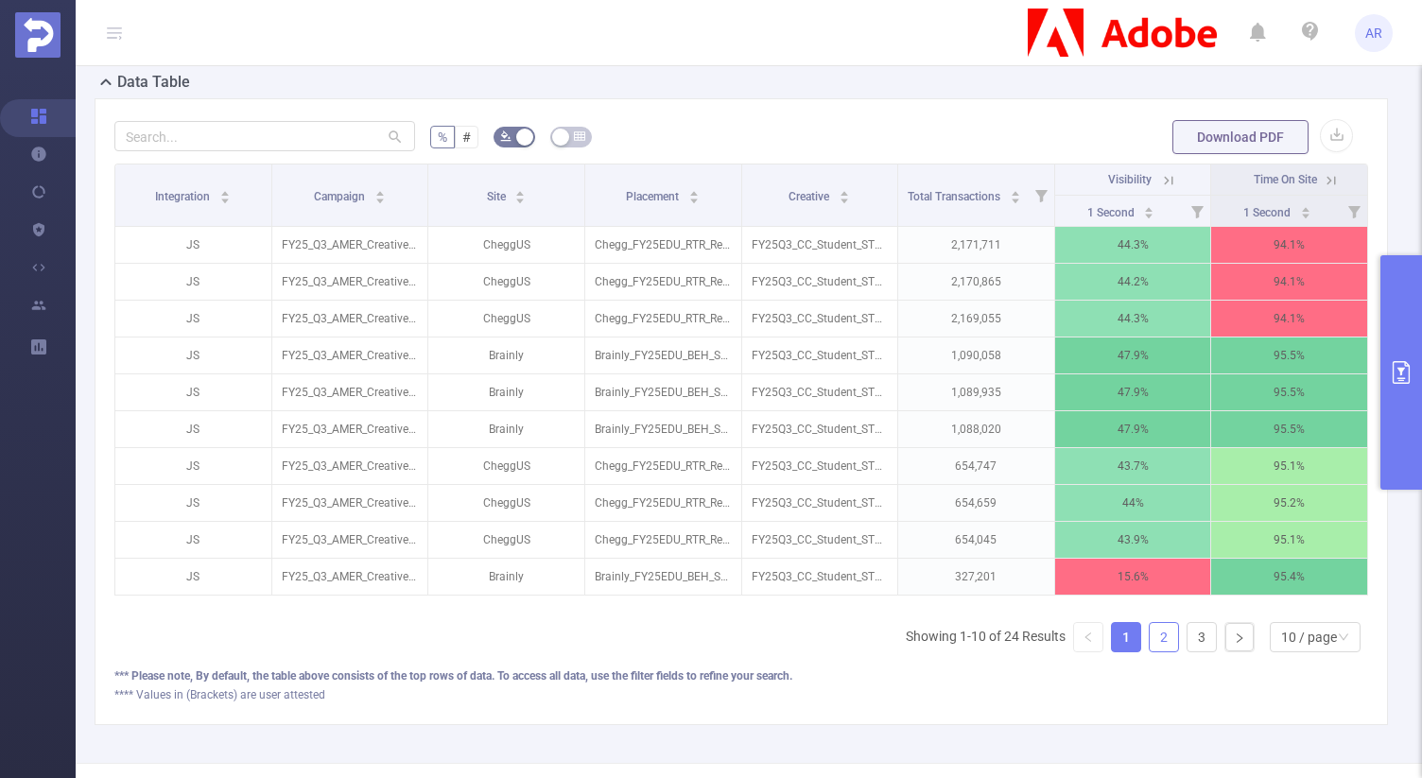
click at [1152, 651] on link "2" at bounding box center [1163, 637] width 28 height 28
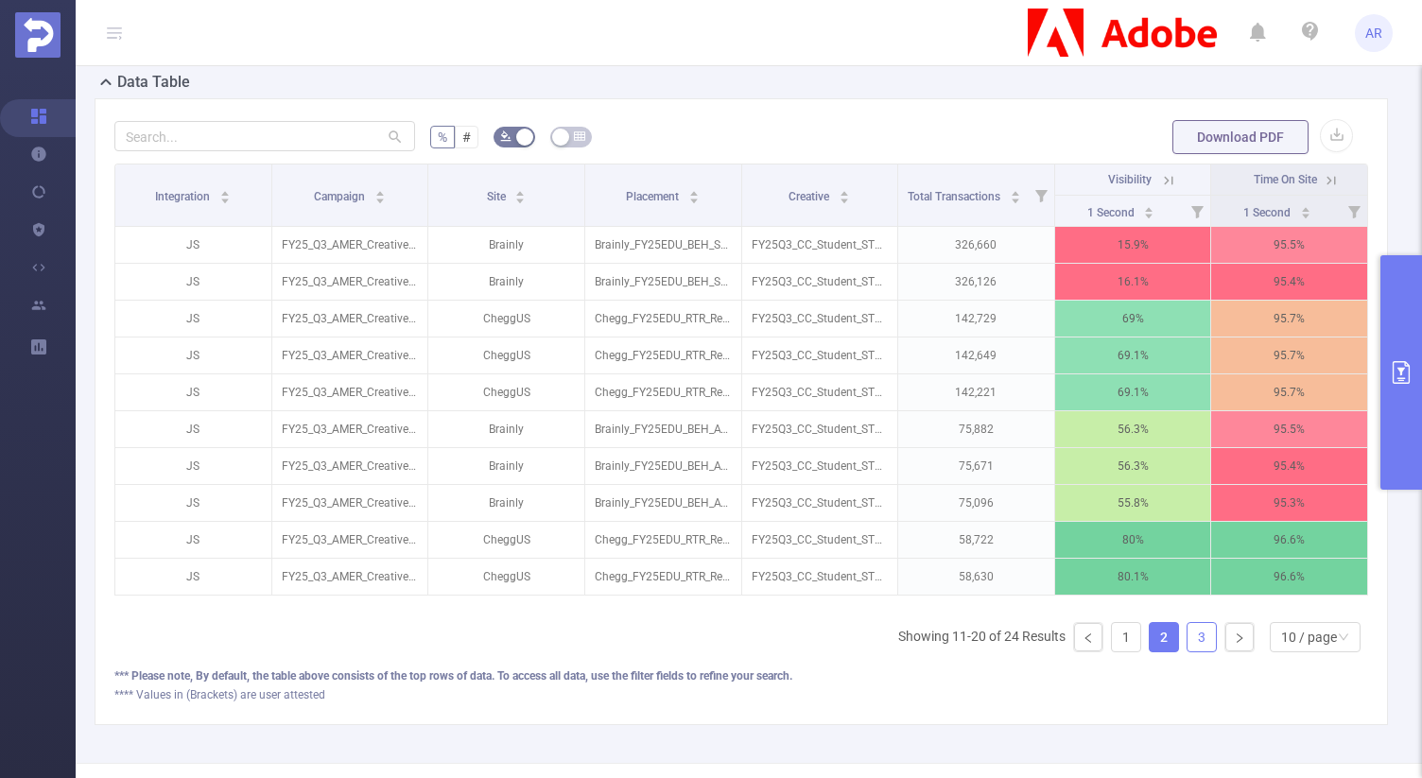
click at [1187, 645] on link "3" at bounding box center [1201, 637] width 28 height 28
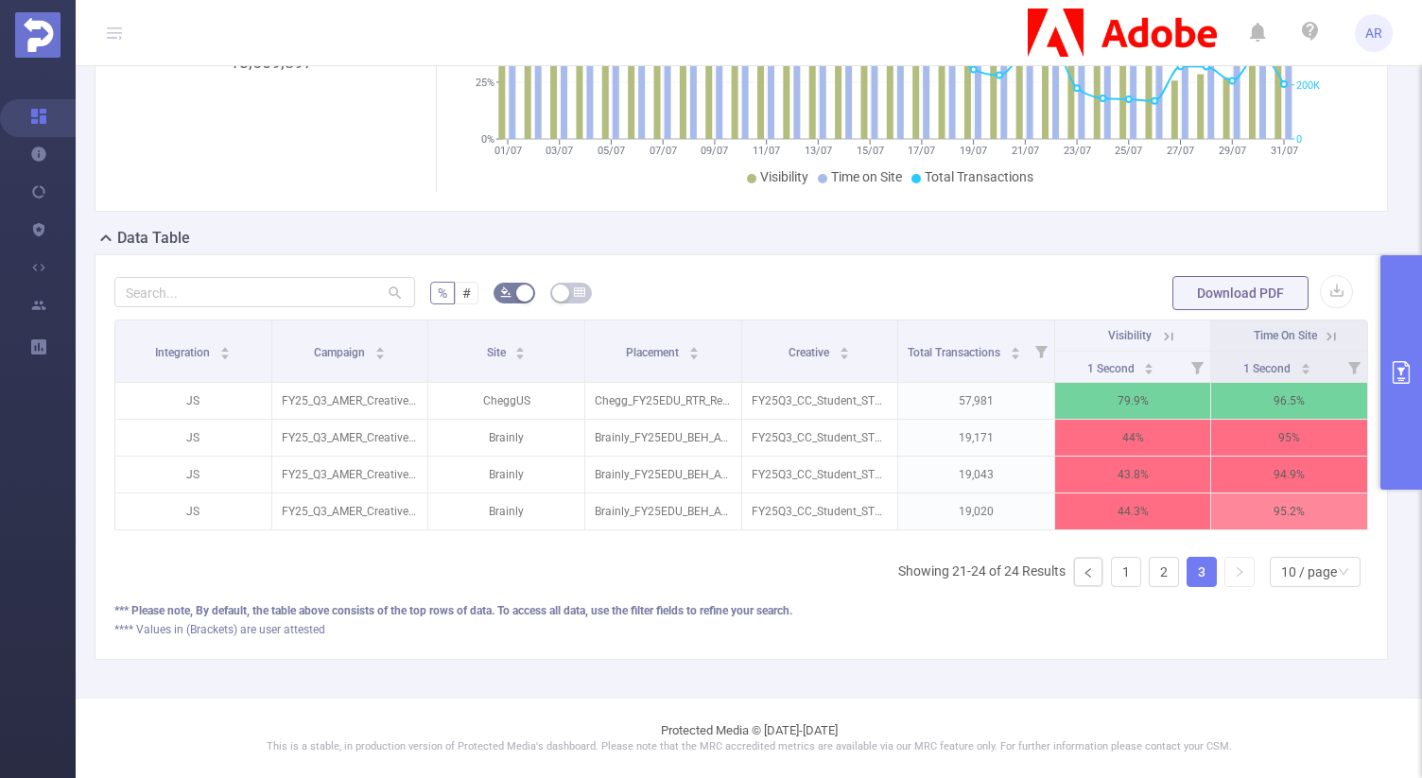
scroll to position [397, 0]
click at [1149, 566] on link "2" at bounding box center [1163, 572] width 28 height 28
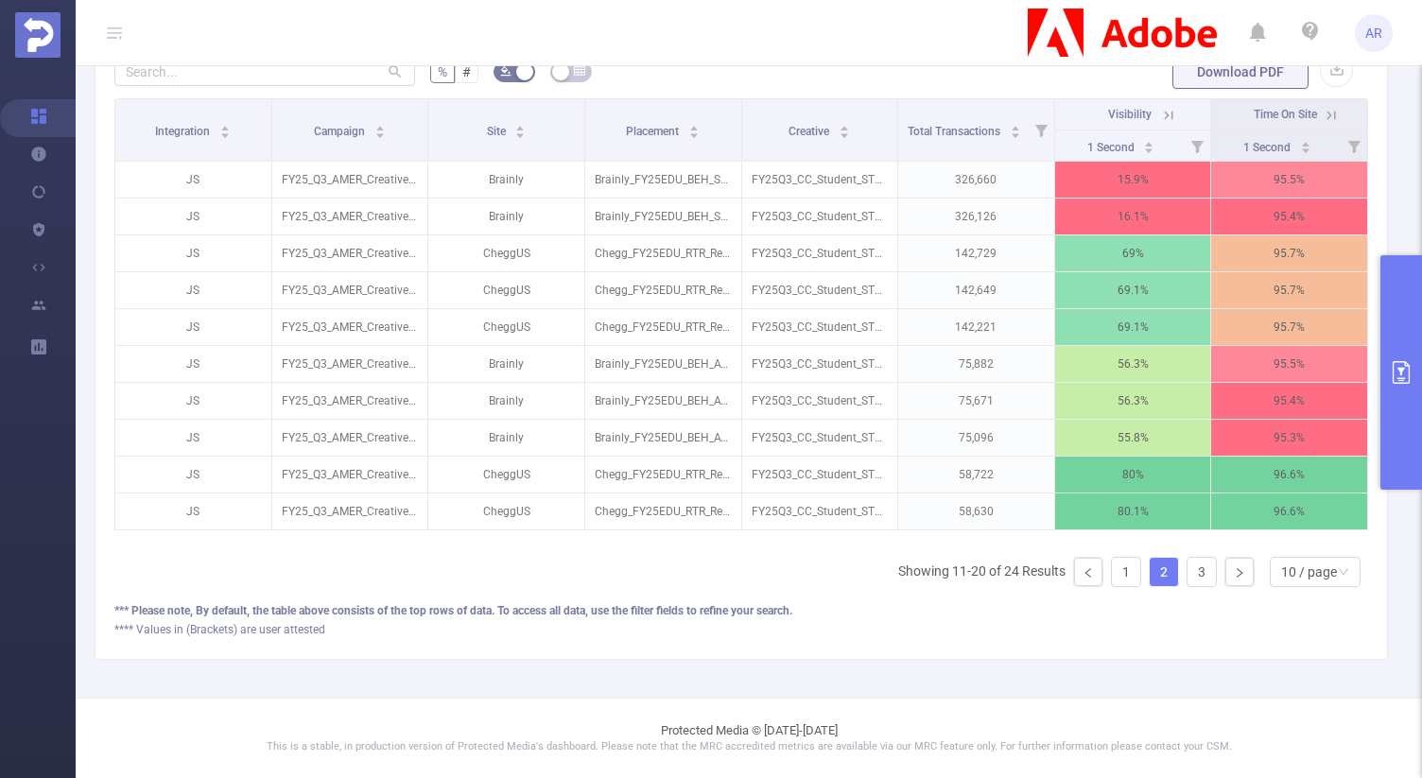
scroll to position [608, 0]
